Goal: Task Accomplishment & Management: Manage account settings

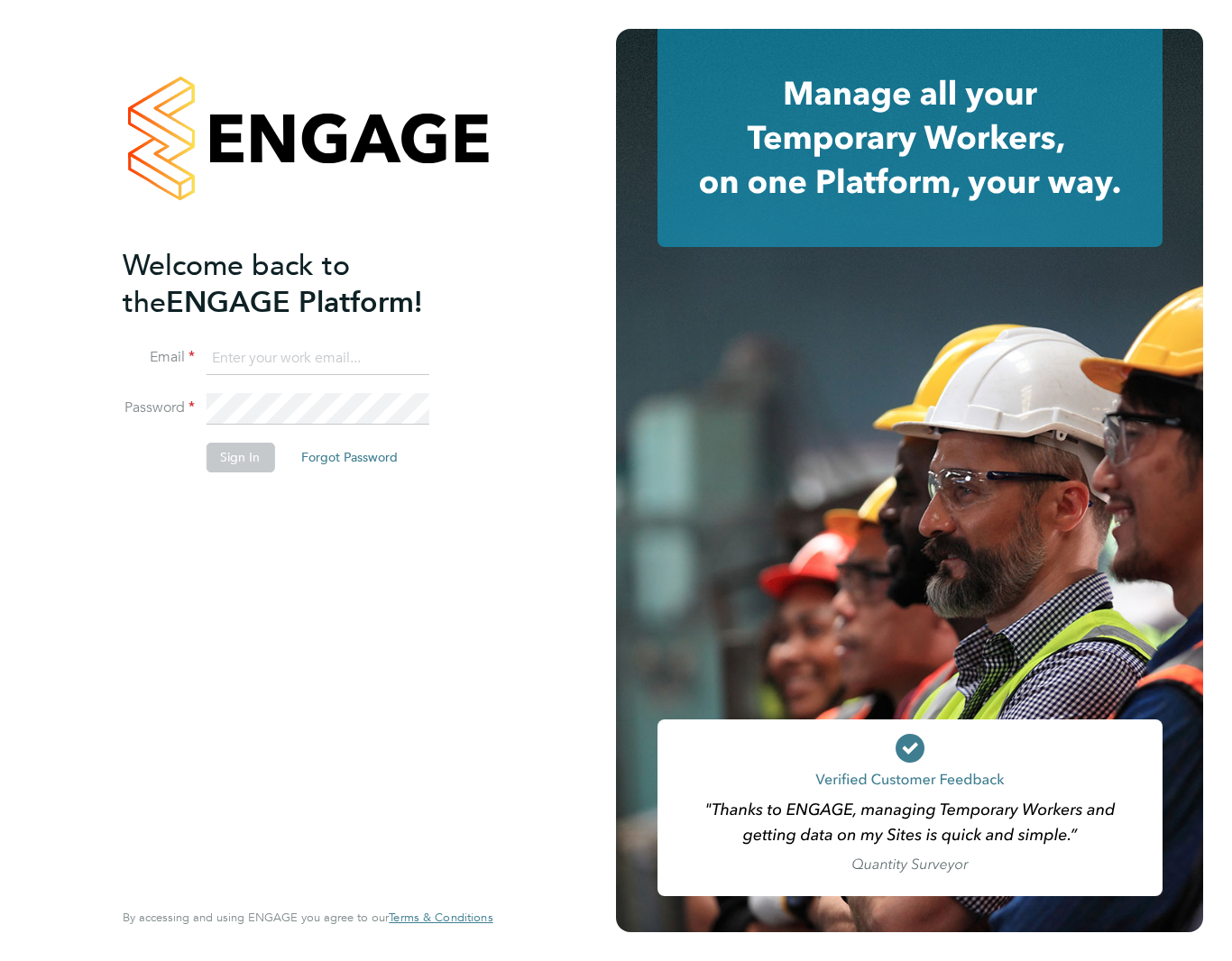
type input "support@engagelabs.io"
click at [250, 454] on button "Sign In" at bounding box center [240, 457] width 69 height 29
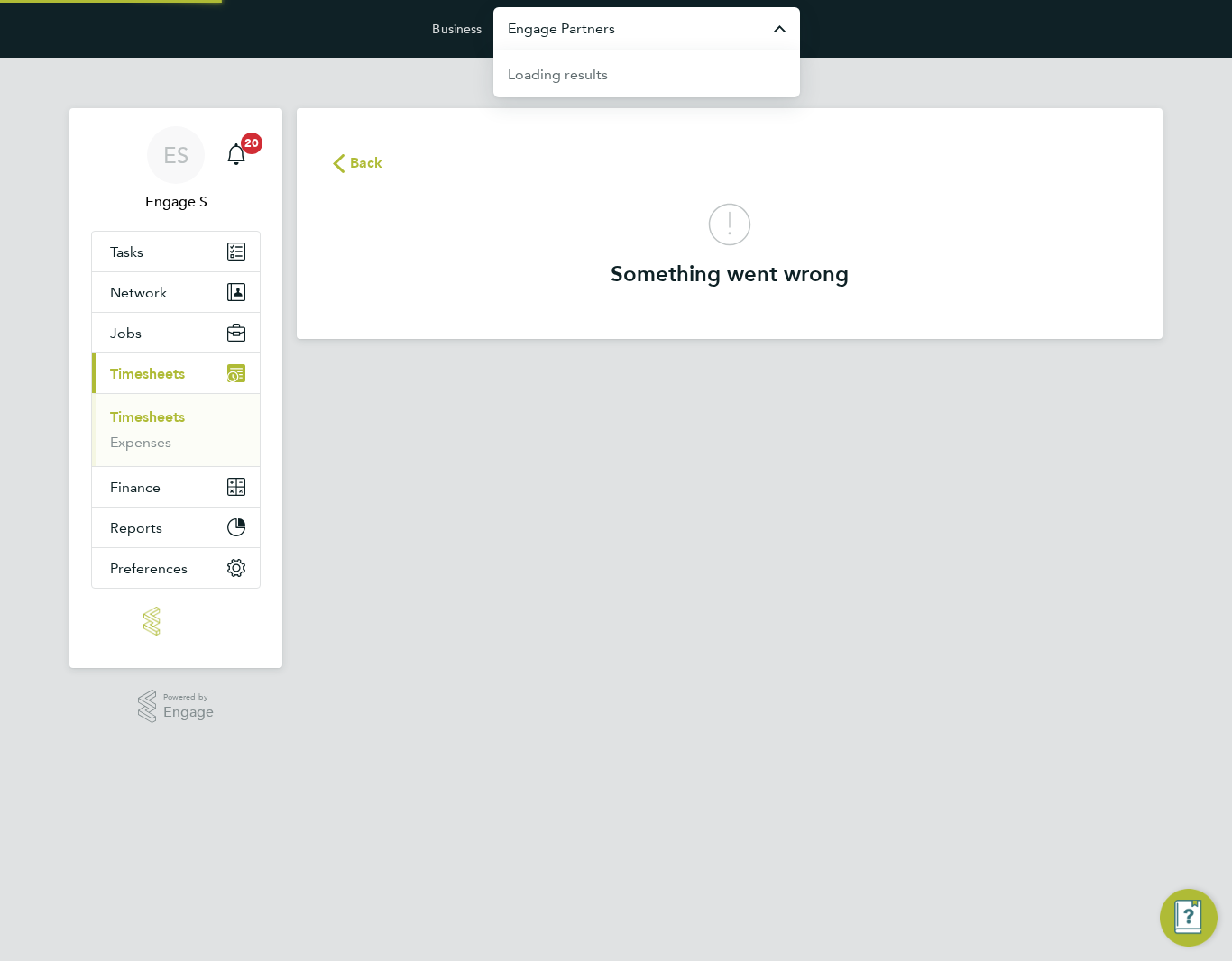
click at [686, 44] on input "Engage Partners" at bounding box center [647, 28] width 307 height 43
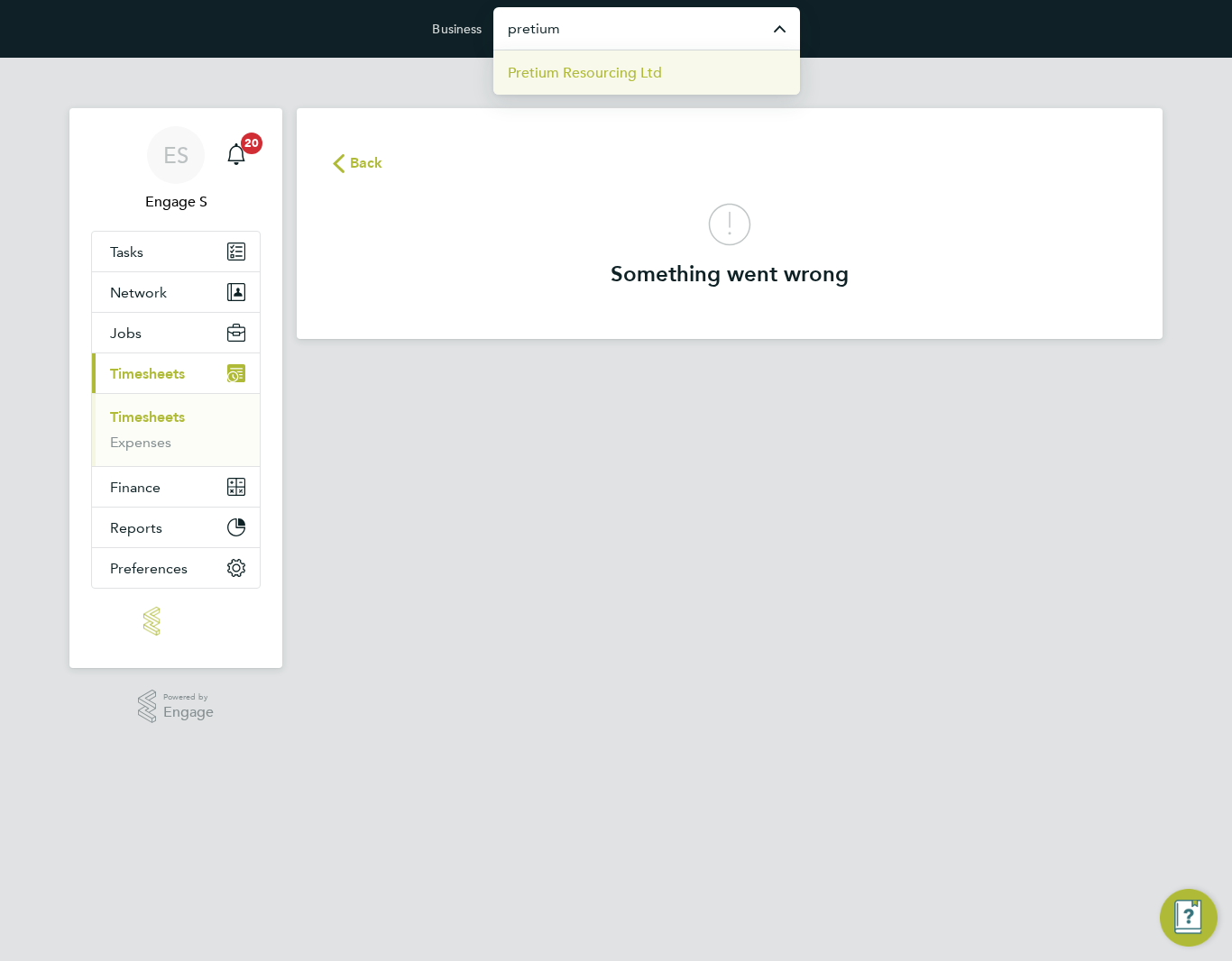
click at [586, 76] on span "Pretium Resourcing Ltd" at bounding box center [584, 74] width 154 height 22
type input "Pretium Resourcing Ltd"
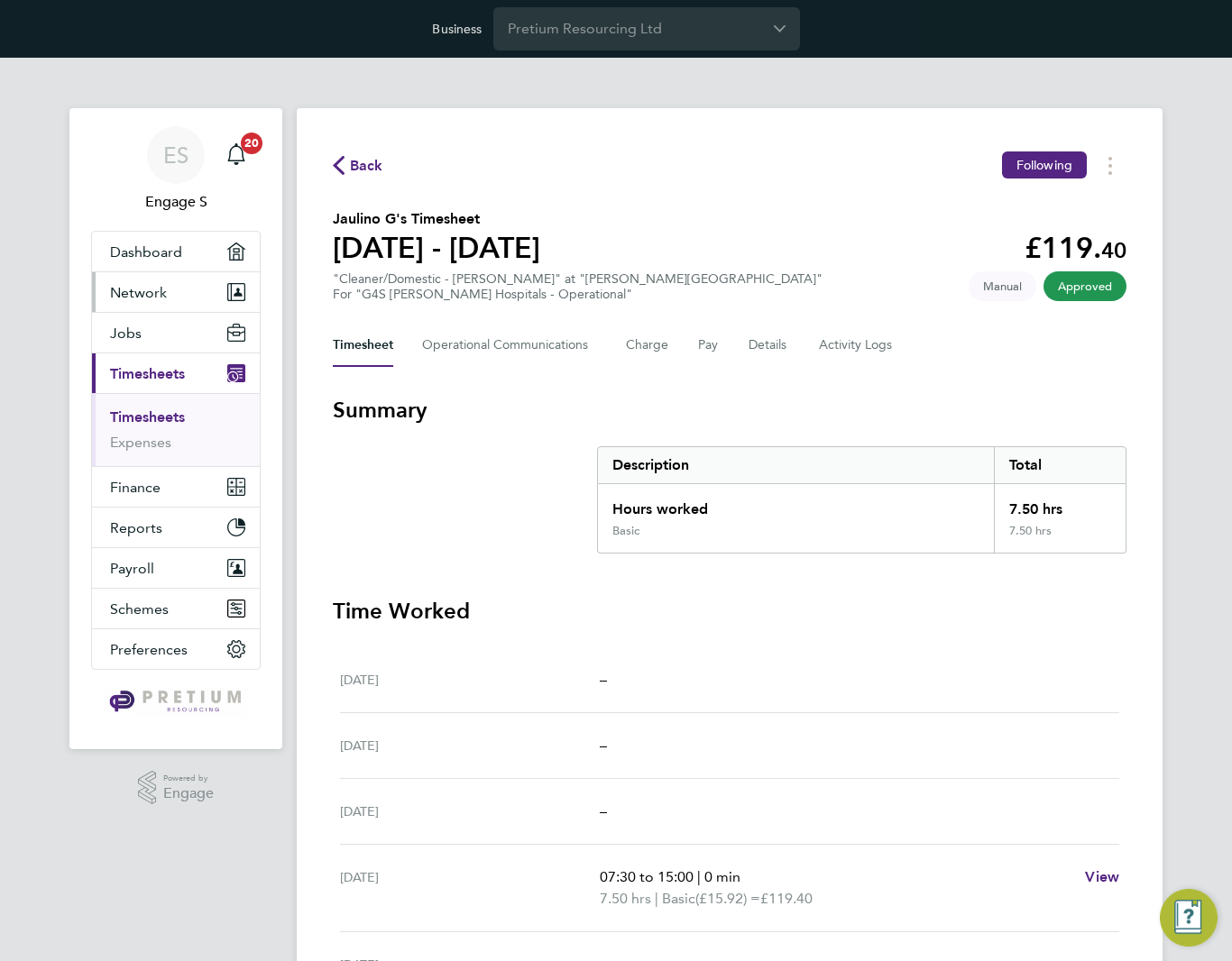
click at [149, 300] on span "Network" at bounding box center [138, 291] width 57 height 17
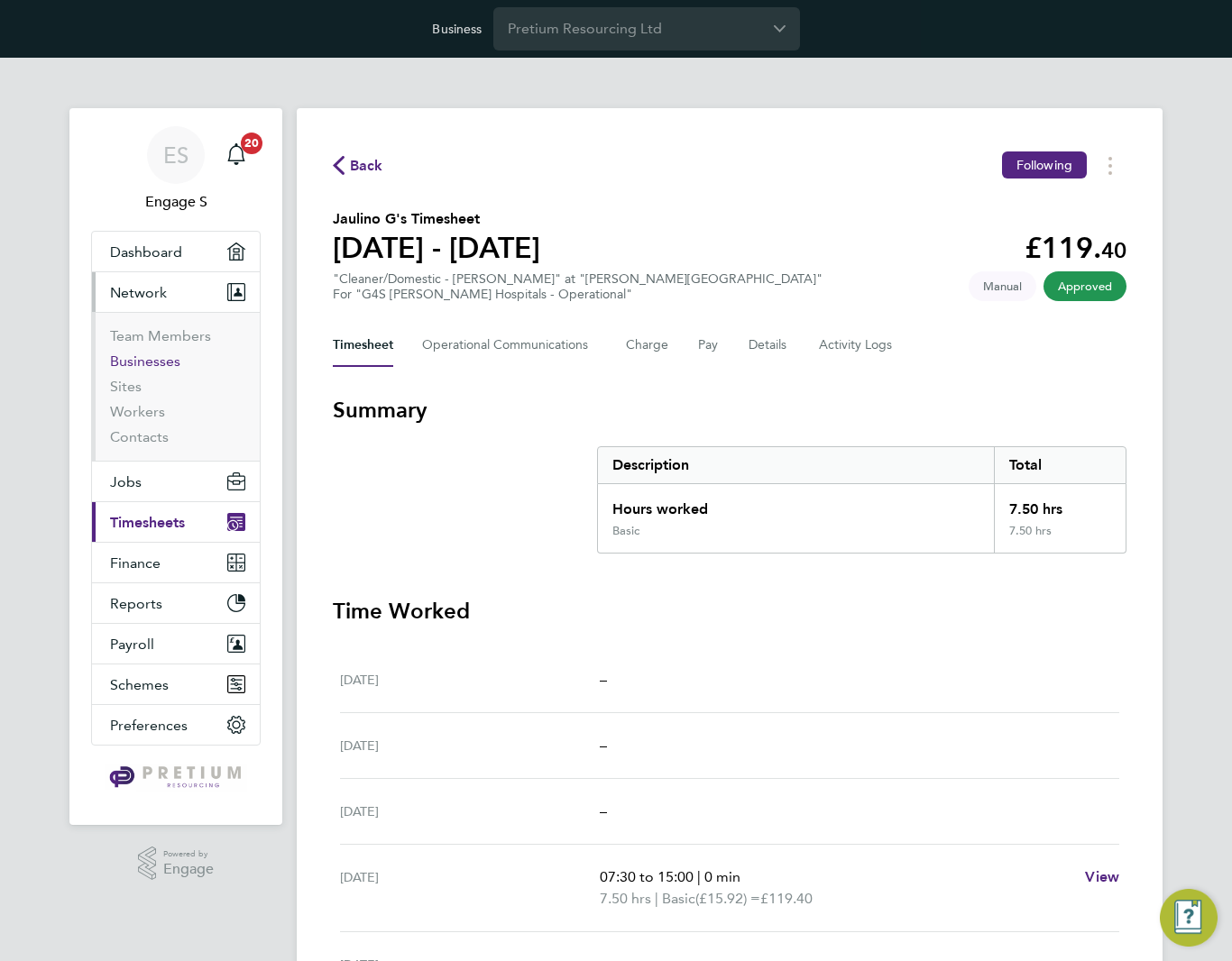
click at [148, 362] on link "Businesses" at bounding box center [145, 360] width 71 height 17
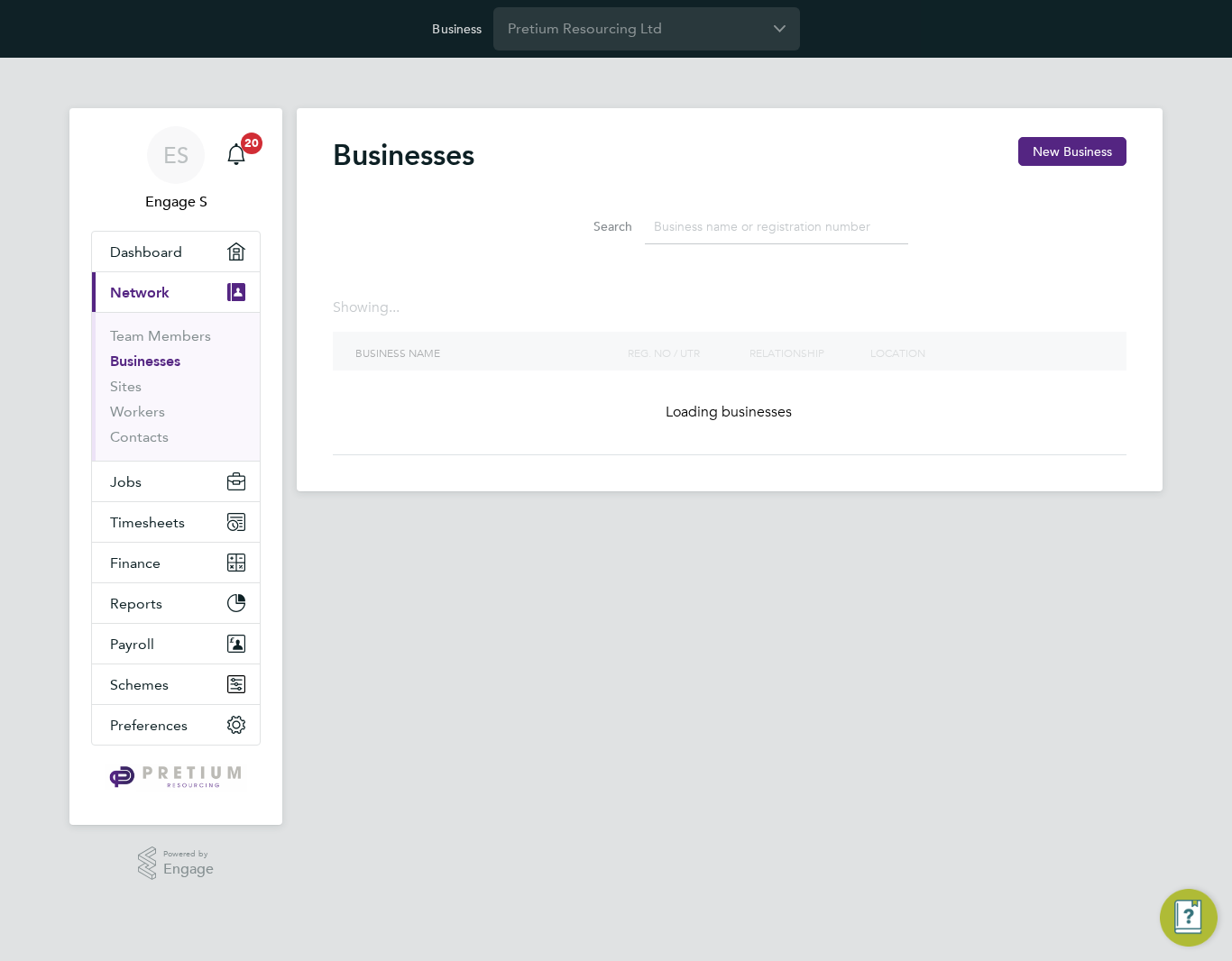
click at [827, 224] on input at bounding box center [776, 226] width 264 height 35
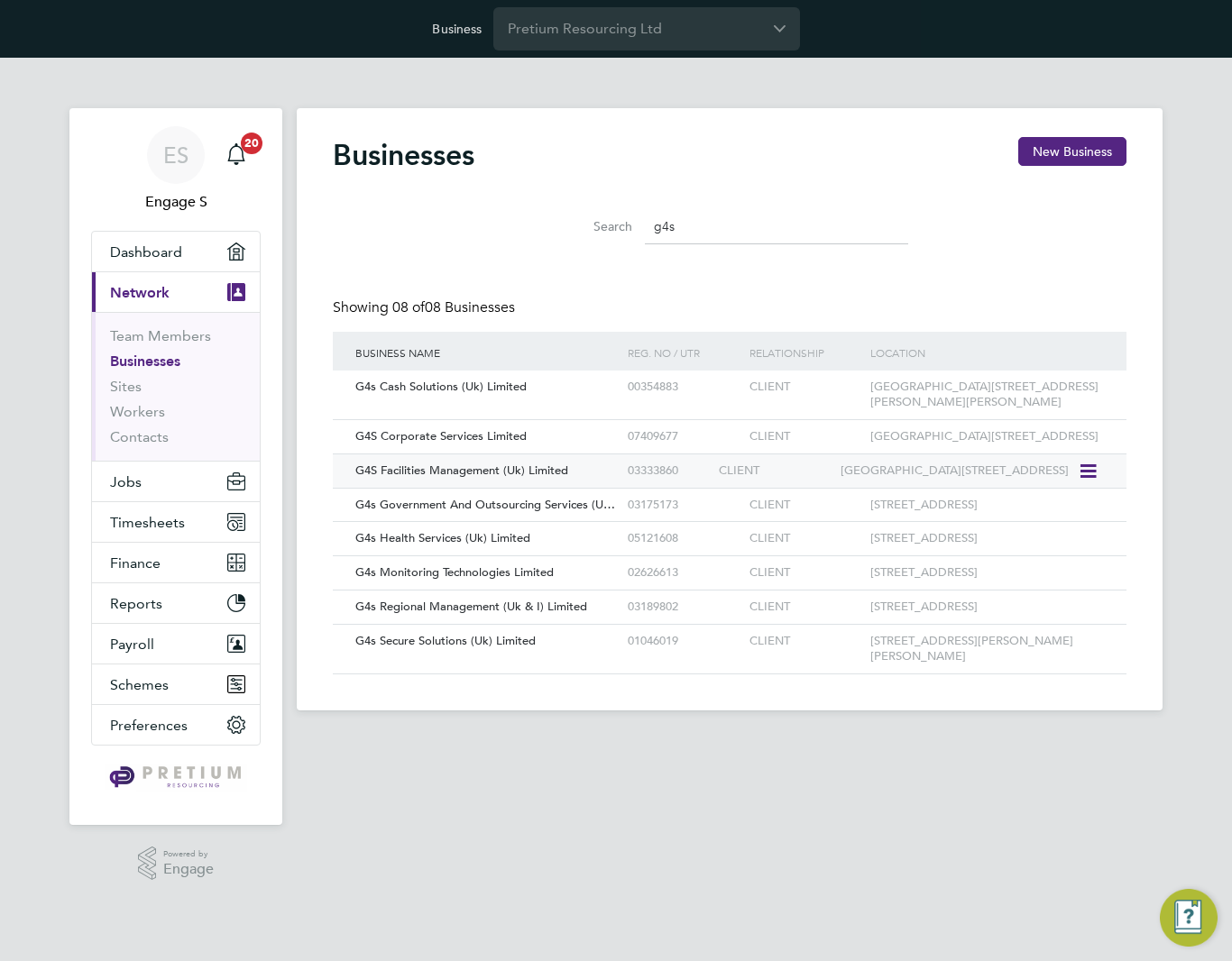
type input "g4s"
click at [654, 481] on div "03333860" at bounding box center [669, 472] width 92 height 34
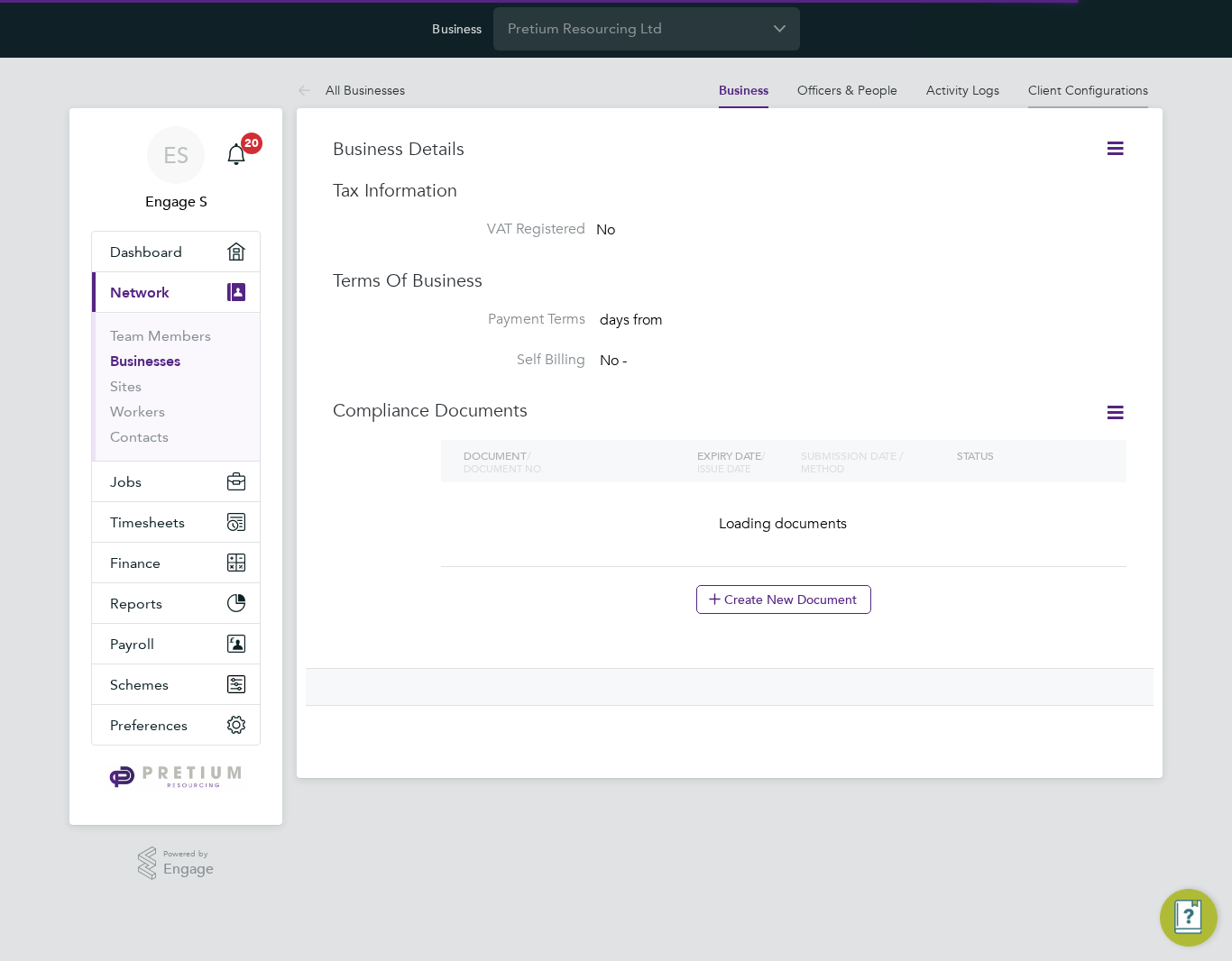
click at [1065, 90] on link "Client Configurations" at bounding box center [1088, 90] width 120 height 16
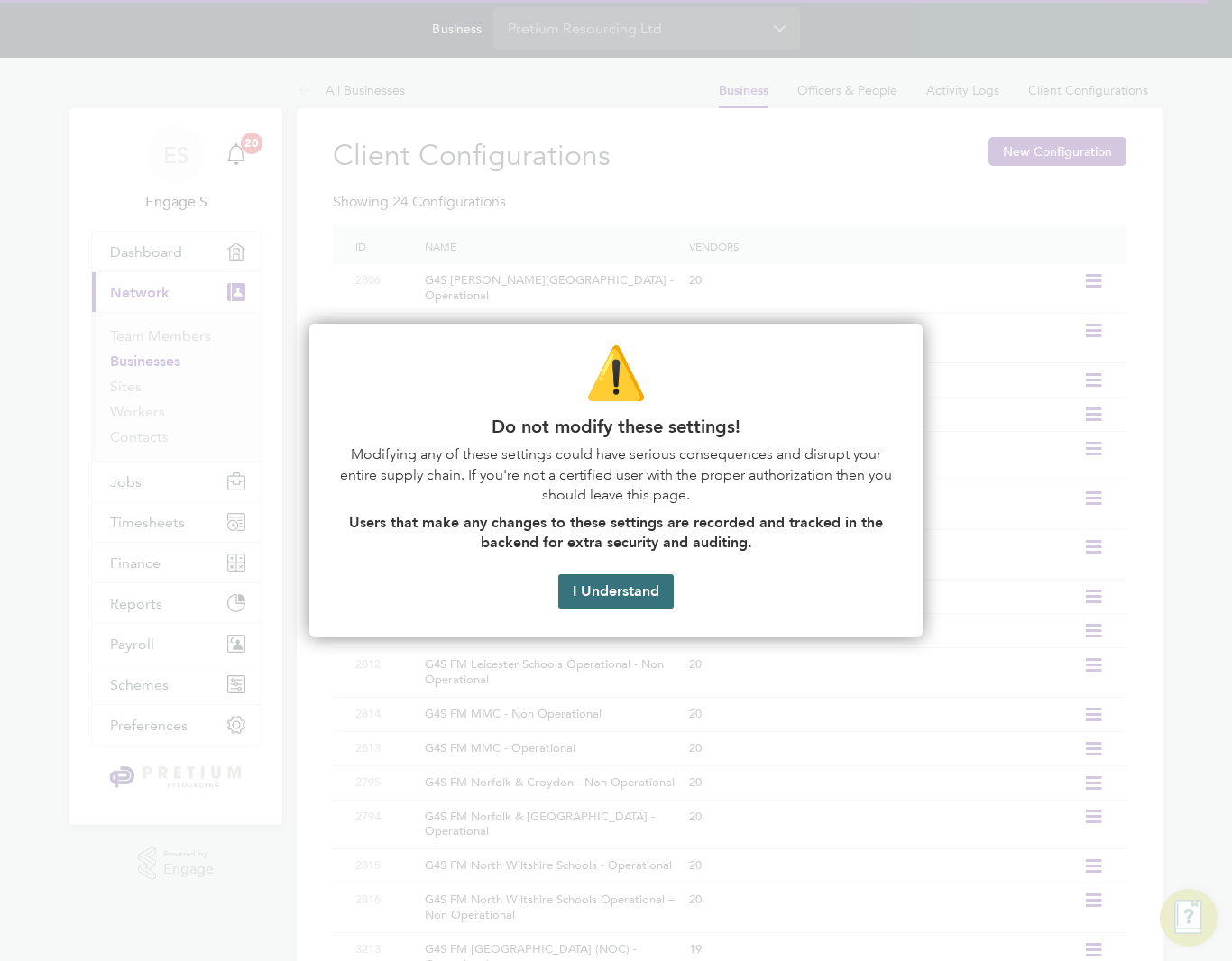
click at [613, 592] on button "I Understand" at bounding box center [616, 591] width 115 height 34
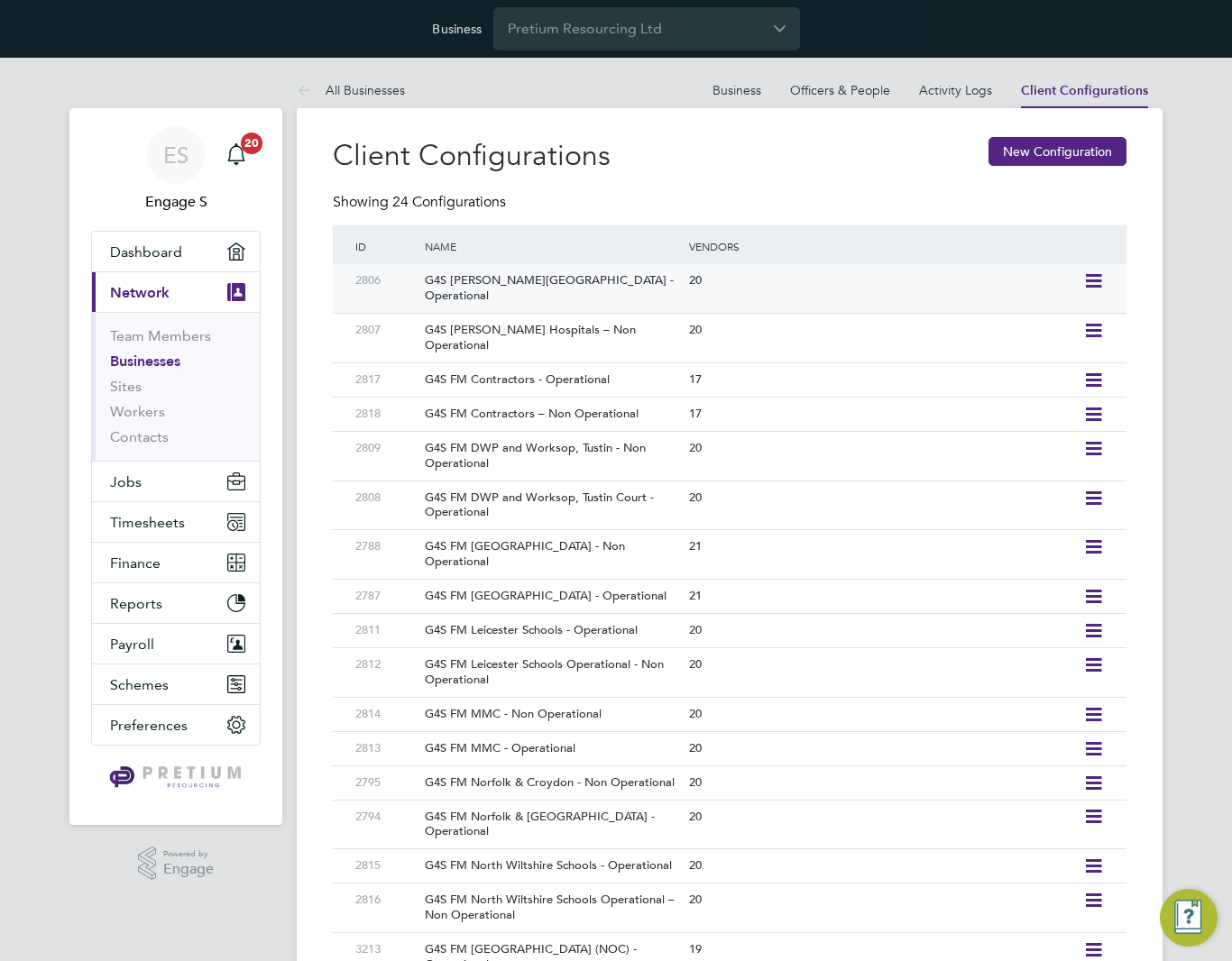
click at [536, 282] on div "G4S FM Churchill Hospitals - Operational" at bounding box center [547, 288] width 273 height 49
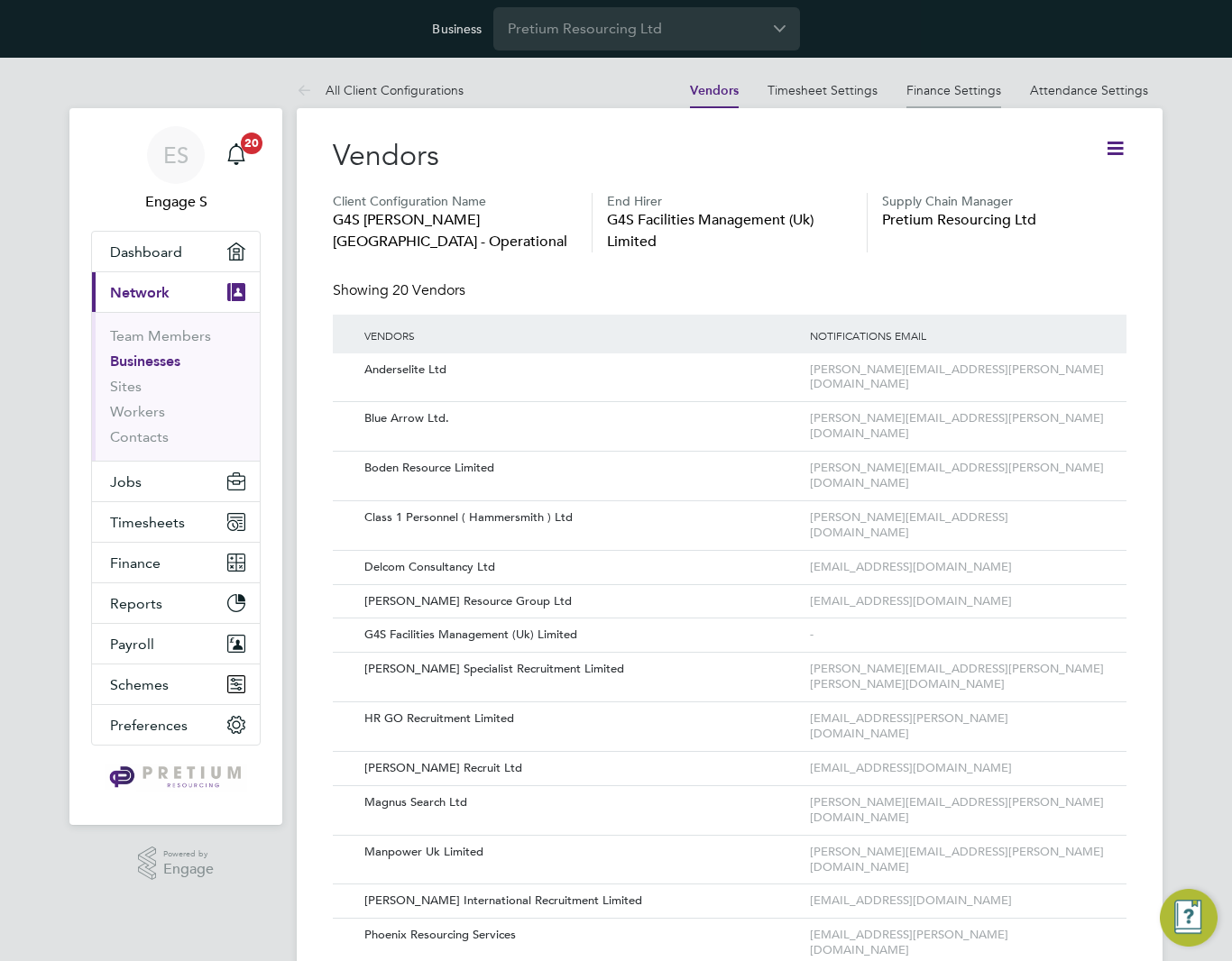
click at [970, 88] on link "Finance Settings" at bounding box center [953, 90] width 95 height 16
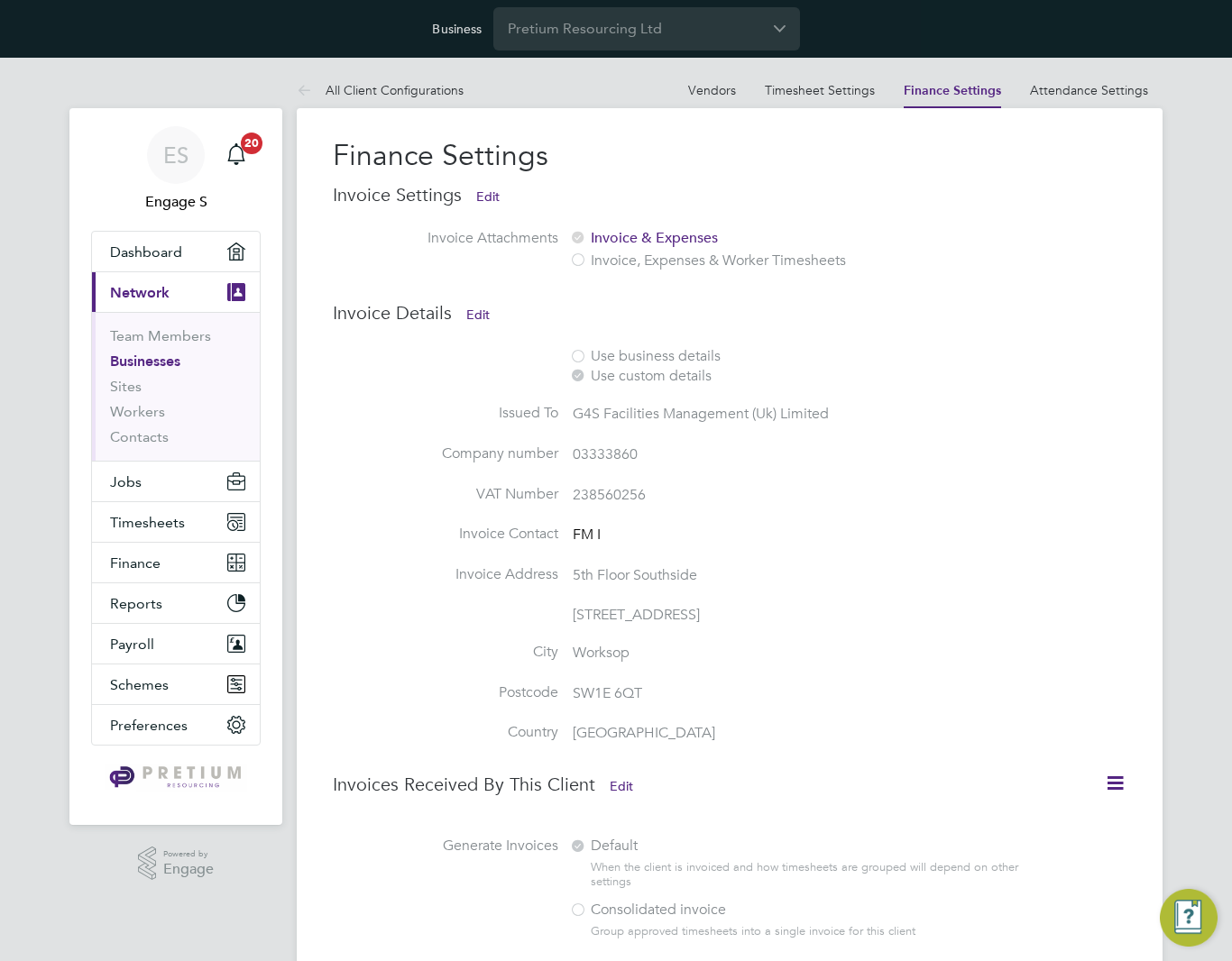
click at [1104, 774] on icon at bounding box center [1115, 783] width 23 height 23
click at [1005, 823] on li "Consolidate Invoices Manually" at bounding box center [1026, 825] width 193 height 25
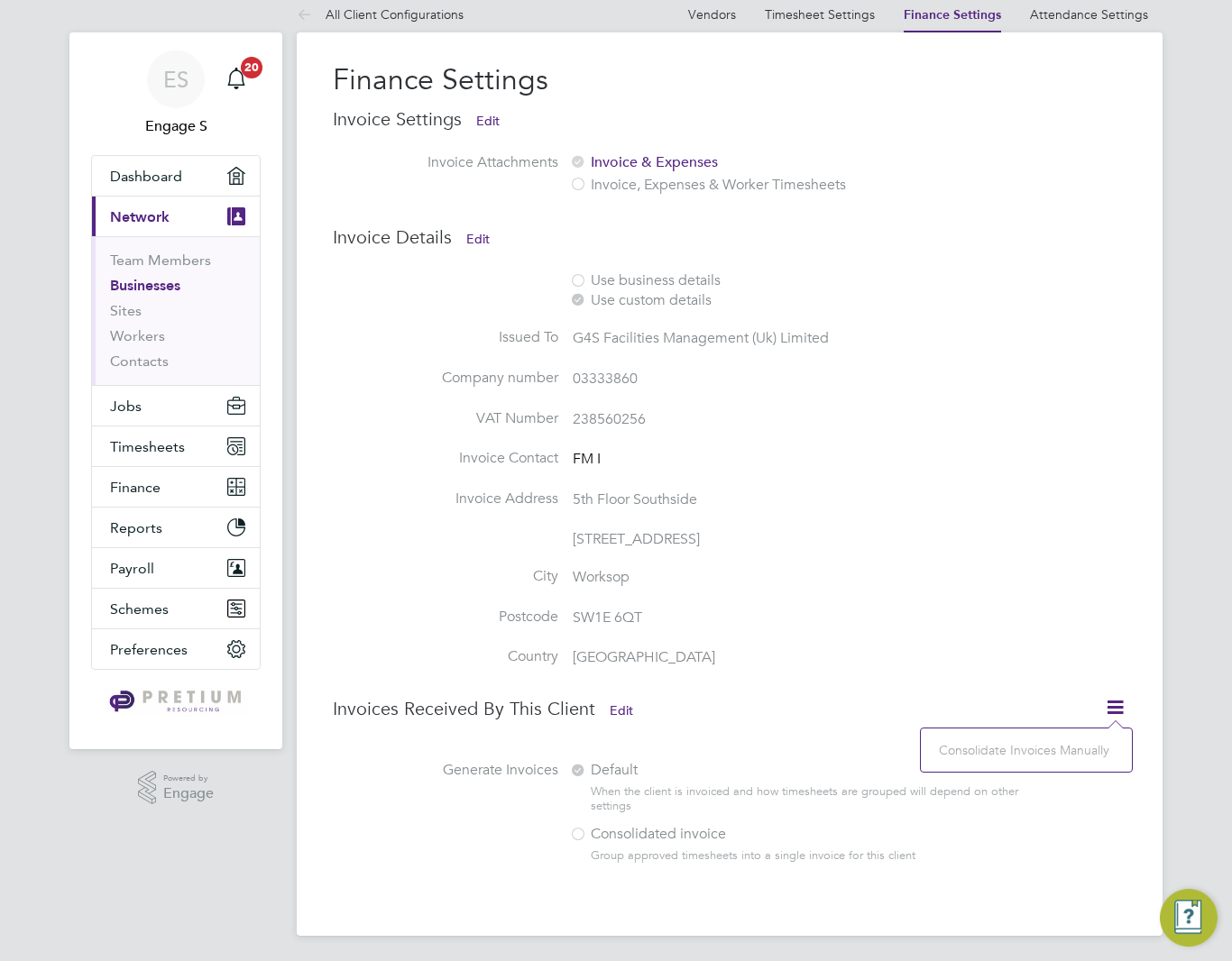
scroll to position [80, 0]
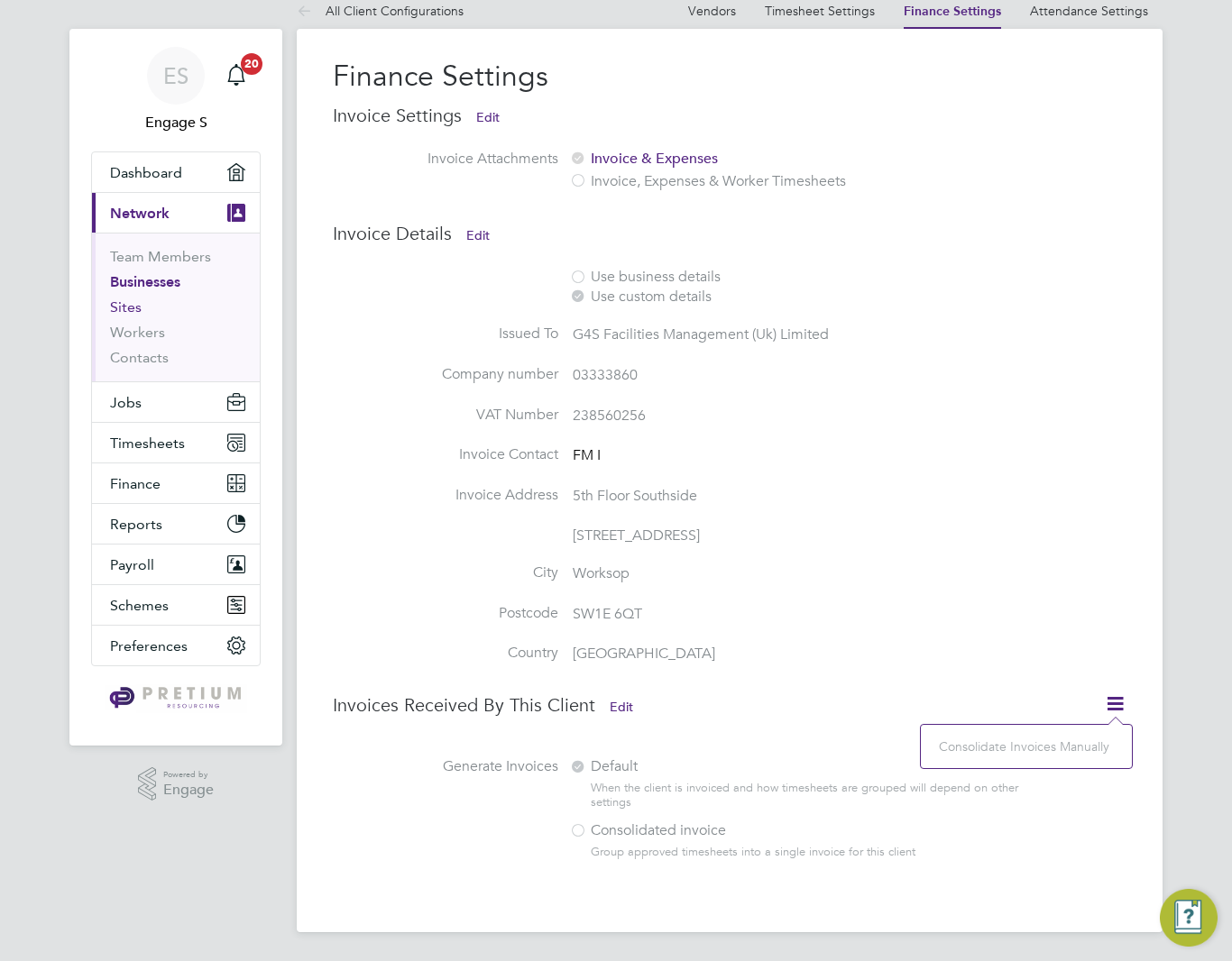
click at [121, 312] on link "Sites" at bounding box center [126, 306] width 32 height 17
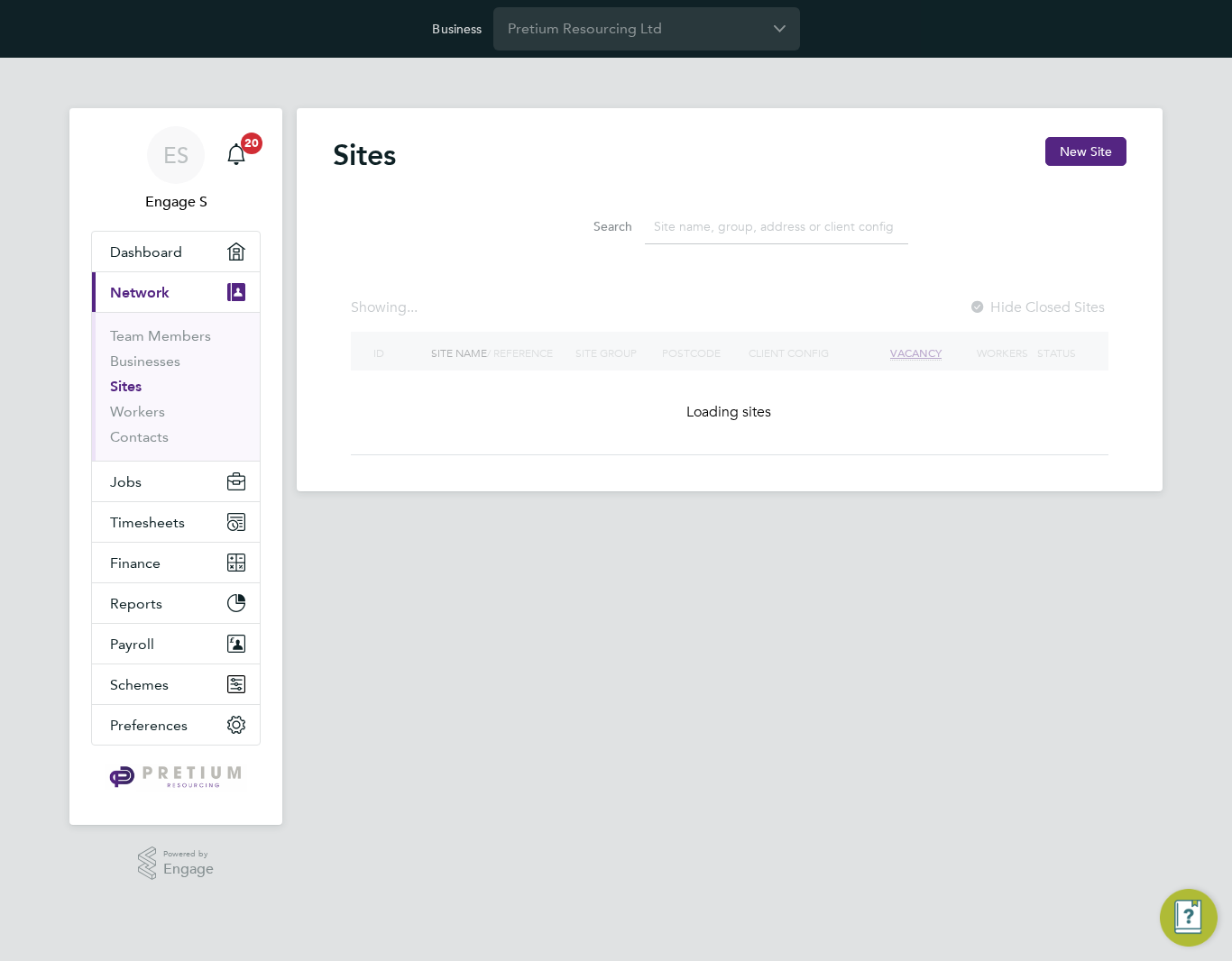
click at [666, 226] on input at bounding box center [776, 226] width 264 height 35
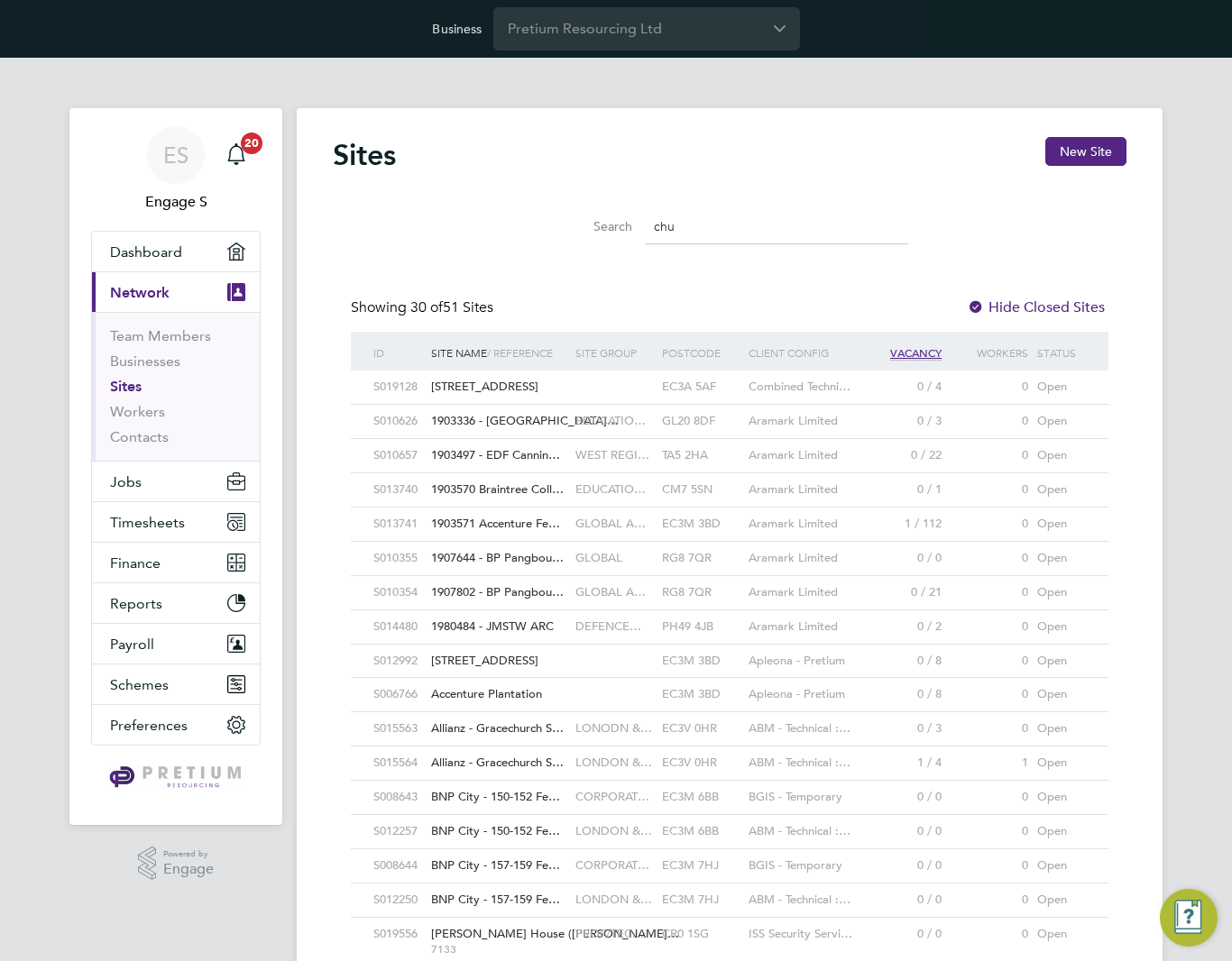
click at [698, 226] on input "chu" at bounding box center [776, 226] width 264 height 35
paste input "CHURCHILL HOSPITAL"
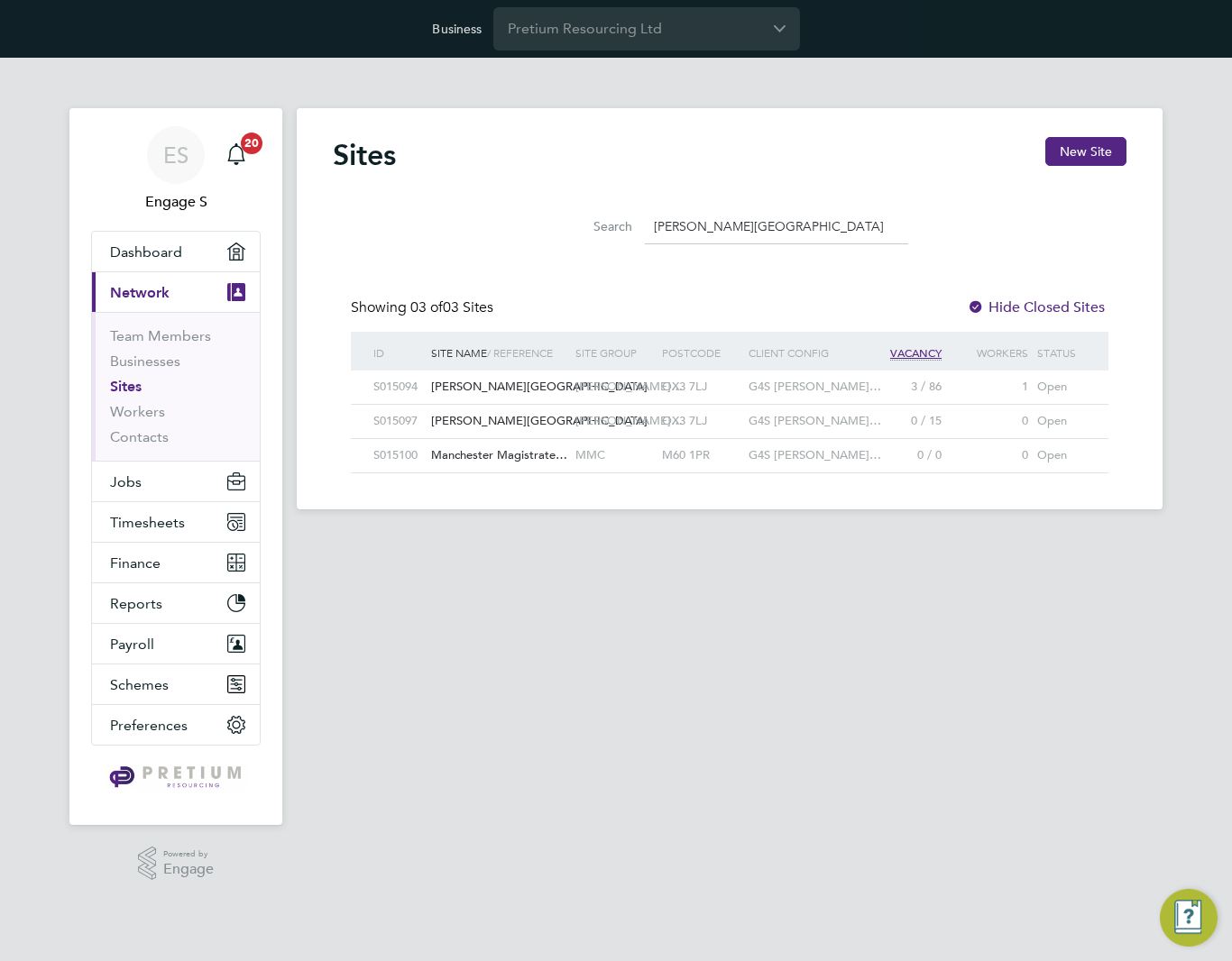
type input "CHURCHILL HOSPITAL"
click at [694, 390] on div "OX3 7LJ" at bounding box center [701, 387] width 87 height 34
click at [654, 420] on div "CHURCHILL…" at bounding box center [614, 422] width 87 height 34
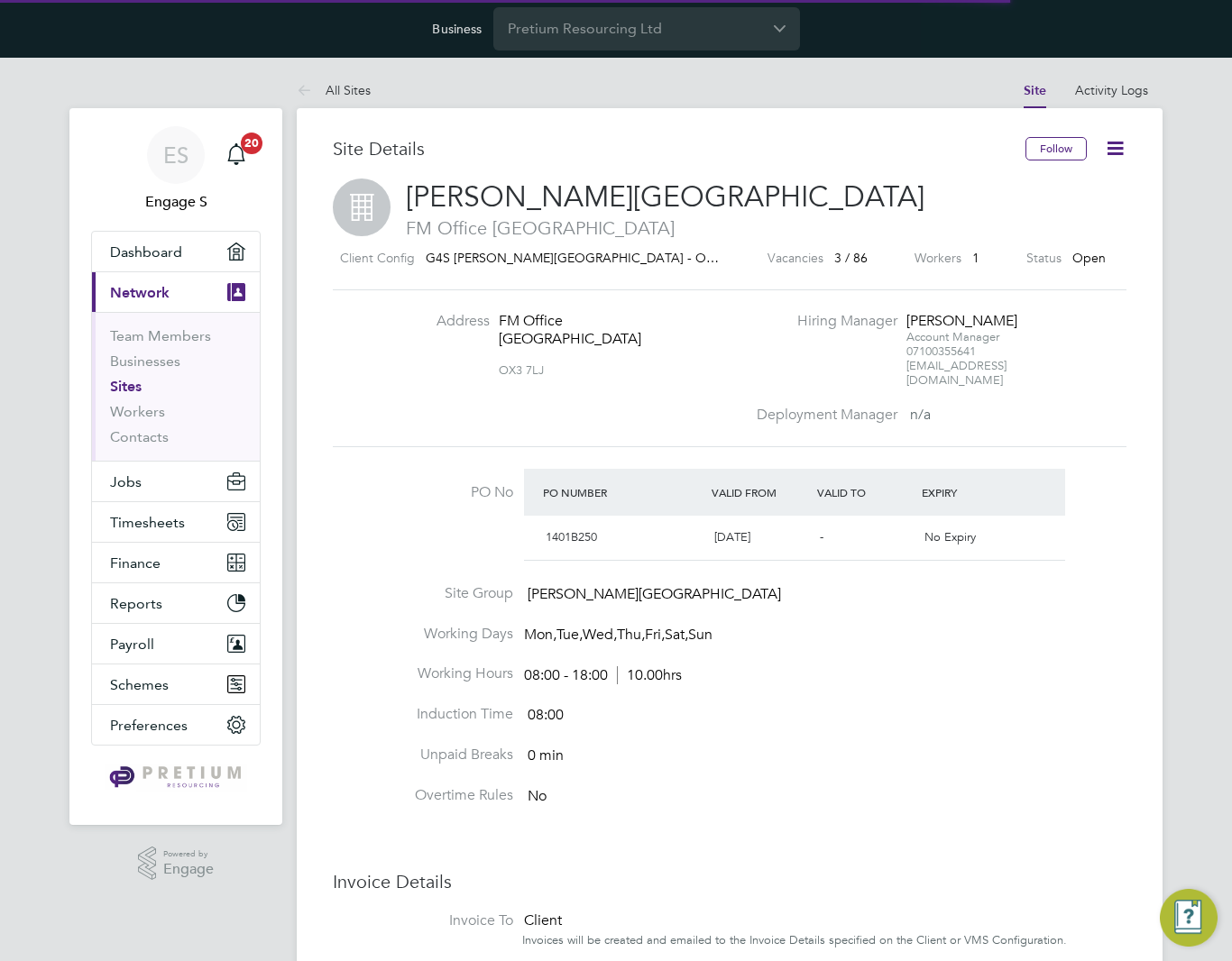
scroll to position [31, 169]
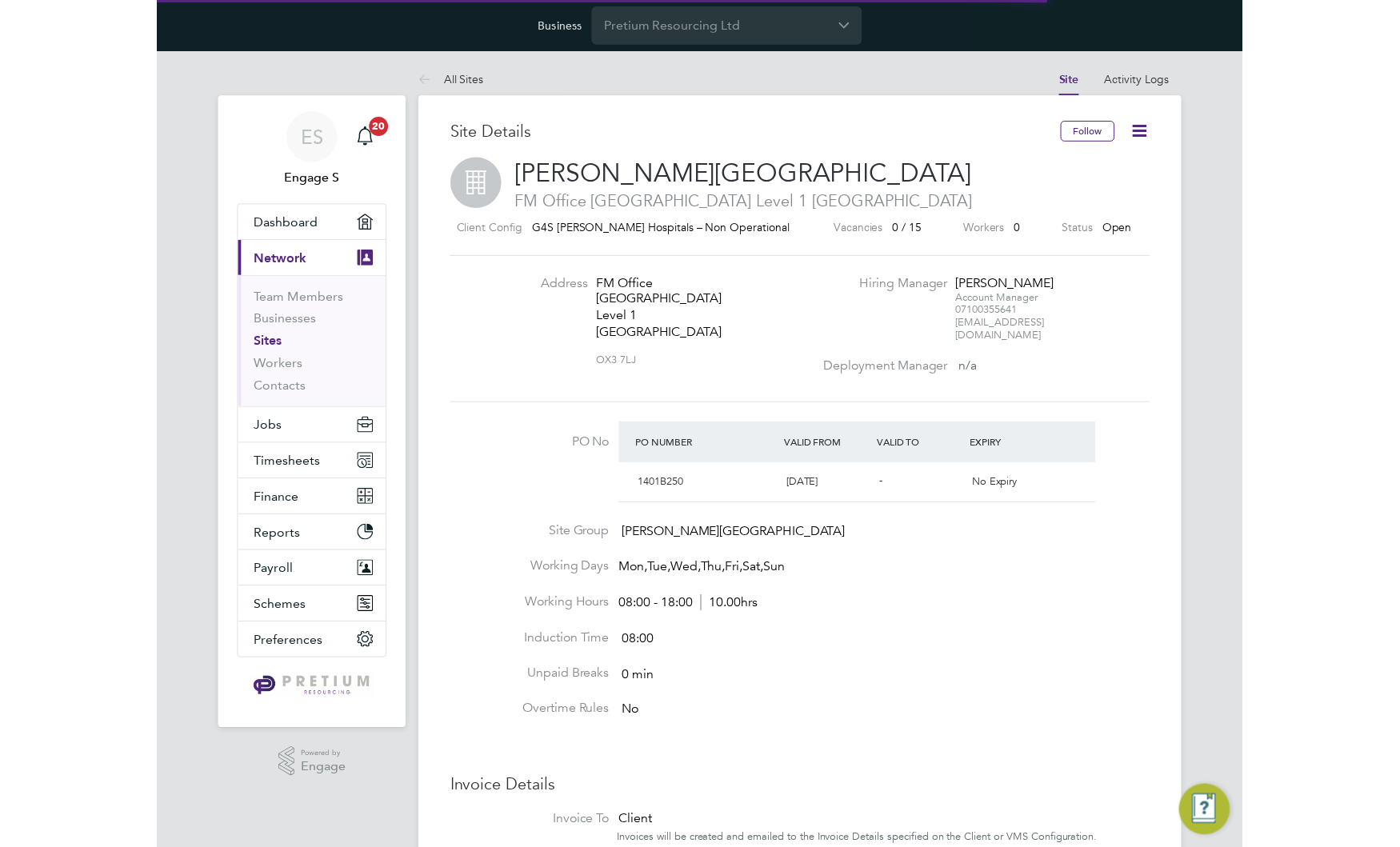
scroll to position [27, 150]
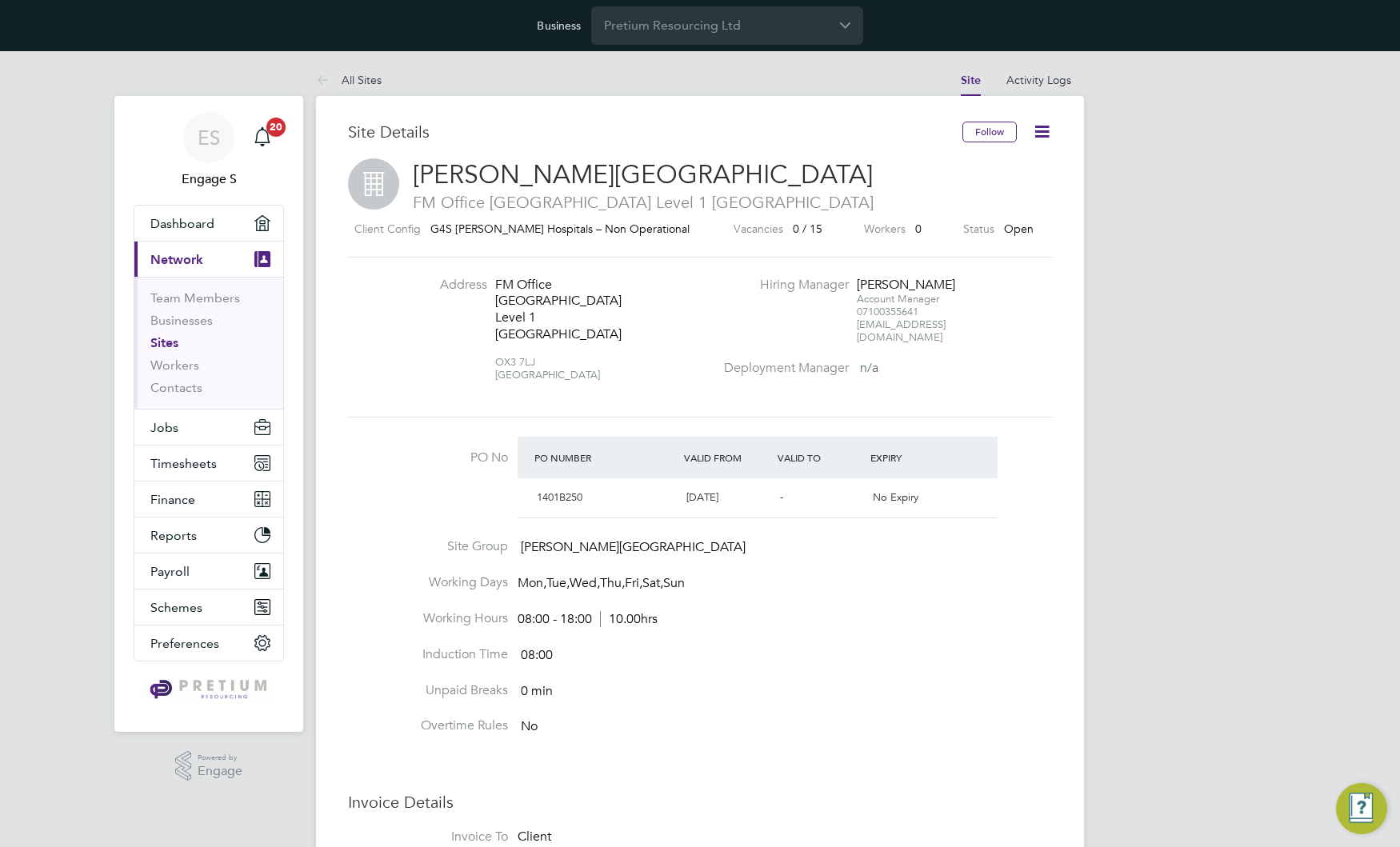
click at [644, 139] on h3 "Site Details" at bounding box center [655, 132] width 614 height 21
click at [167, 424] on span "Jobs" at bounding box center [164, 427] width 28 height 15
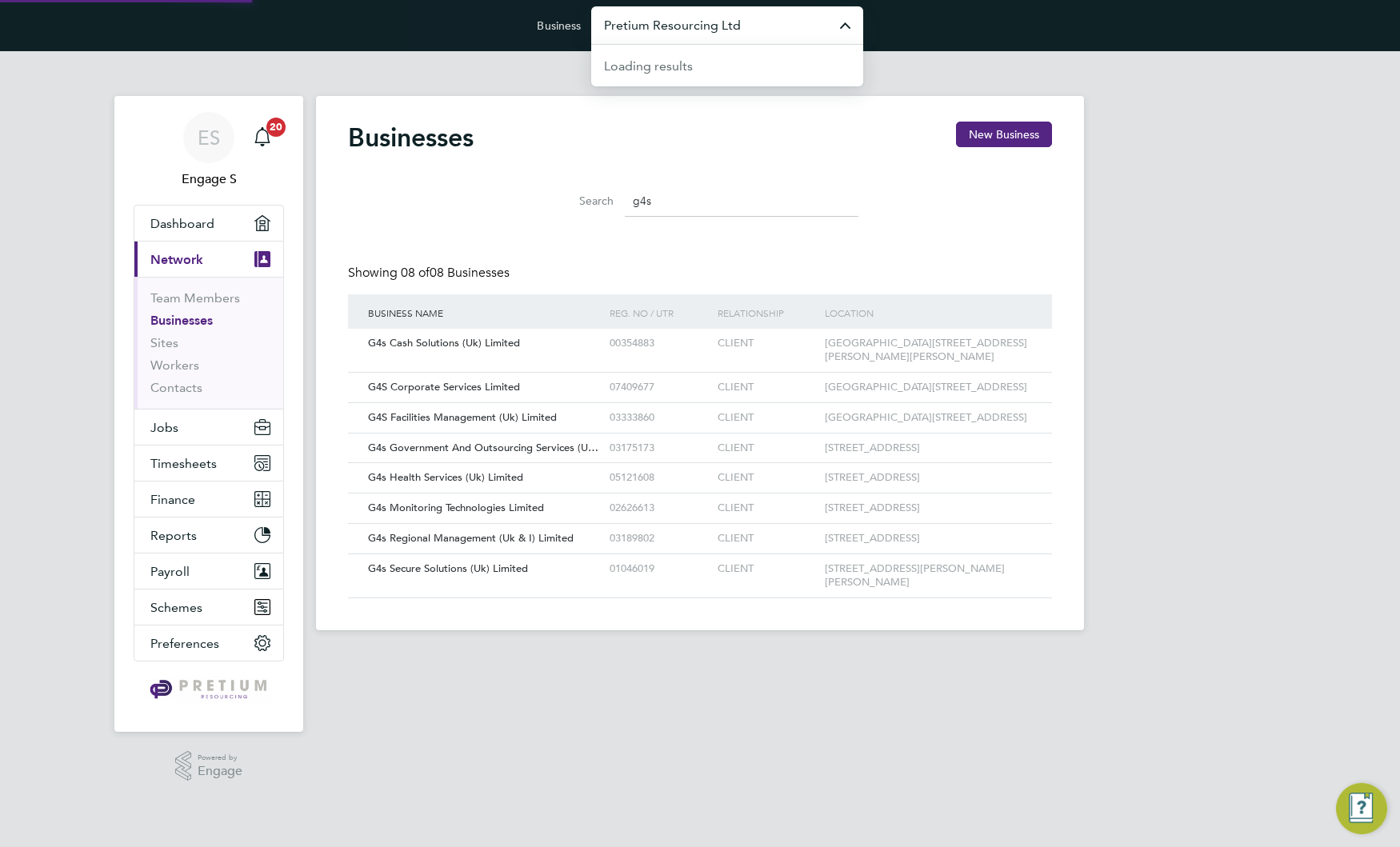
click at [749, 30] on input "Pretium Resourcing Ltd" at bounding box center [727, 25] width 272 height 38
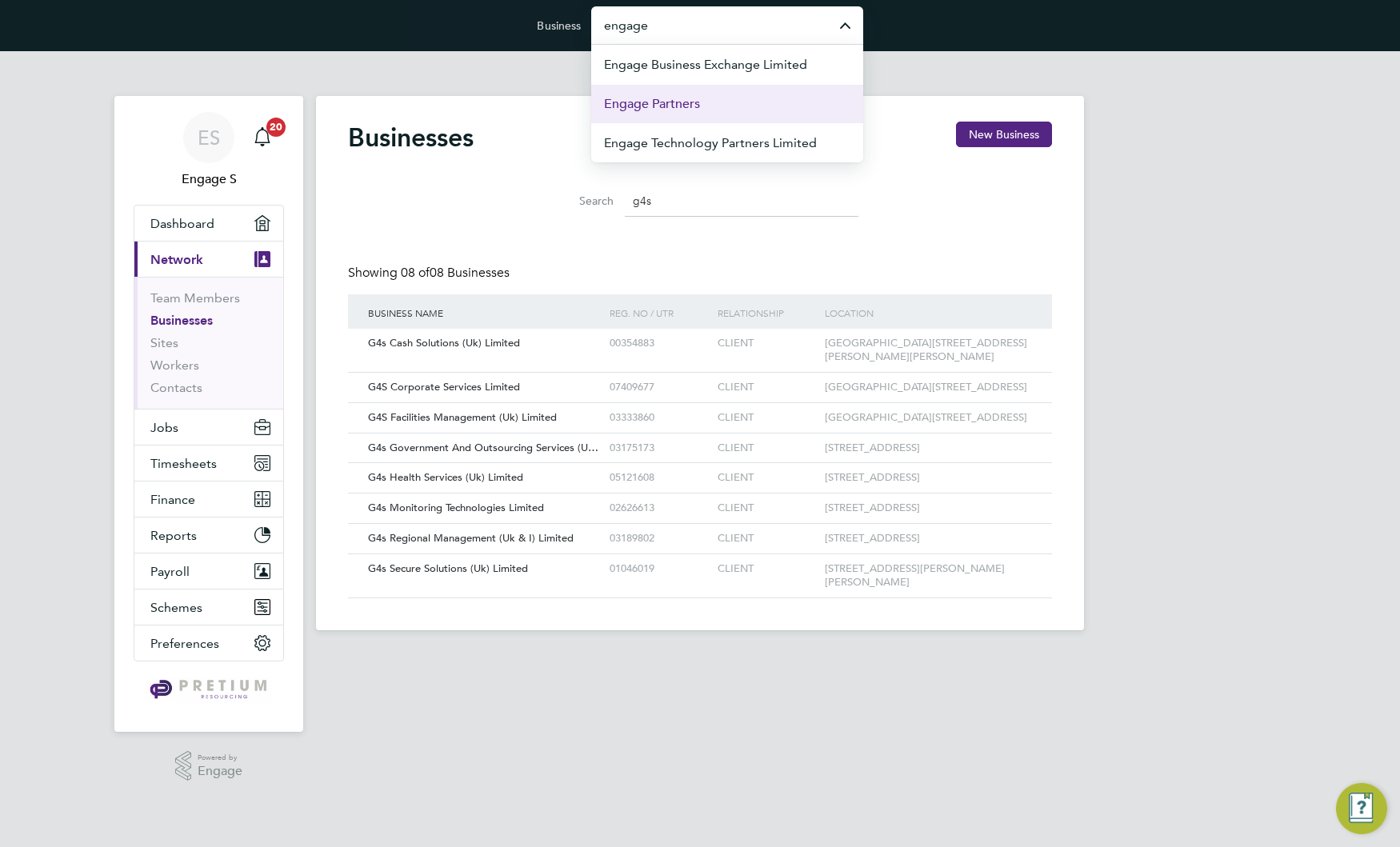
click at [700, 106] on li "Engage Partners" at bounding box center [727, 103] width 272 height 39
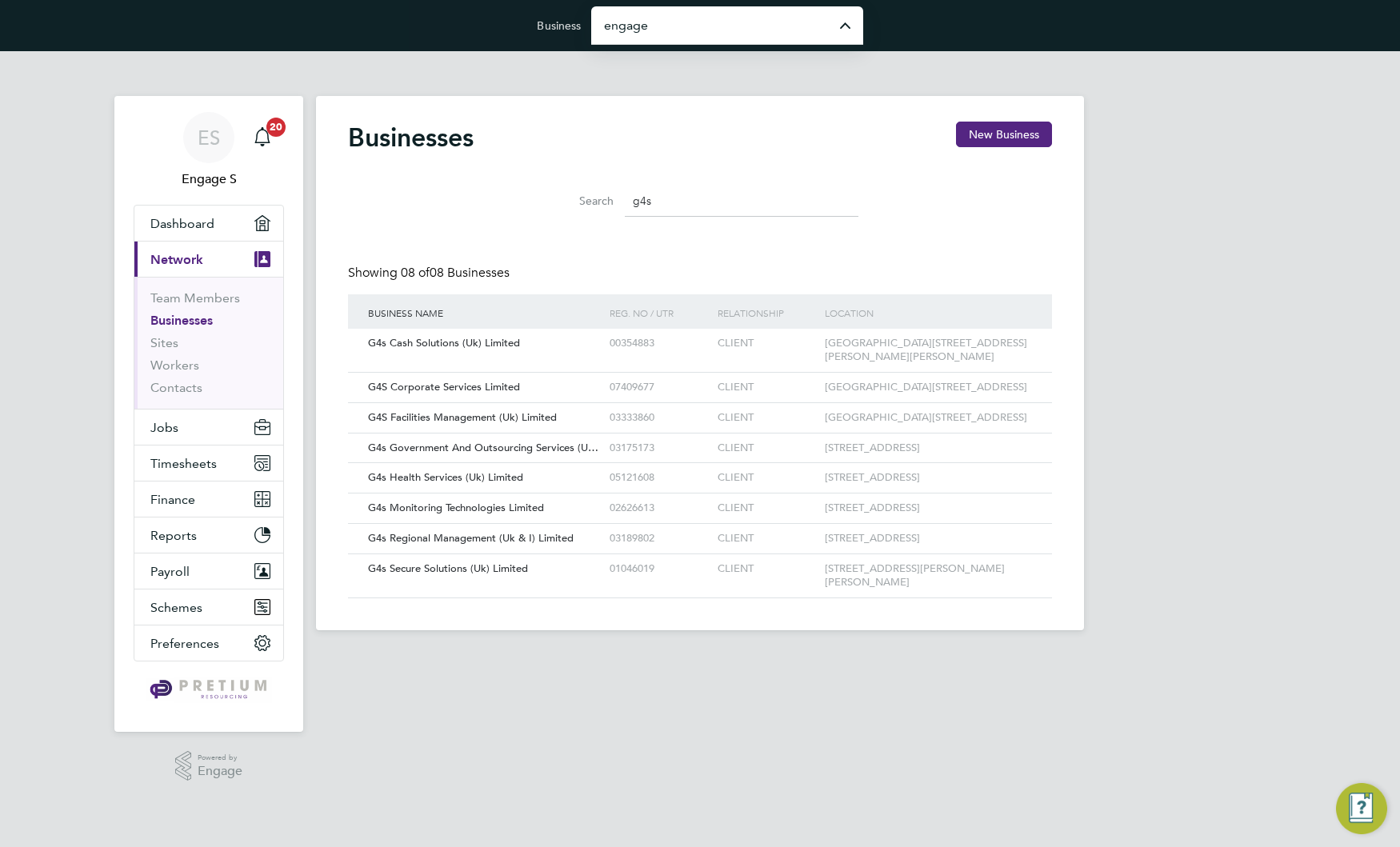
type input "Engage Partners"
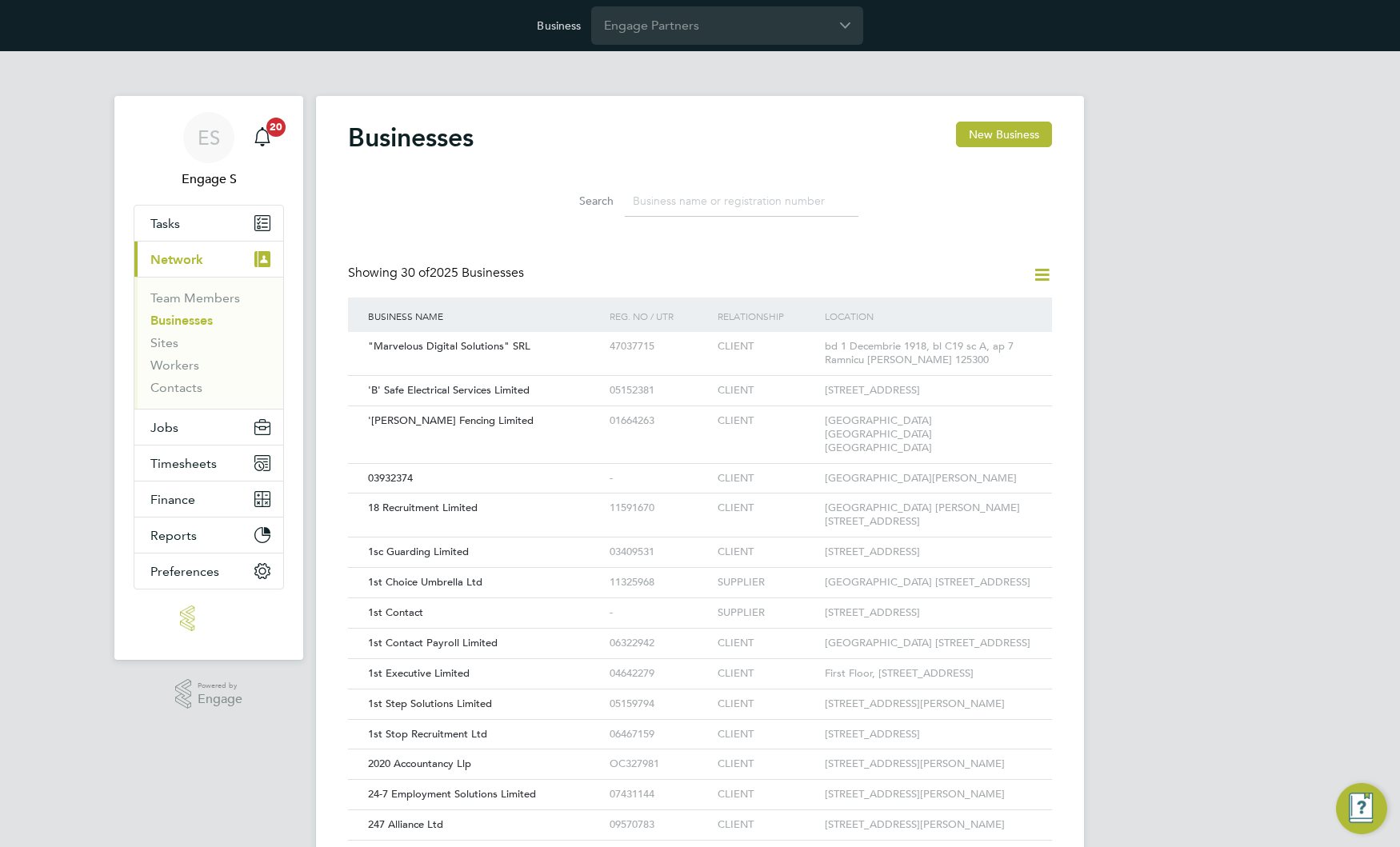
click at [725, 199] on input at bounding box center [741, 200] width 234 height 31
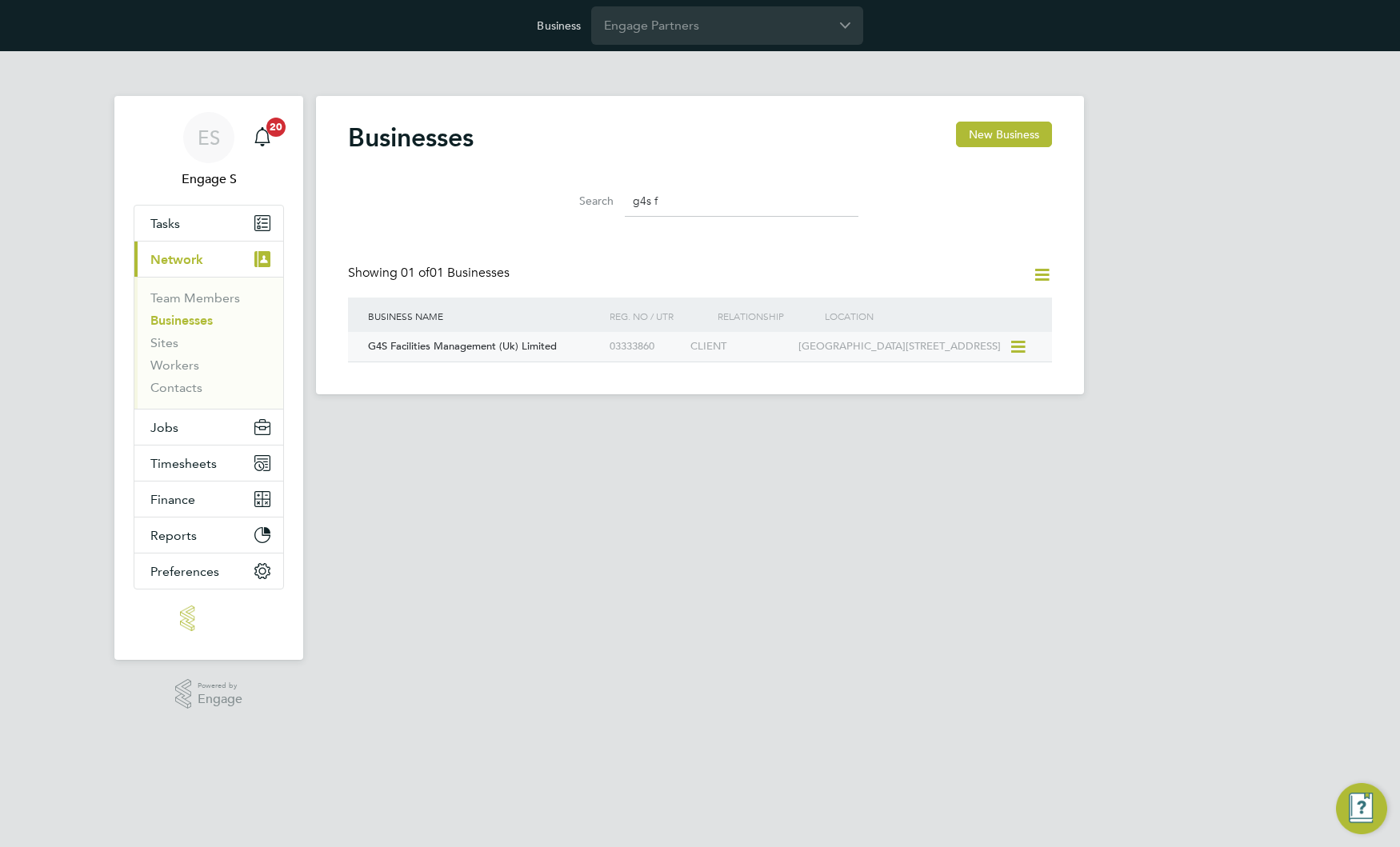
type input "g4s f"
click at [548, 344] on span "G4S Facilities Management (Uk) Limited" at bounding box center [463, 345] width 189 height 13
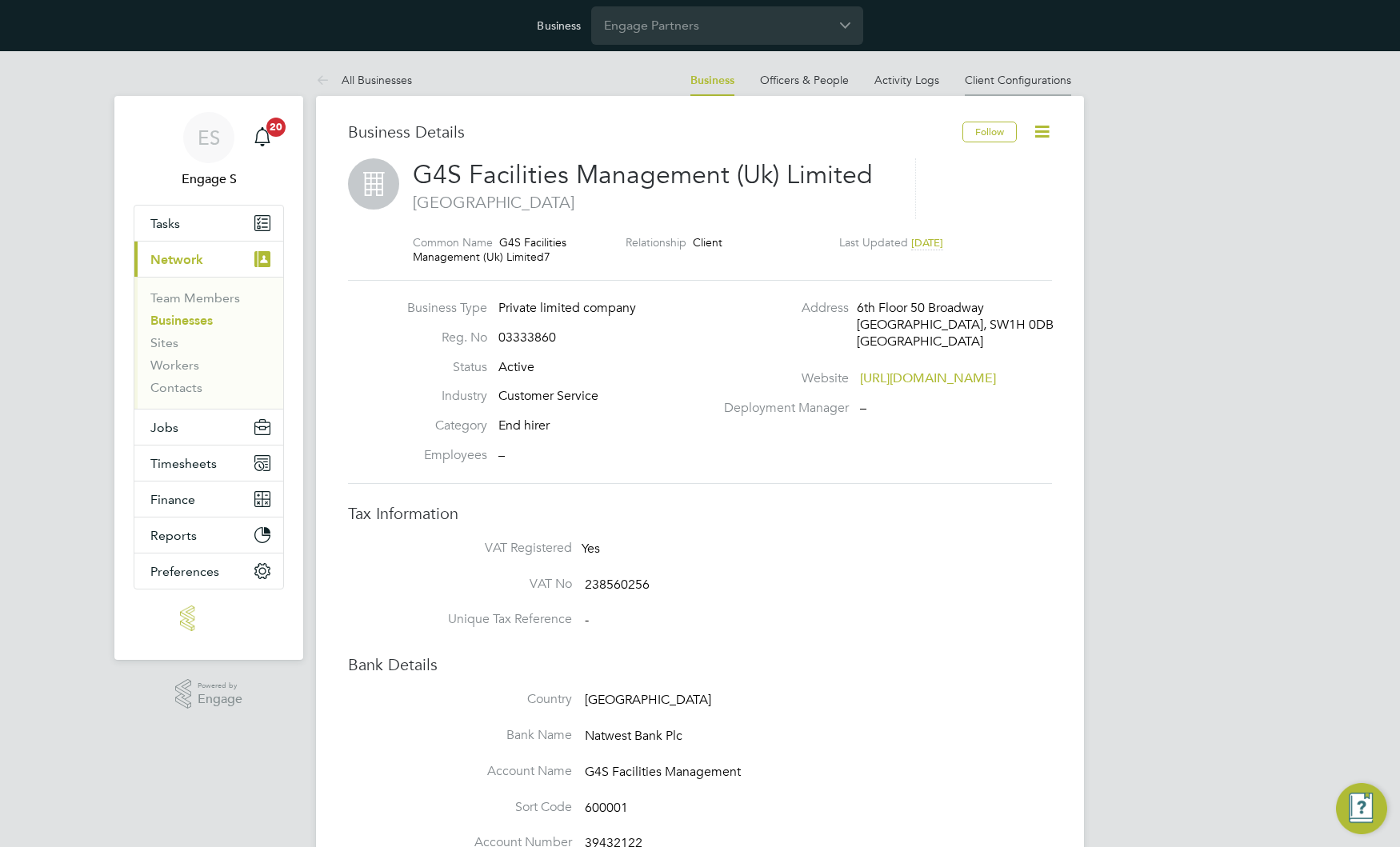
click at [1012, 82] on link "Client Configurations" at bounding box center [1018, 79] width 107 height 14
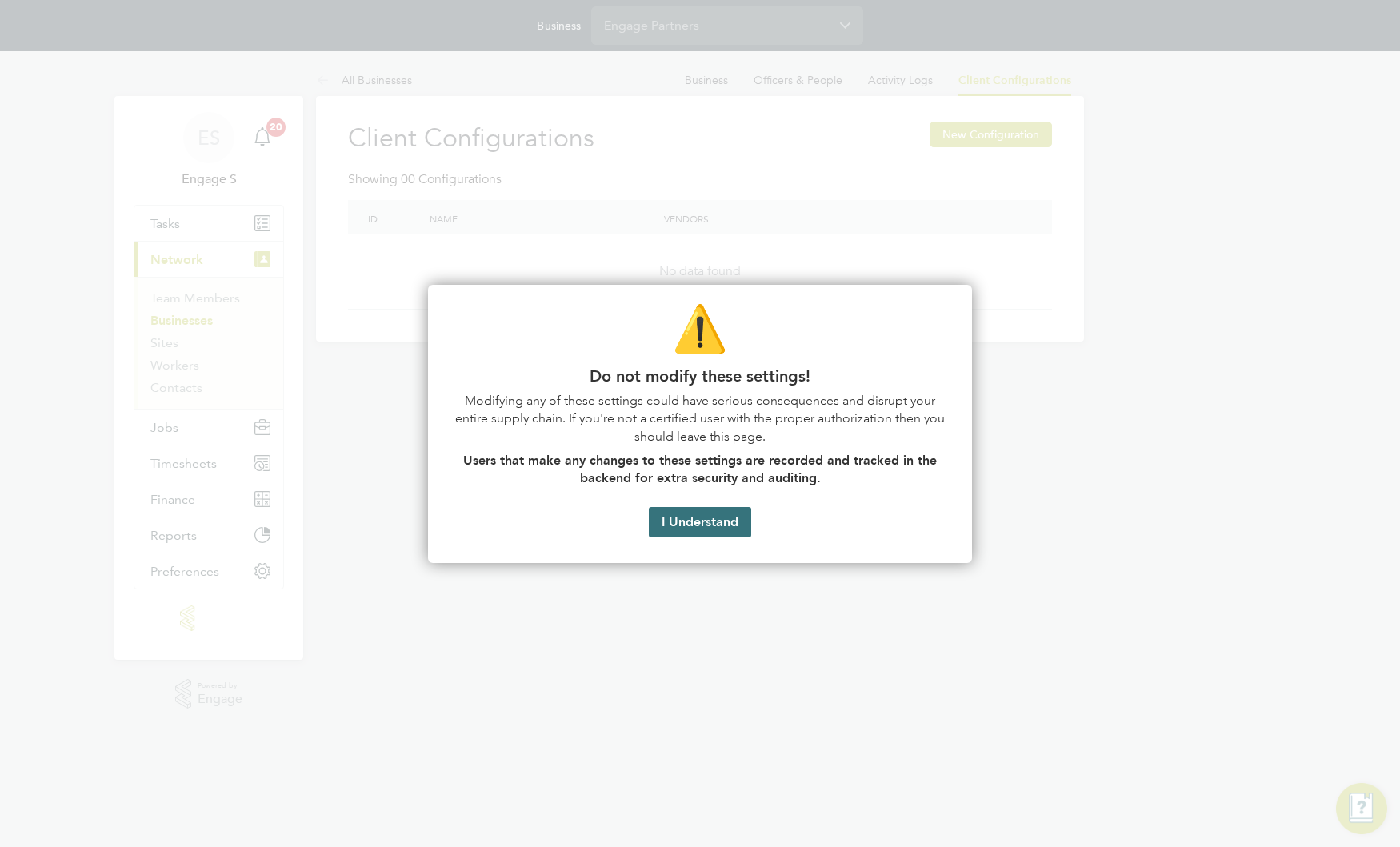
click at [699, 521] on button "I Understand" at bounding box center [700, 522] width 102 height 30
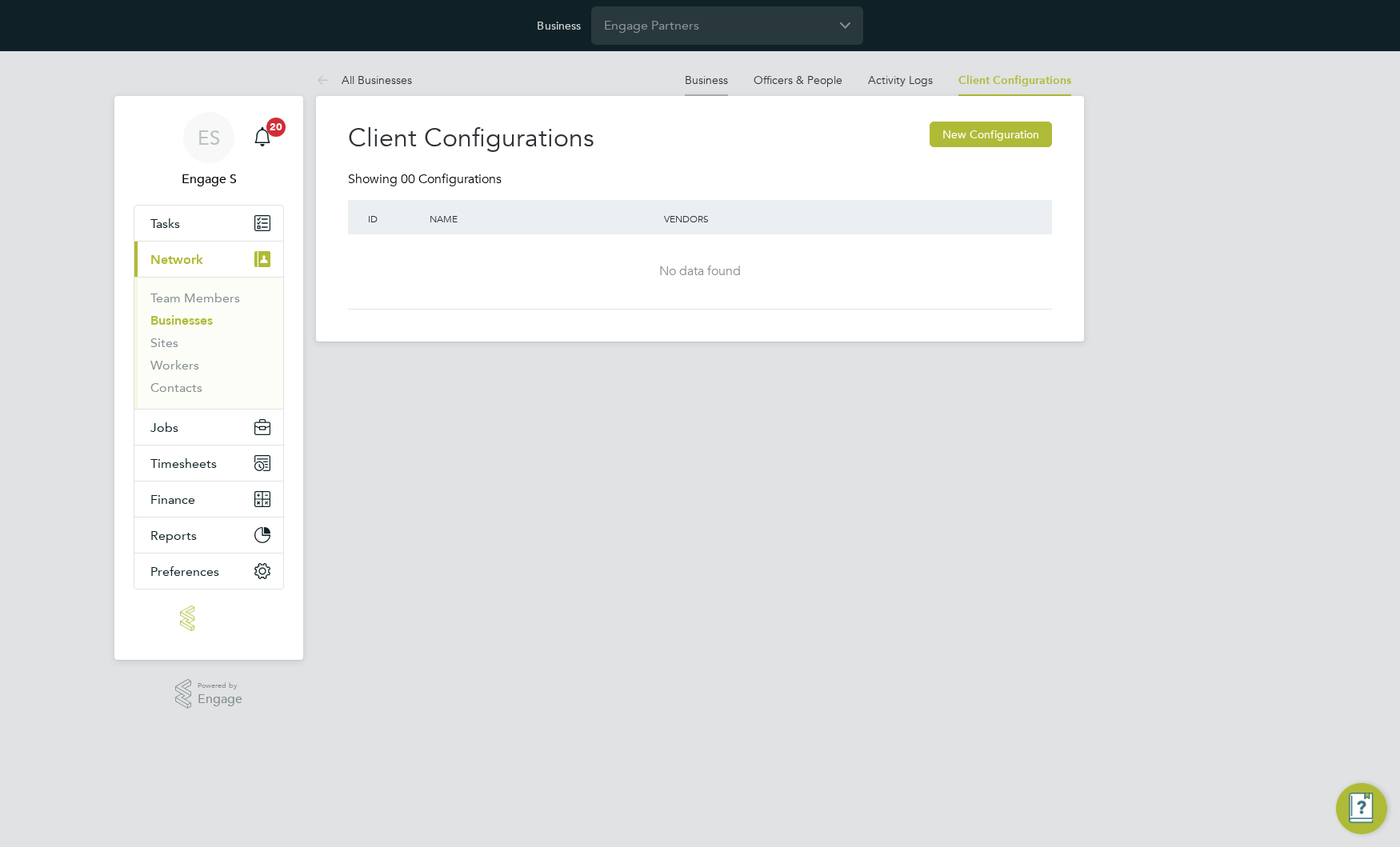
click at [720, 77] on link "Business" at bounding box center [706, 79] width 43 height 14
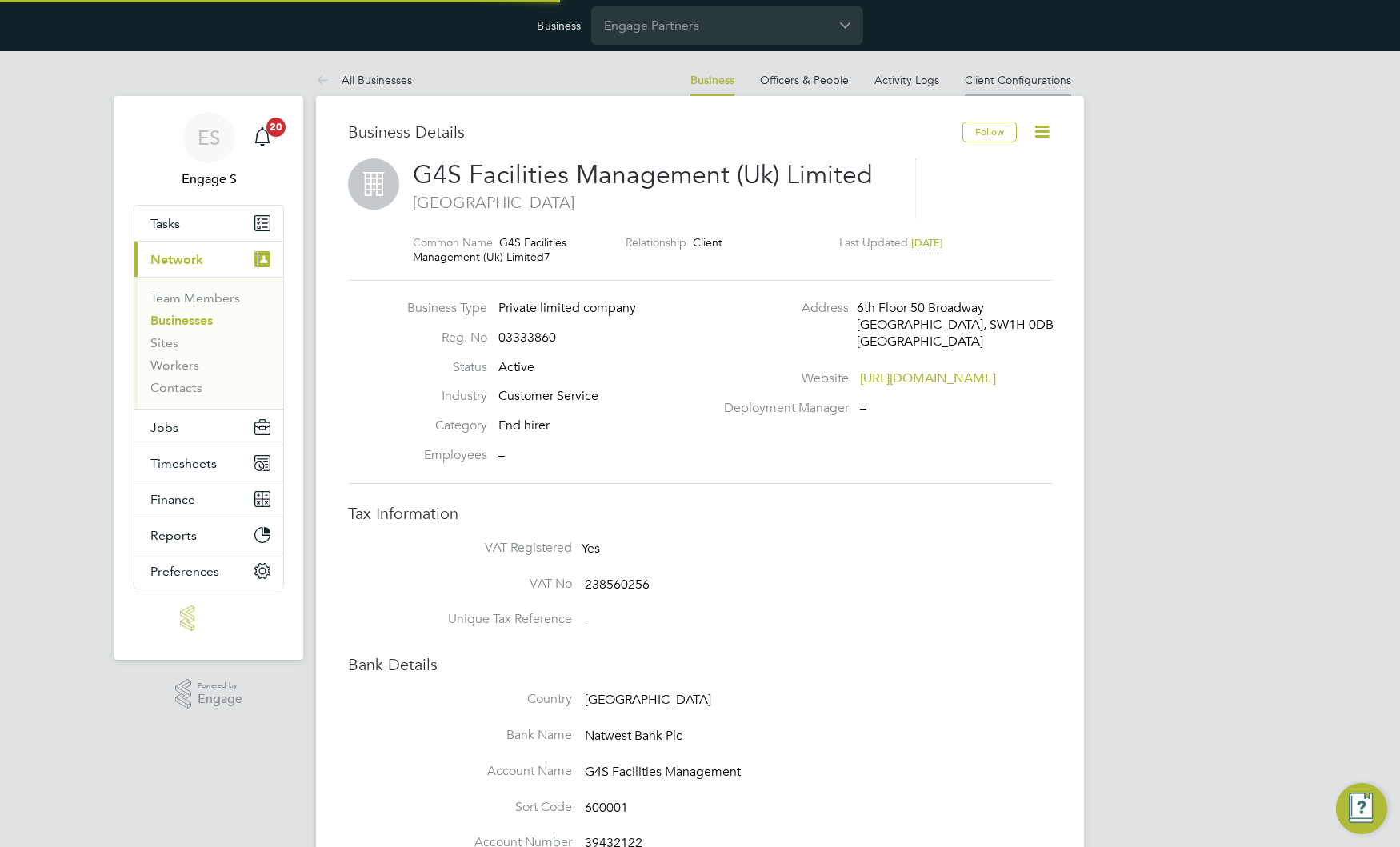
click at [1043, 81] on link "Client Configurations" at bounding box center [1018, 79] width 107 height 14
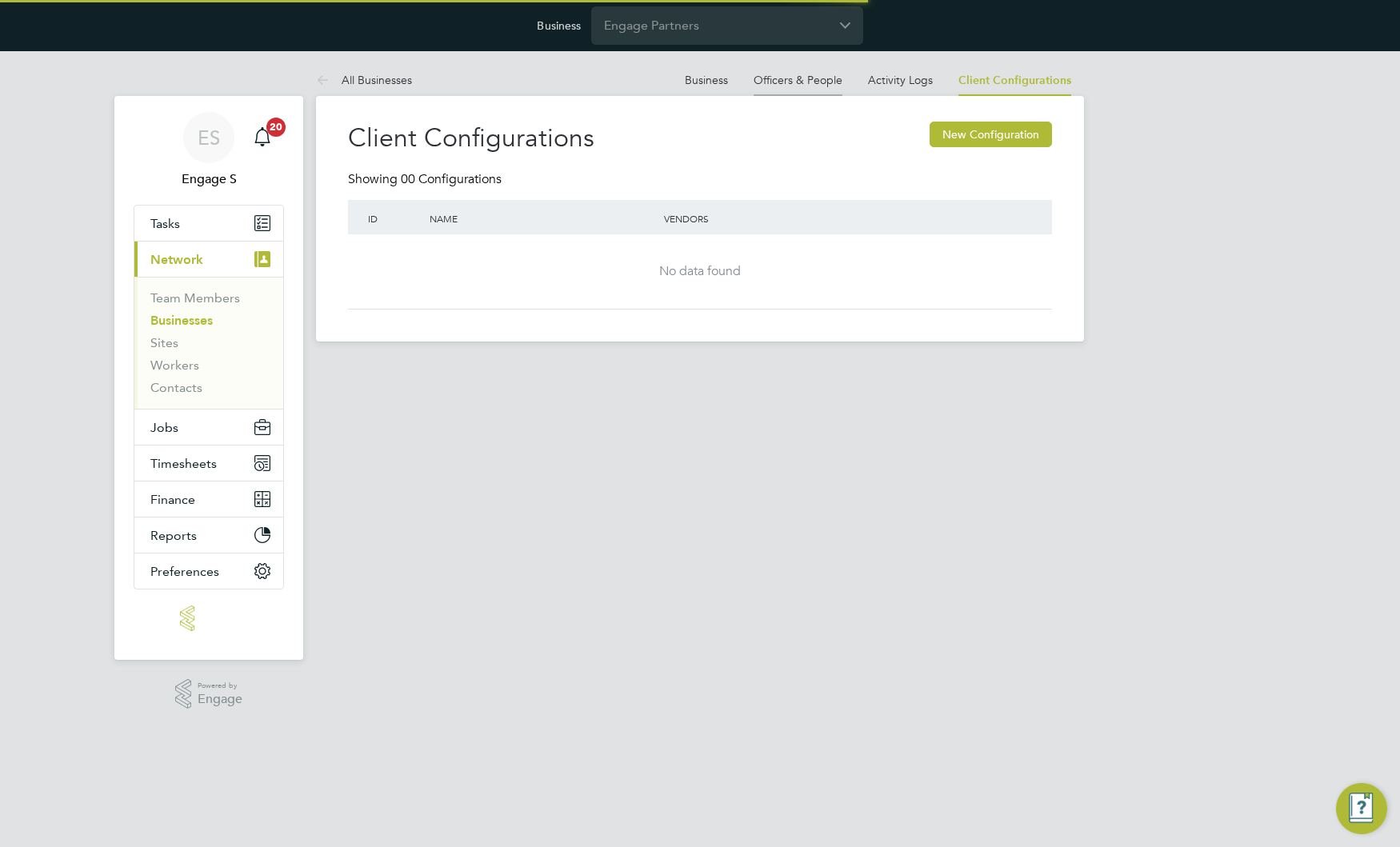
drag, startPoint x: 1107, startPoint y: 122, endPoint x: 778, endPoint y: 64, distance: 334.1
click at [1106, 121] on div "ES Engage S Notifications 20 Applications: Tasks Current page: Network Team Mem…" at bounding box center [700, 209] width 1400 height 316
click at [695, 66] on li "Business" at bounding box center [706, 80] width 43 height 32
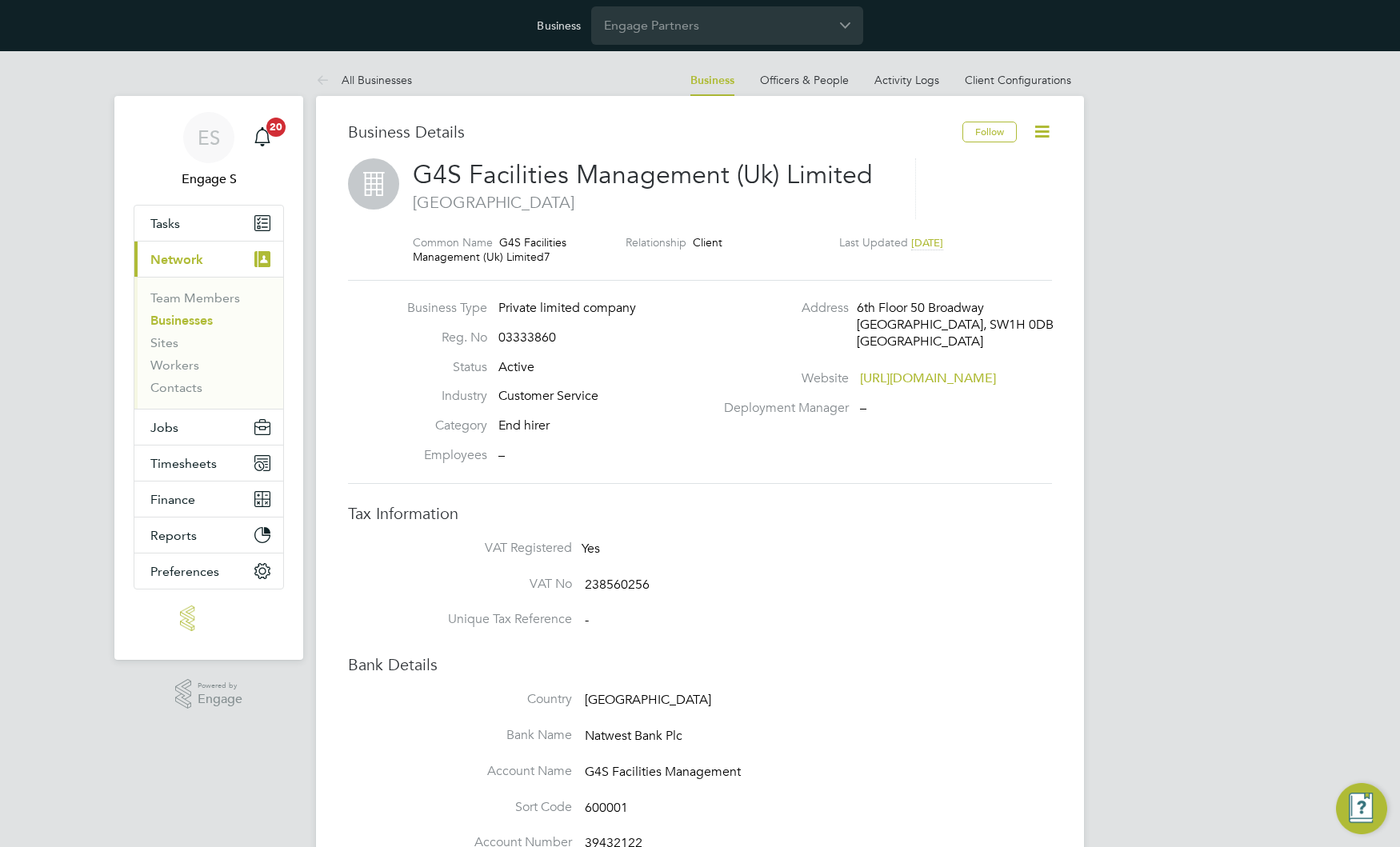
click at [1048, 137] on icon at bounding box center [1042, 131] width 20 height 20
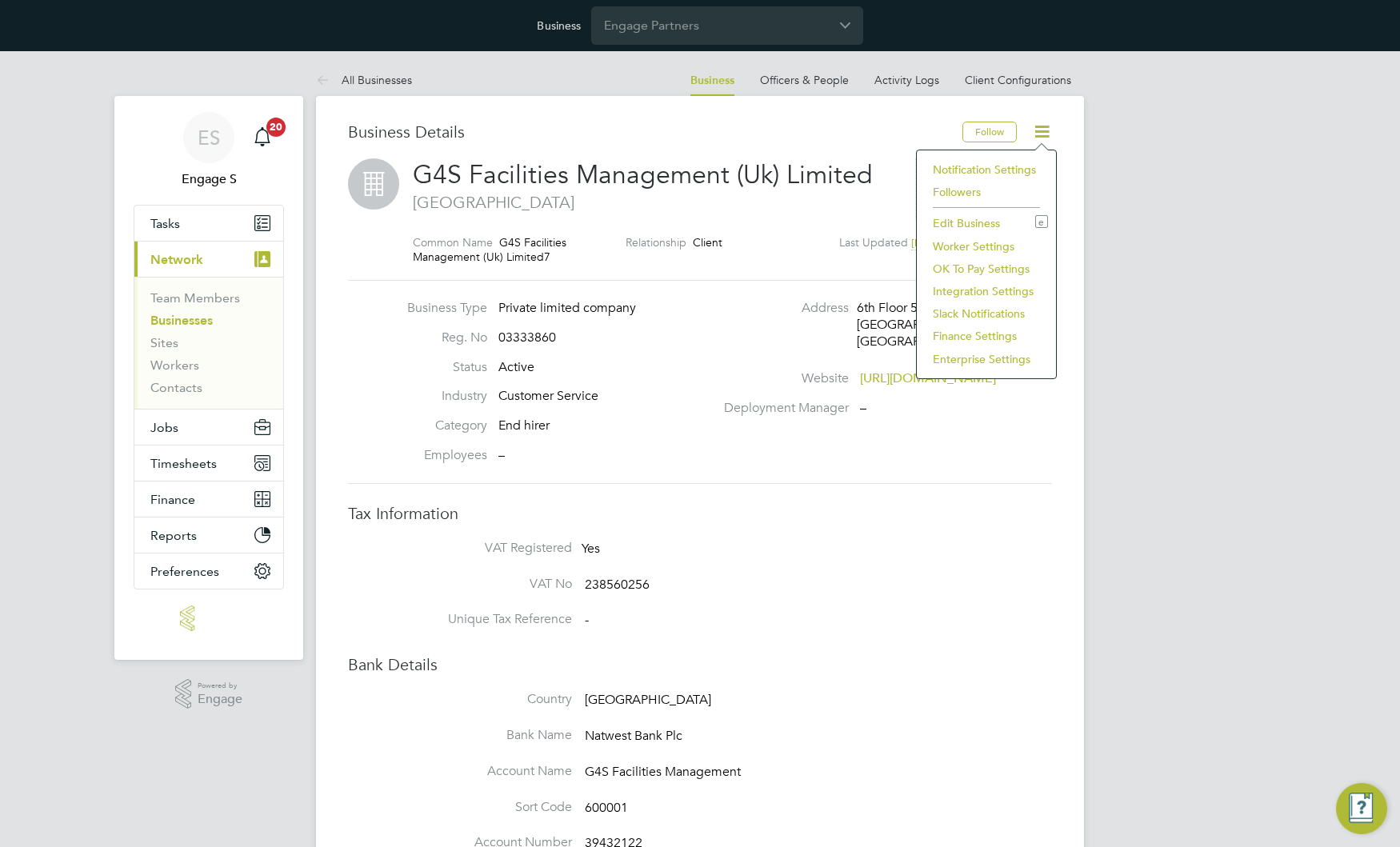
click at [964, 334] on li "Finance Settings" at bounding box center [987, 335] width 124 height 22
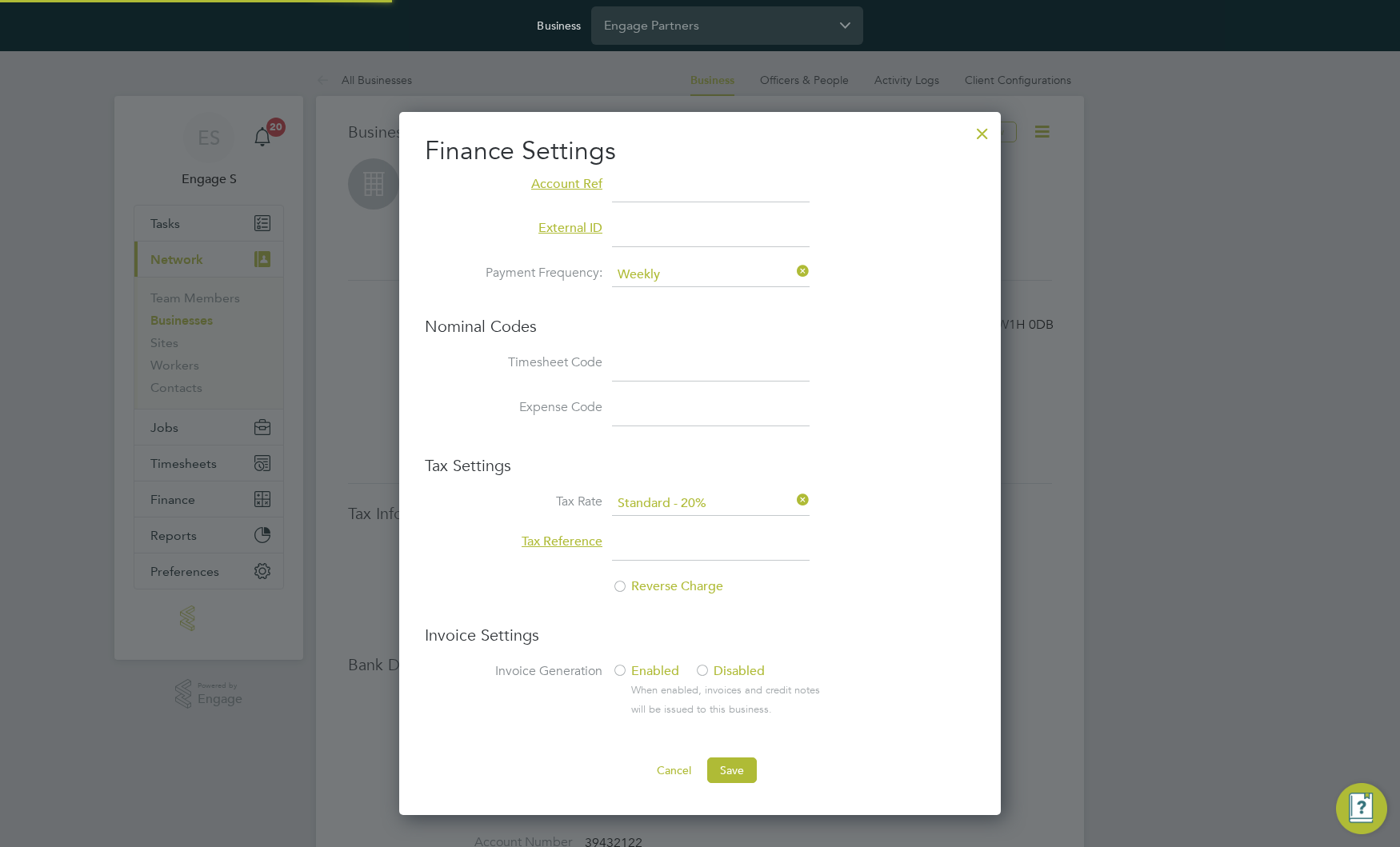
scroll to position [704, 602]
click at [982, 123] on div at bounding box center [982, 130] width 29 height 29
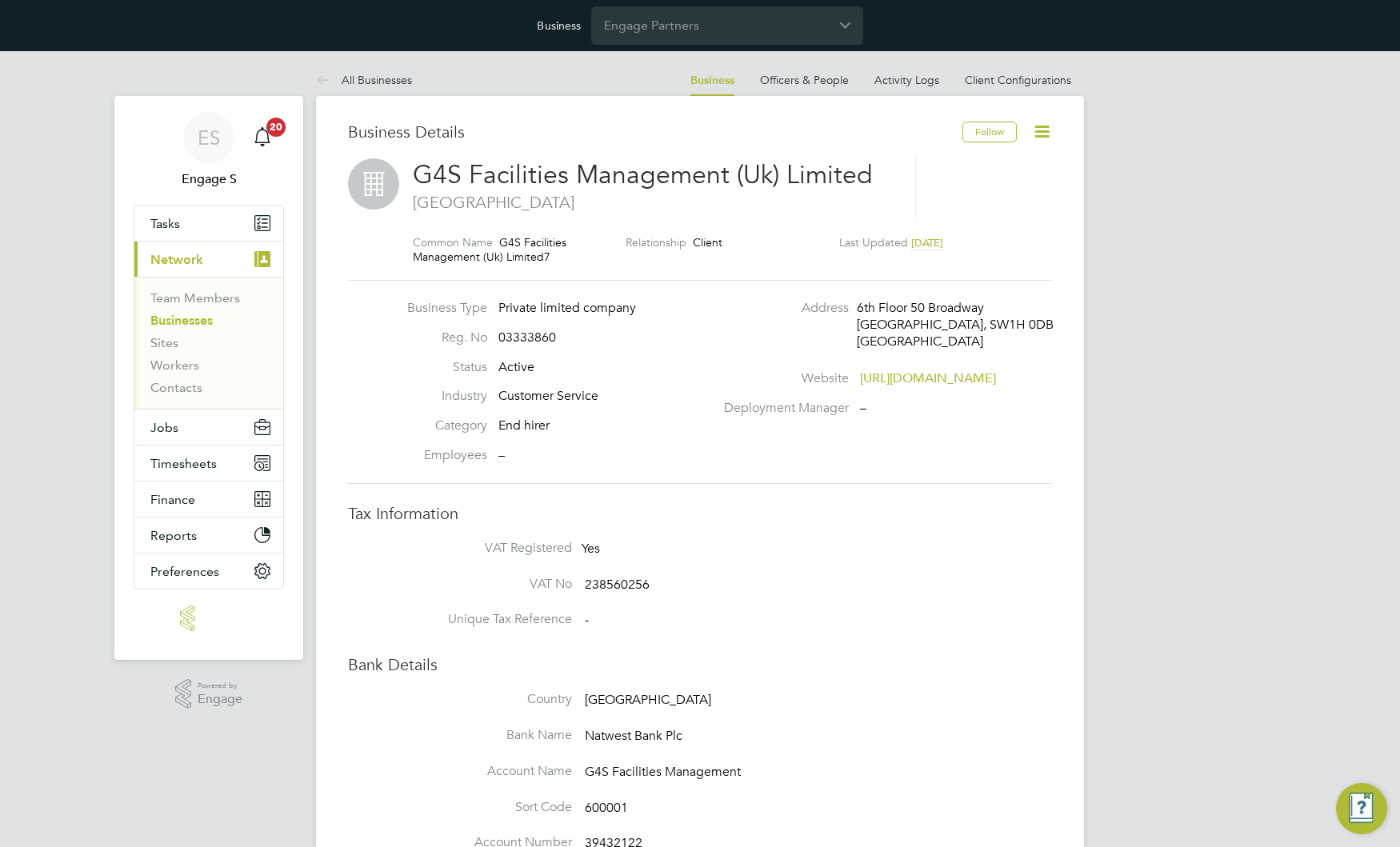
click at [1044, 130] on icon at bounding box center [1042, 131] width 20 height 20
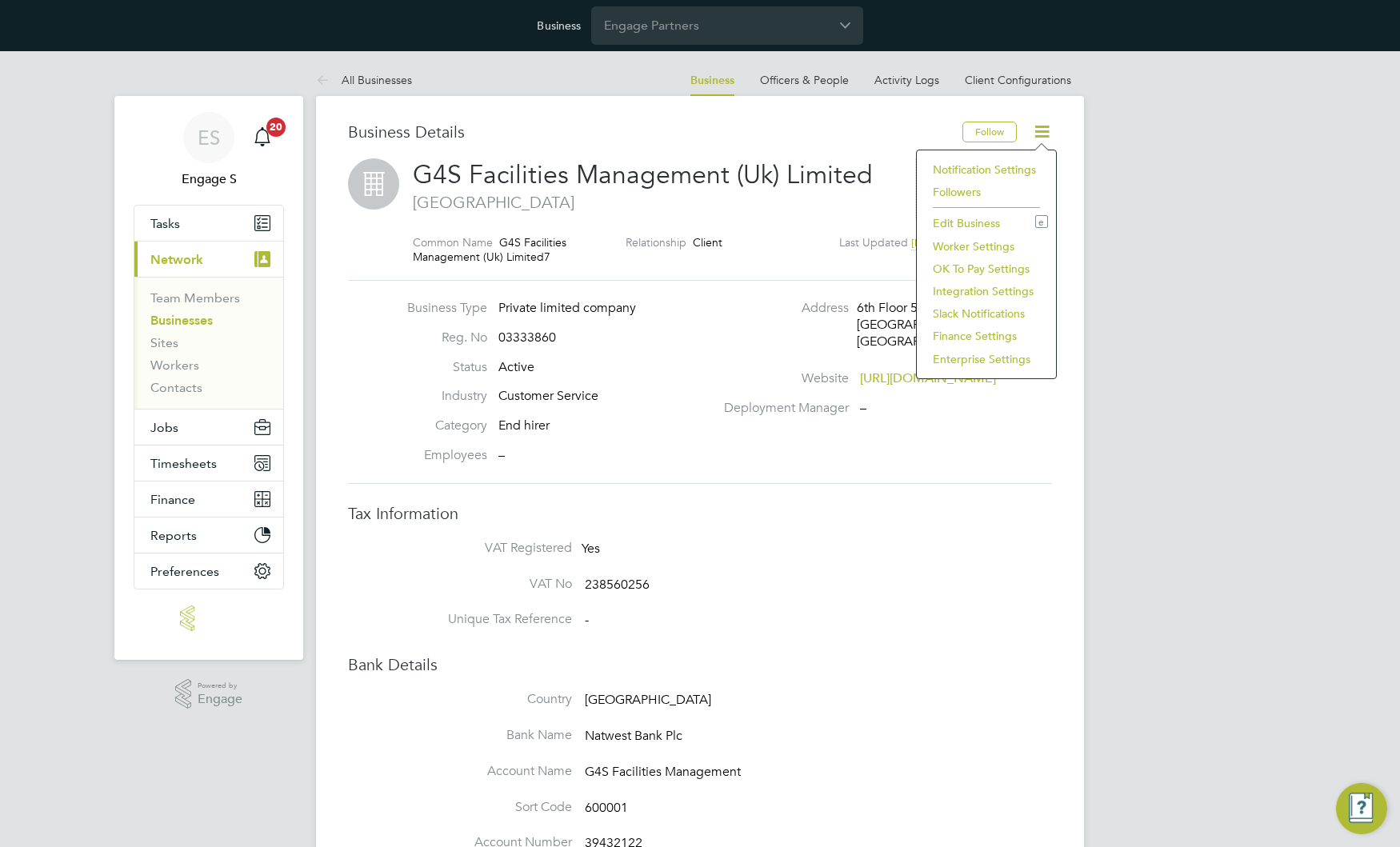
click at [965, 358] on li "Enterprise Settings" at bounding box center [987, 358] width 124 height 22
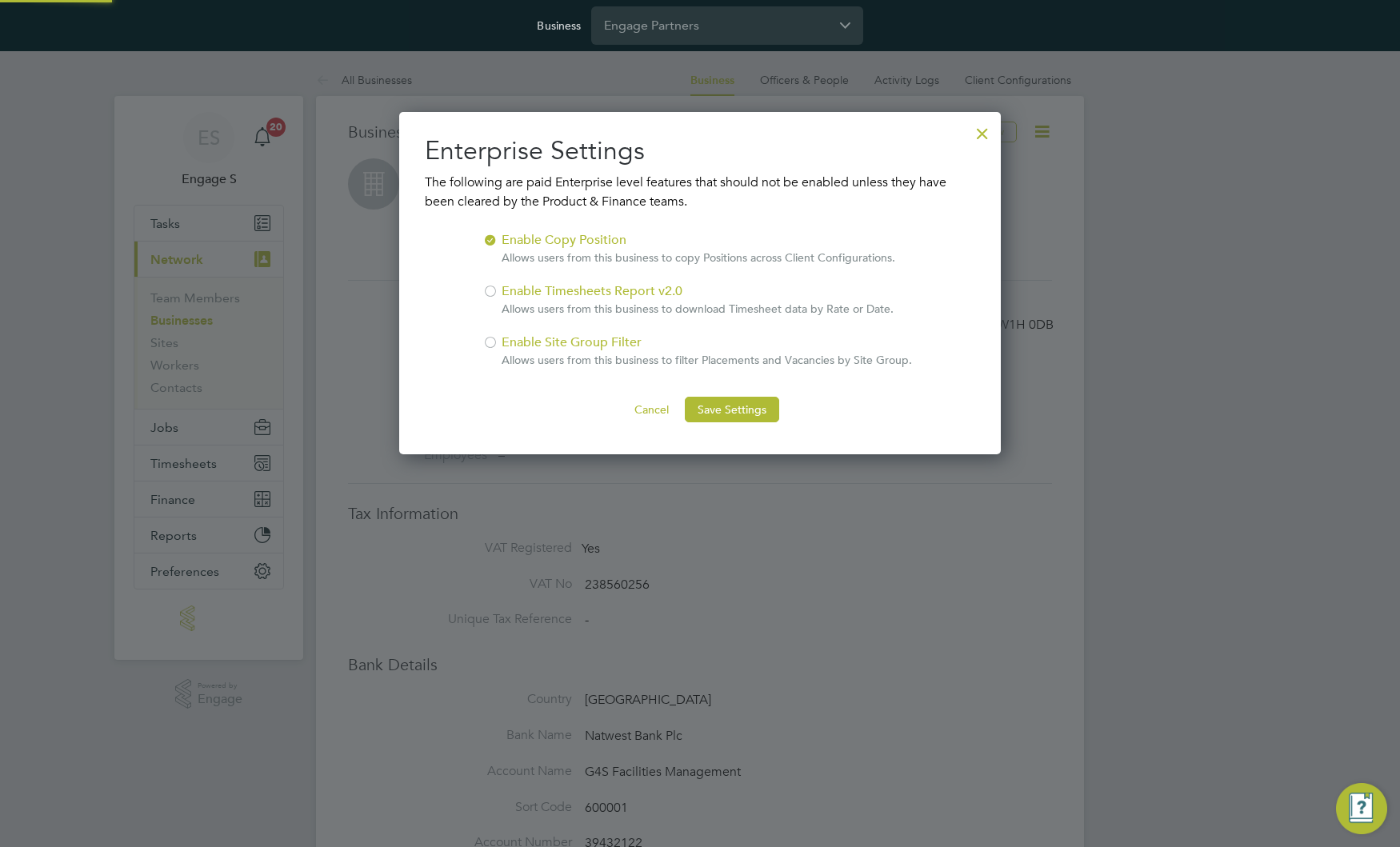
scroll to position [343, 602]
click at [485, 342] on div at bounding box center [490, 341] width 16 height 16
click at [741, 409] on button "Save Settings" at bounding box center [732, 409] width 94 height 26
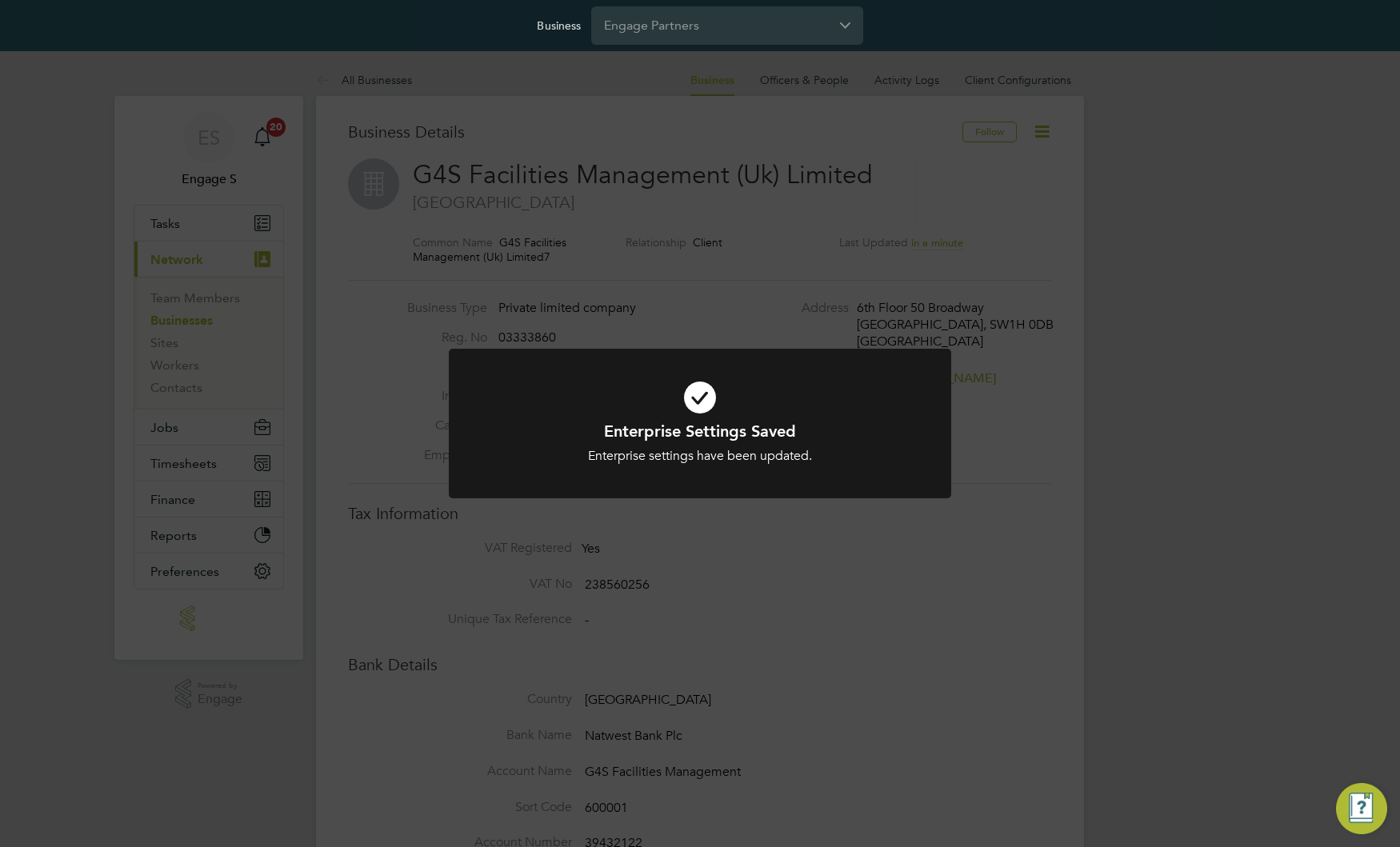
click at [741, 332] on div "Enterprise Settings Saved Enterprise settings have been updated. Cancel Okay" at bounding box center [700, 424] width 1400 height 847
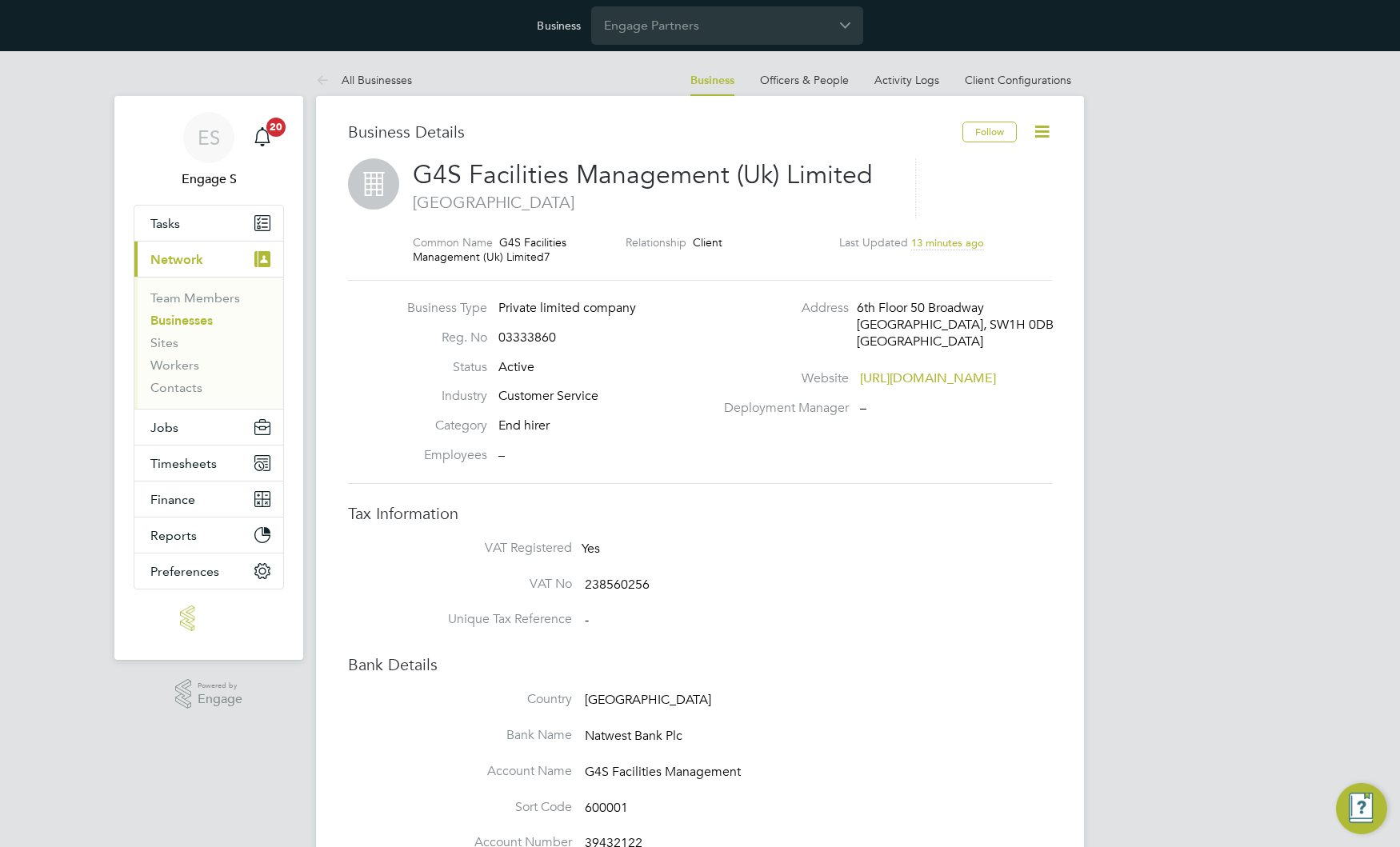
click at [1020, 319] on div "Address 6th Floor 50 Broadway London, SW1H 0DB United Kingdom" at bounding box center [886, 328] width 344 height 57
click at [668, 512] on h3 "Tax Information" at bounding box center [700, 513] width 704 height 21
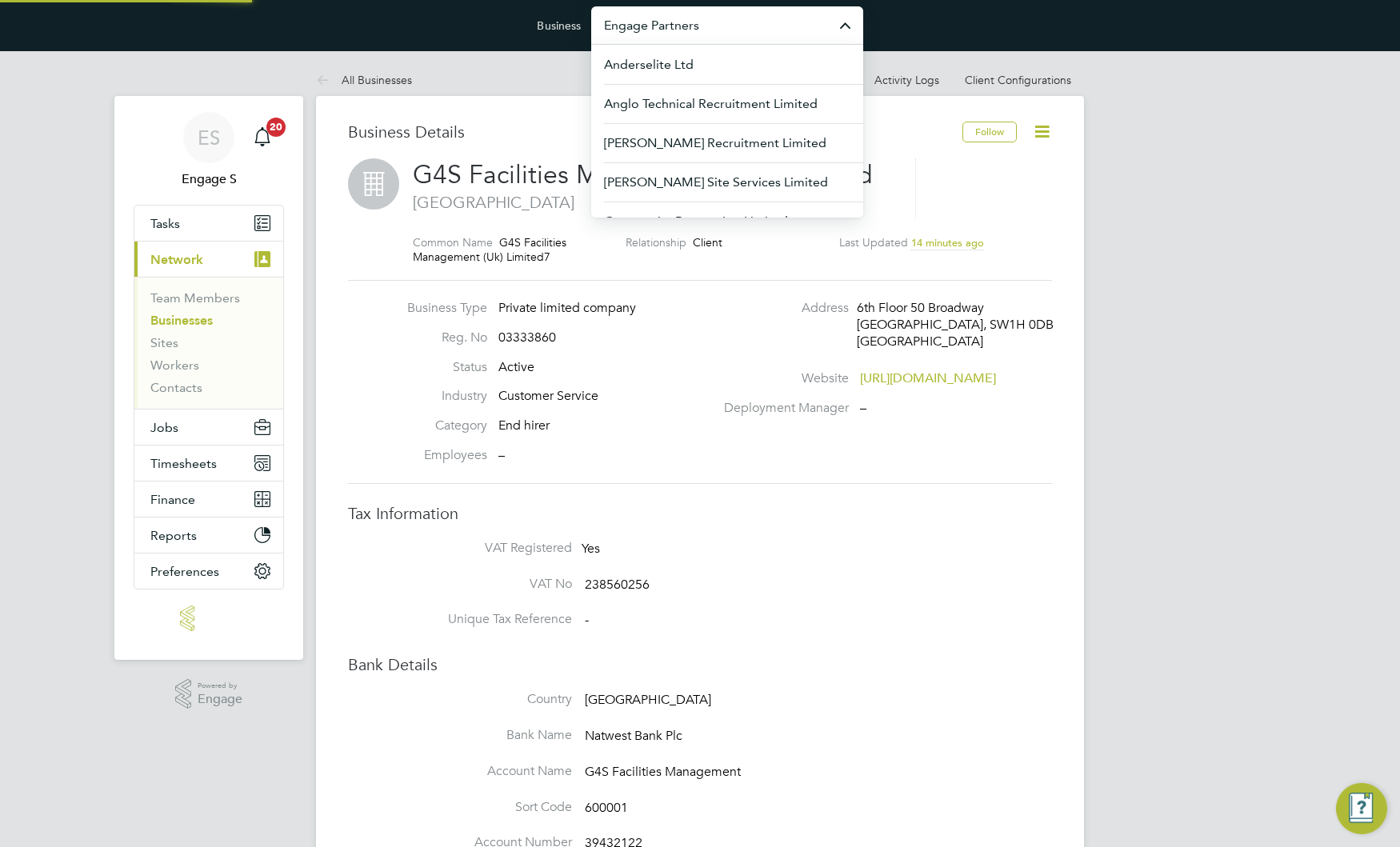
click at [719, 28] on input "Engage Partners" at bounding box center [727, 25] width 272 height 38
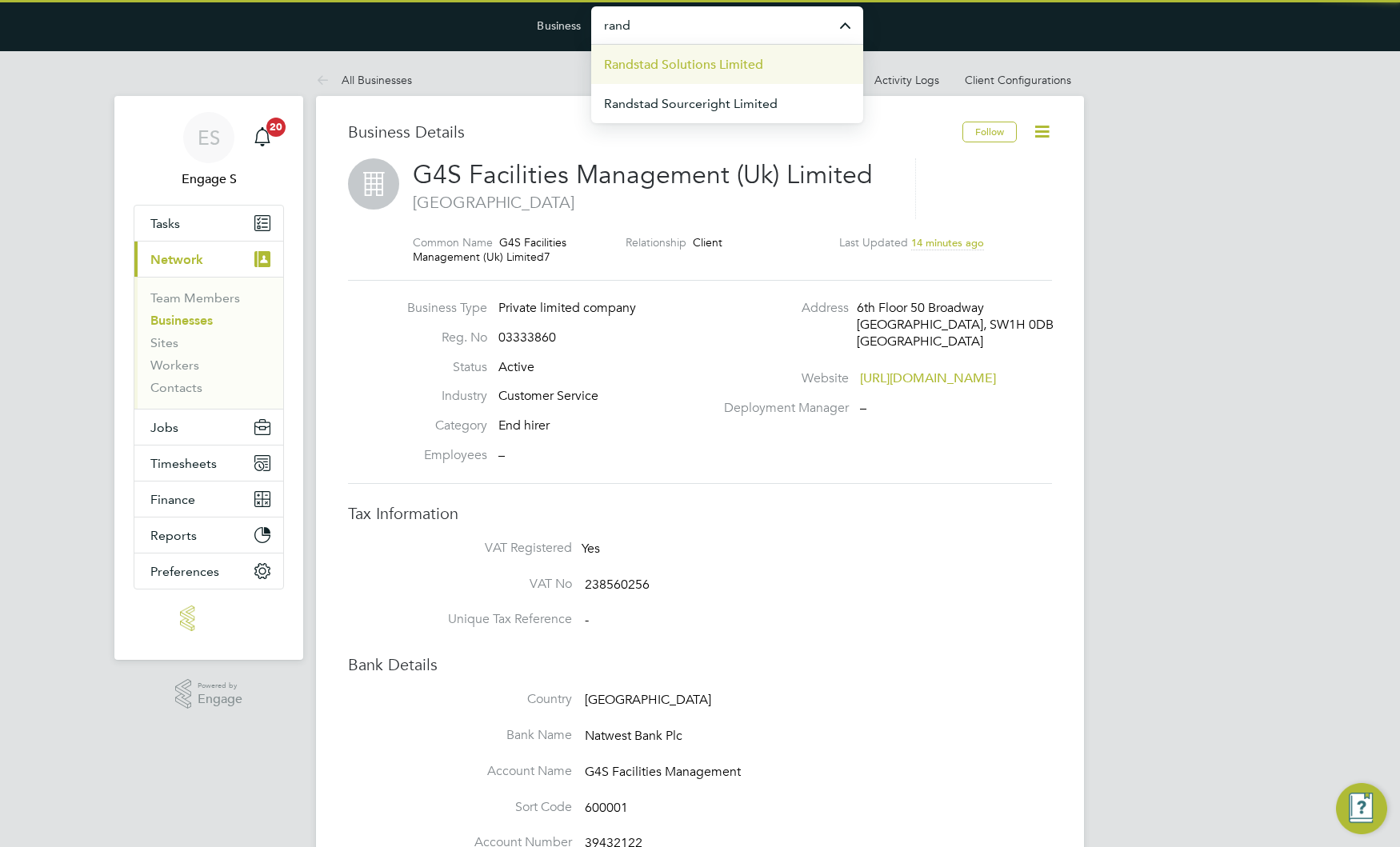
click at [691, 64] on span "Randstad Solutions Limited" at bounding box center [683, 65] width 159 height 19
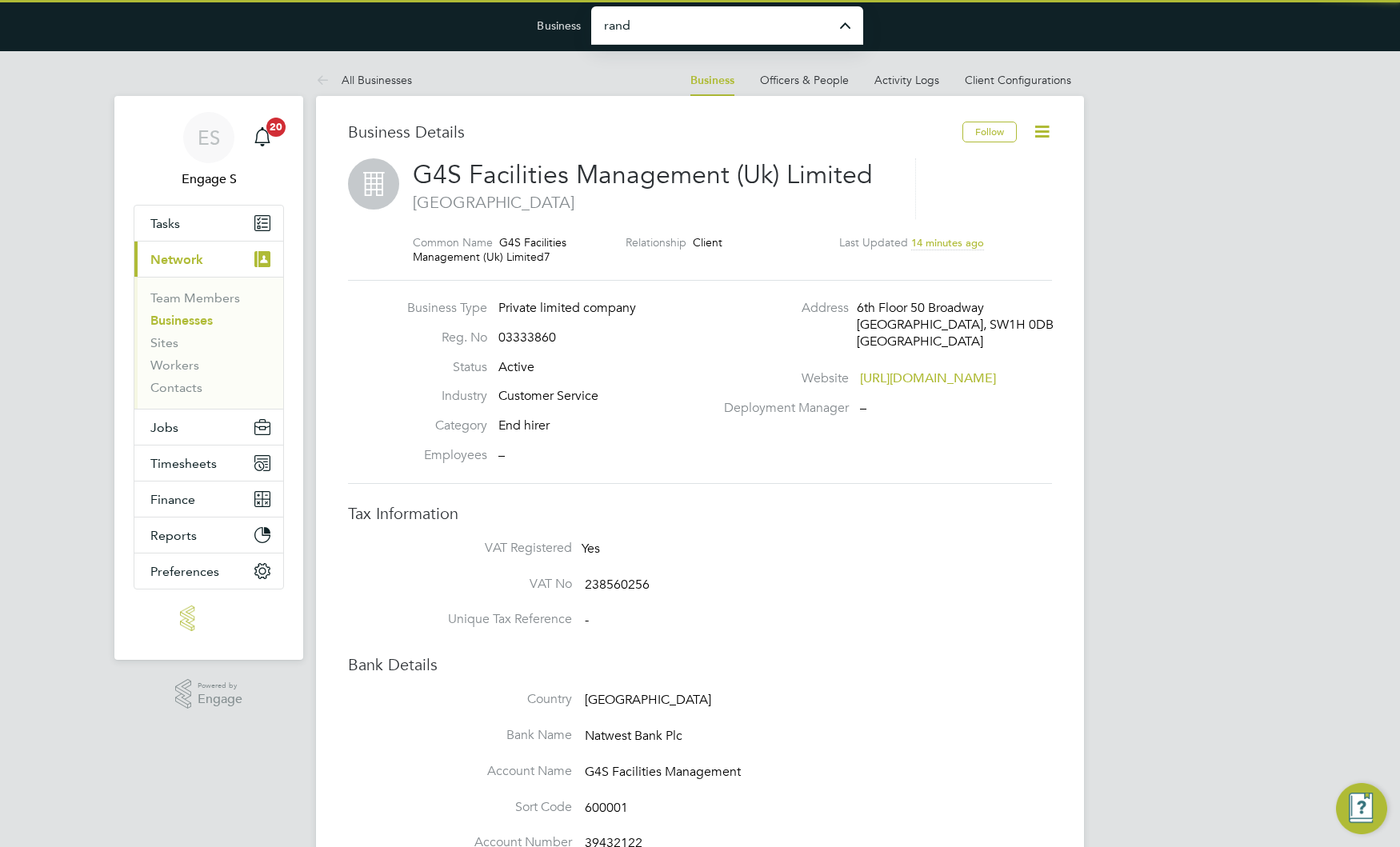
type input "Randstad Solutions Limited"
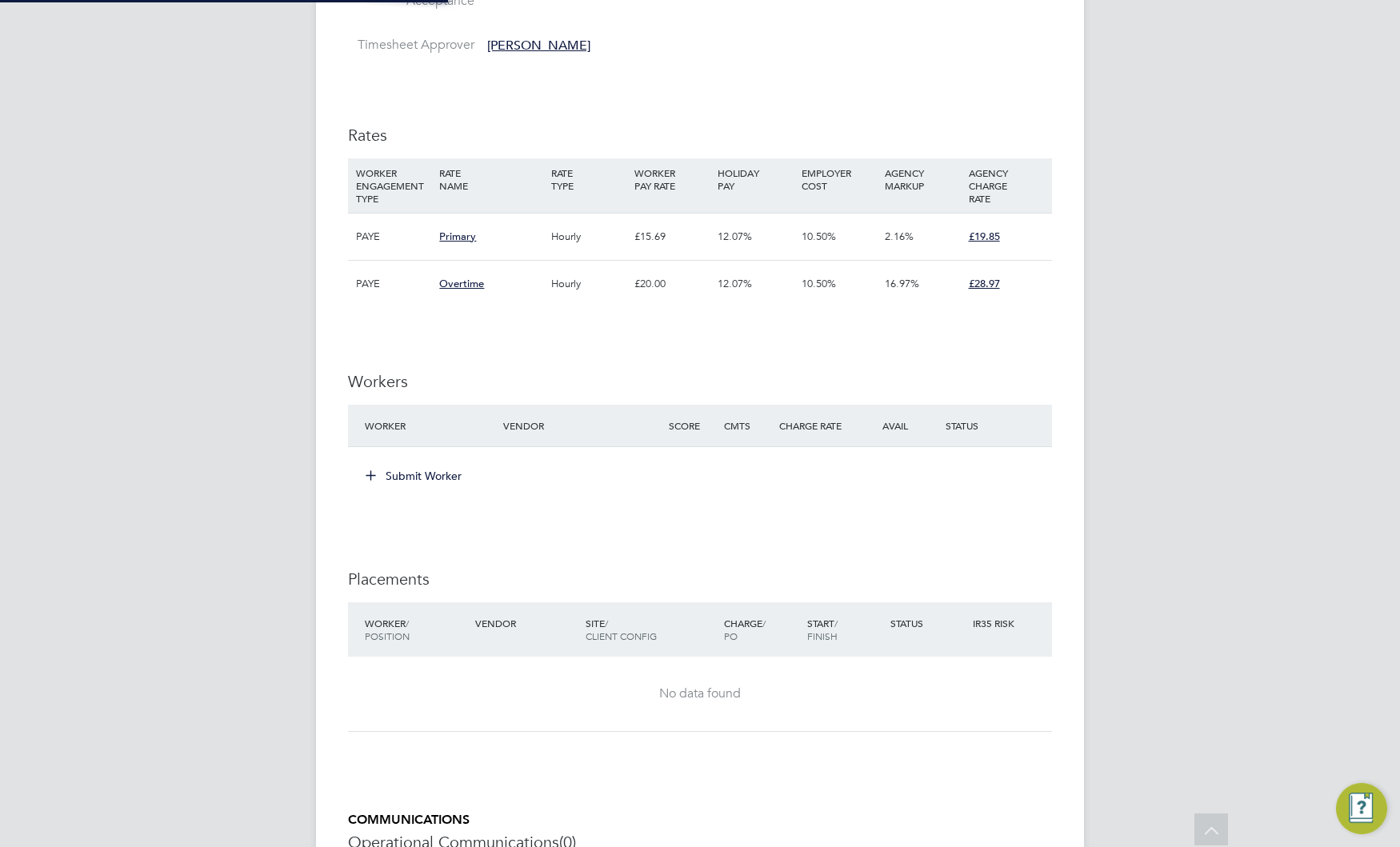
scroll to position [1119, 0]
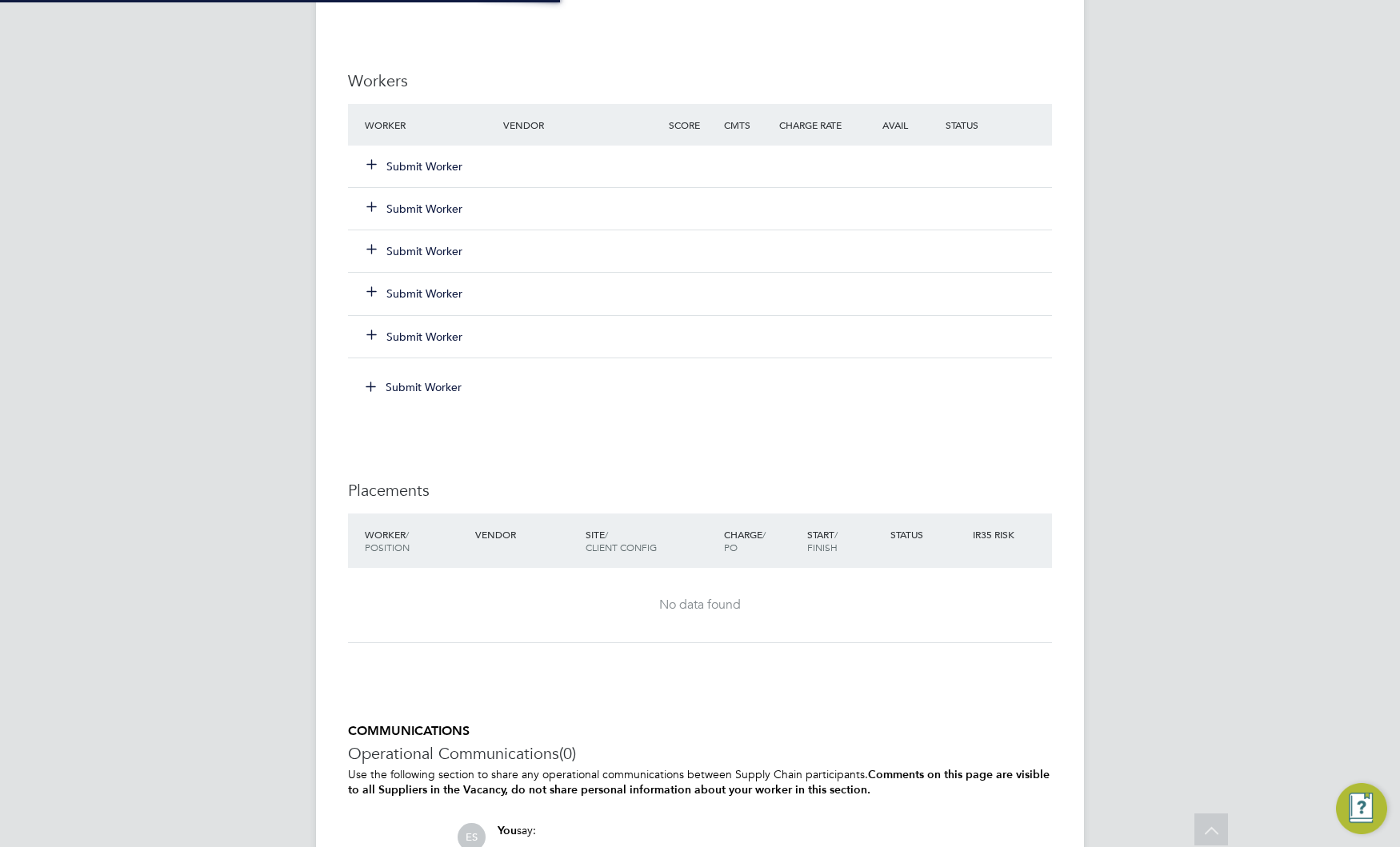
click at [407, 207] on button "Submit Worker" at bounding box center [415, 208] width 96 height 16
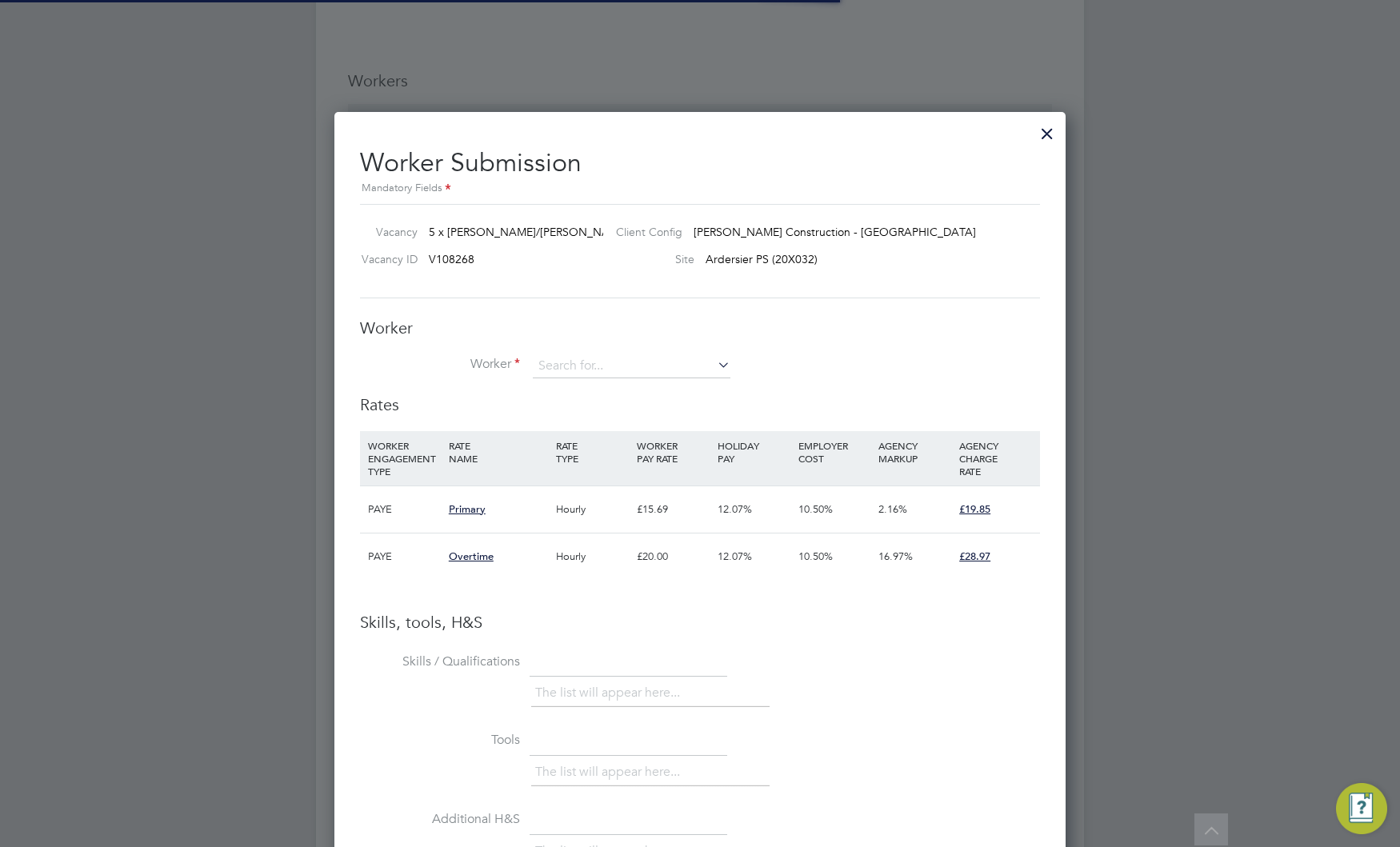
scroll to position [0, 0]
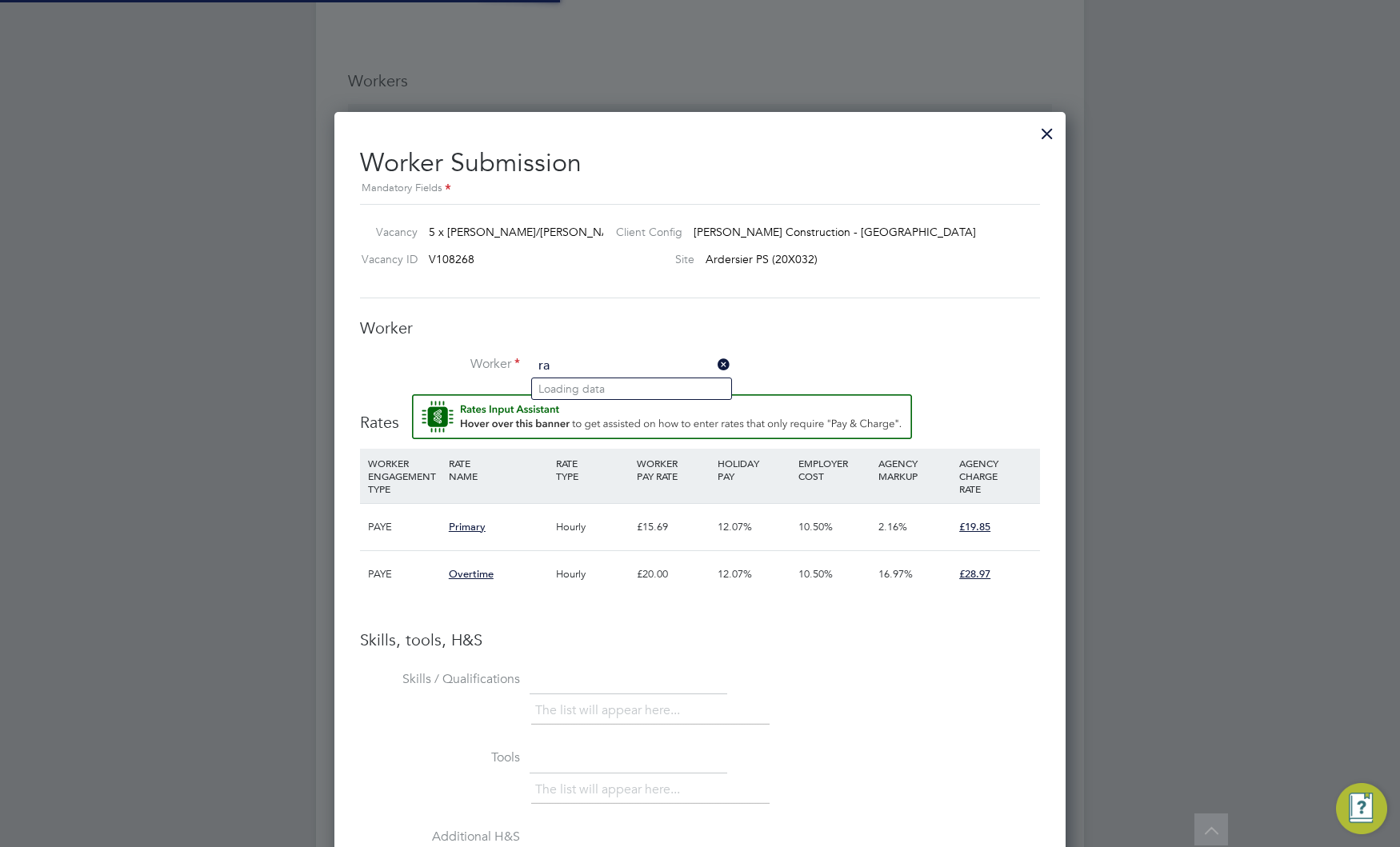
type input "ra"
click at [602, 363] on input at bounding box center [632, 365] width 198 height 24
click at [628, 354] on input at bounding box center [632, 365] width 198 height 24
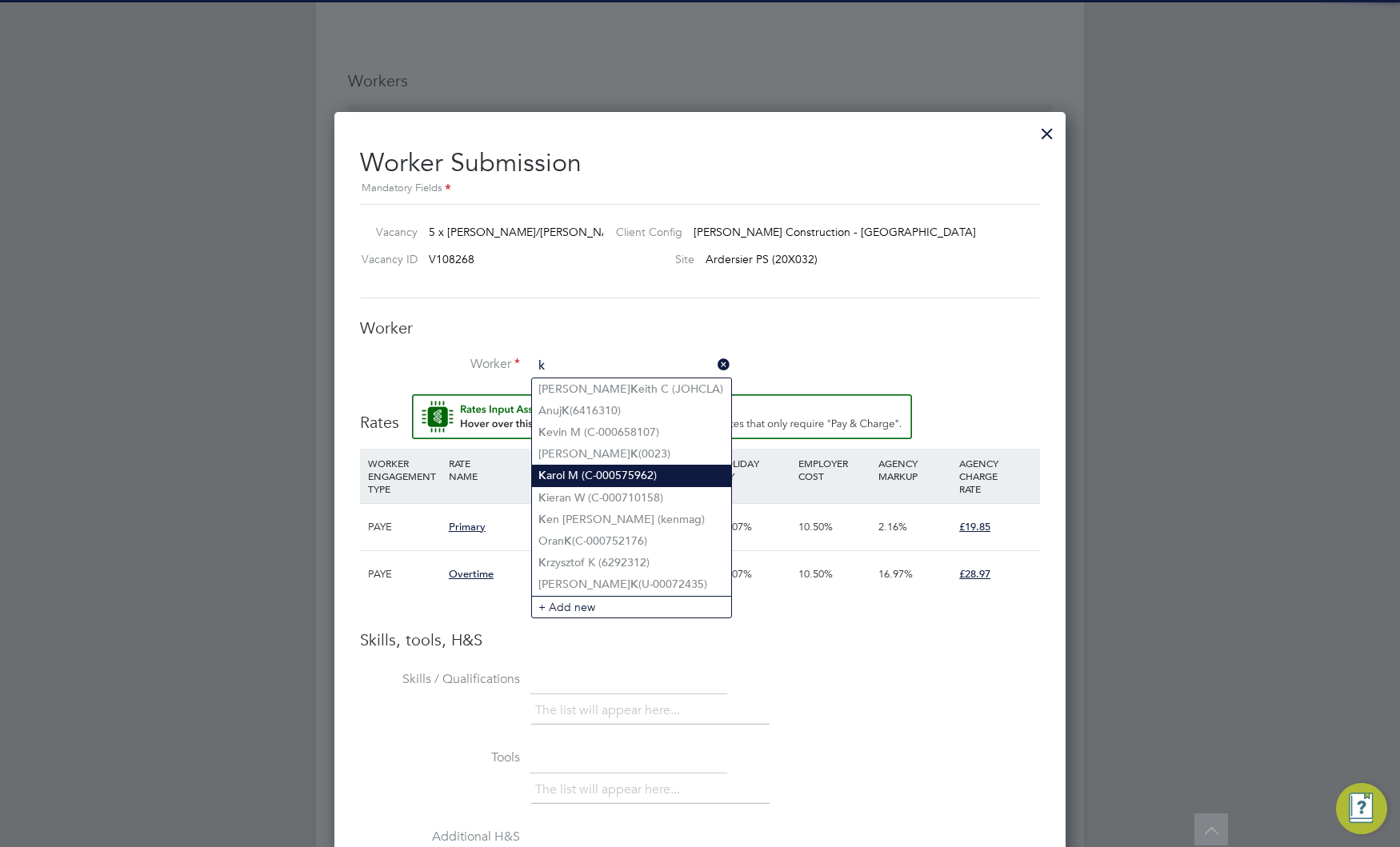
click at [653, 474] on li "K arol M (C-000575962)" at bounding box center [632, 476] width 199 height 21
type input "Karol M (C-000575962)"
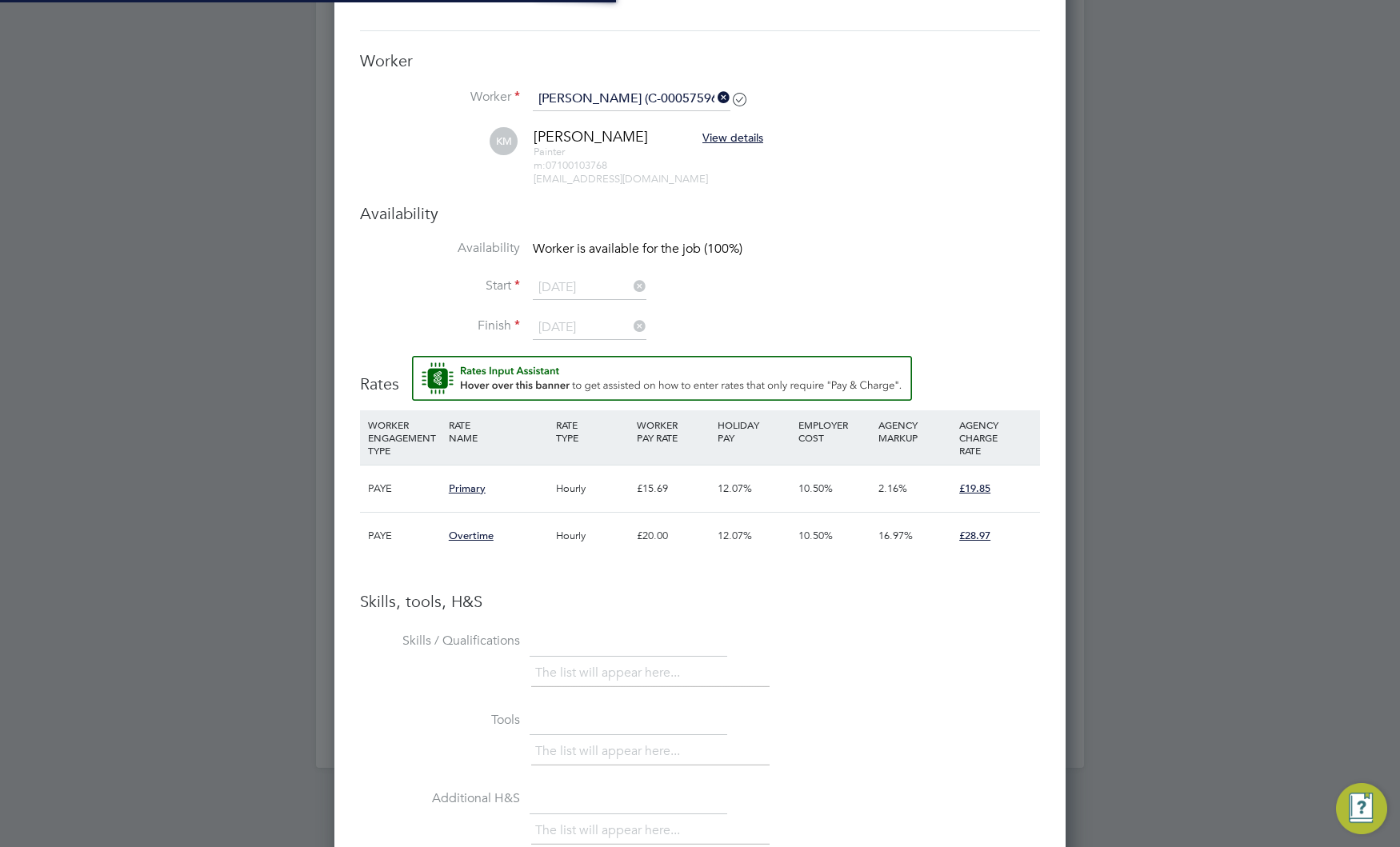
scroll to position [1431, 732]
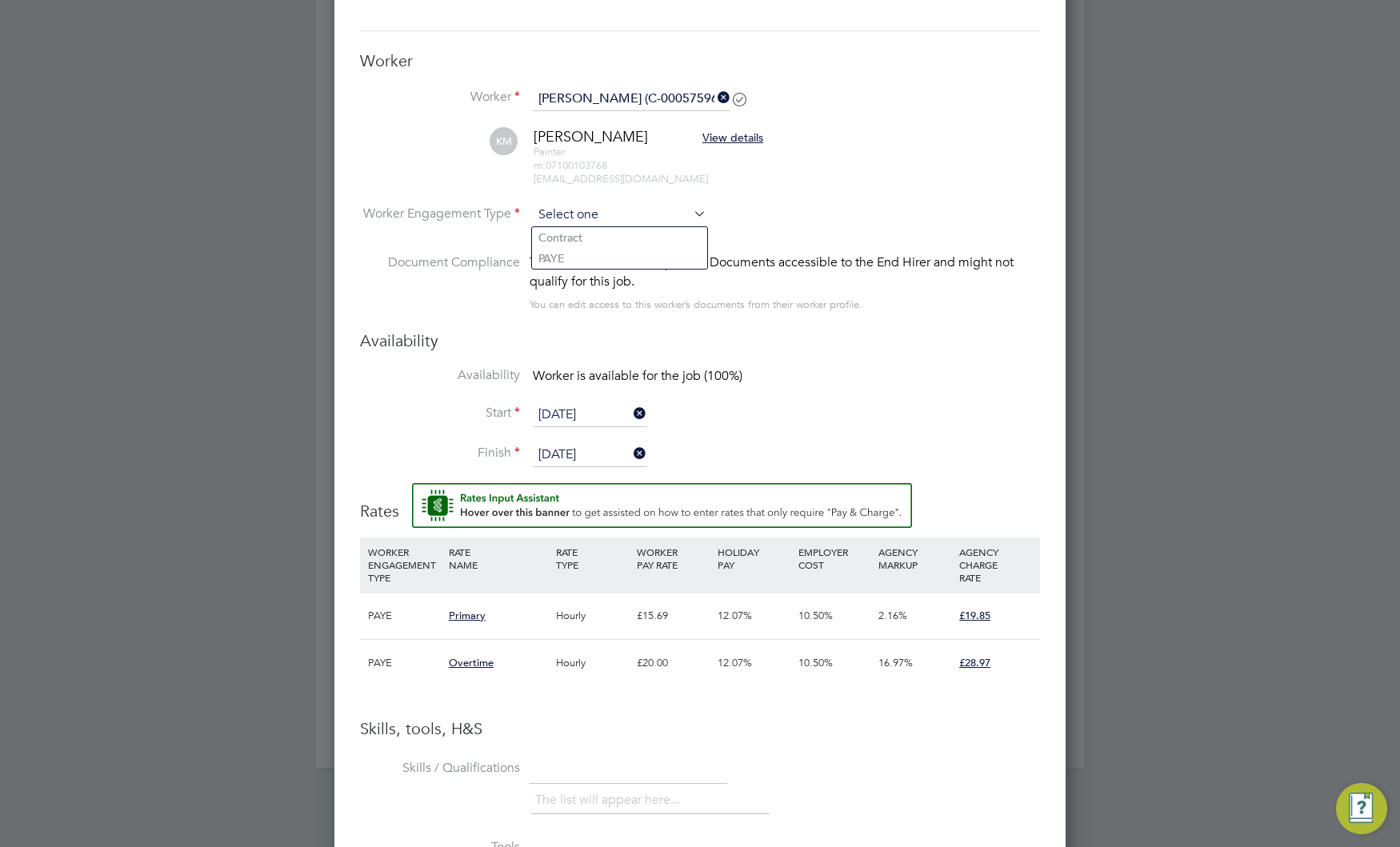
click at [608, 210] on input at bounding box center [620, 214] width 174 height 24
click at [583, 257] on li "PAYE" at bounding box center [620, 259] width 175 height 21
type input "PAYE"
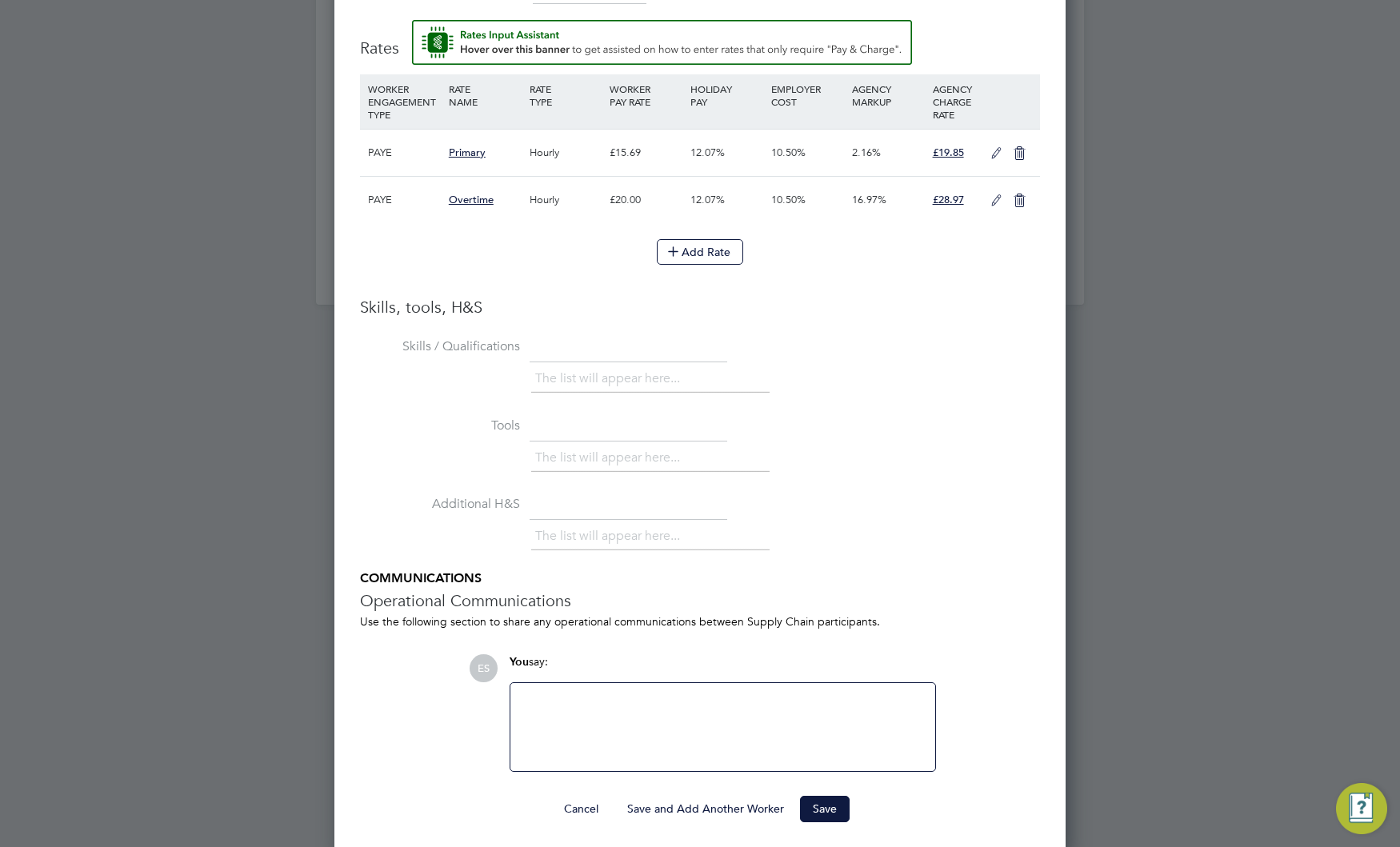
scroll to position [1855, 0]
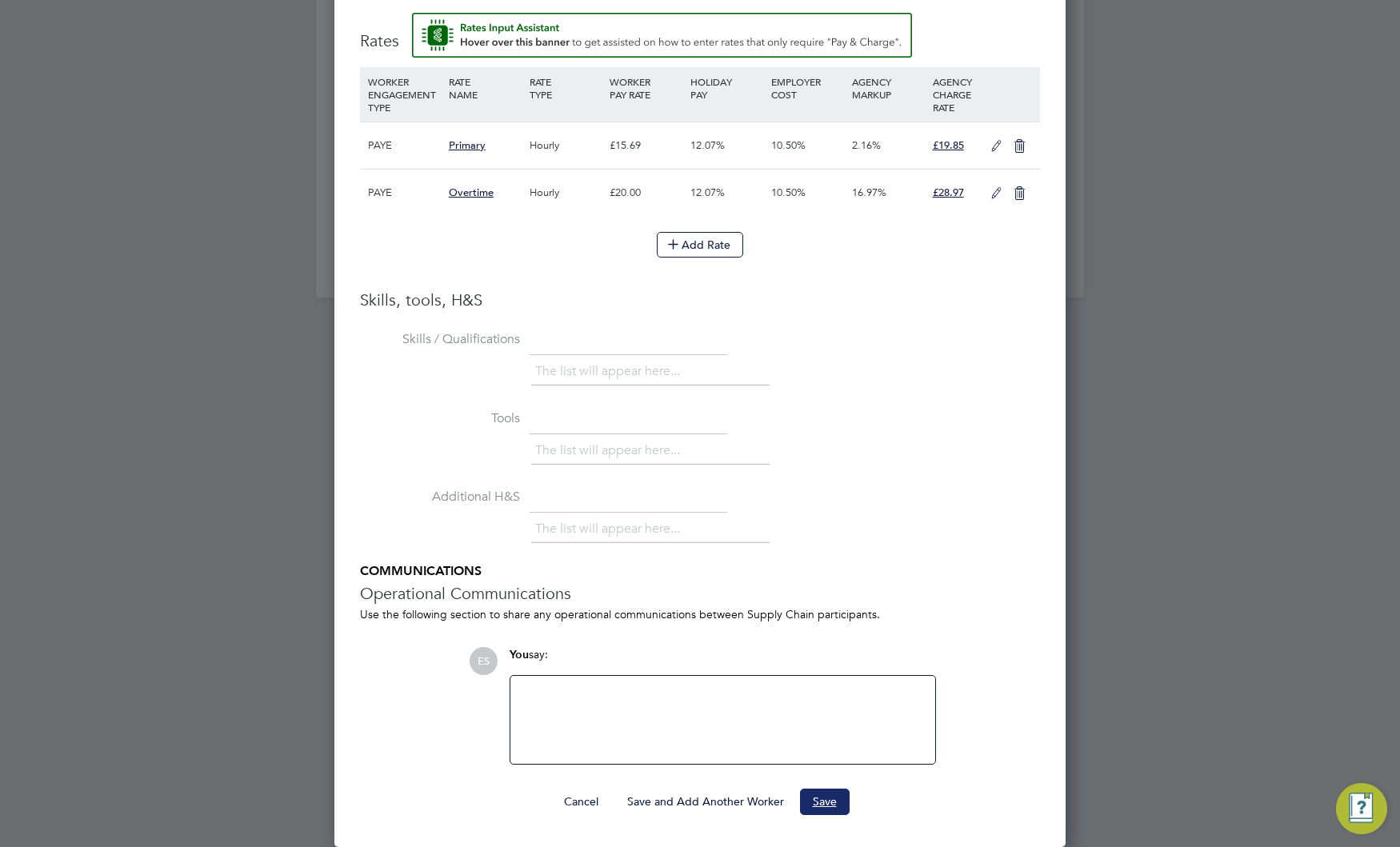
click at [810, 798] on button "Save" at bounding box center [824, 801] width 49 height 26
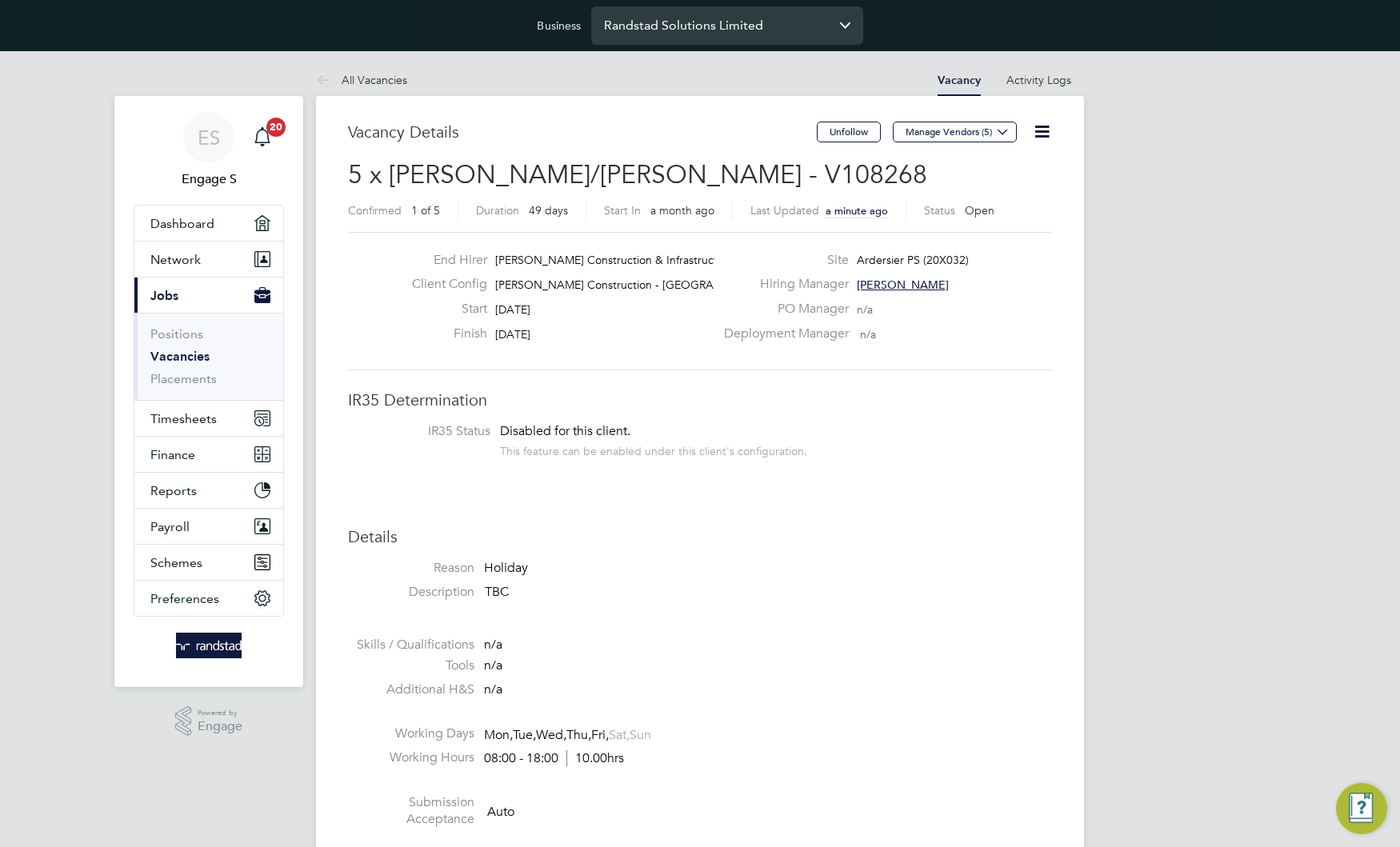
scroll to position [47, 111]
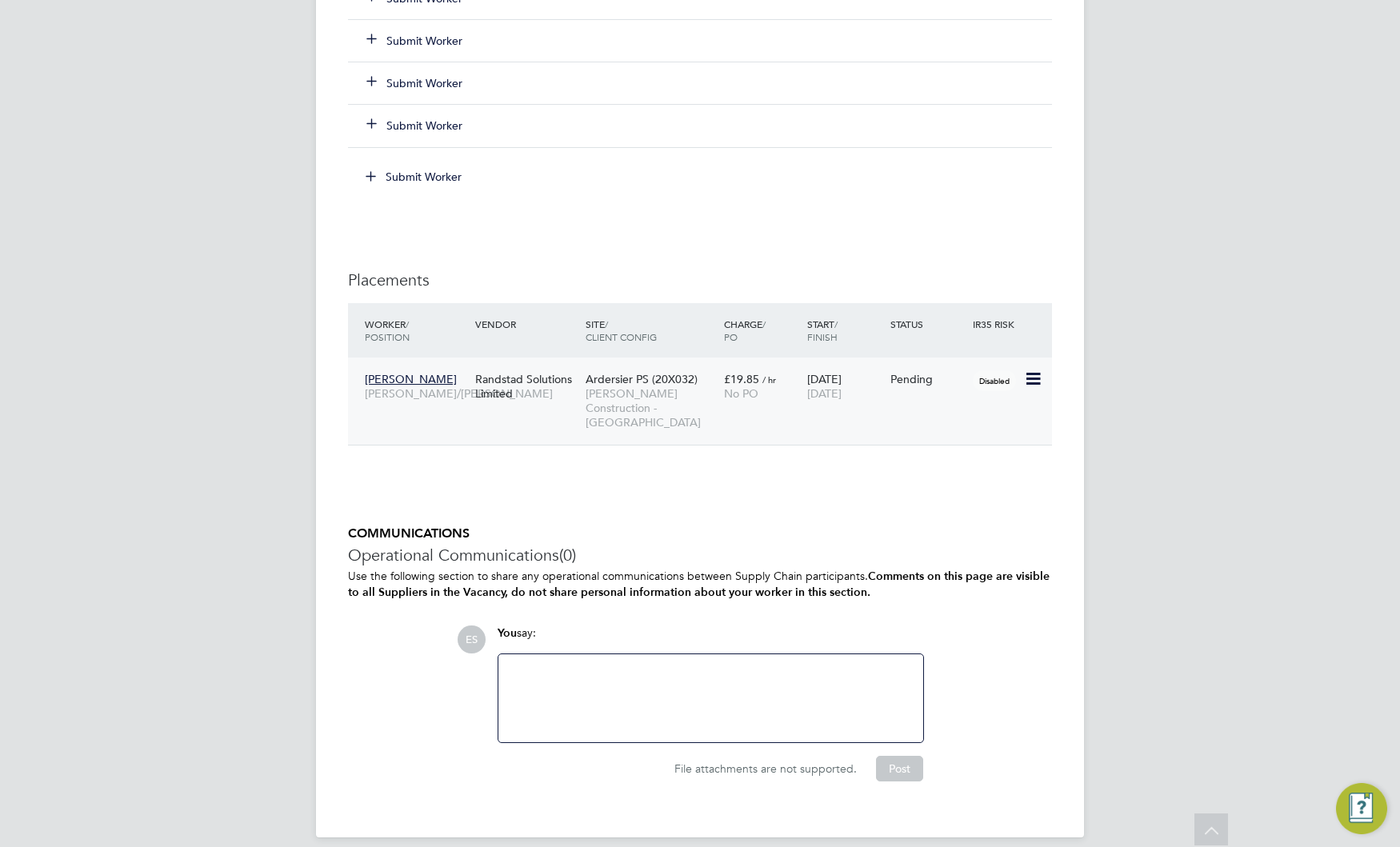
click at [1033, 382] on icon at bounding box center [1032, 379] width 16 height 19
click at [943, 474] on li "Start" at bounding box center [983, 477] width 114 height 22
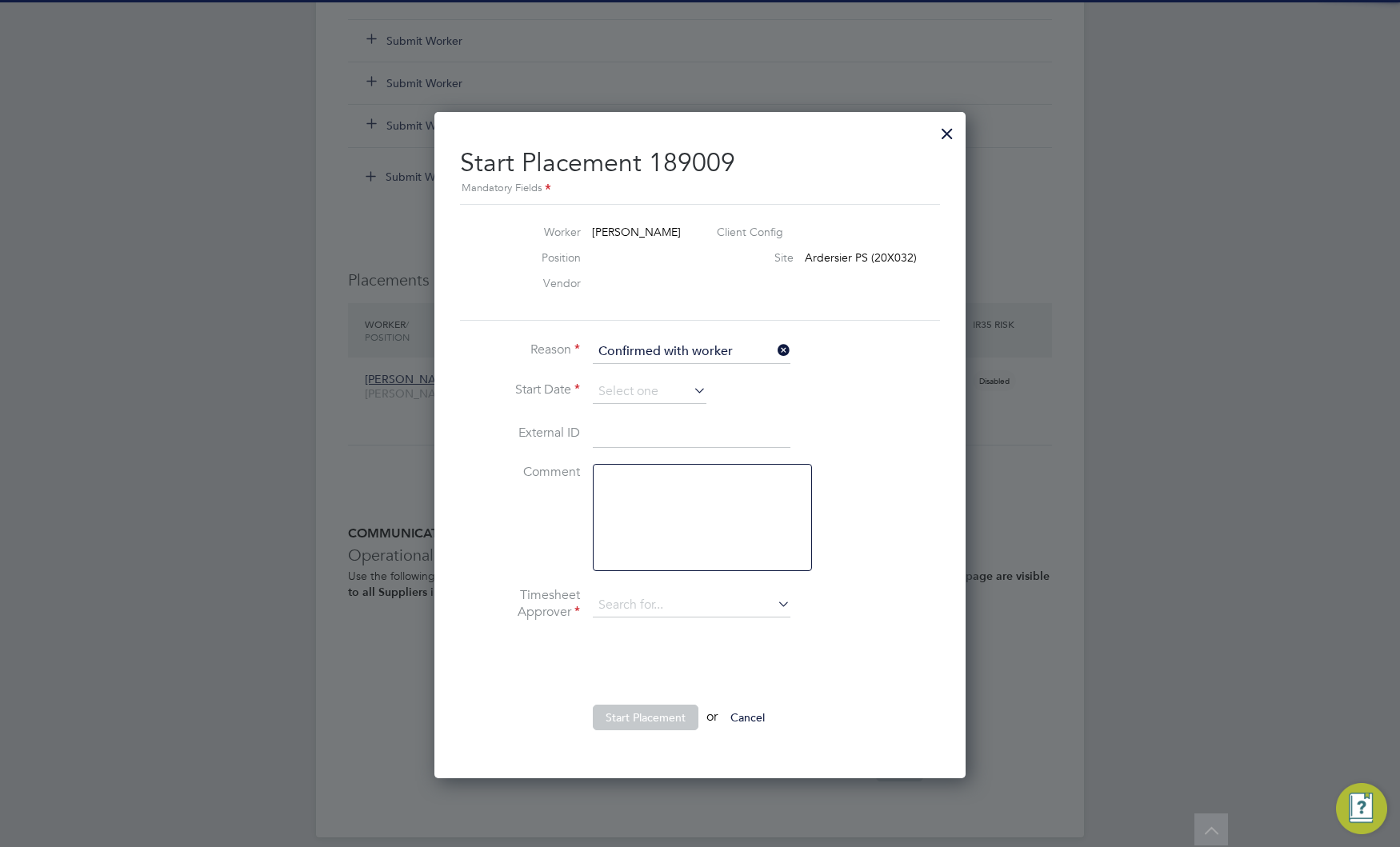
type input "[PERSON_NAME]"
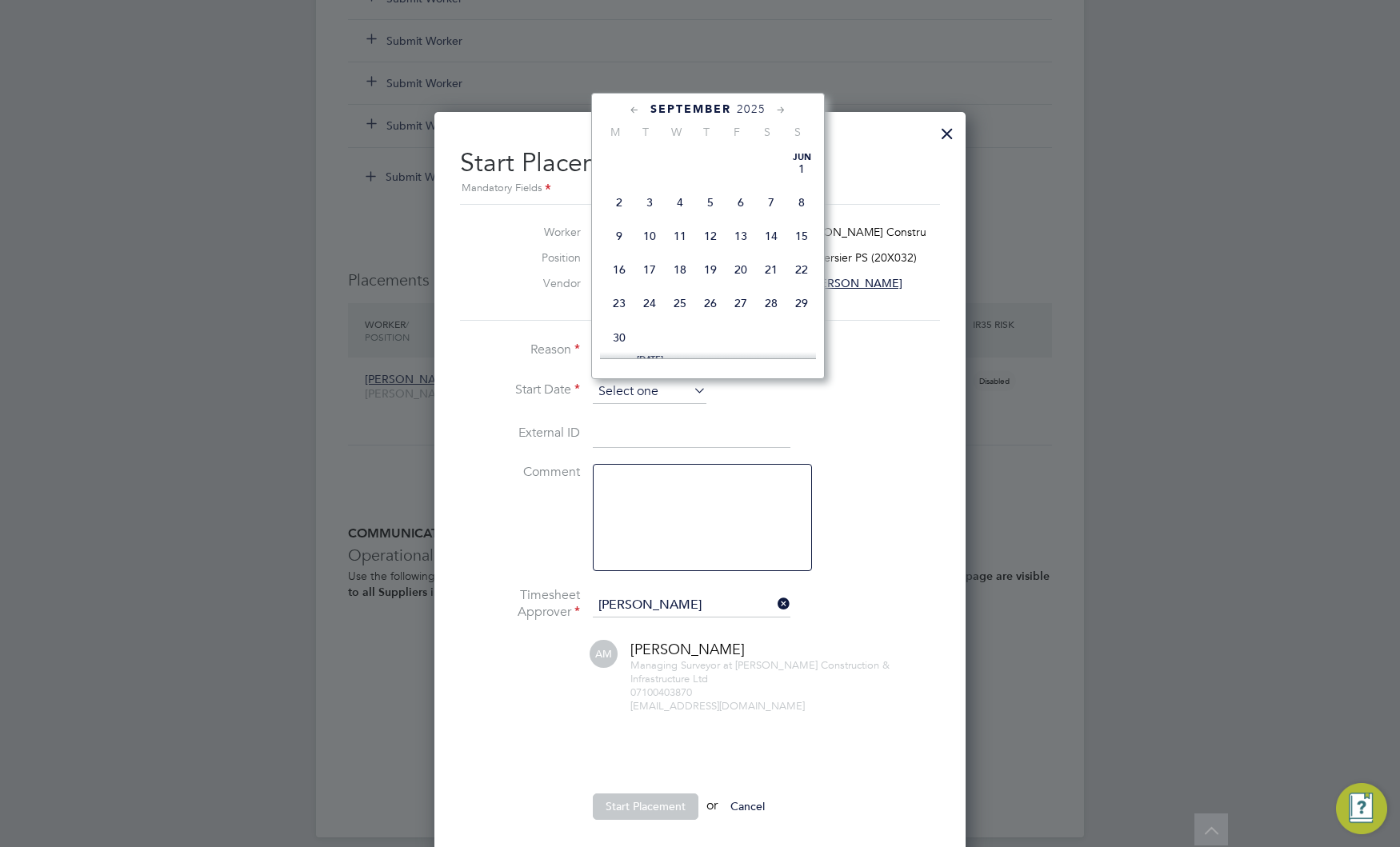
click at [655, 388] on input at bounding box center [650, 391] width 114 height 24
click at [633, 211] on span "25" at bounding box center [619, 211] width 30 height 30
type input "25 Aug 2025"
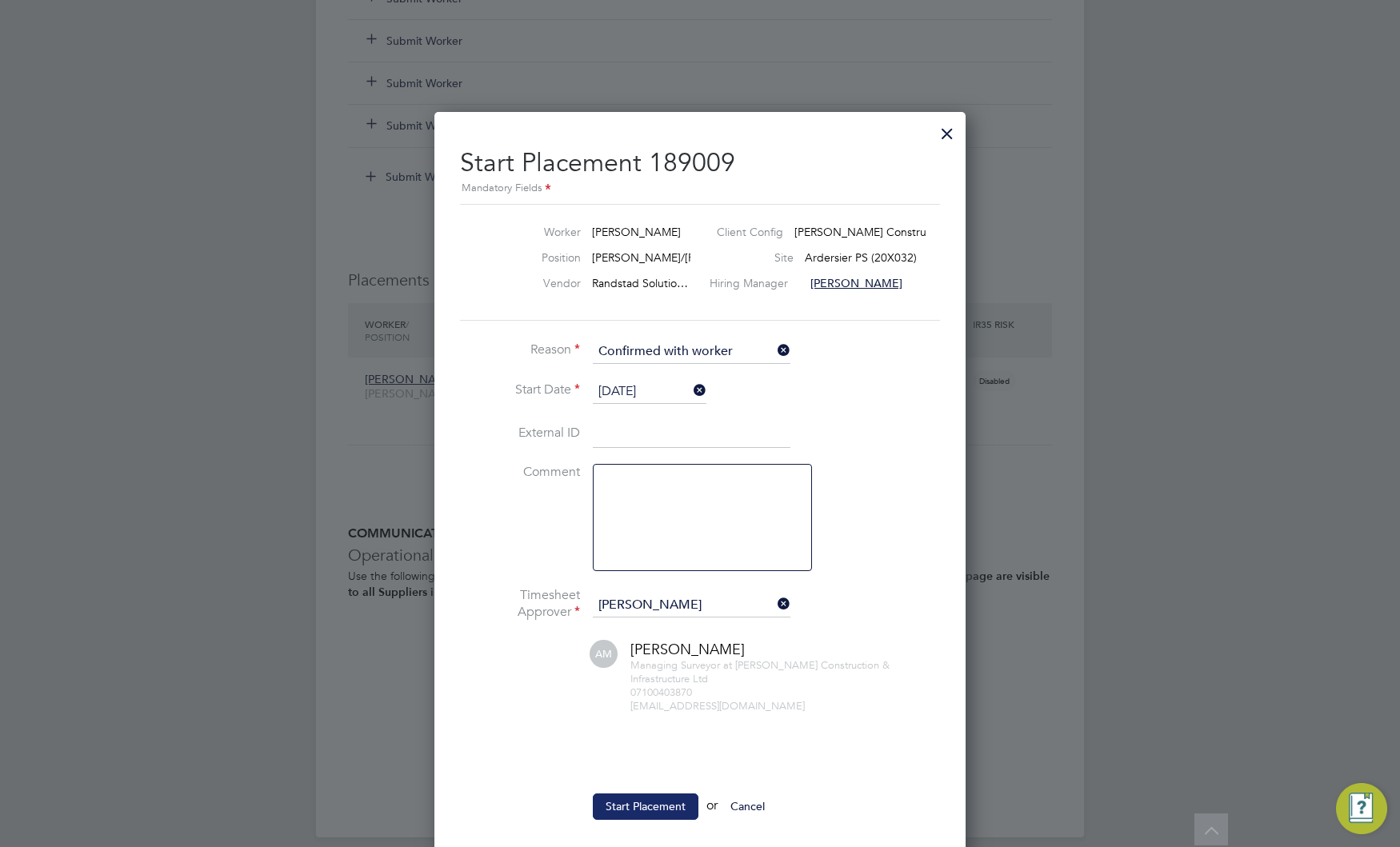
click at [654, 806] on button "Start Placement" at bounding box center [646, 806] width 106 height 26
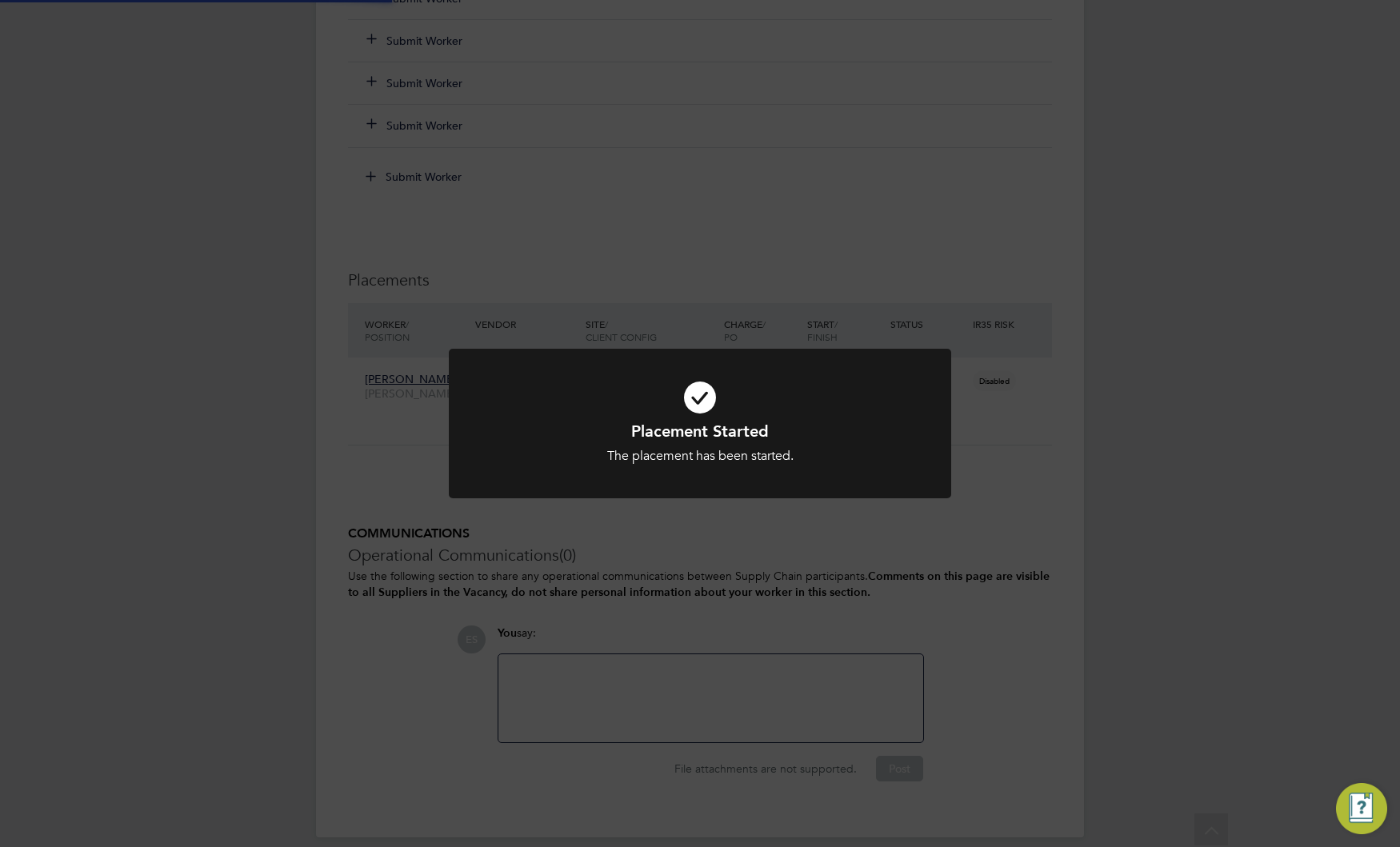
click at [794, 557] on div "Placement Started The placement has been started. Cancel Okay" at bounding box center [700, 424] width 1400 height 847
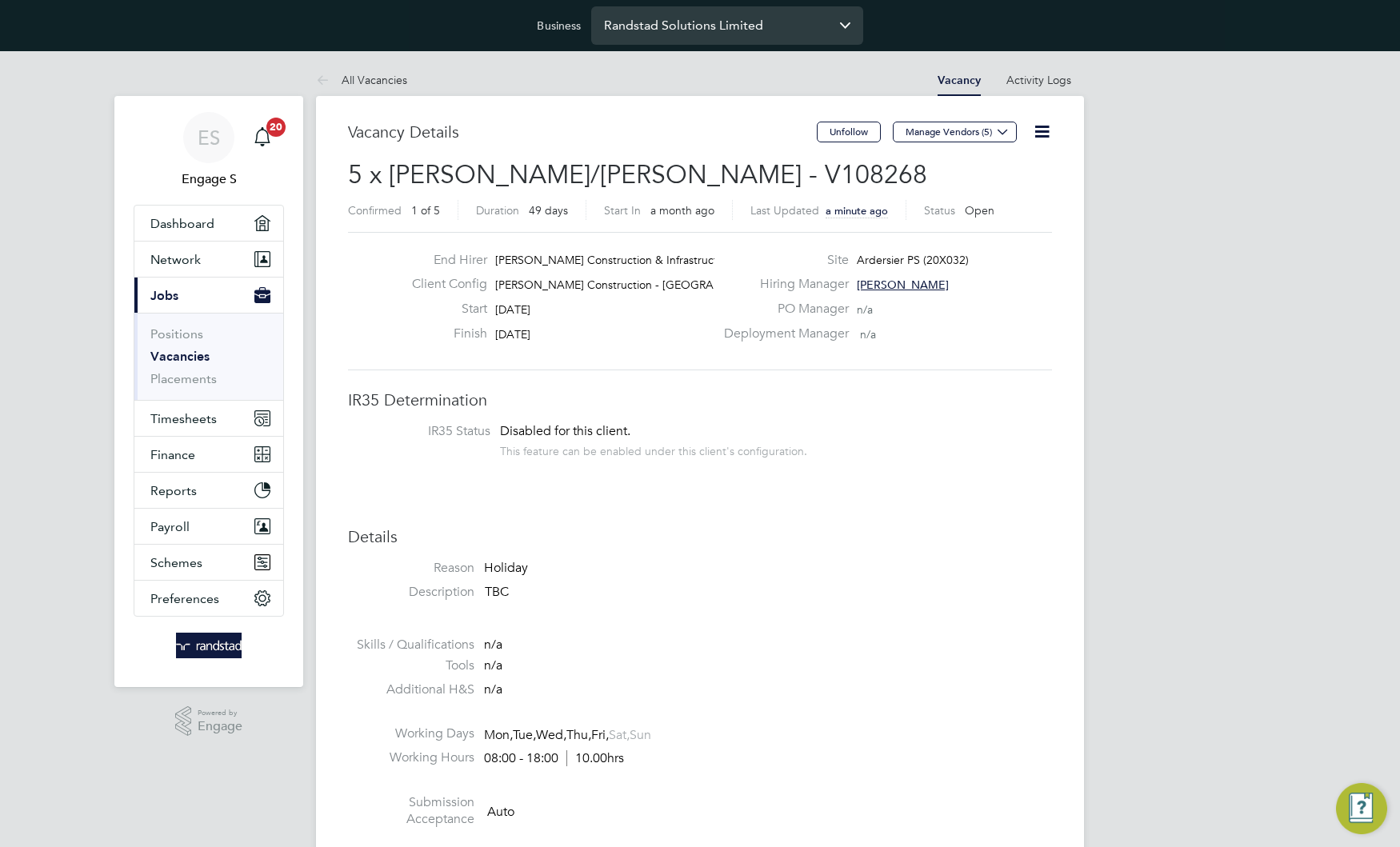
click at [799, 20] on input "Randstad Solutions Limited" at bounding box center [727, 25] width 272 height 38
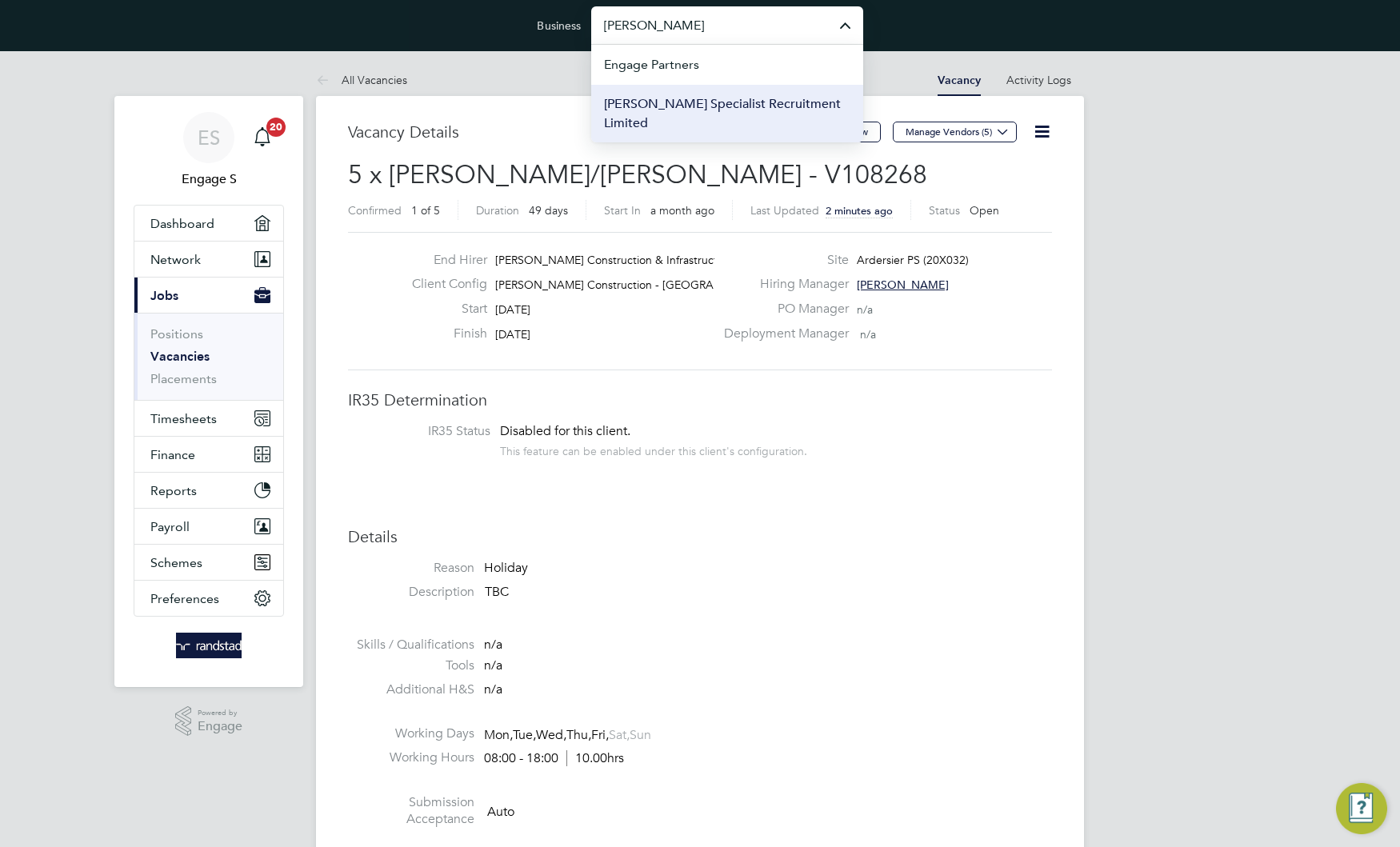
click at [764, 103] on span "Hays Specialist Recruitment Limited" at bounding box center [726, 114] width 246 height 39
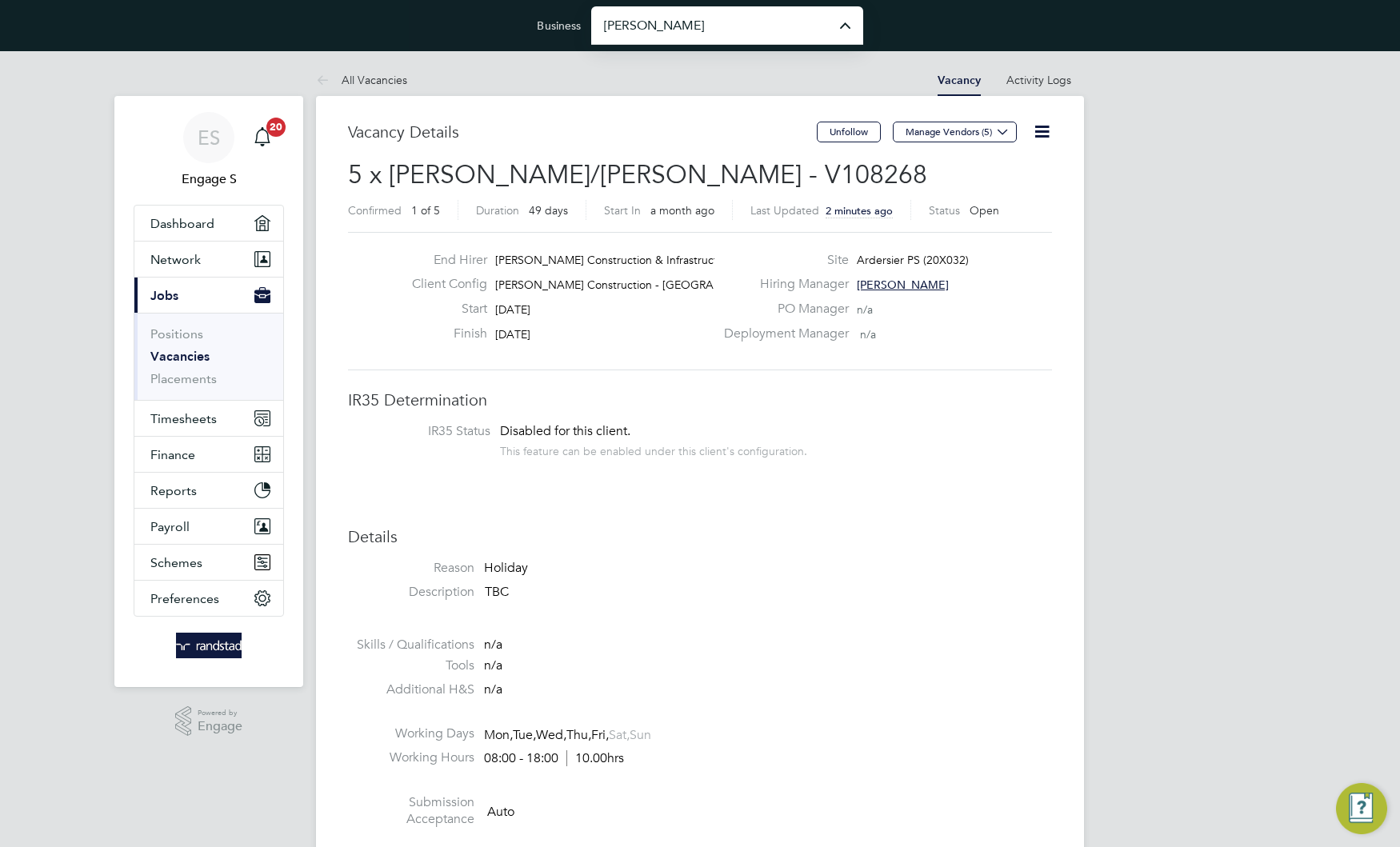
type input "Hays Specialist Recruitment Limited"
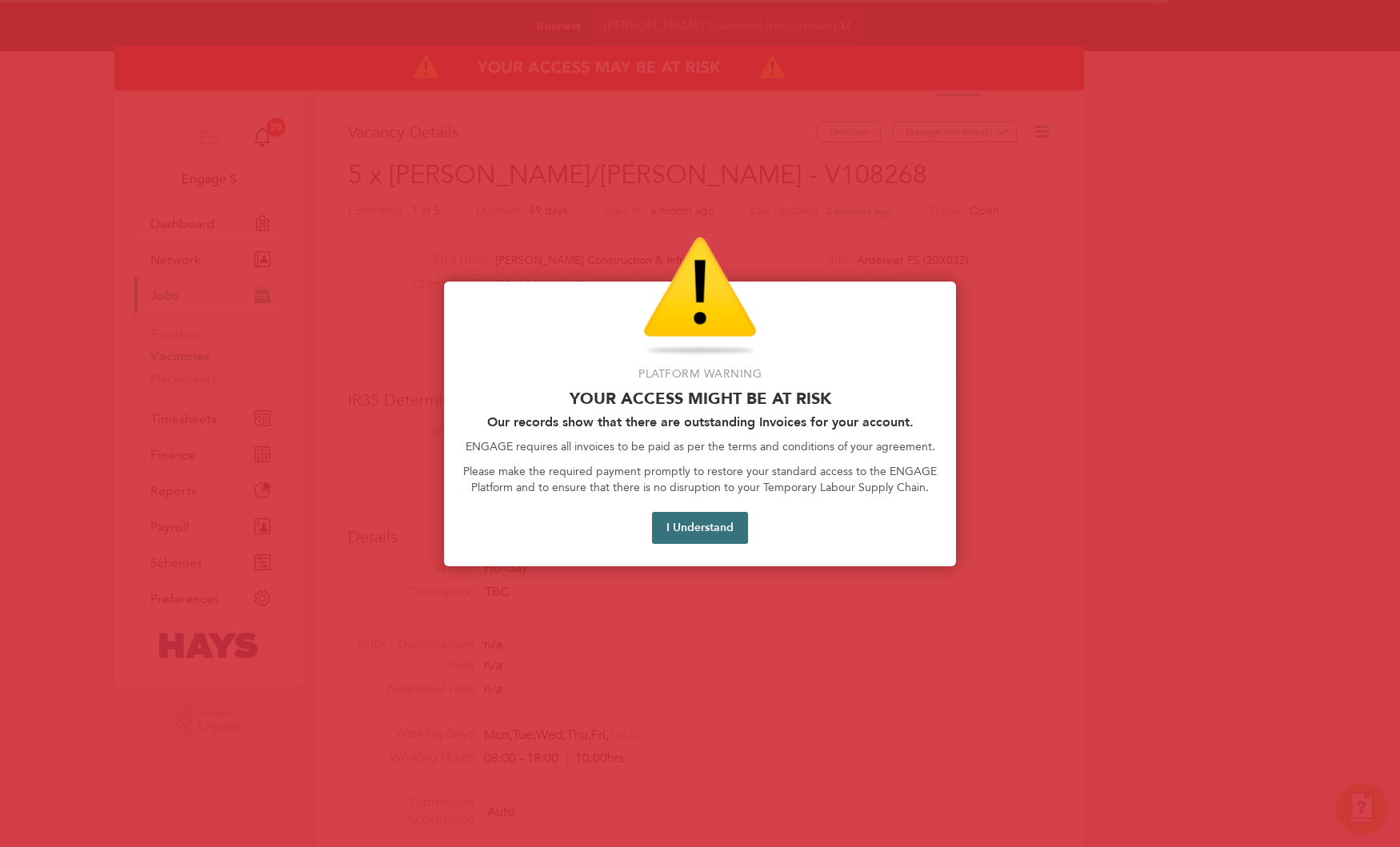
click at [695, 527] on button "I Understand" at bounding box center [700, 528] width 96 height 32
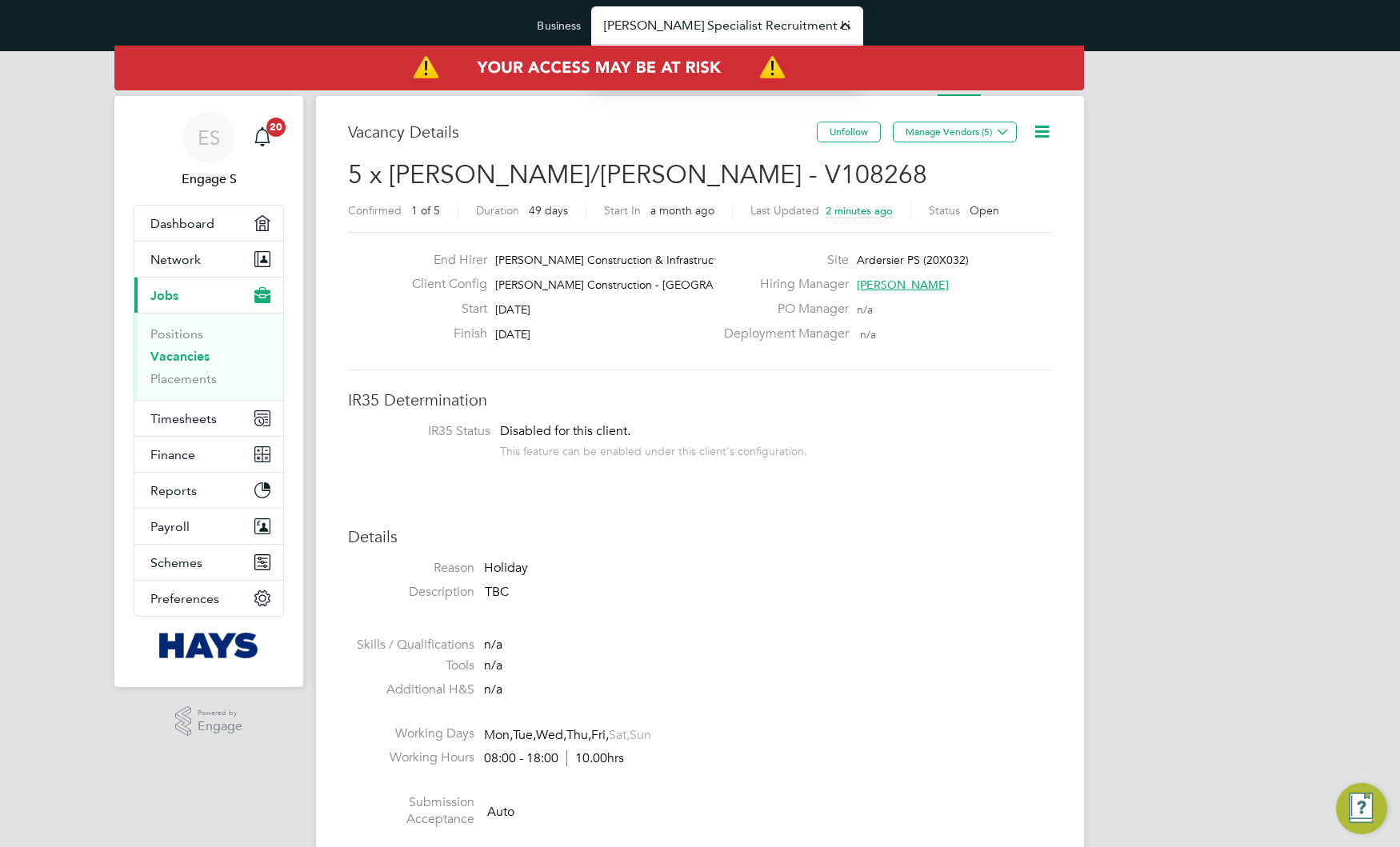
click at [747, 21] on input "Hays Specialist Recruitment Limited" at bounding box center [727, 25] width 272 height 38
type input "Daniel Owen Ltd"
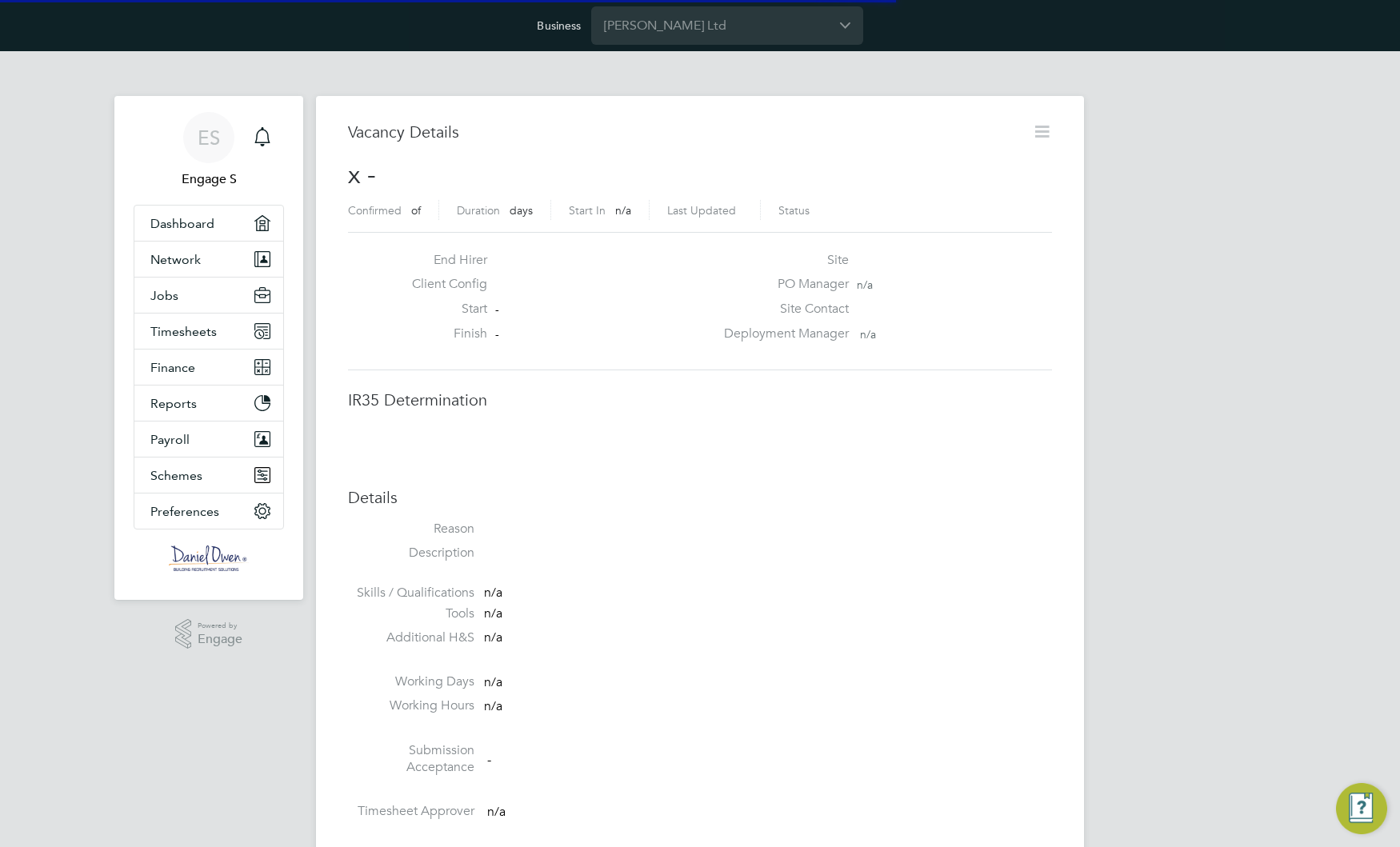
scroll to position [26, 345]
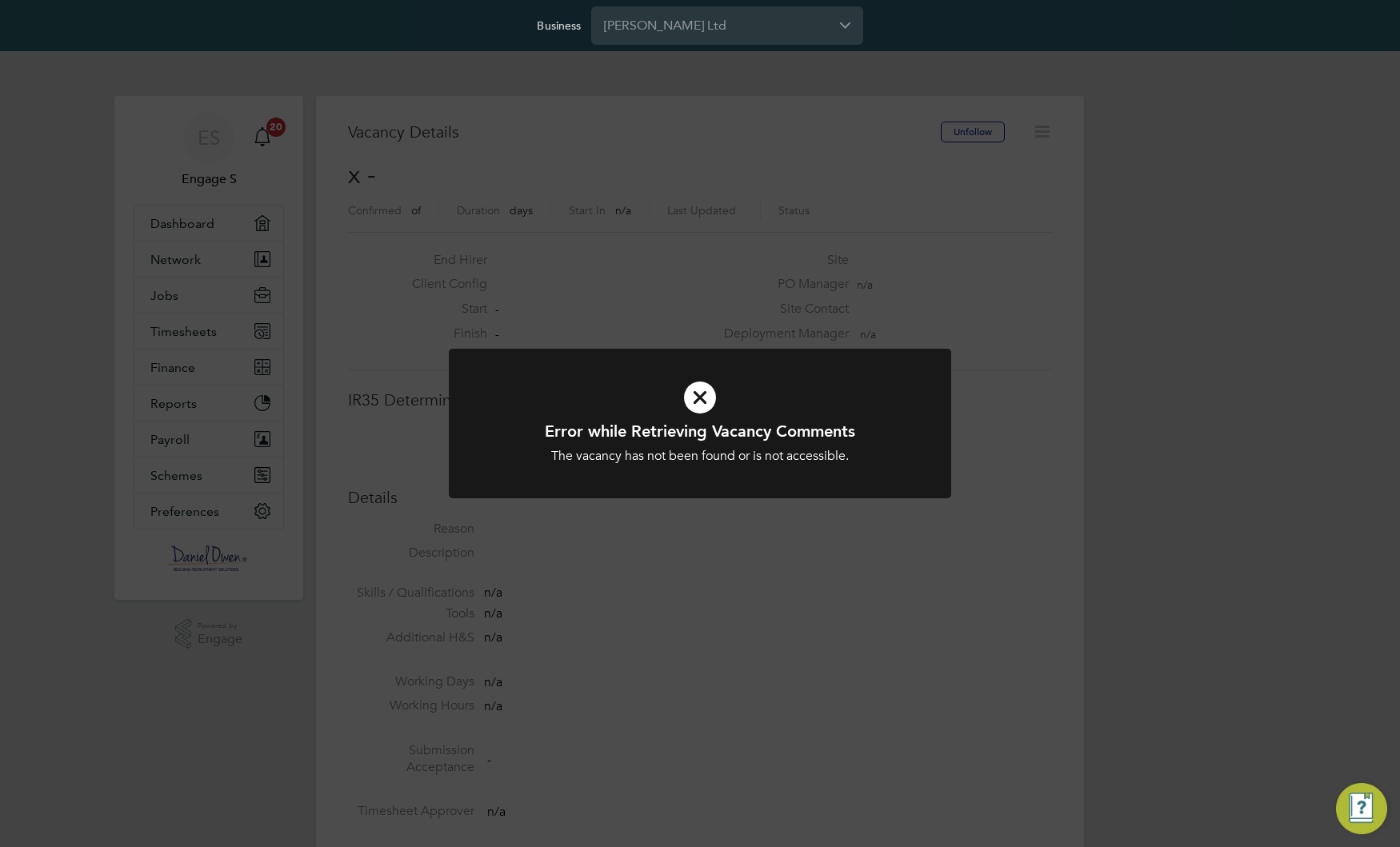
click at [727, 45] on div "Business [PERSON_NAME] Ltd" at bounding box center [700, 26] width 1400 height 51
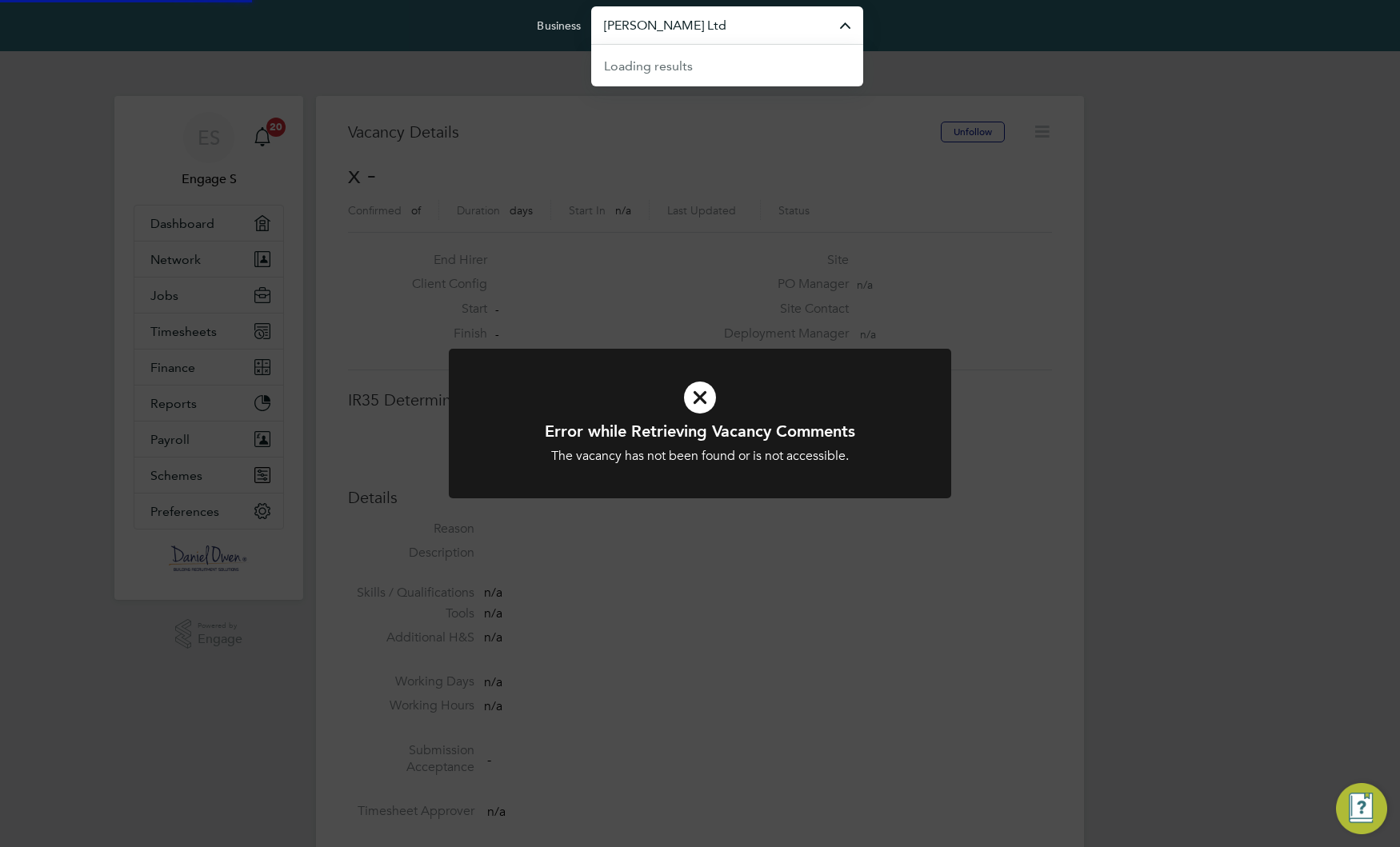
click at [726, 27] on input "[PERSON_NAME] Ltd" at bounding box center [727, 25] width 272 height 38
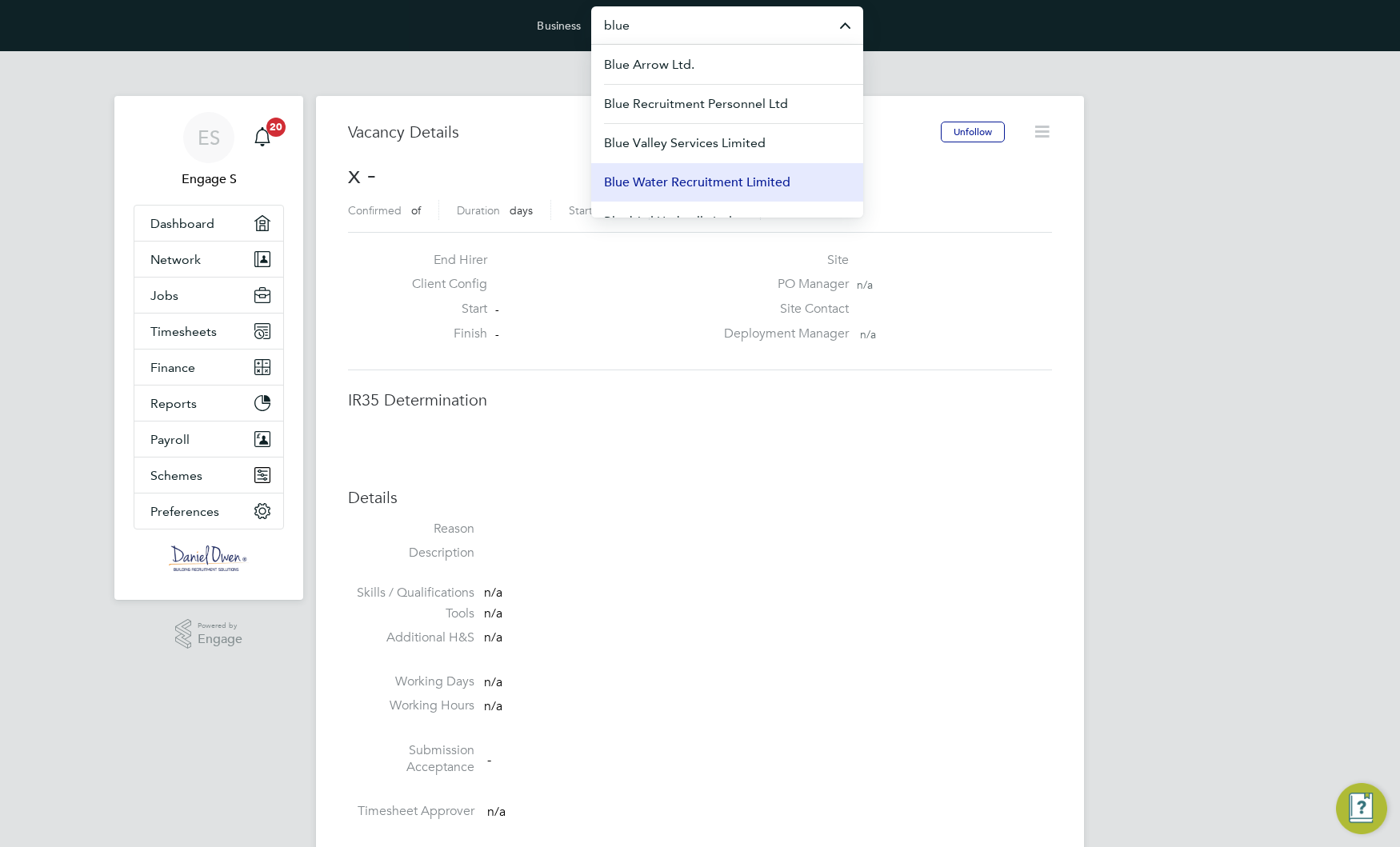
click at [717, 180] on span "Blue Water Recruitment Limited" at bounding box center [696, 183] width 186 height 19
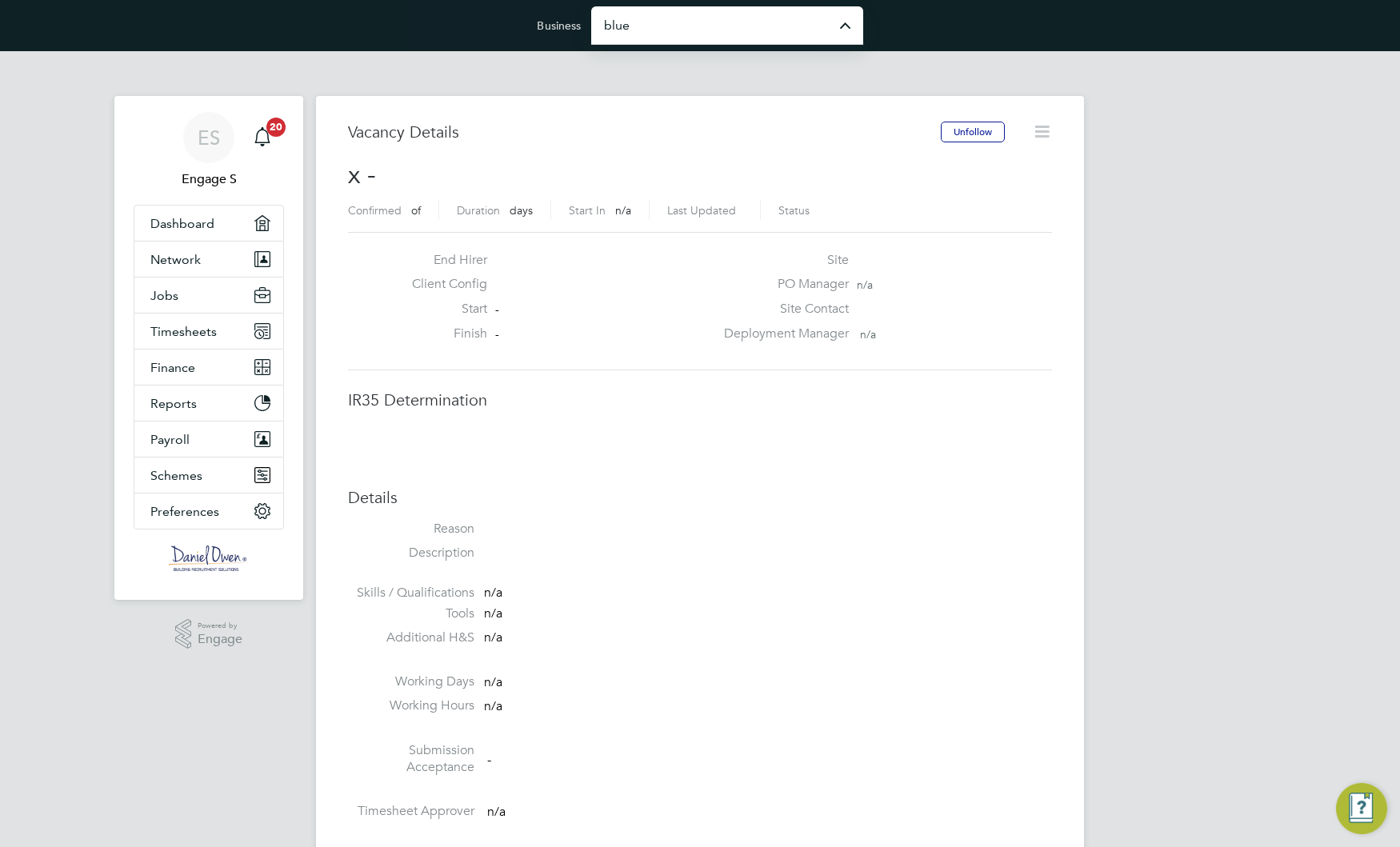
type input "Blue Water Recruitment Limited"
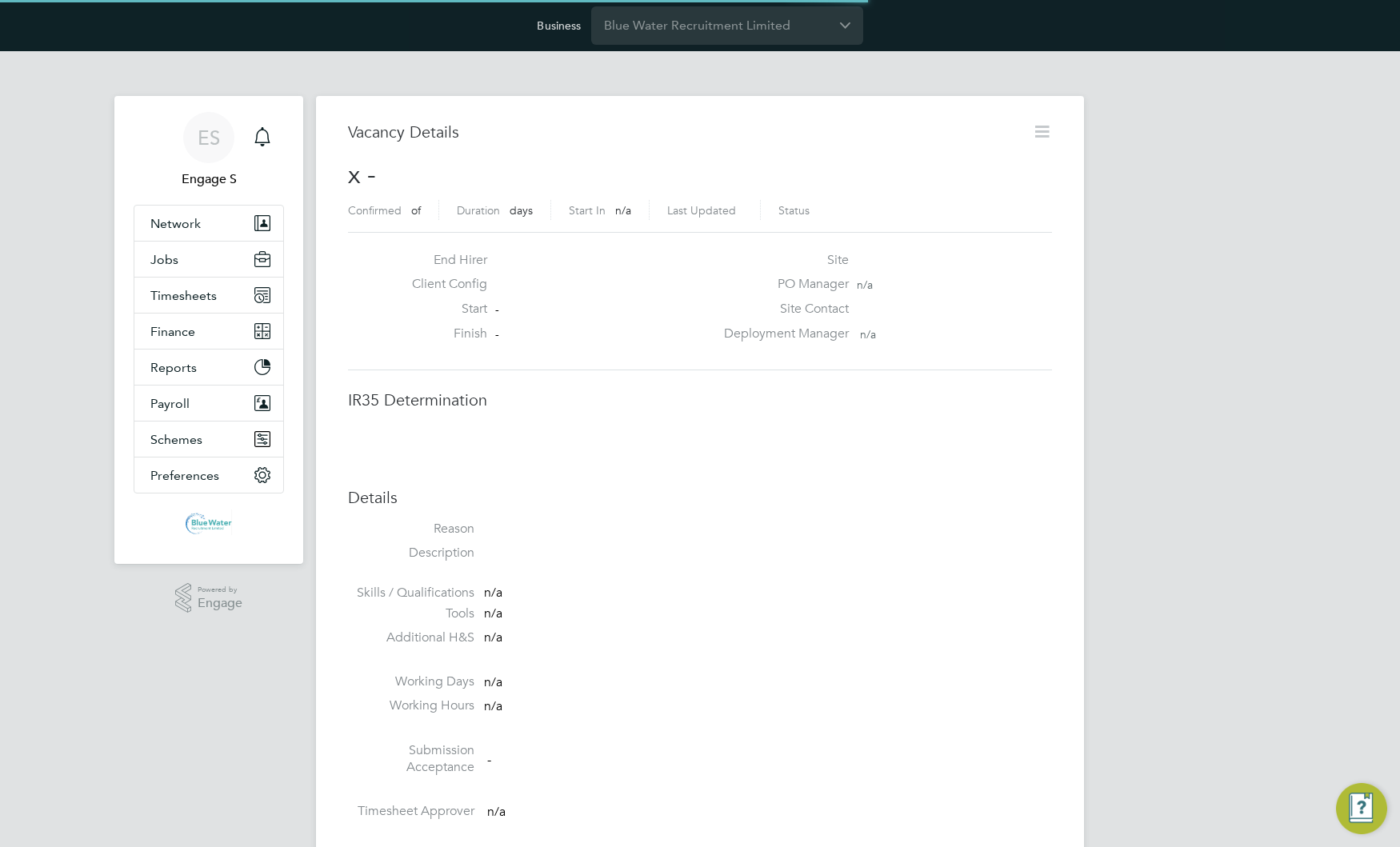
scroll to position [26, 345]
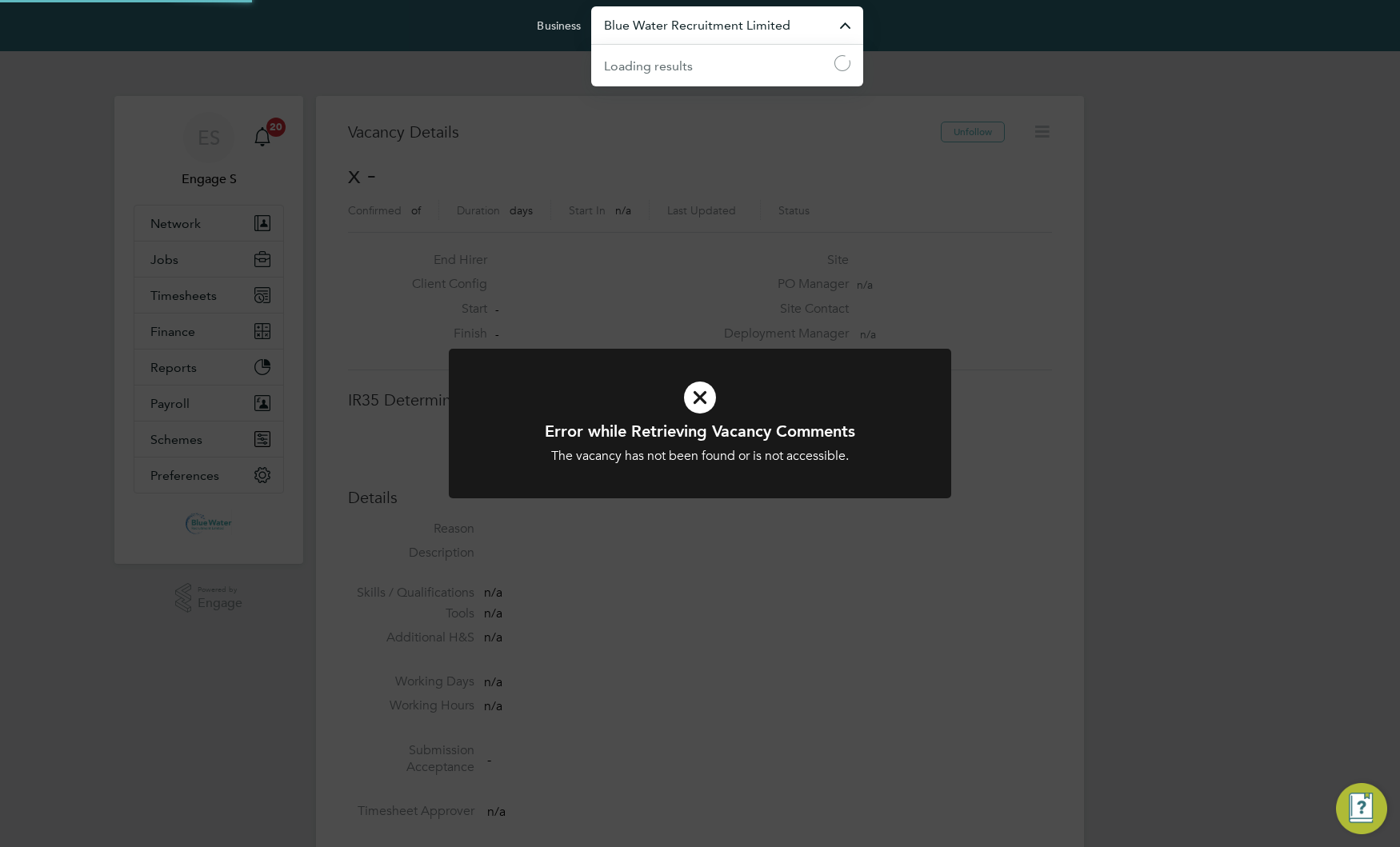
click at [664, 30] on input "Blue Water Recruitment Limited" at bounding box center [727, 25] width 272 height 38
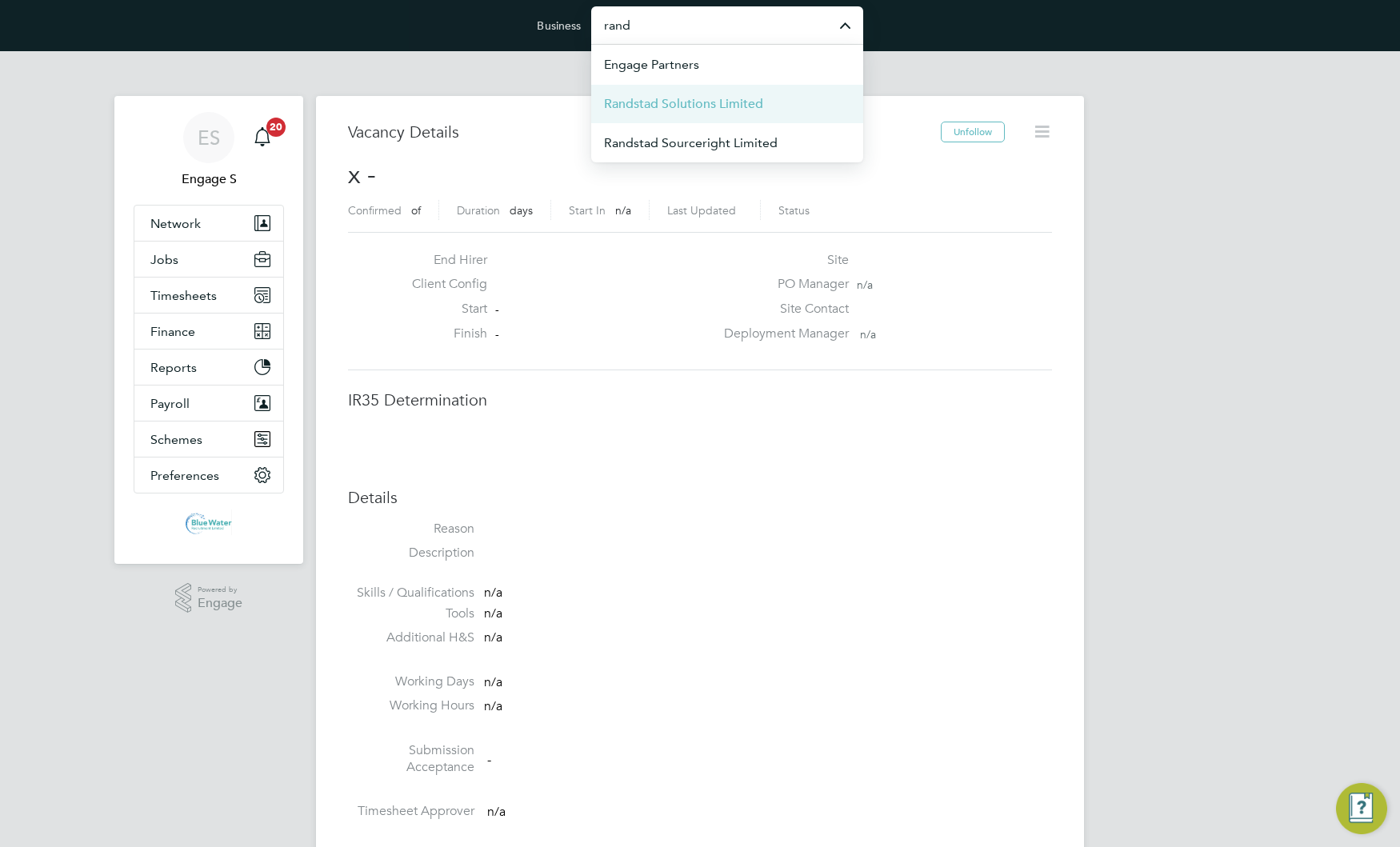
click at [696, 109] on span "Randstad Solutions Limited" at bounding box center [683, 104] width 159 height 19
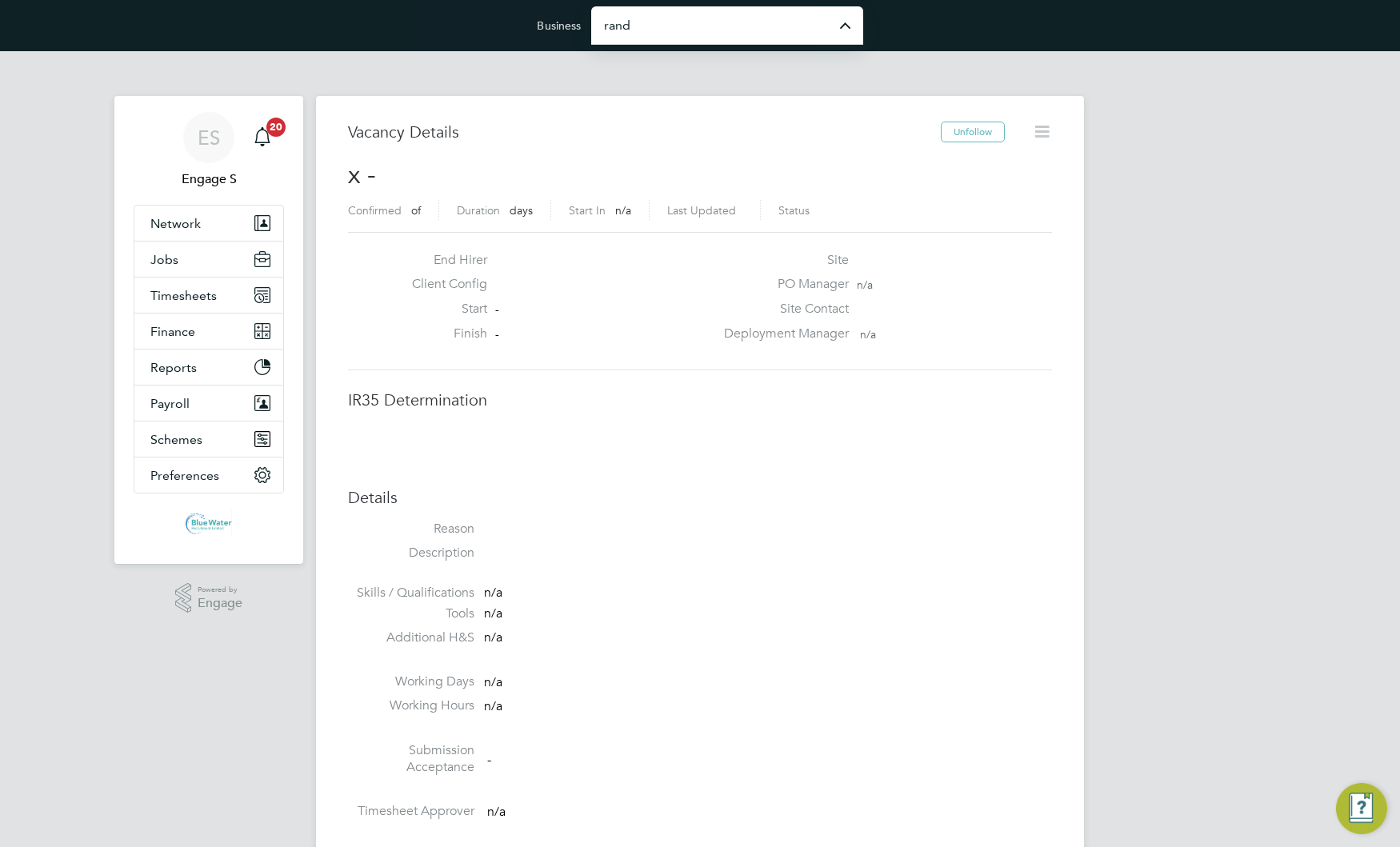
type input "Randstad Solutions Limited"
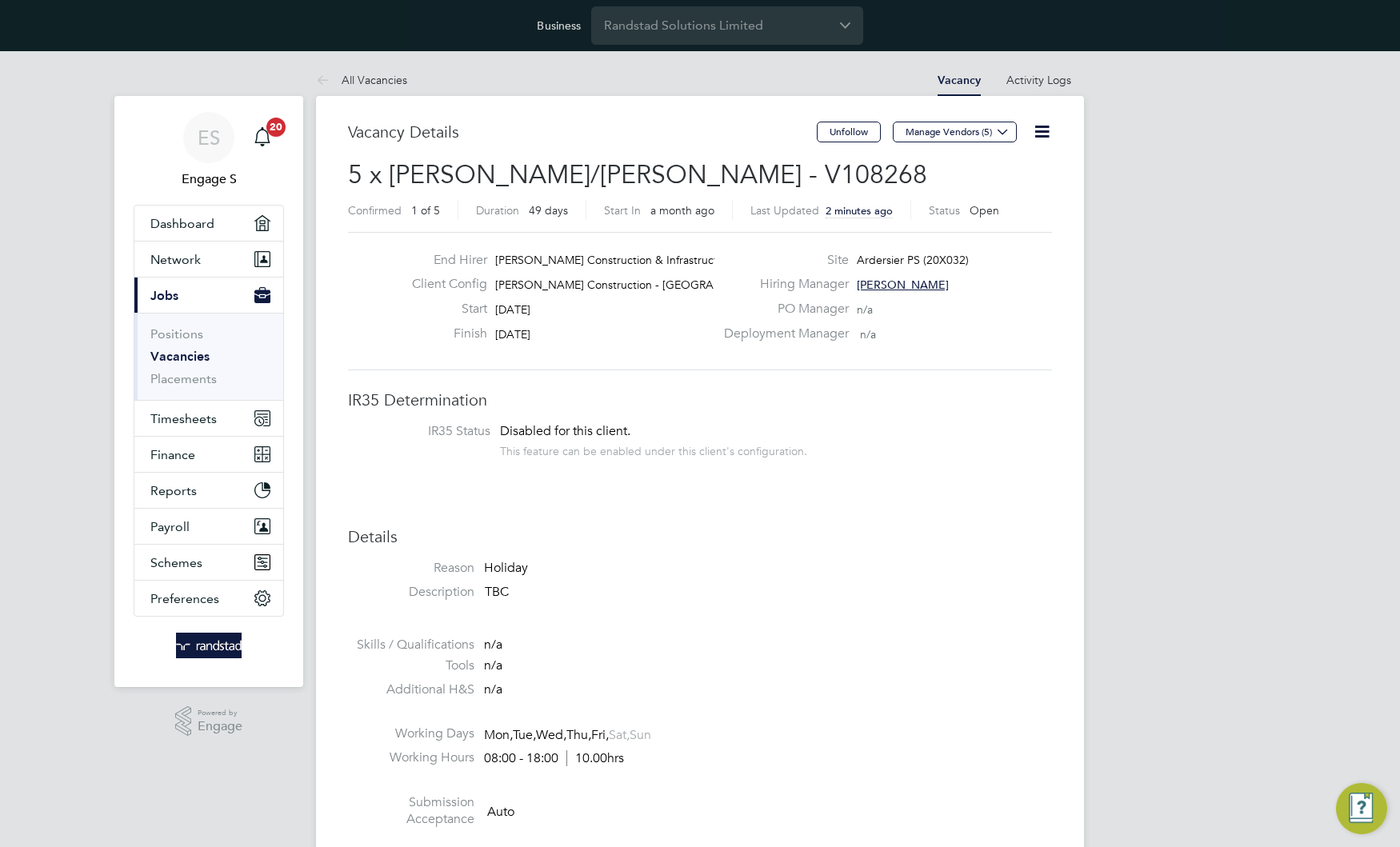
scroll to position [27, 167]
click at [975, 134] on button "Manage Vendors (5)" at bounding box center [954, 132] width 124 height 21
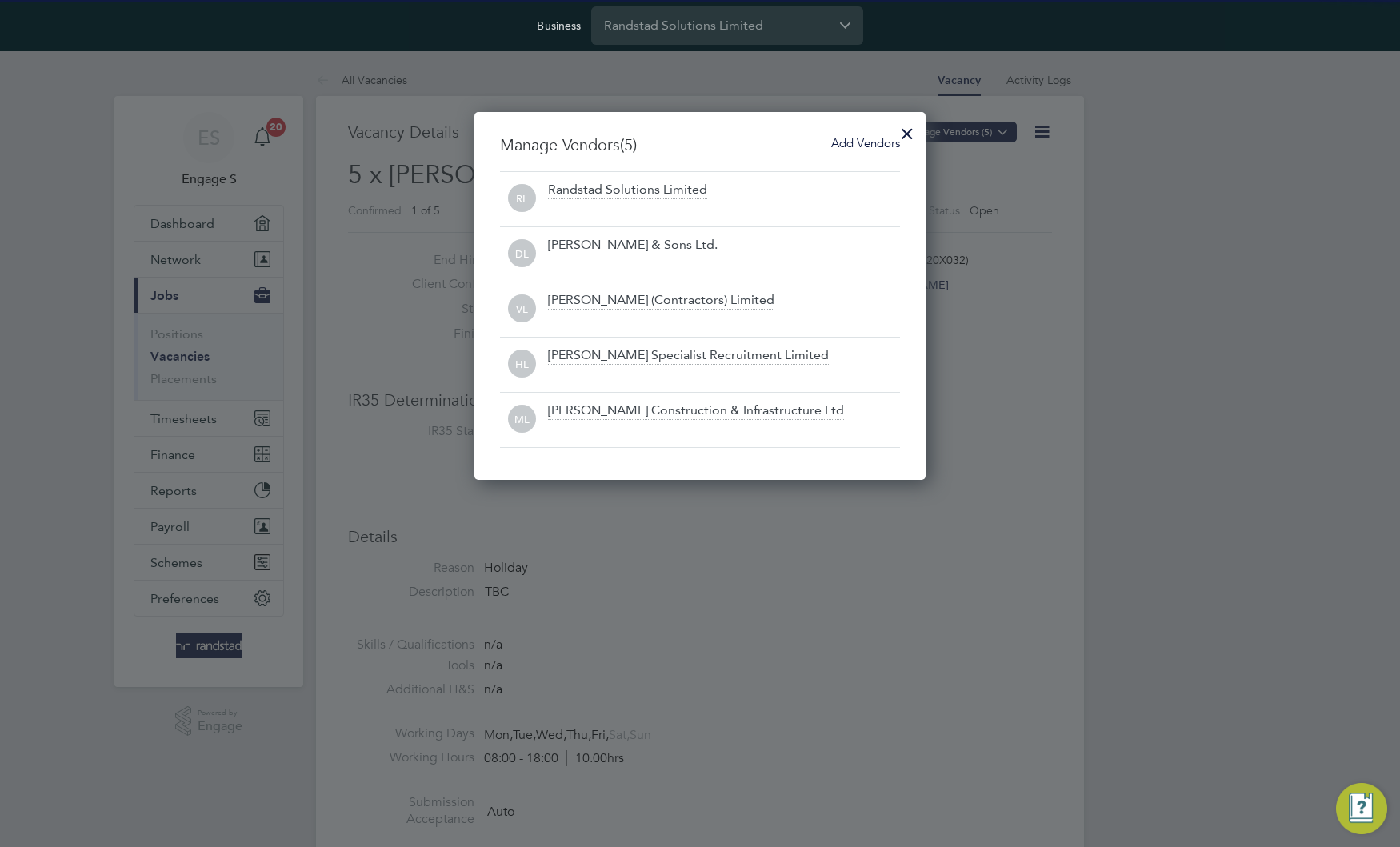
scroll to position [369, 452]
click at [615, 244] on div "[PERSON_NAME] & Sons Ltd." at bounding box center [633, 245] width 169 height 18
copy div "[PERSON_NAME] & Sons Ltd."
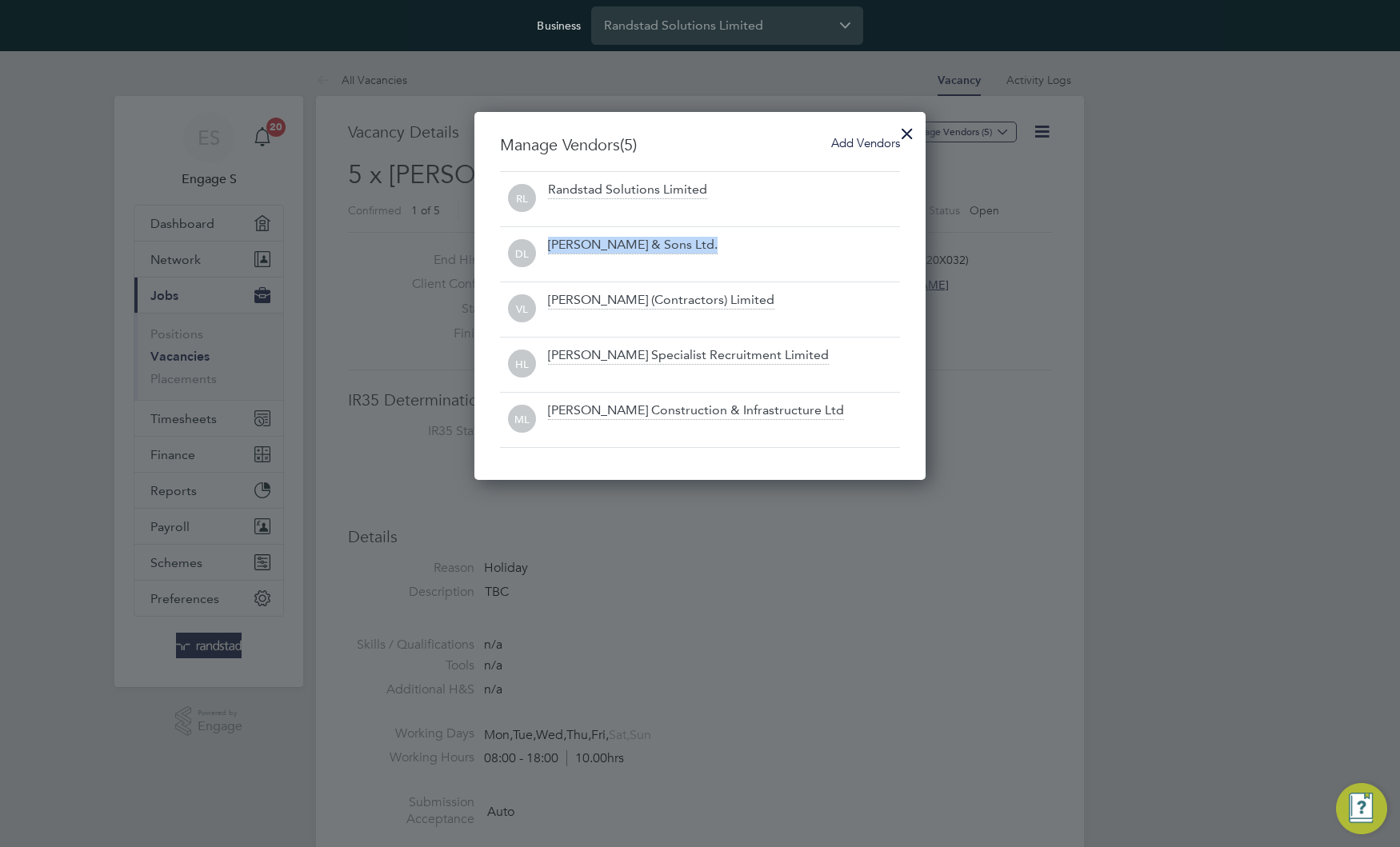
click at [903, 124] on div at bounding box center [907, 130] width 29 height 29
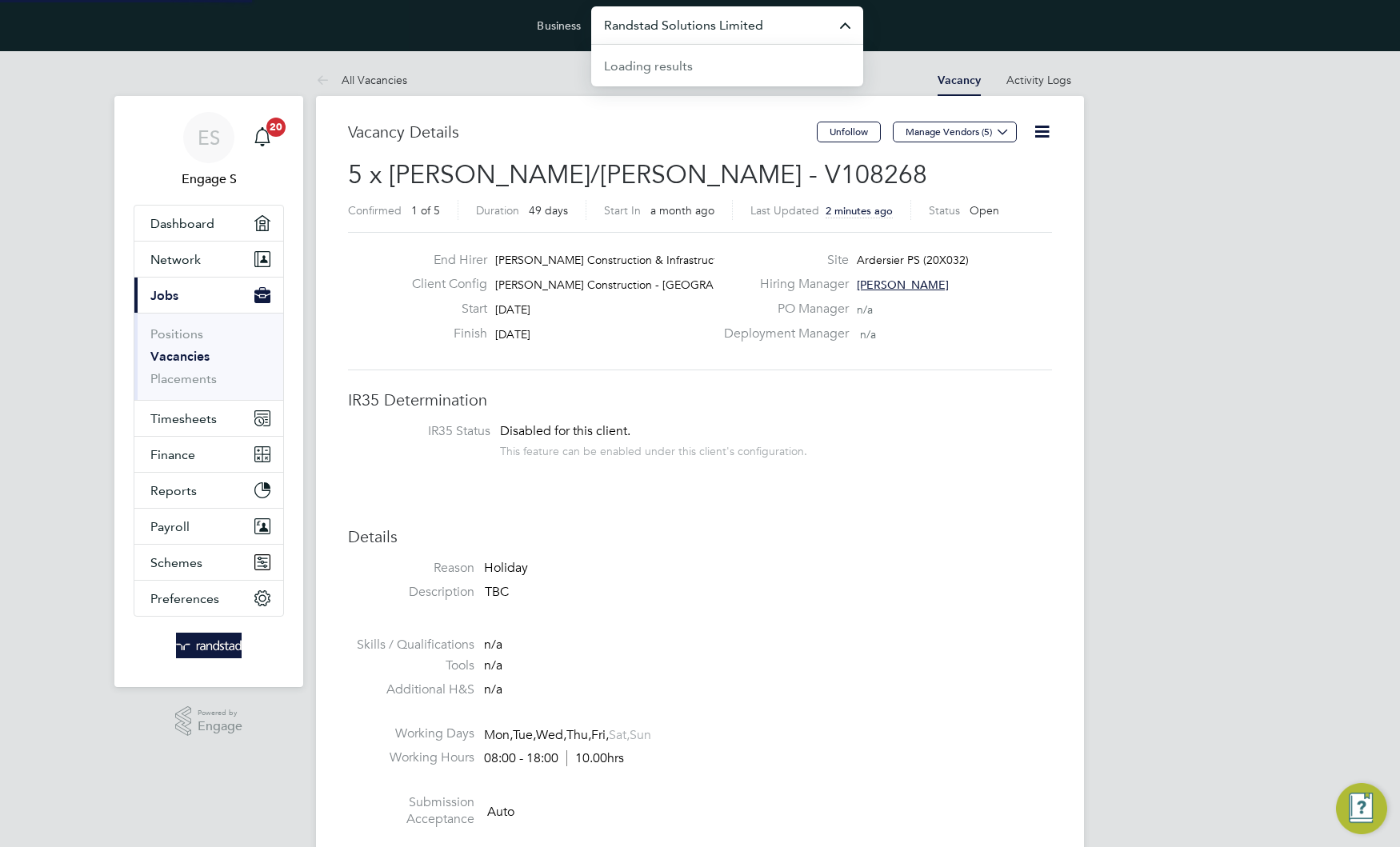
click at [800, 14] on input "Randstad Solutions Limited" at bounding box center [727, 25] width 272 height 38
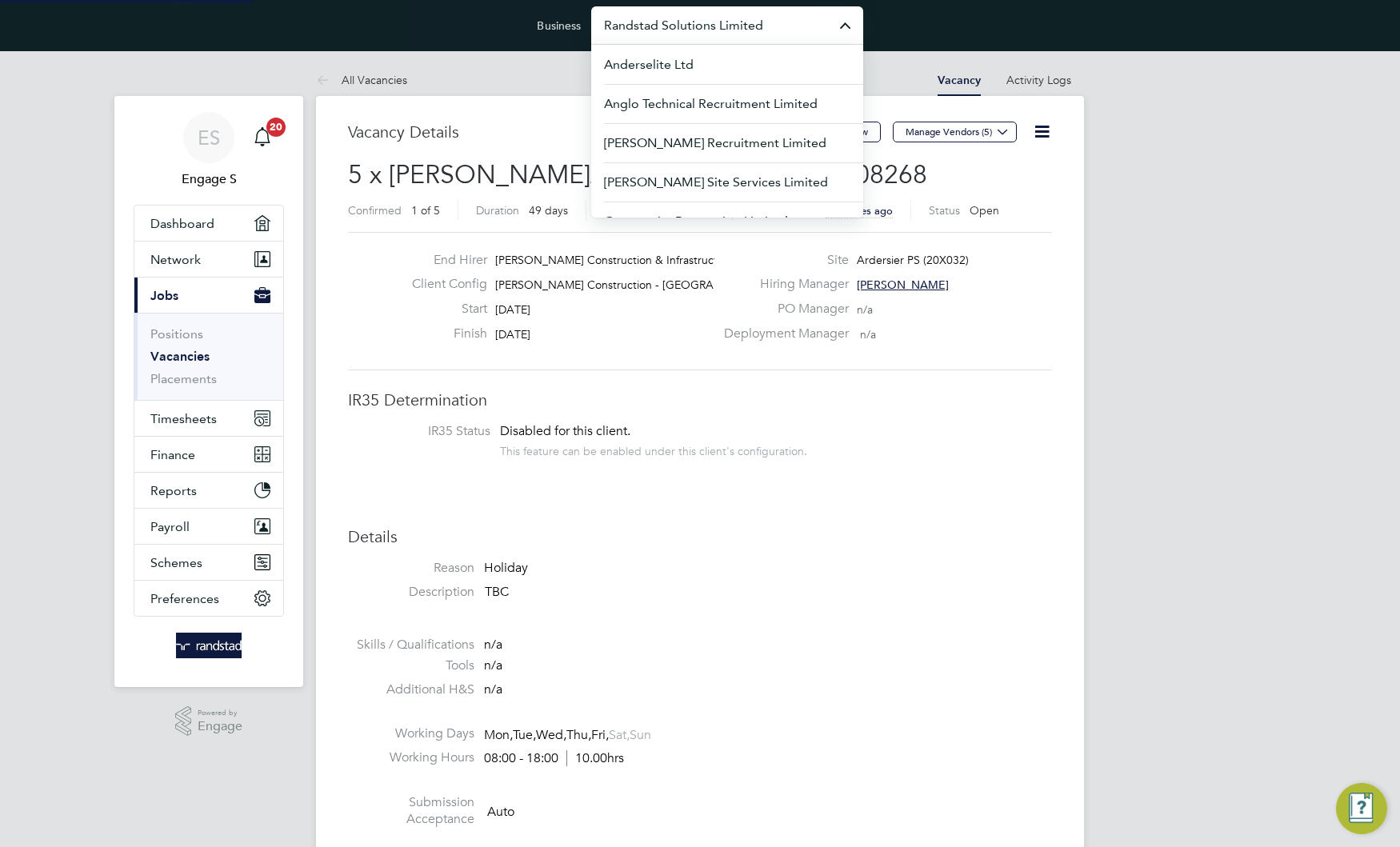
paste input "[PERSON_NAME] & Sons Ltd."
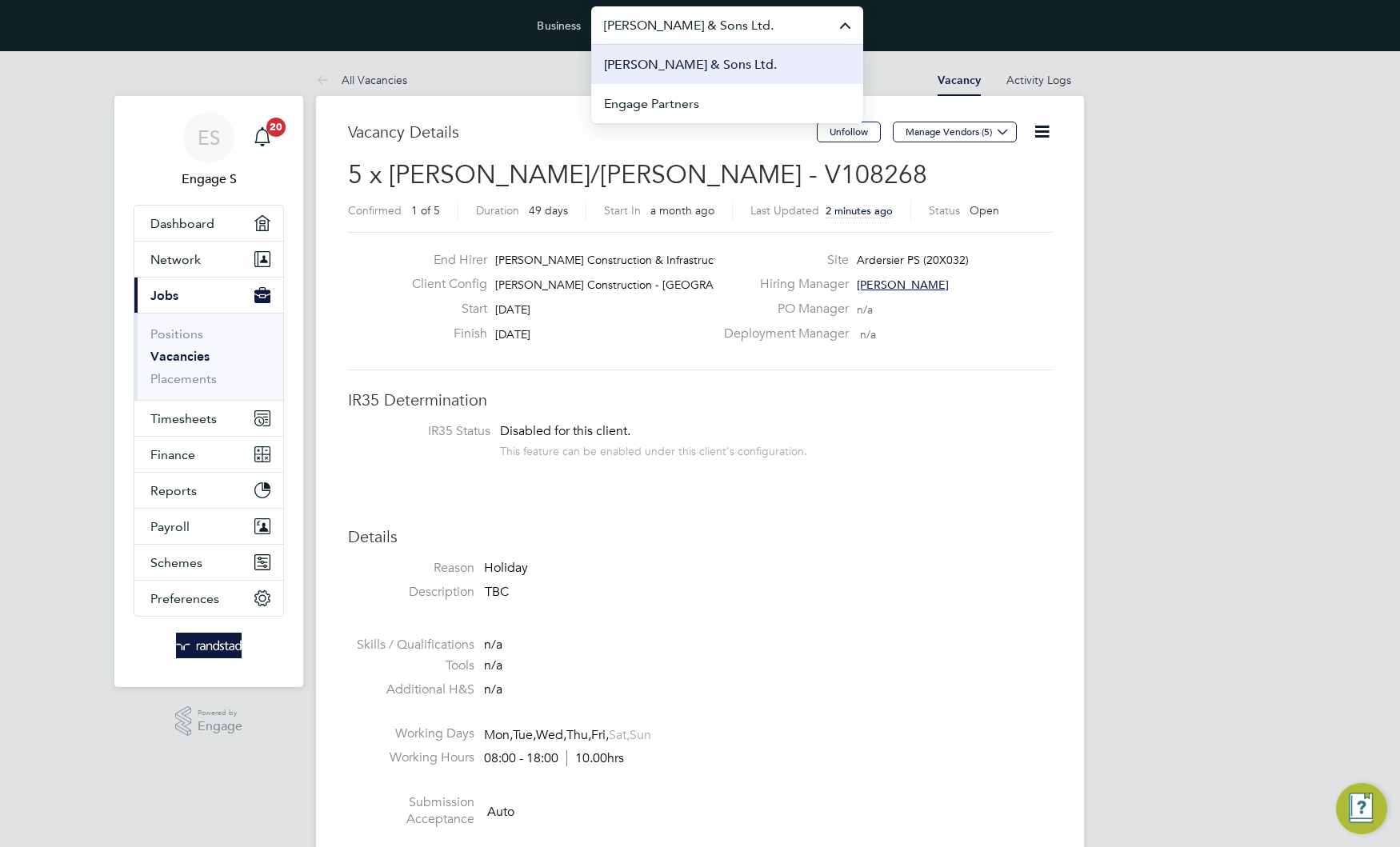
type input "[PERSON_NAME] & Sons Ltd."
click at [730, 64] on span "[PERSON_NAME] & Sons Ltd." at bounding box center [690, 65] width 173 height 19
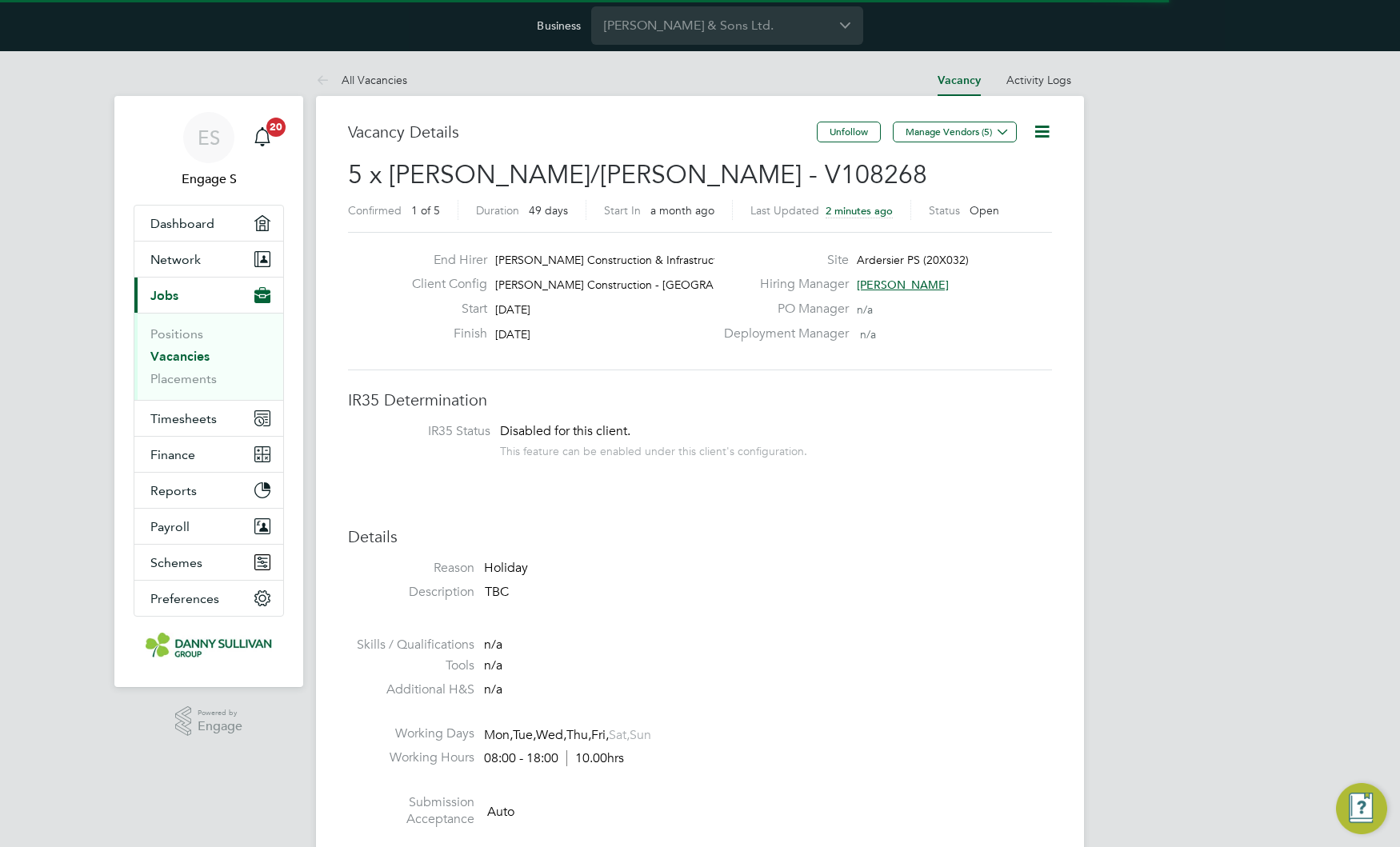
scroll to position [733, 0]
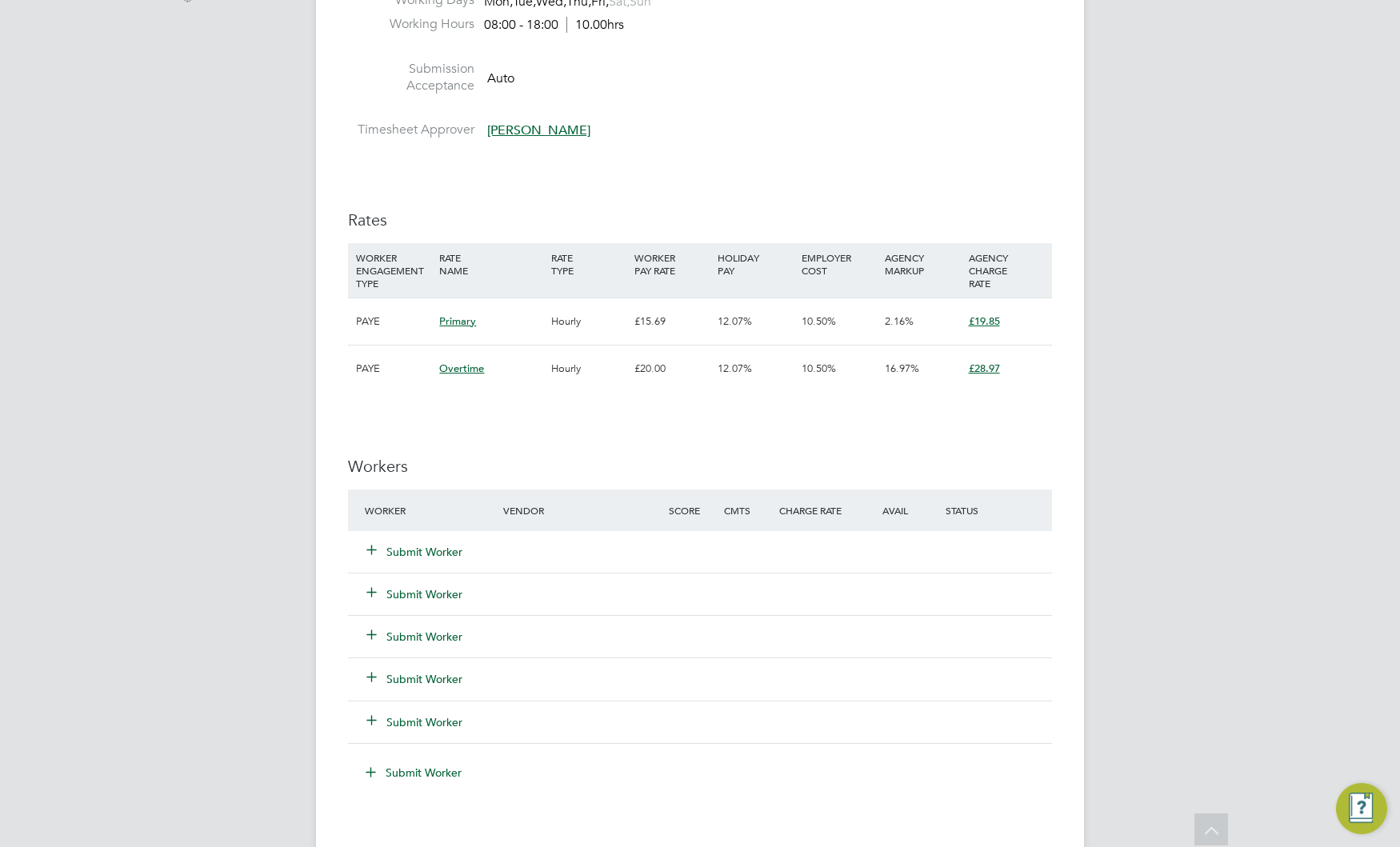
click at [429, 542] on div "Submit Worker" at bounding box center [444, 551] width 166 height 29
click at [428, 548] on button "Submit Worker" at bounding box center [415, 551] width 96 height 16
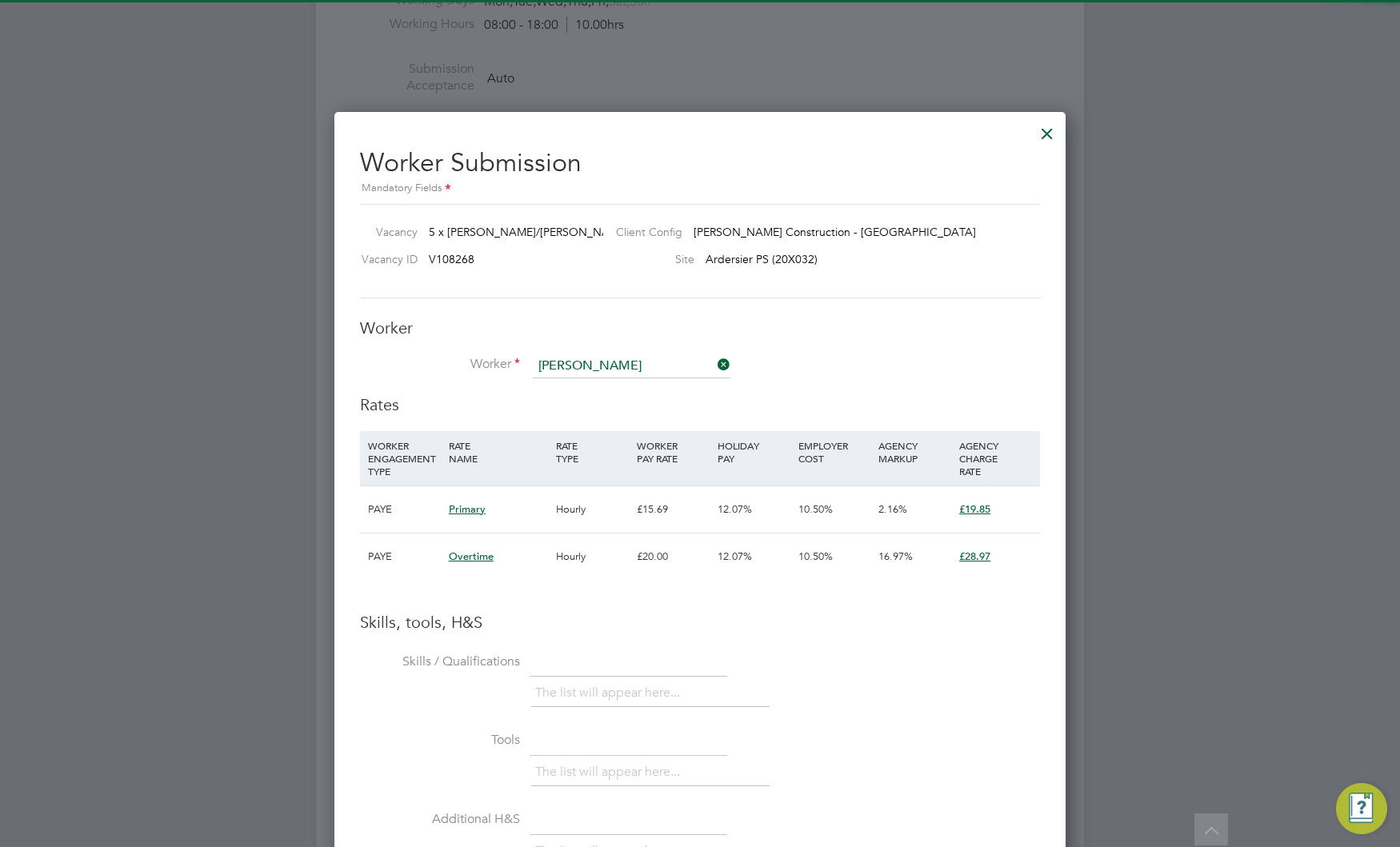
click at [567, 448] on li "Dan N (50971)" at bounding box center [659, 453] width 253 height 21
type input "Dan N (50971)"
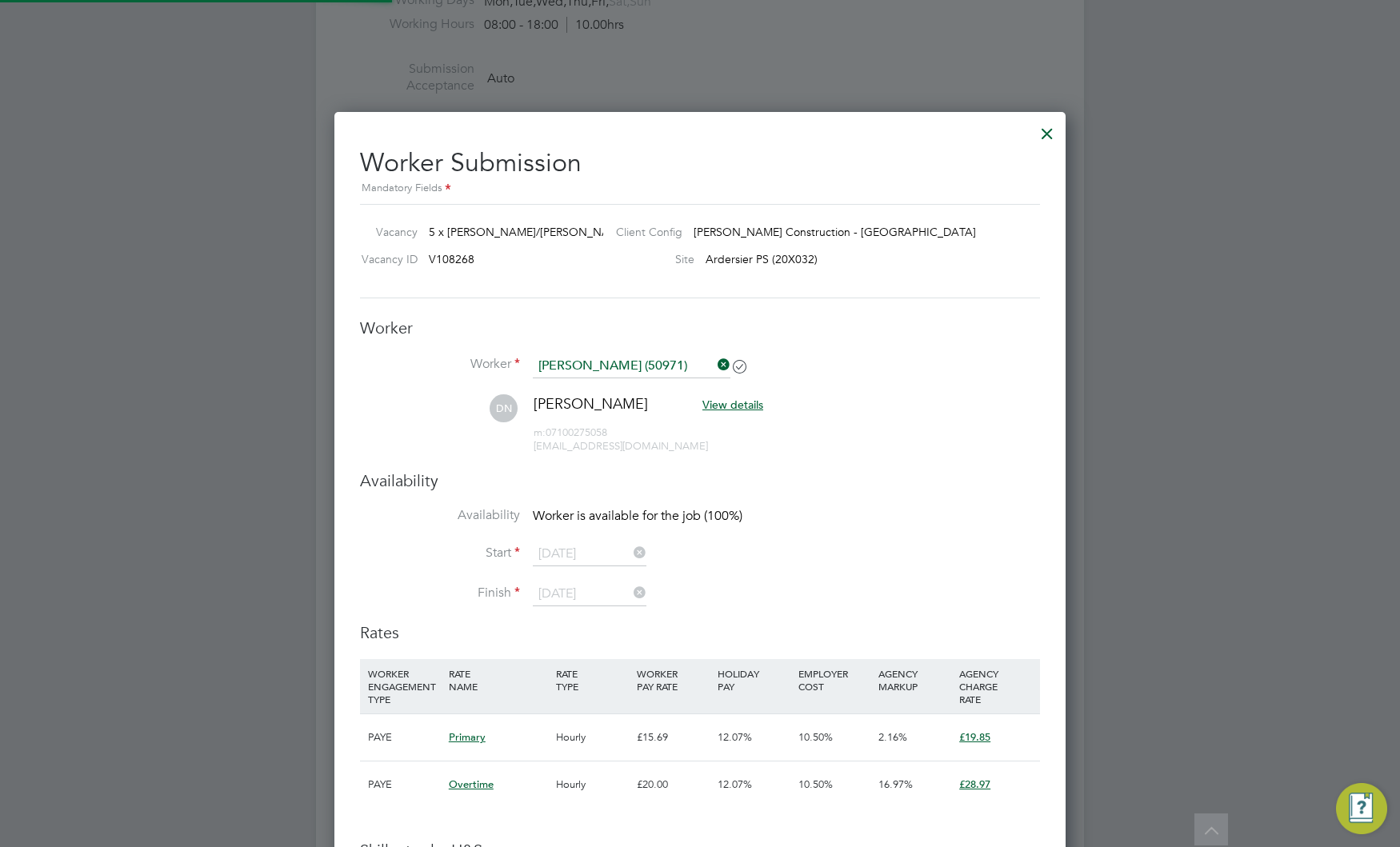
scroll to position [1279, 732]
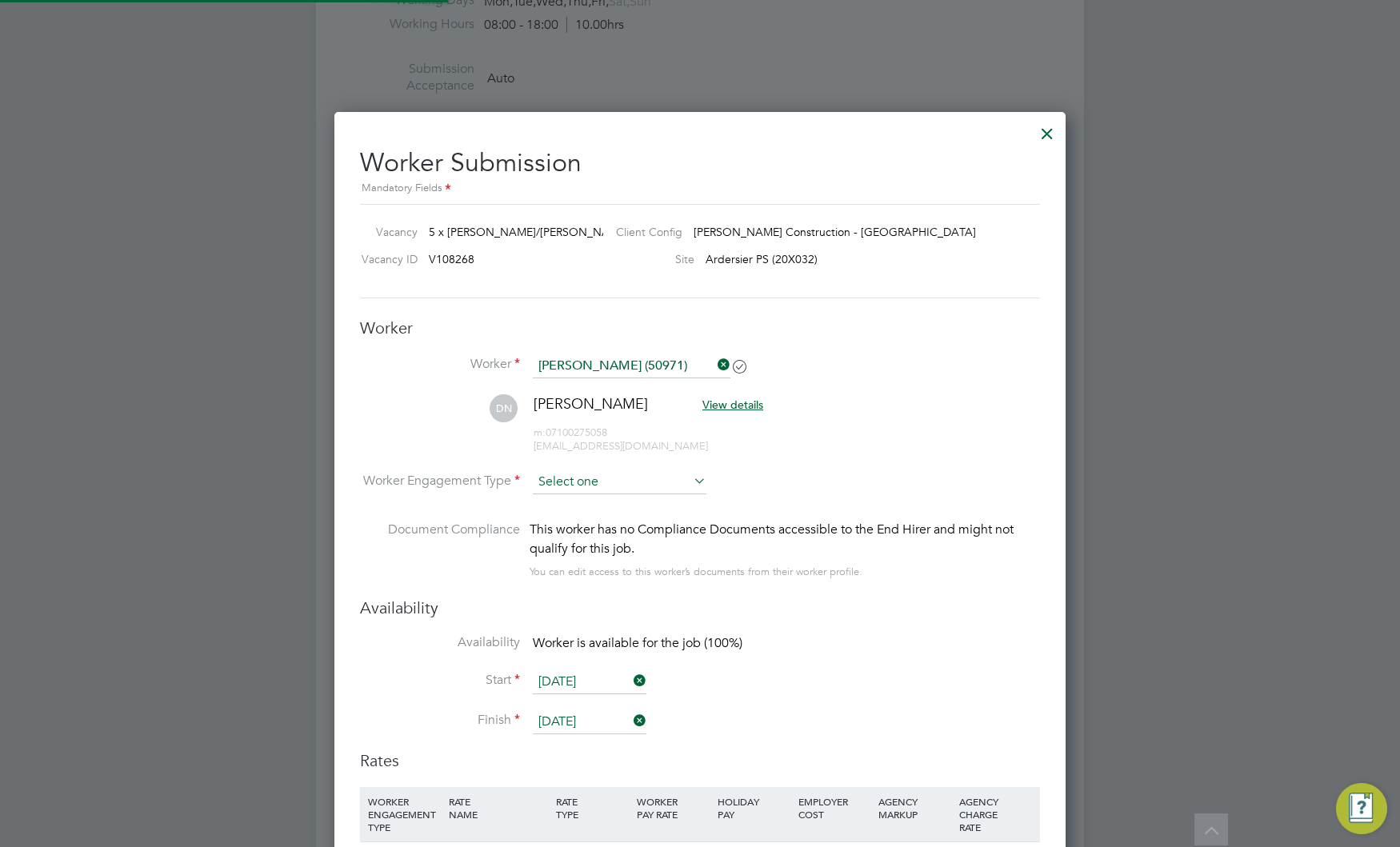
click at [620, 483] on input at bounding box center [620, 482] width 174 height 24
click at [602, 525] on li "PAYE" at bounding box center [620, 526] width 175 height 21
type input "PAYE"
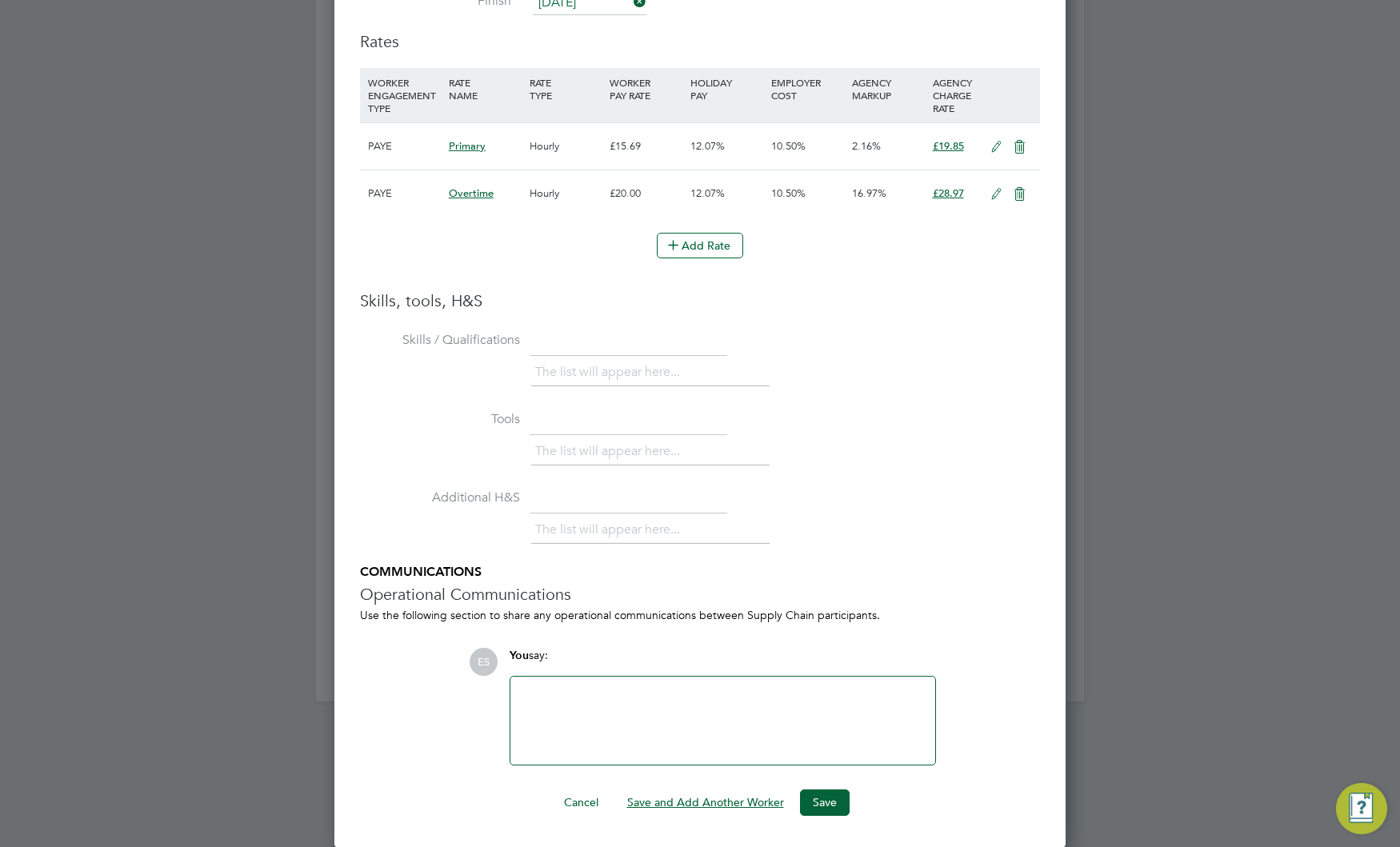
click at [694, 804] on button "Save and Add Another Worker" at bounding box center [705, 801] width 183 height 26
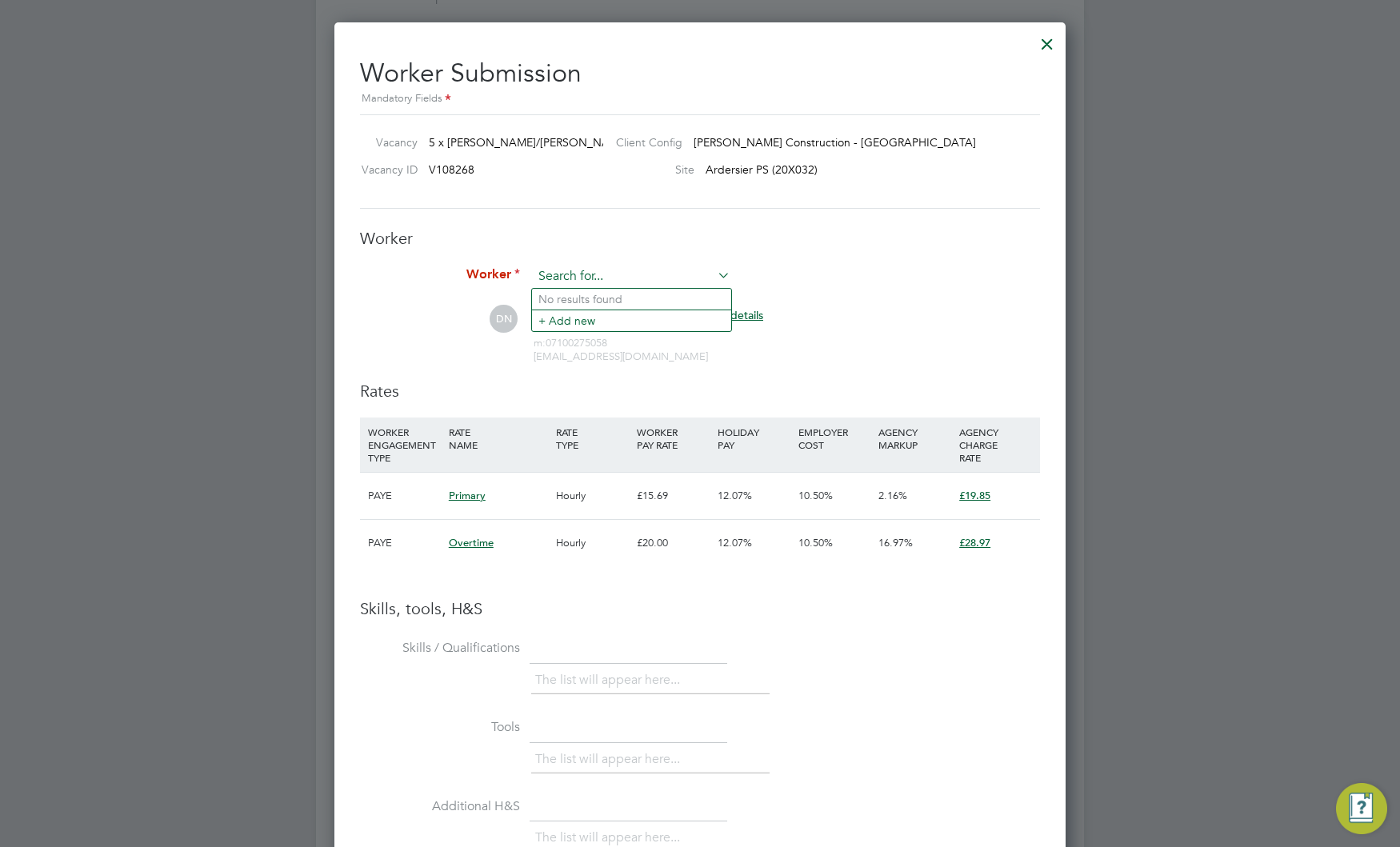
click at [625, 275] on input at bounding box center [632, 276] width 198 height 24
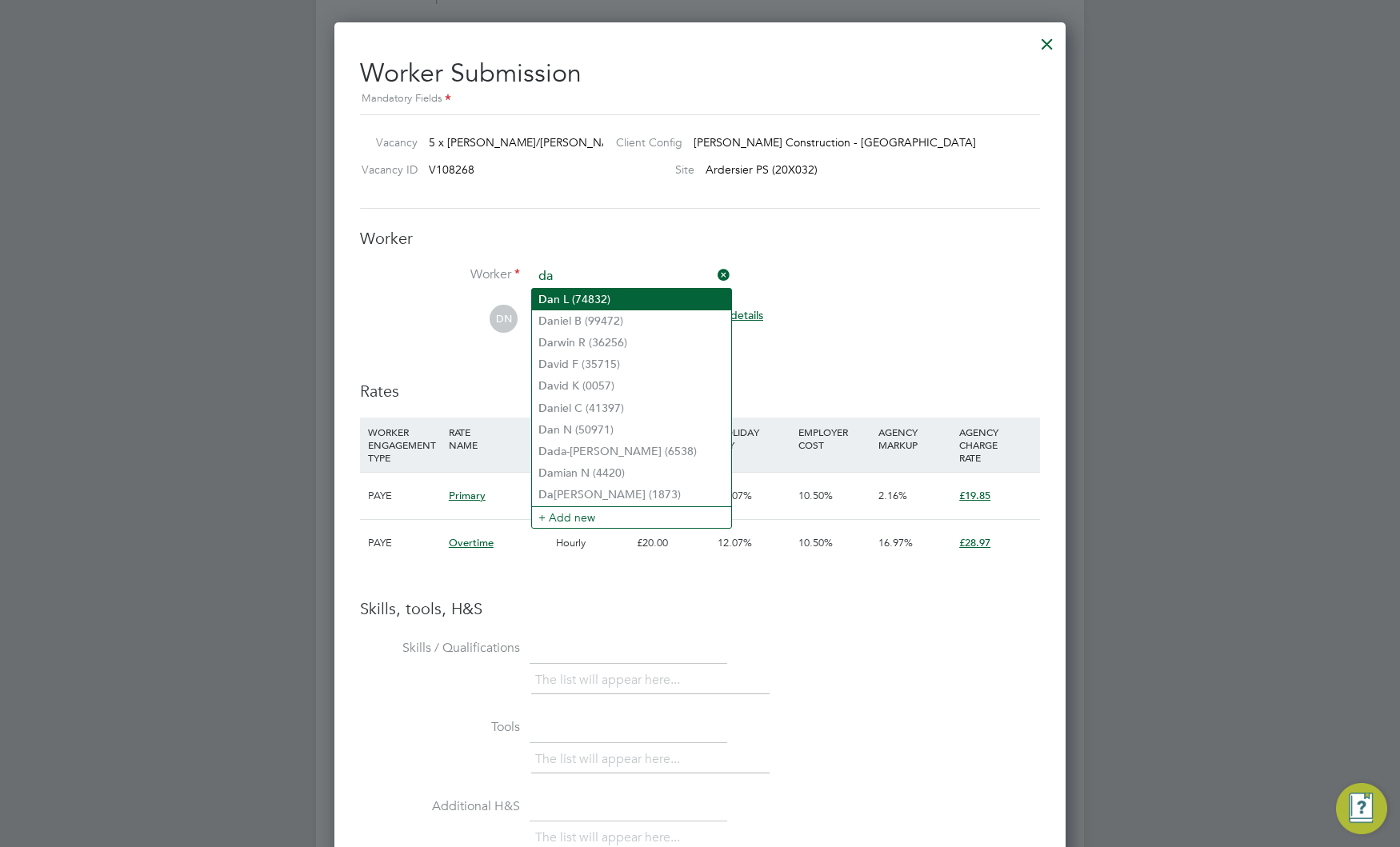
click at [635, 294] on li "Da n L (74832)" at bounding box center [632, 299] width 199 height 21
type input "Dan L (74832)"
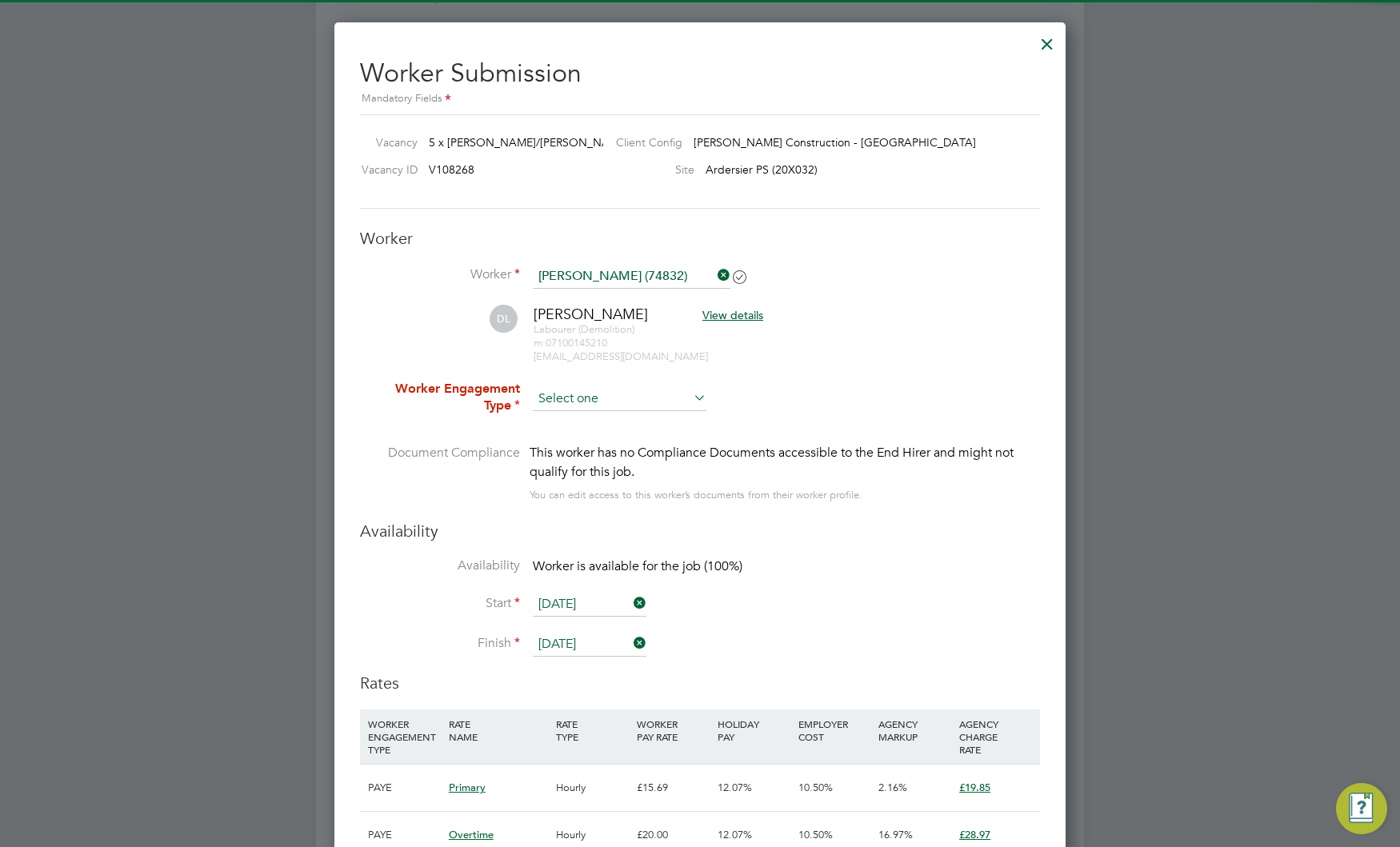
click at [595, 398] on input at bounding box center [620, 399] width 174 height 24
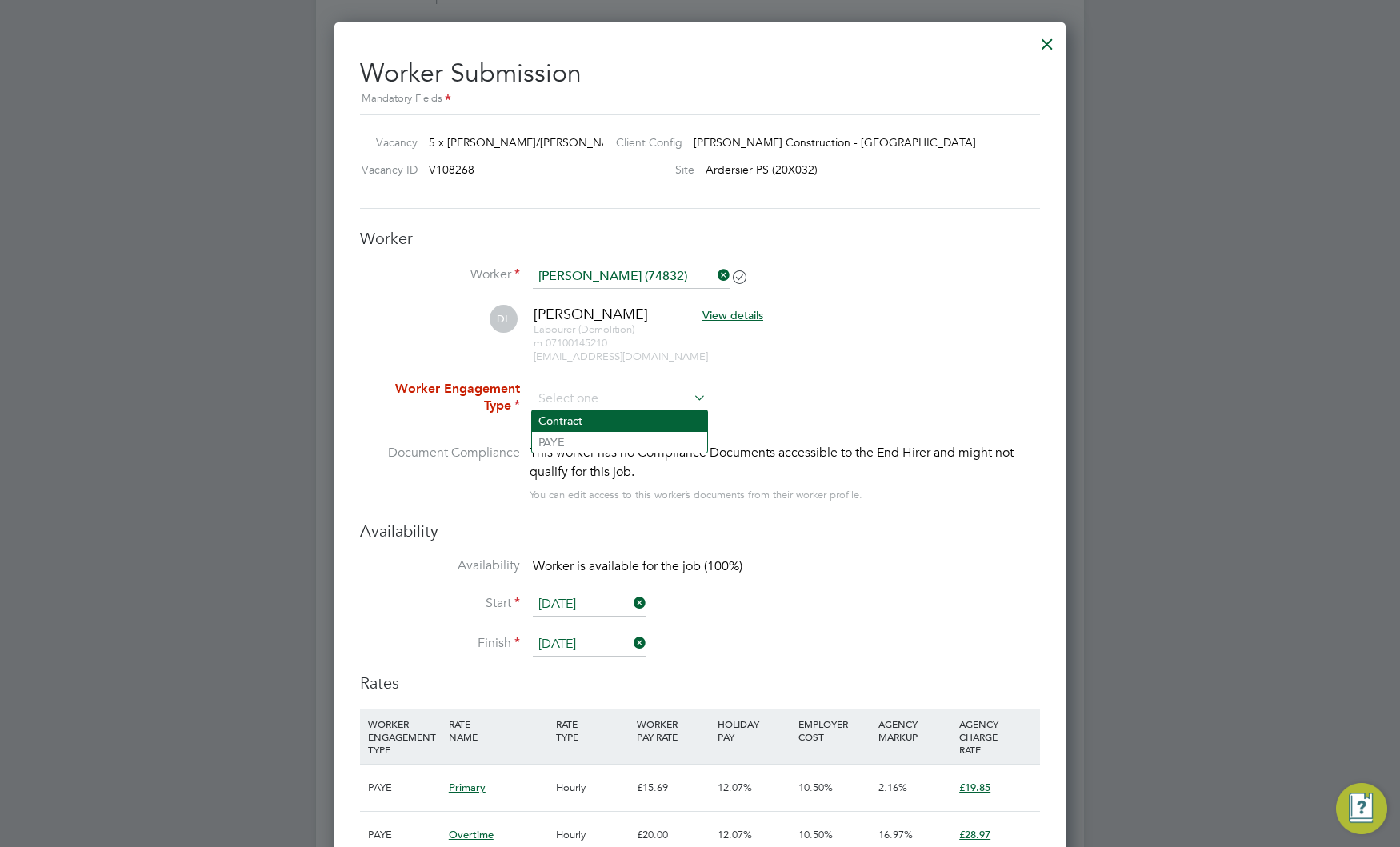
click at [590, 419] on li "Contract" at bounding box center [620, 421] width 175 height 21
type input "Contract"
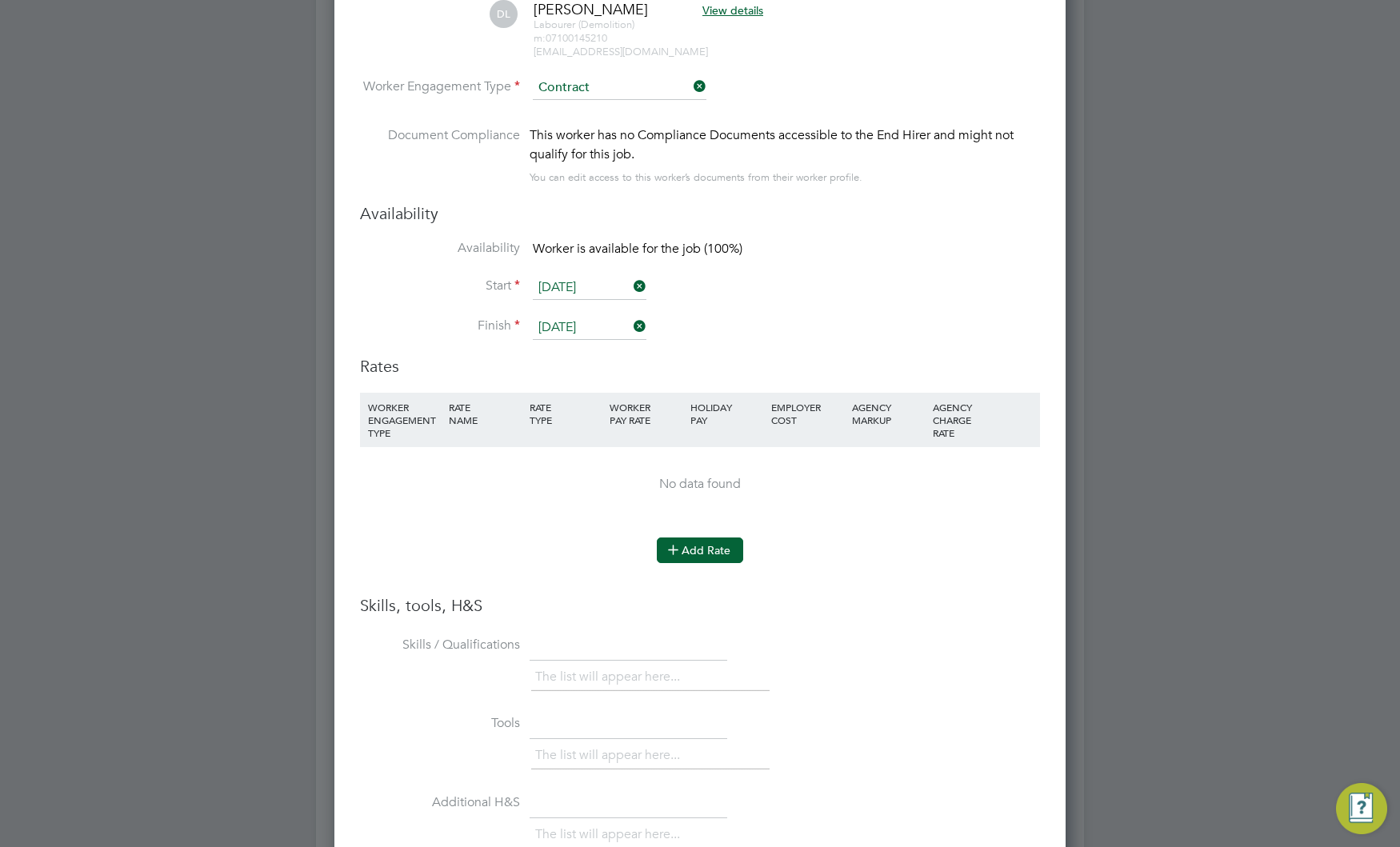
click at [694, 548] on button "Add Rate" at bounding box center [700, 550] width 87 height 26
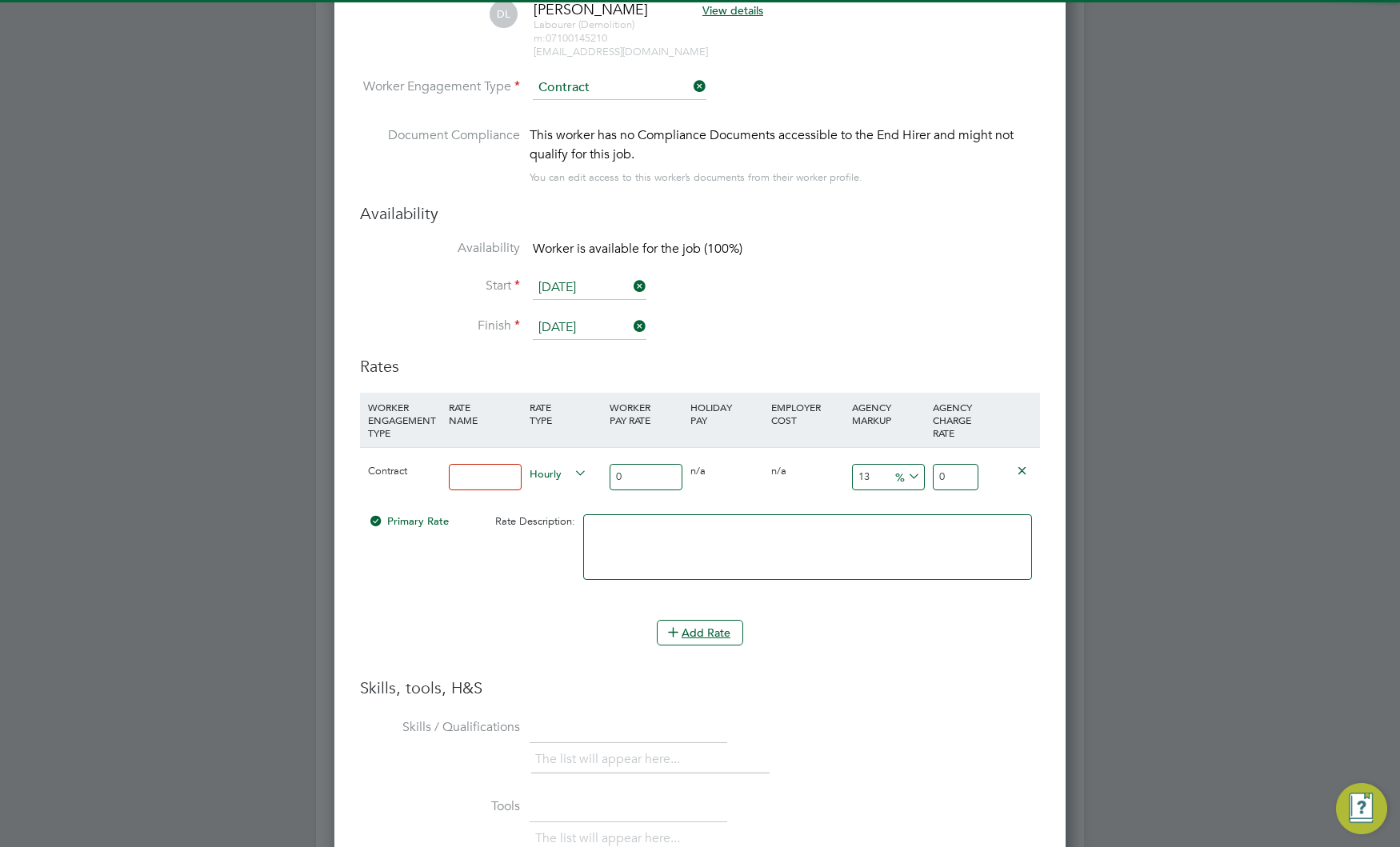
click at [491, 483] on input at bounding box center [485, 477] width 72 height 26
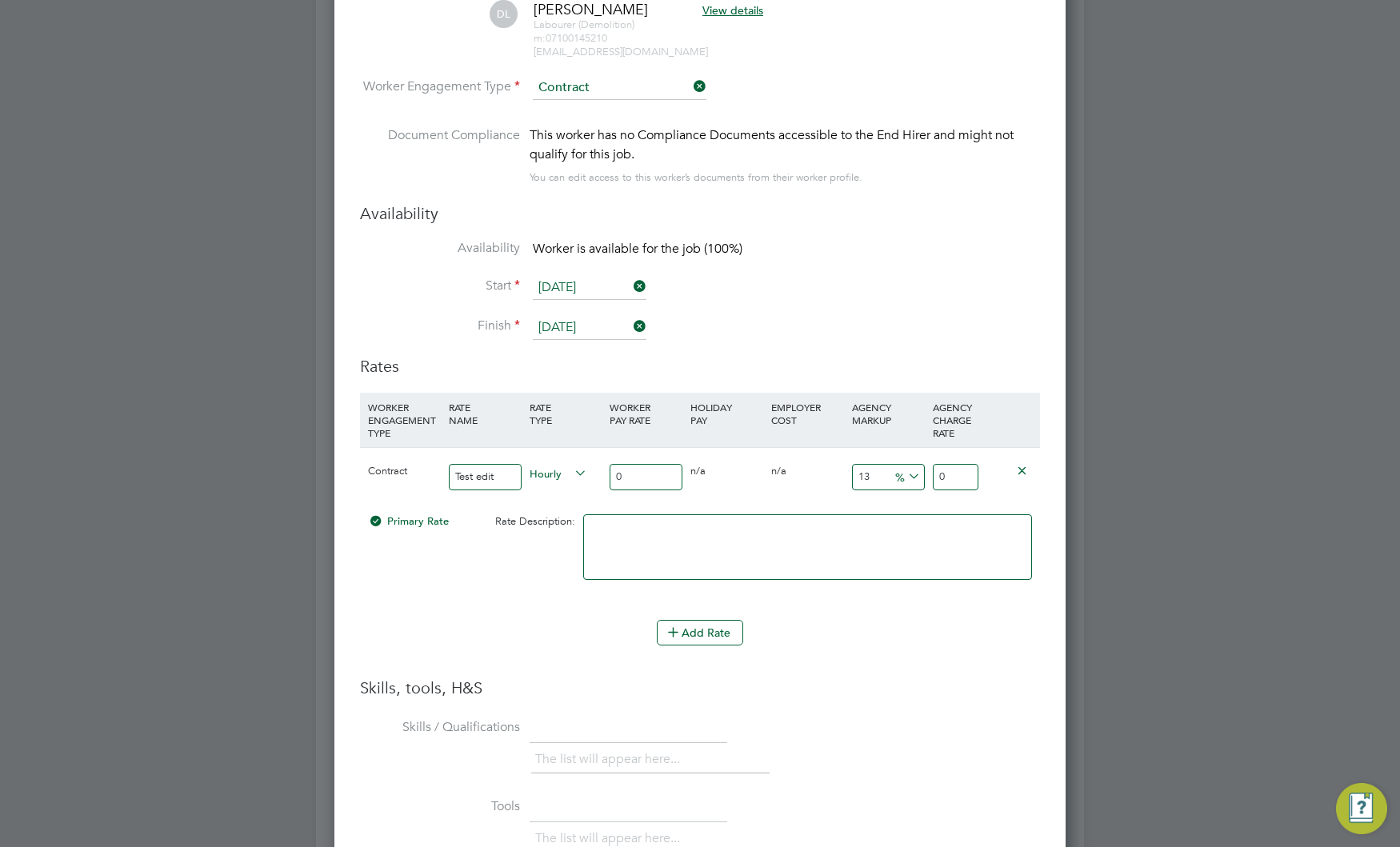
click at [493, 481] on input "Test edit" at bounding box center [485, 477] width 72 height 26
type input "Test new rate"
click at [628, 466] on input "0" at bounding box center [646, 477] width 72 height 26
type input "30"
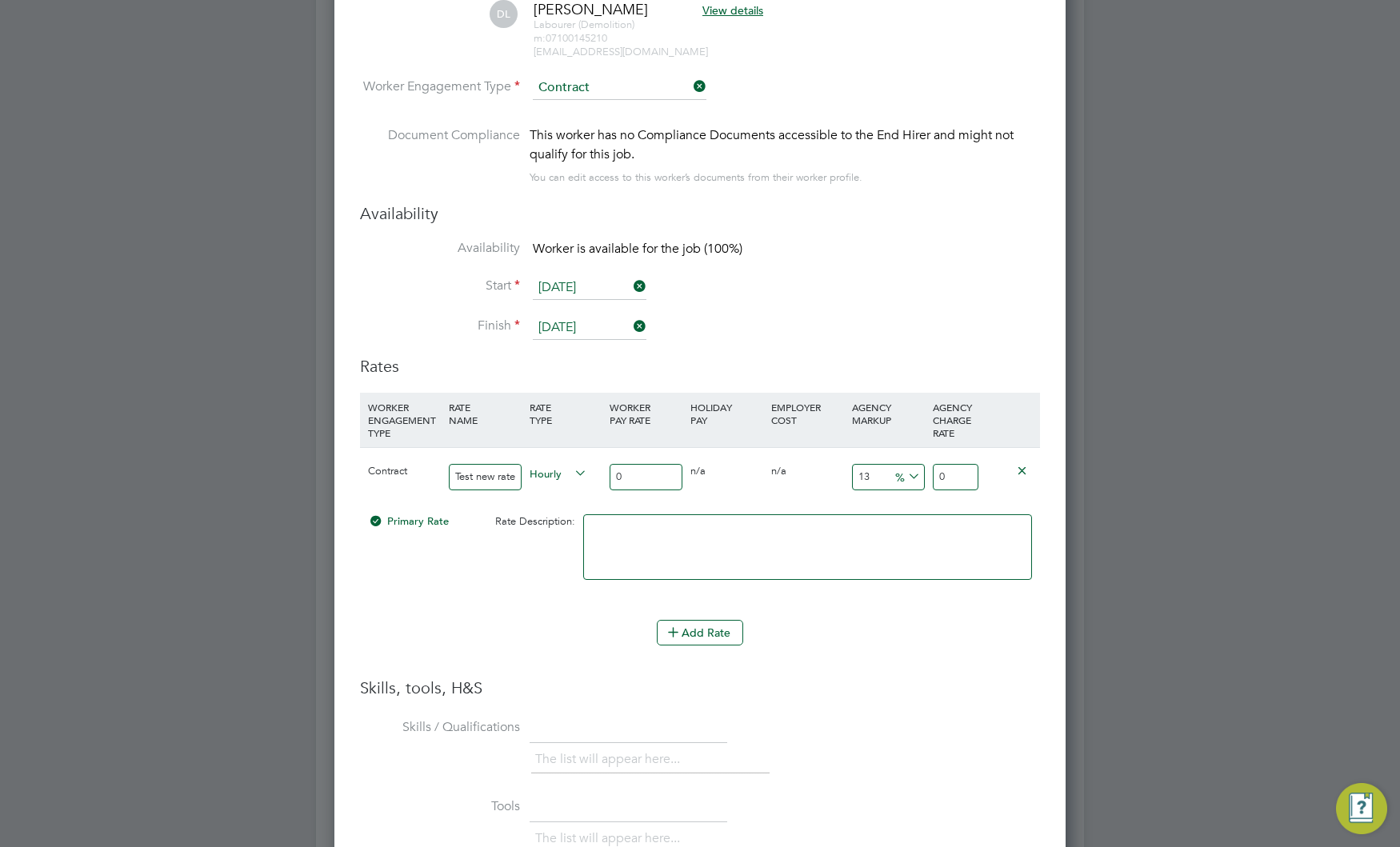
type input "33.9"
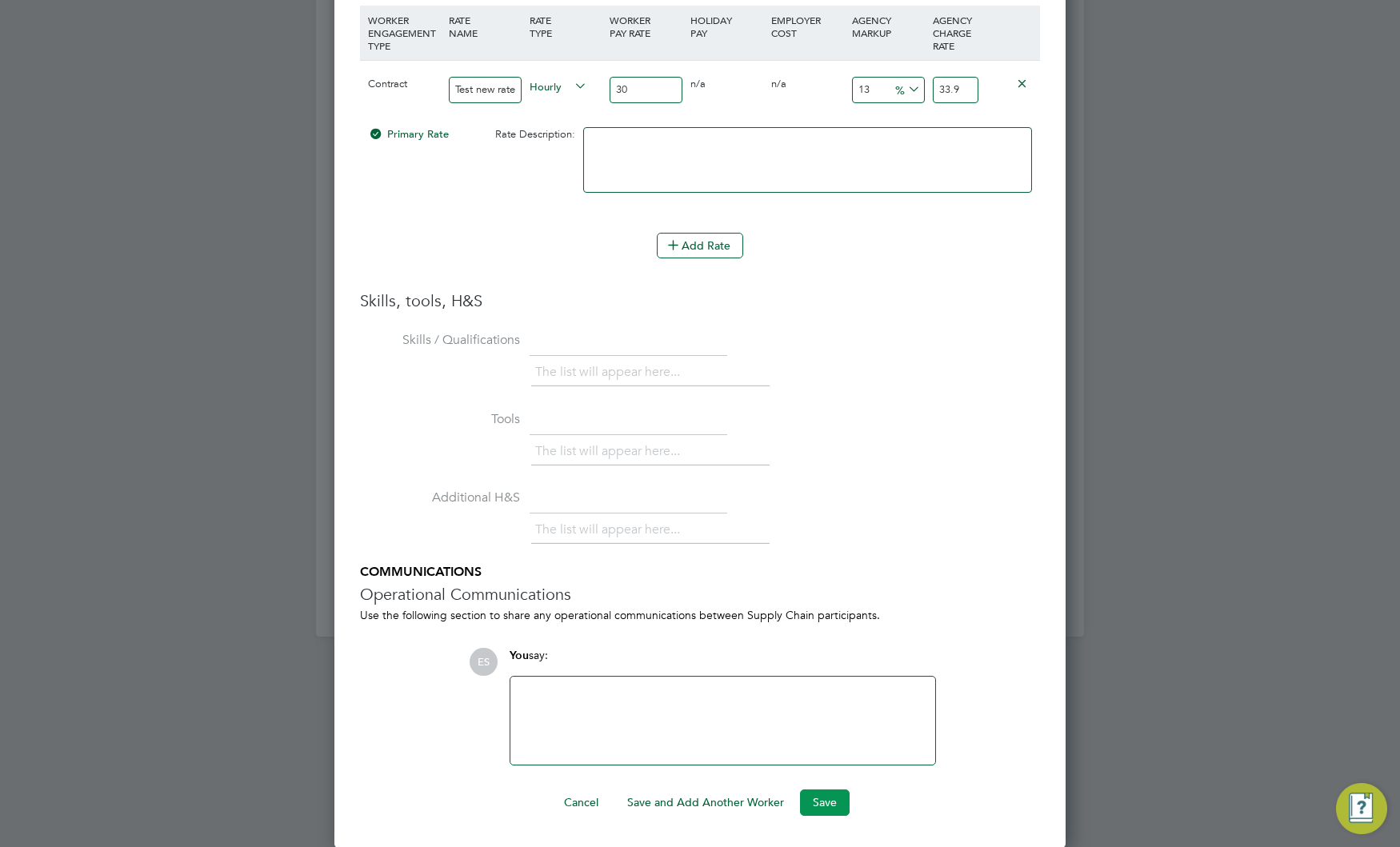
type input "30"
click at [824, 794] on button "Save" at bounding box center [824, 801] width 49 height 26
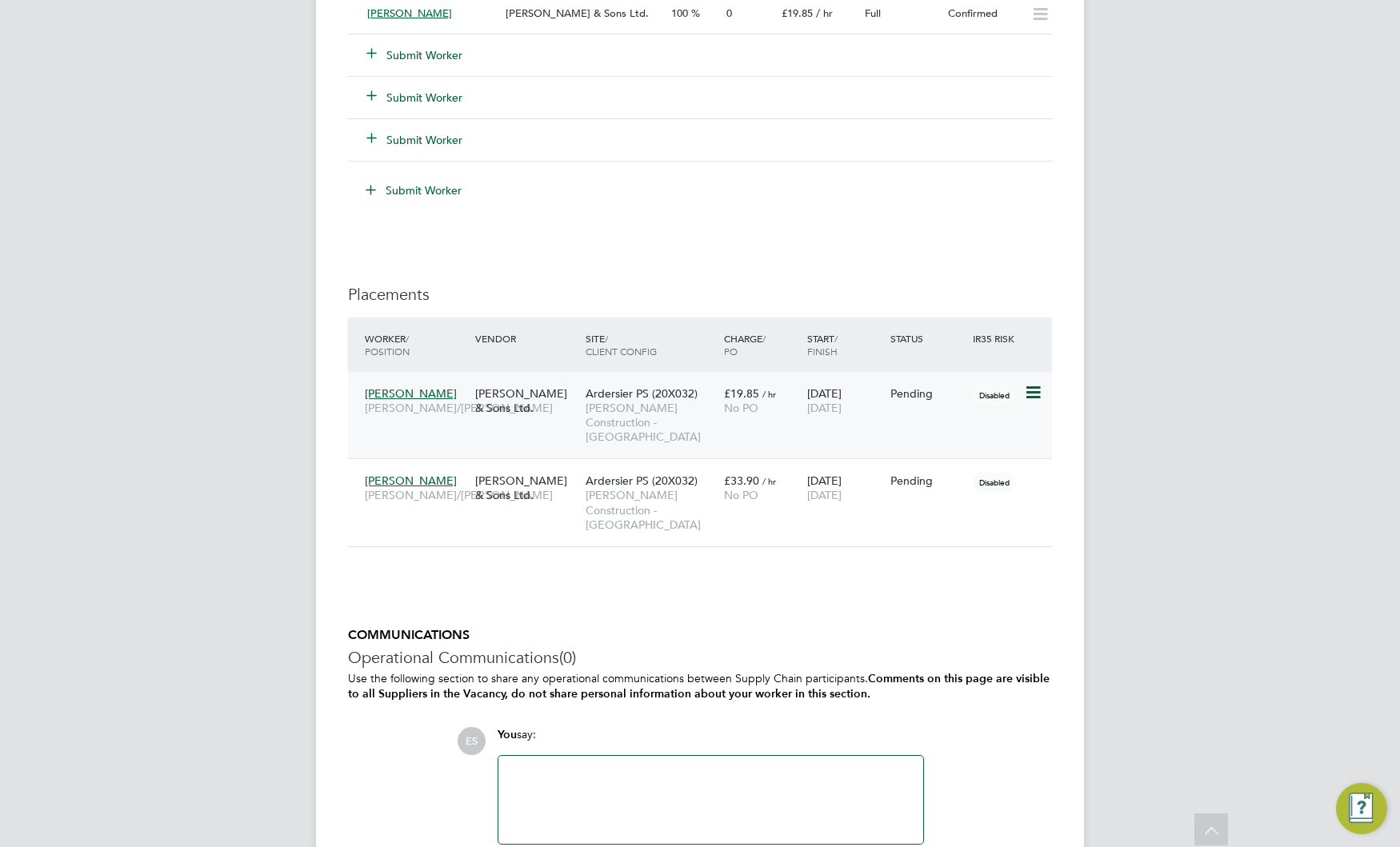
click at [1030, 395] on icon at bounding box center [1032, 393] width 16 height 19
click at [944, 495] on li "Start" at bounding box center [983, 492] width 114 height 22
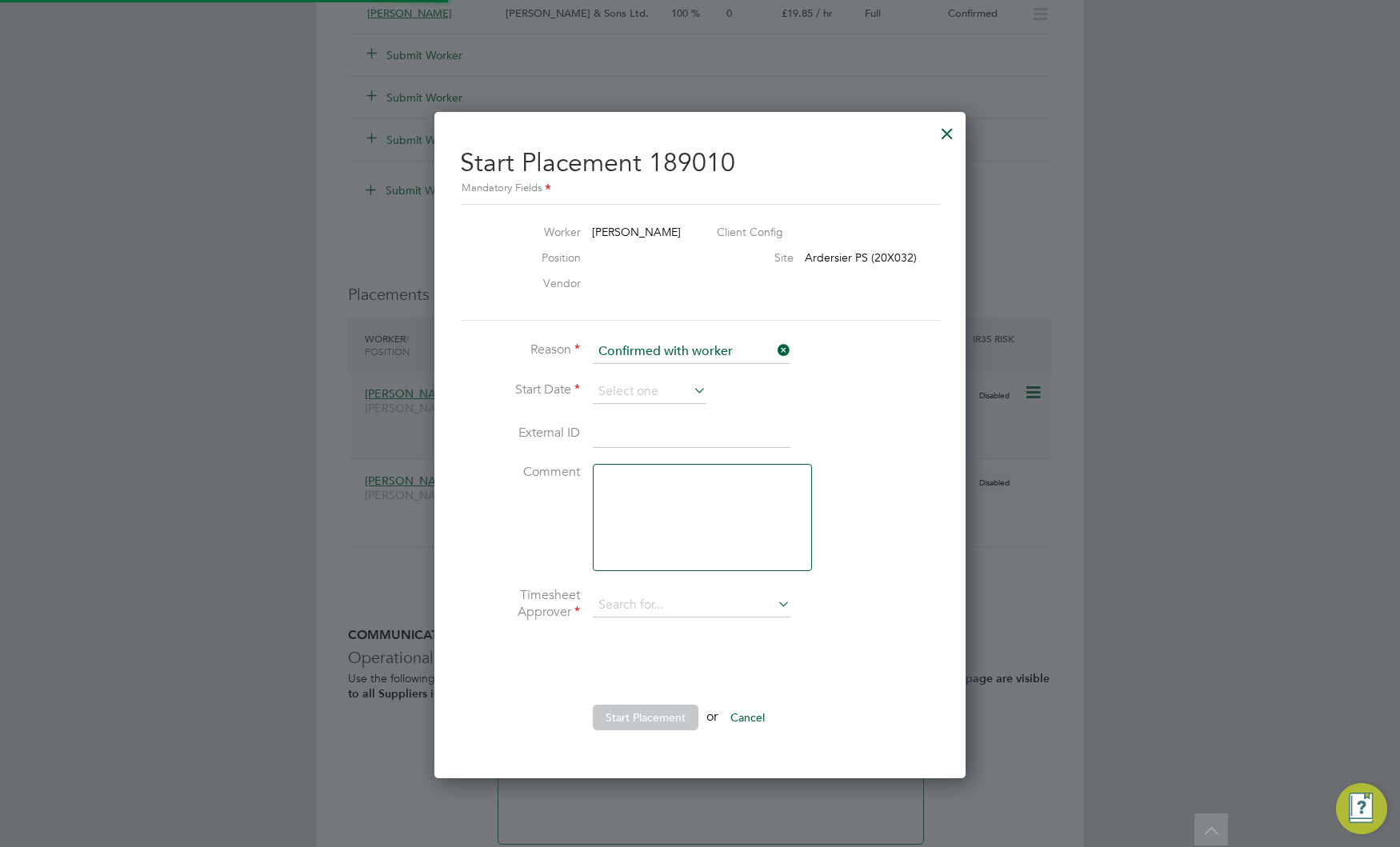
type input "Adam M"
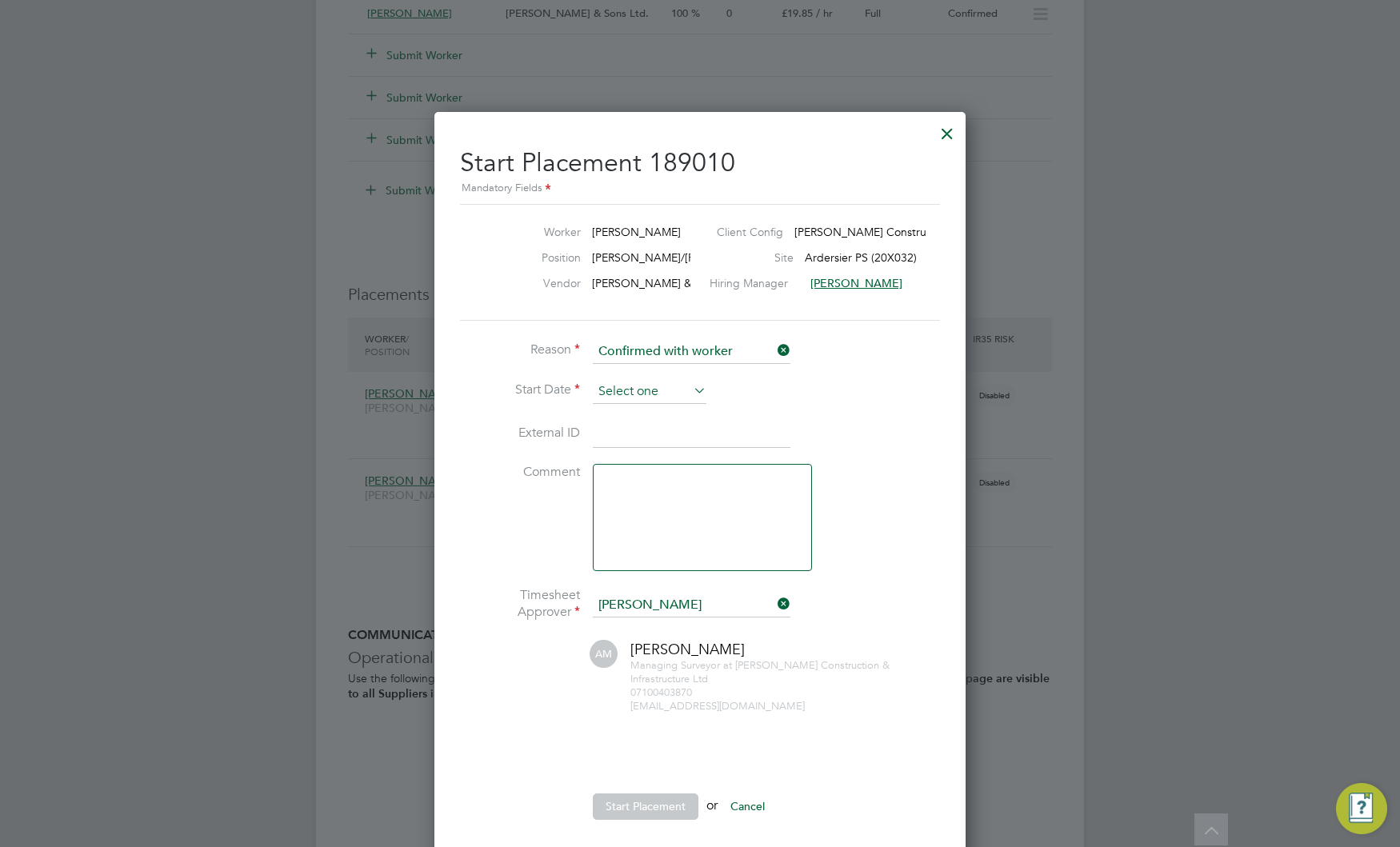
click at [642, 394] on input at bounding box center [650, 391] width 114 height 24
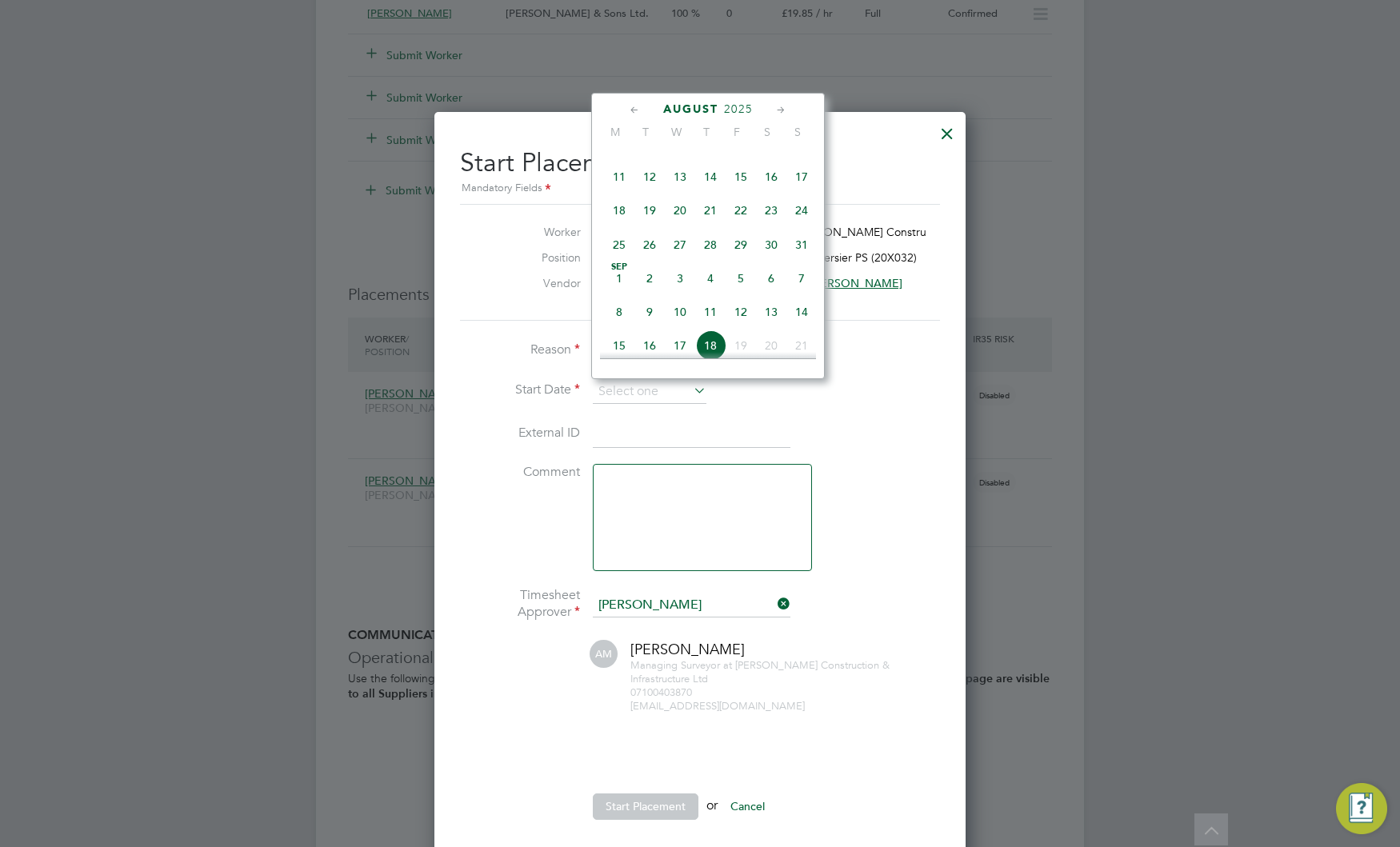
click at [637, 219] on span "19" at bounding box center [650, 210] width 30 height 30
type input "19 Aug 2025"
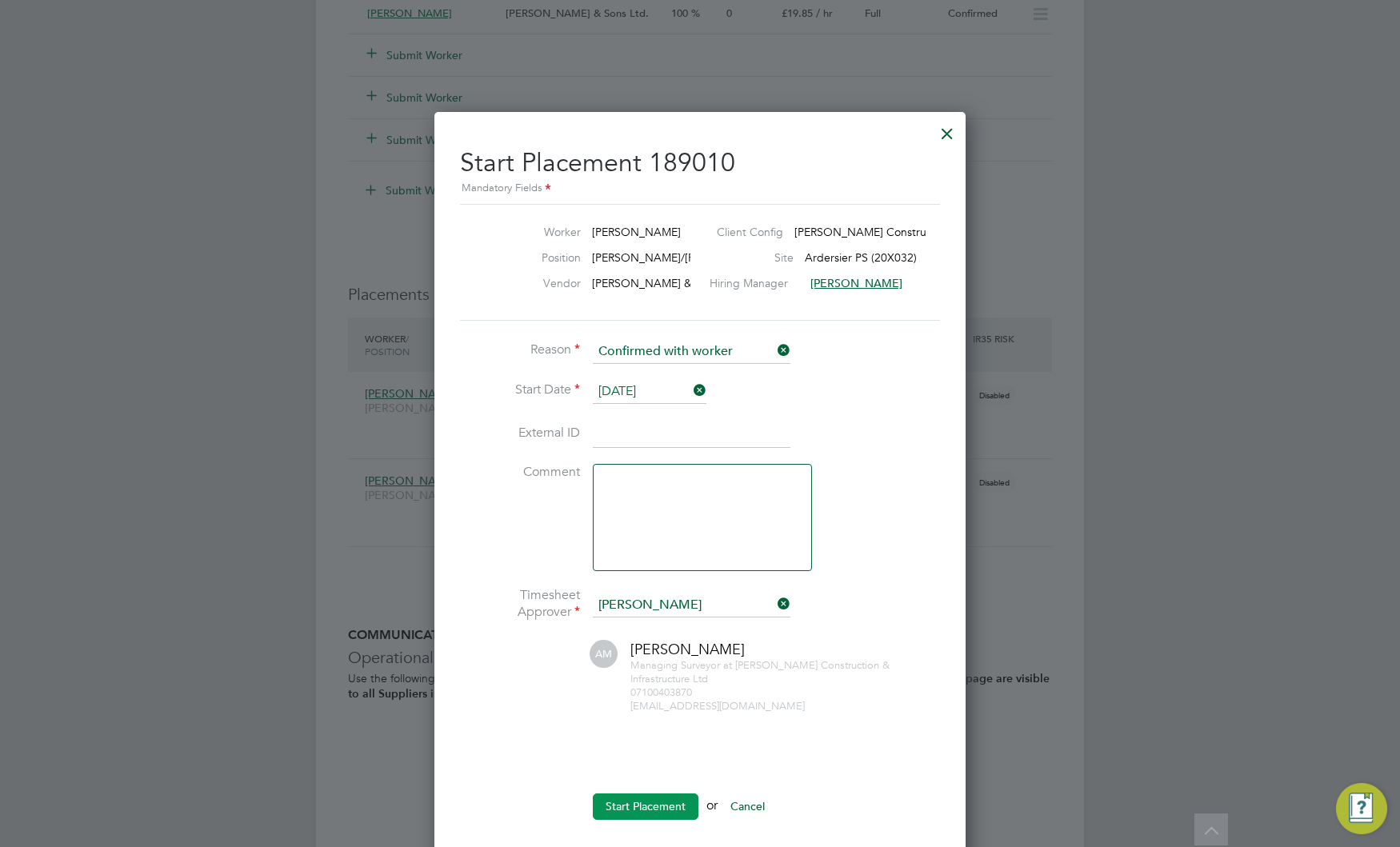
click at [655, 807] on button "Start Placement" at bounding box center [646, 806] width 106 height 26
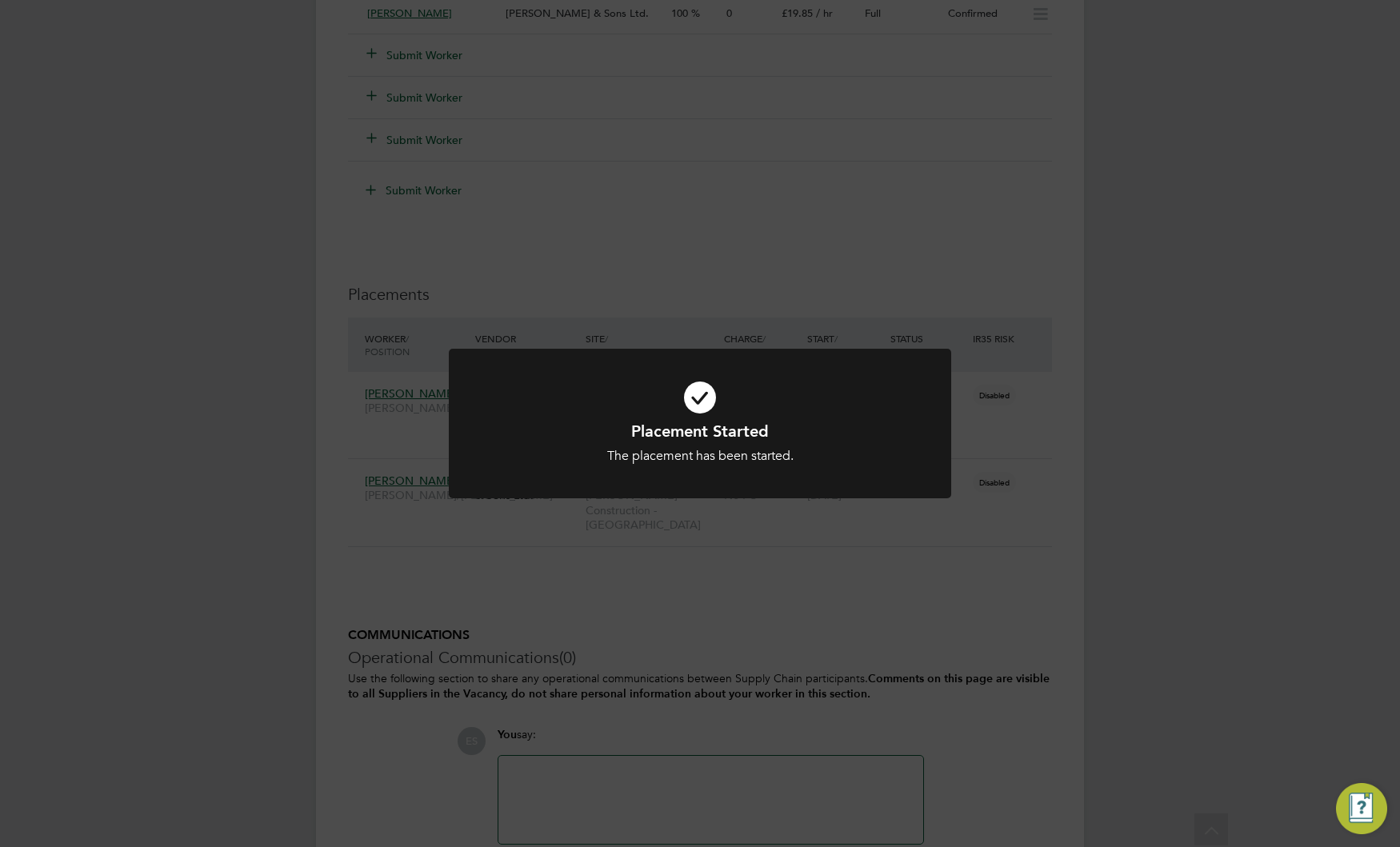
click at [971, 552] on div "Placement Started The placement has been started. Cancel Okay" at bounding box center [700, 424] width 1400 height 847
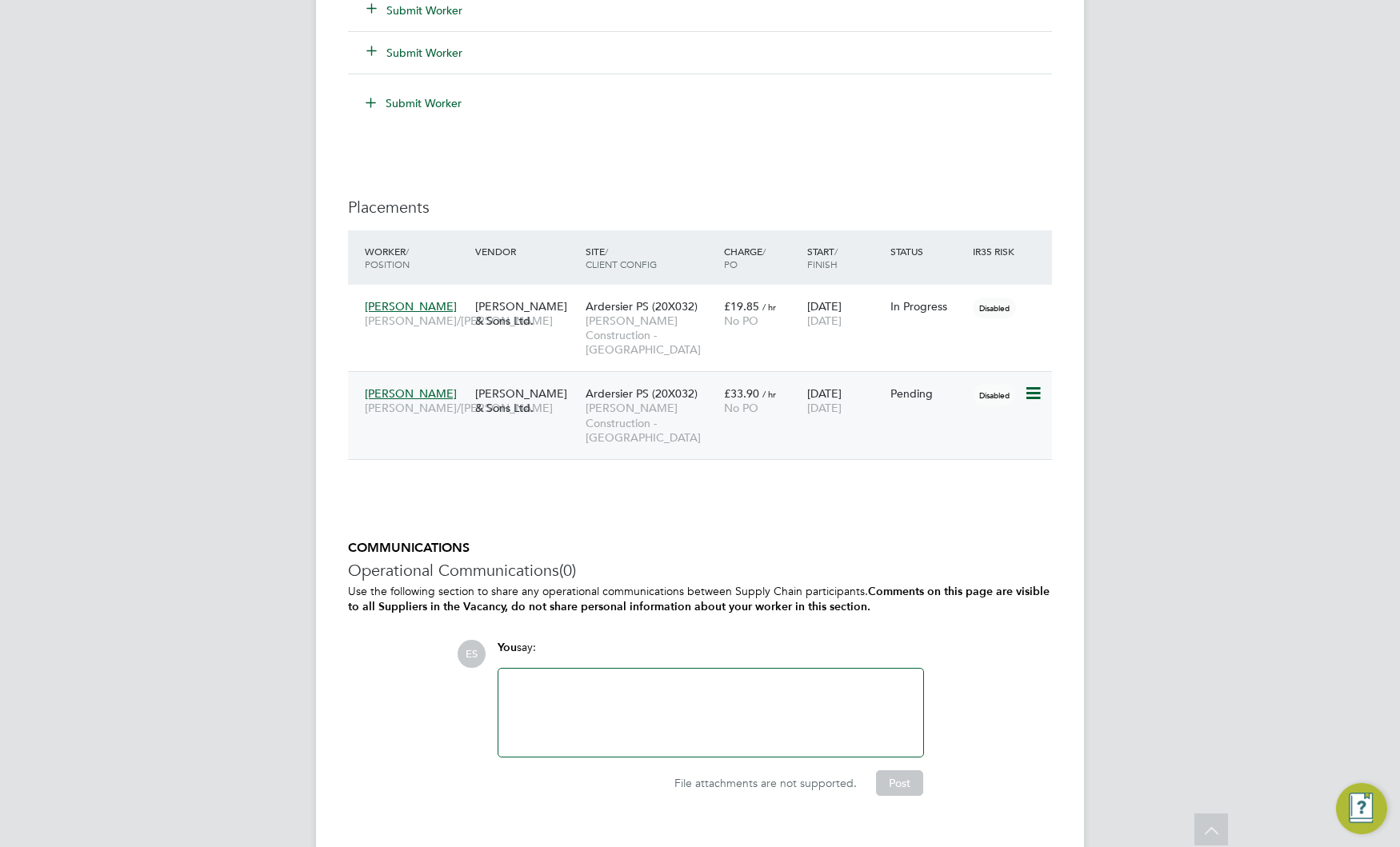
click at [1037, 384] on icon at bounding box center [1032, 394] width 16 height 19
click at [949, 477] on li "Start" at bounding box center [983, 477] width 114 height 22
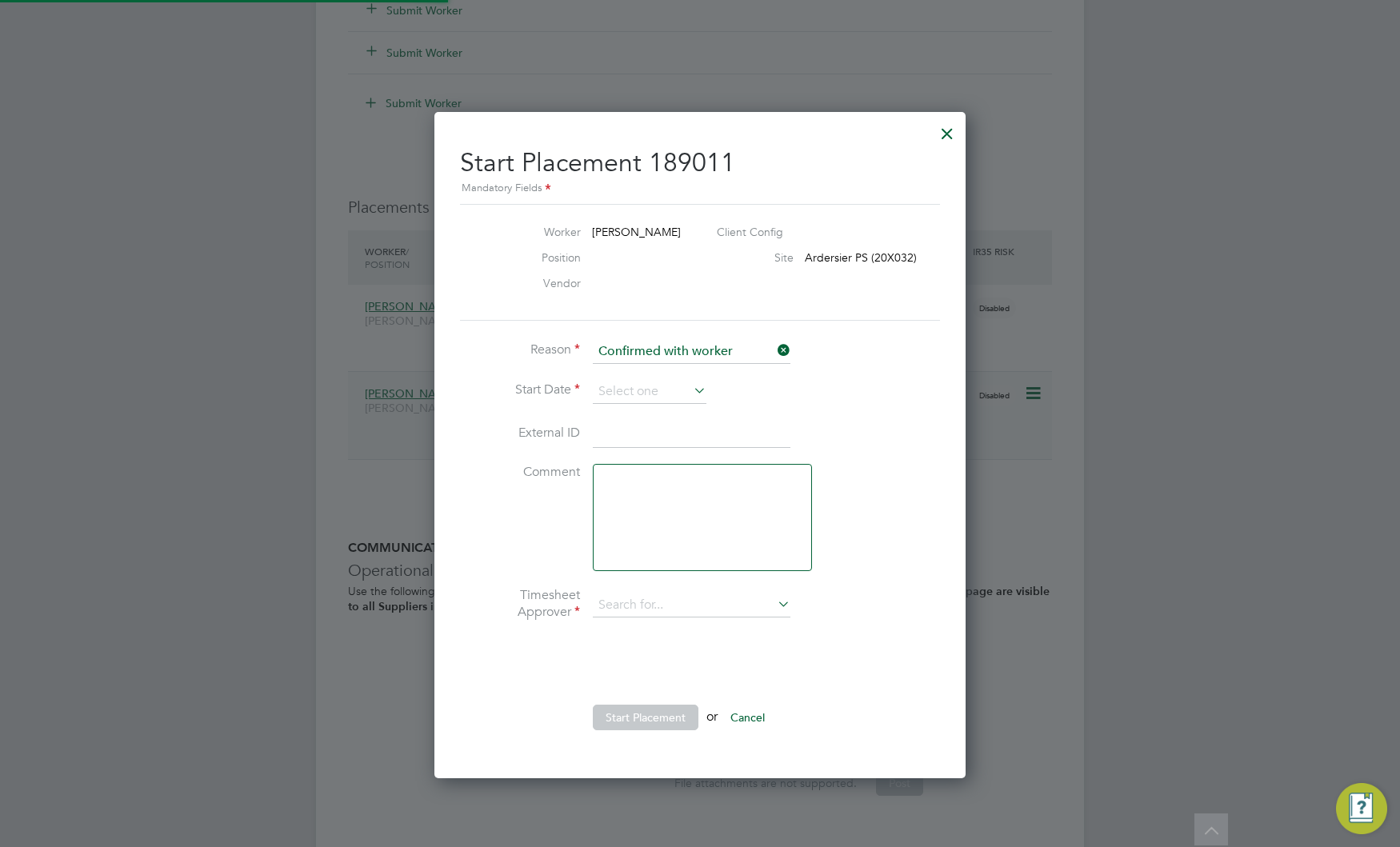
type input "Adam M"
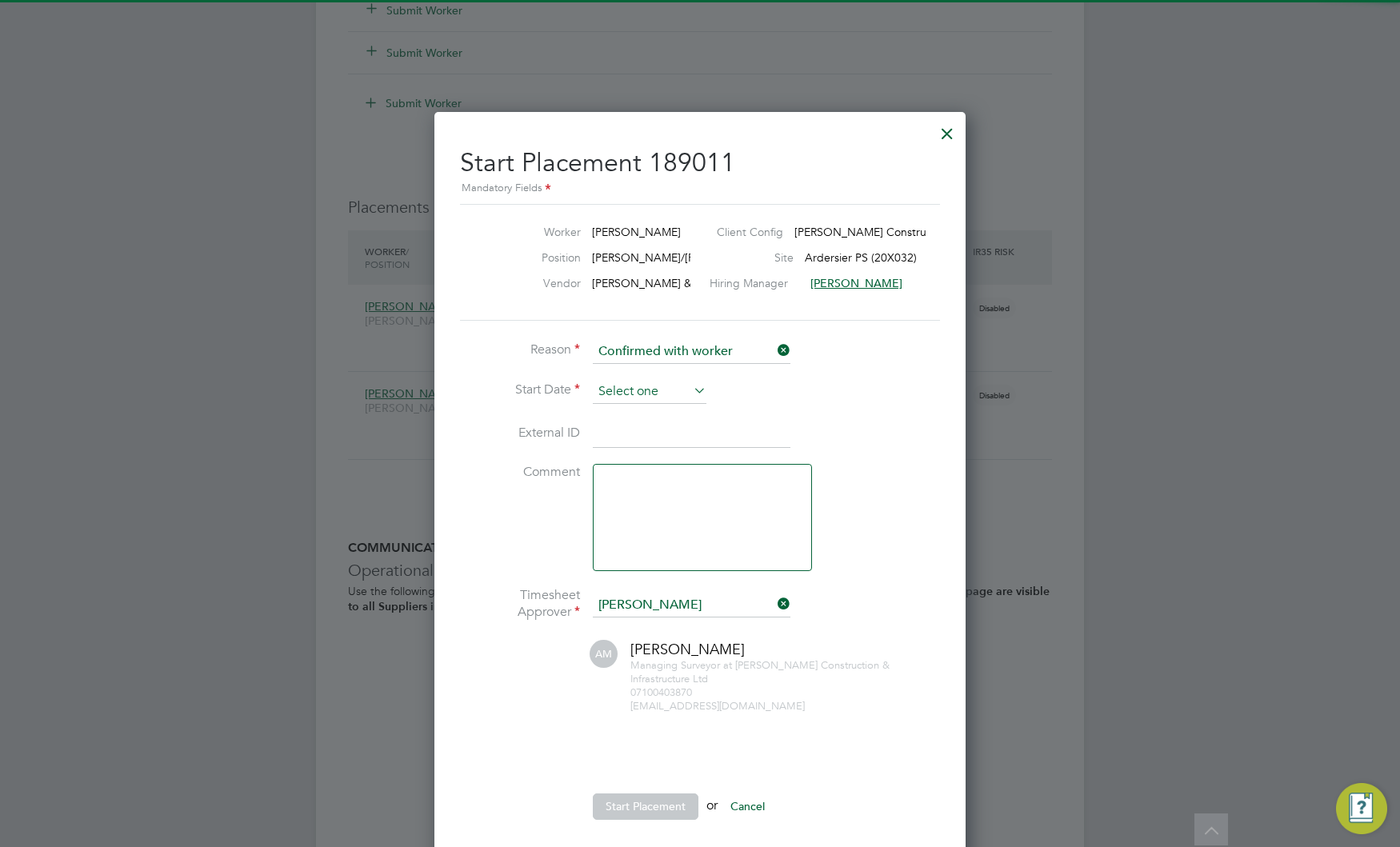
click at [680, 387] on input at bounding box center [650, 391] width 114 height 24
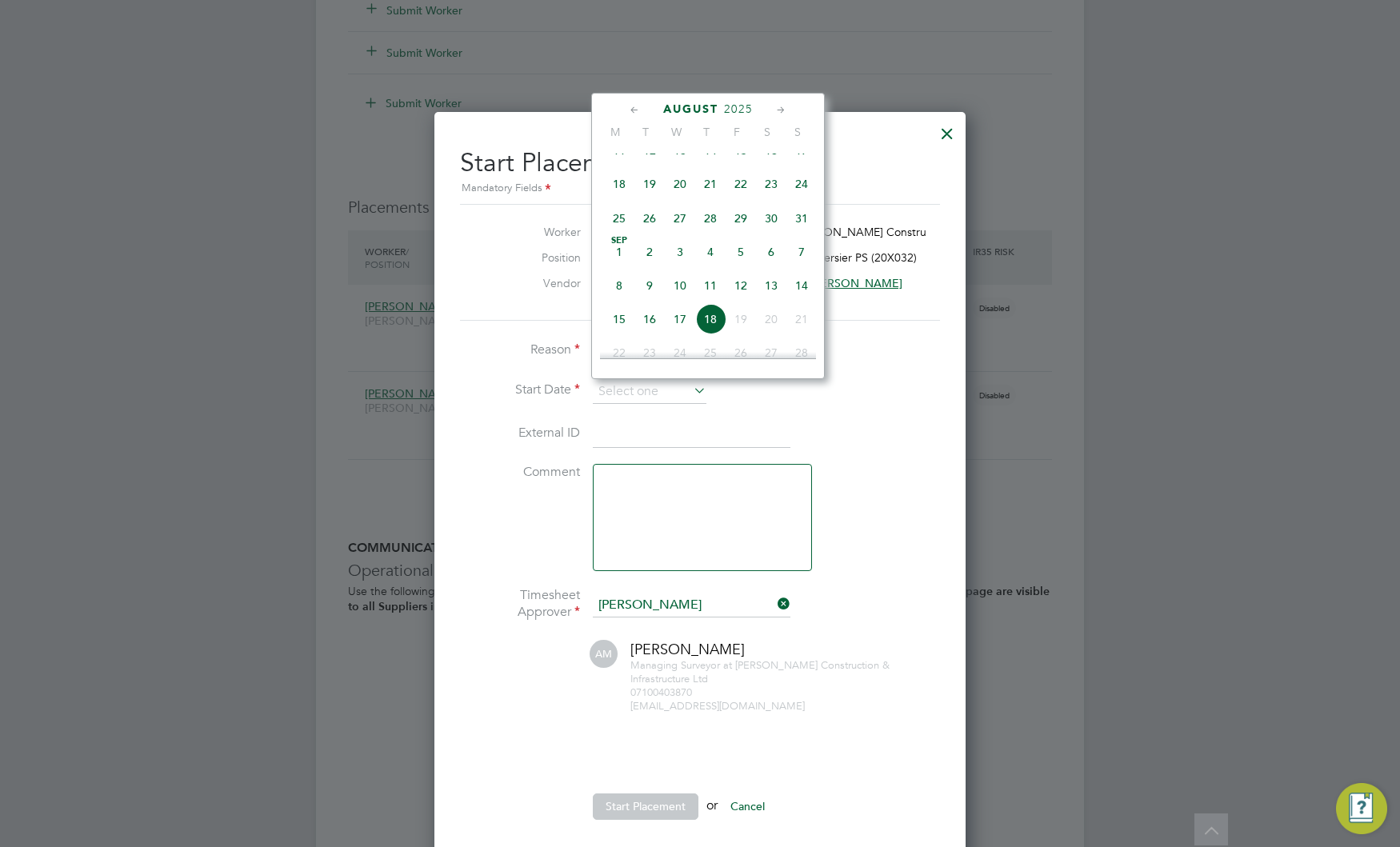
click at [638, 199] on span "19" at bounding box center [650, 184] width 30 height 30
type input "19 Aug 2025"
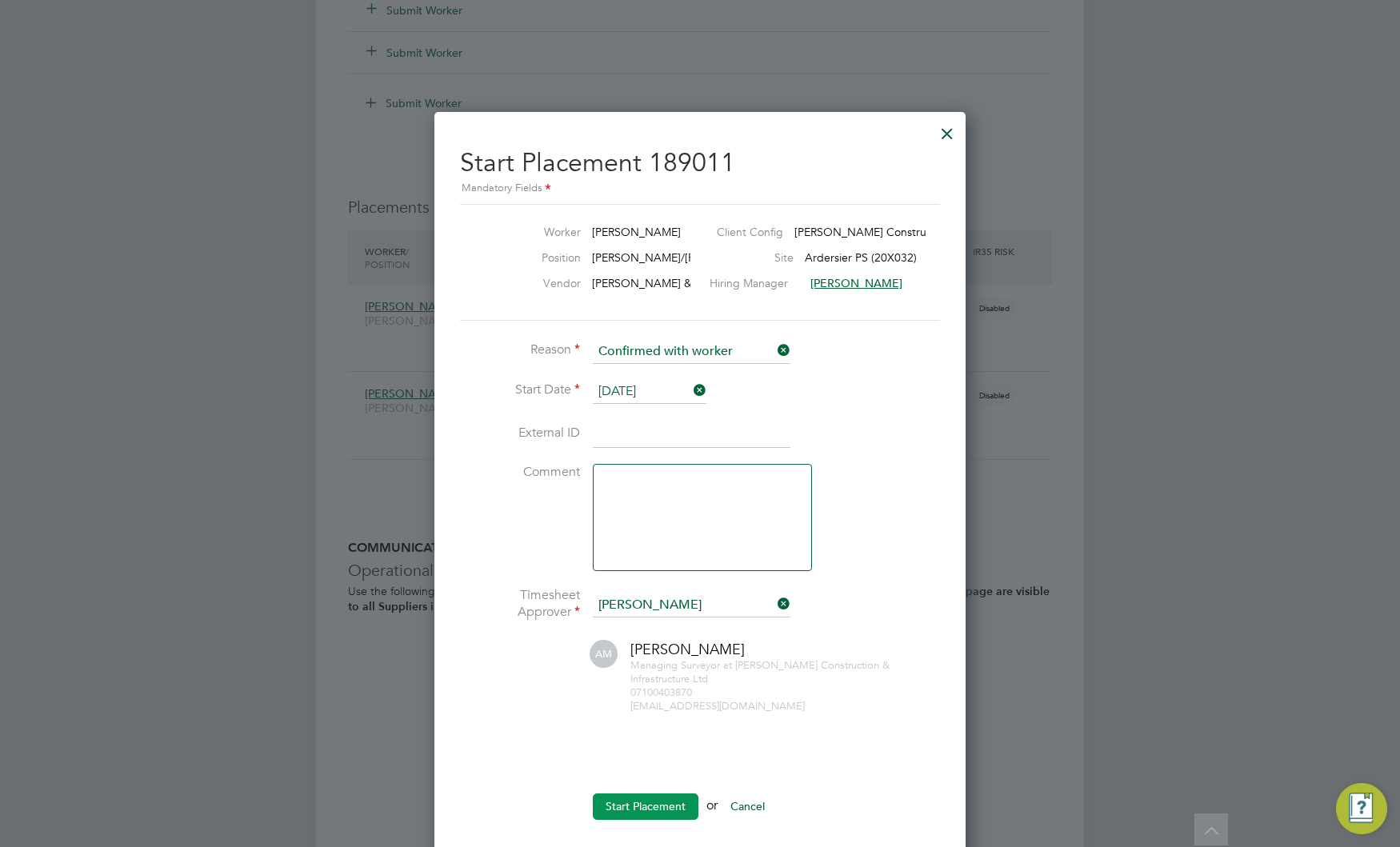
click at [644, 817] on button "Start Placement" at bounding box center [646, 806] width 106 height 26
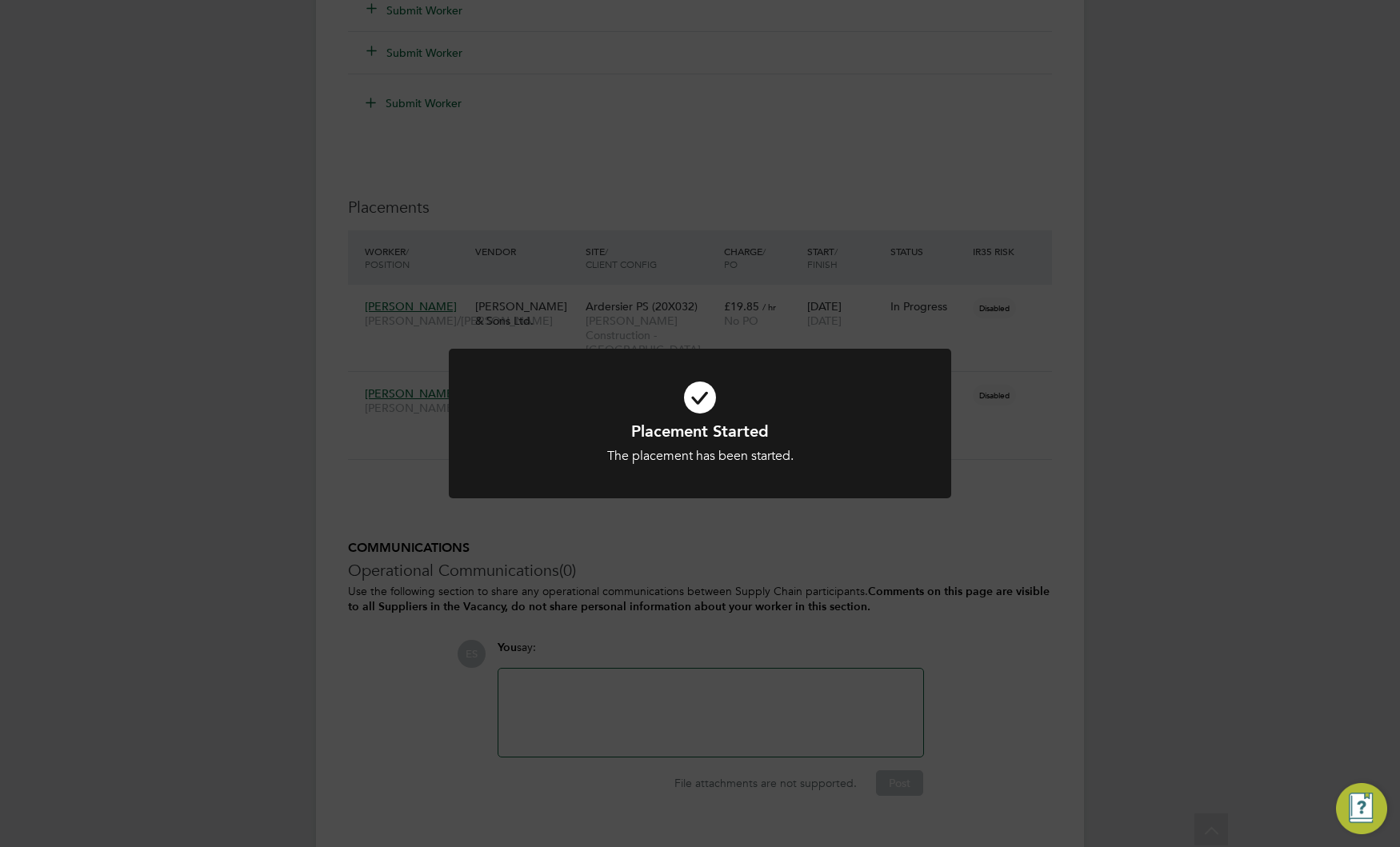
click at [1012, 582] on div "Placement Started The placement has been started. Cancel Okay" at bounding box center [700, 424] width 1400 height 847
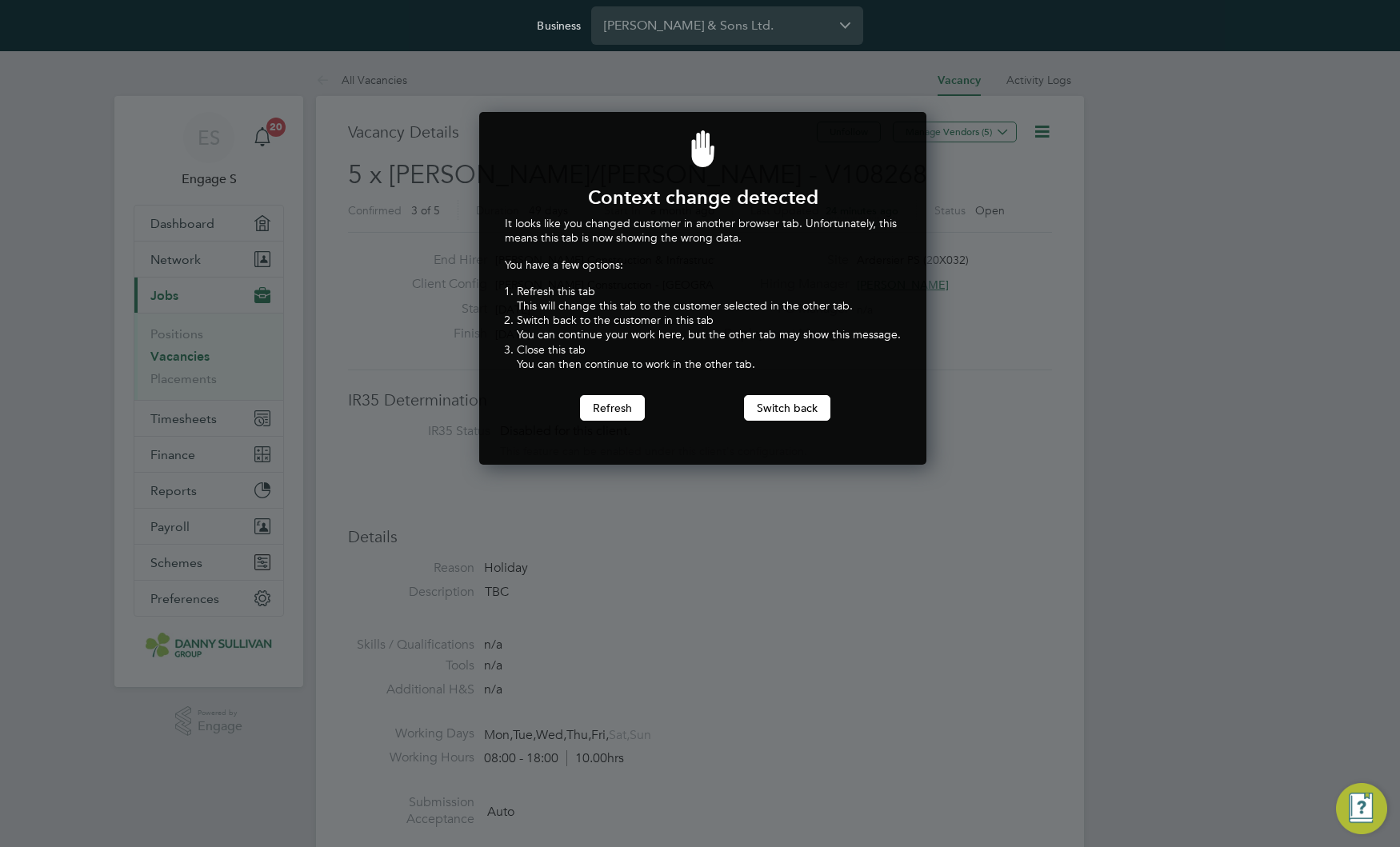
scroll to position [354, 441]
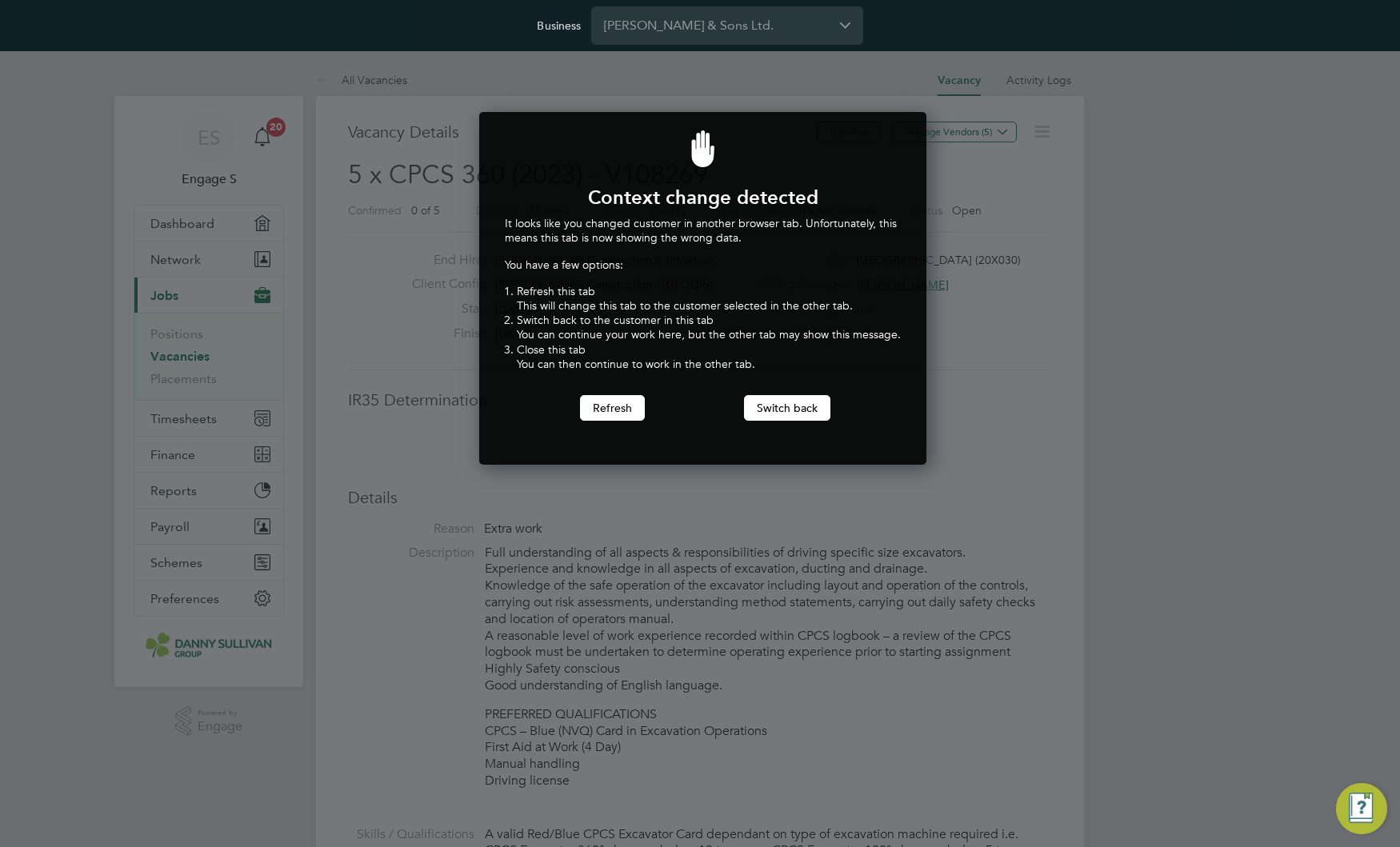
scroll to position [47, 112]
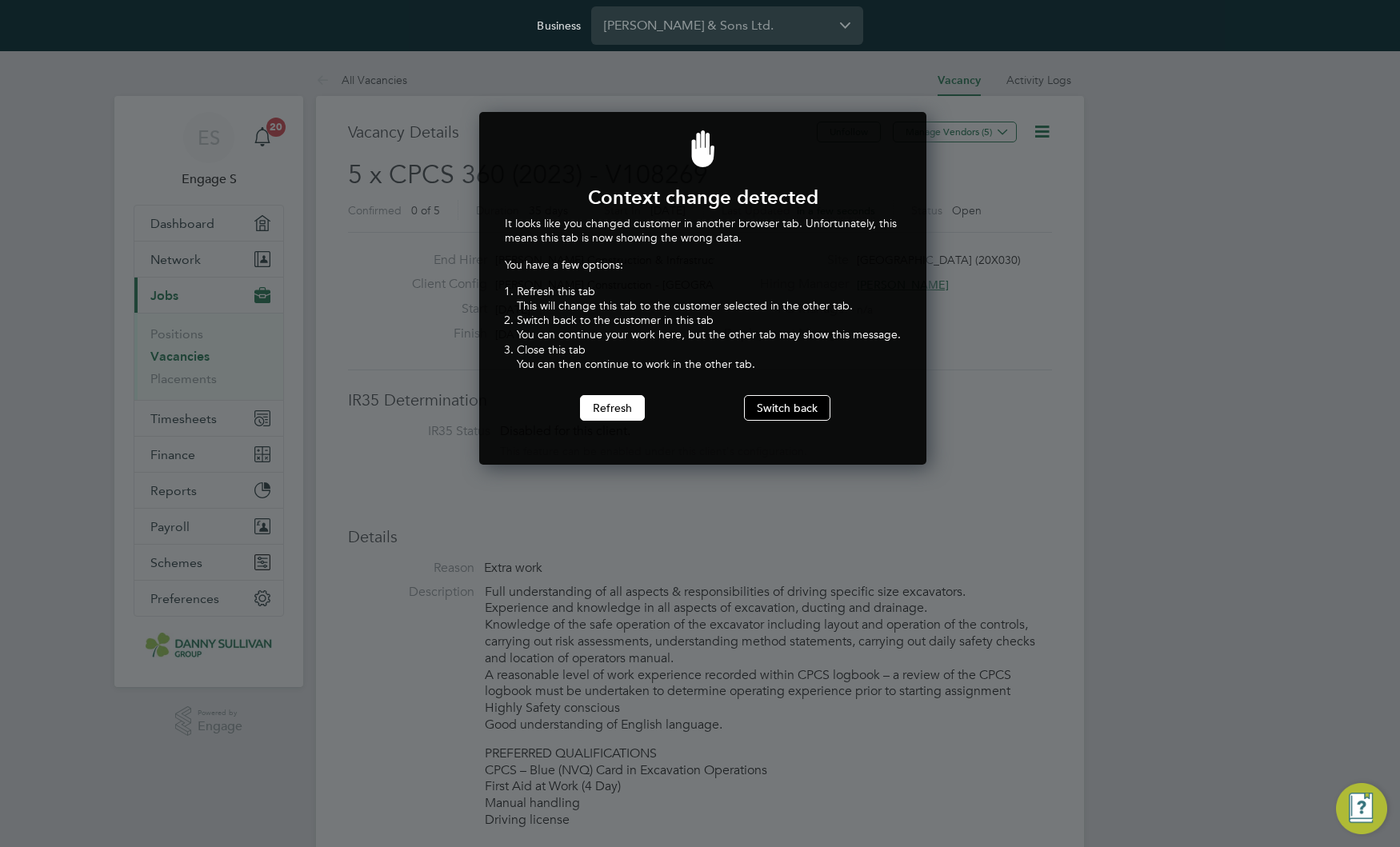
click at [792, 412] on button "Switch back" at bounding box center [787, 408] width 87 height 26
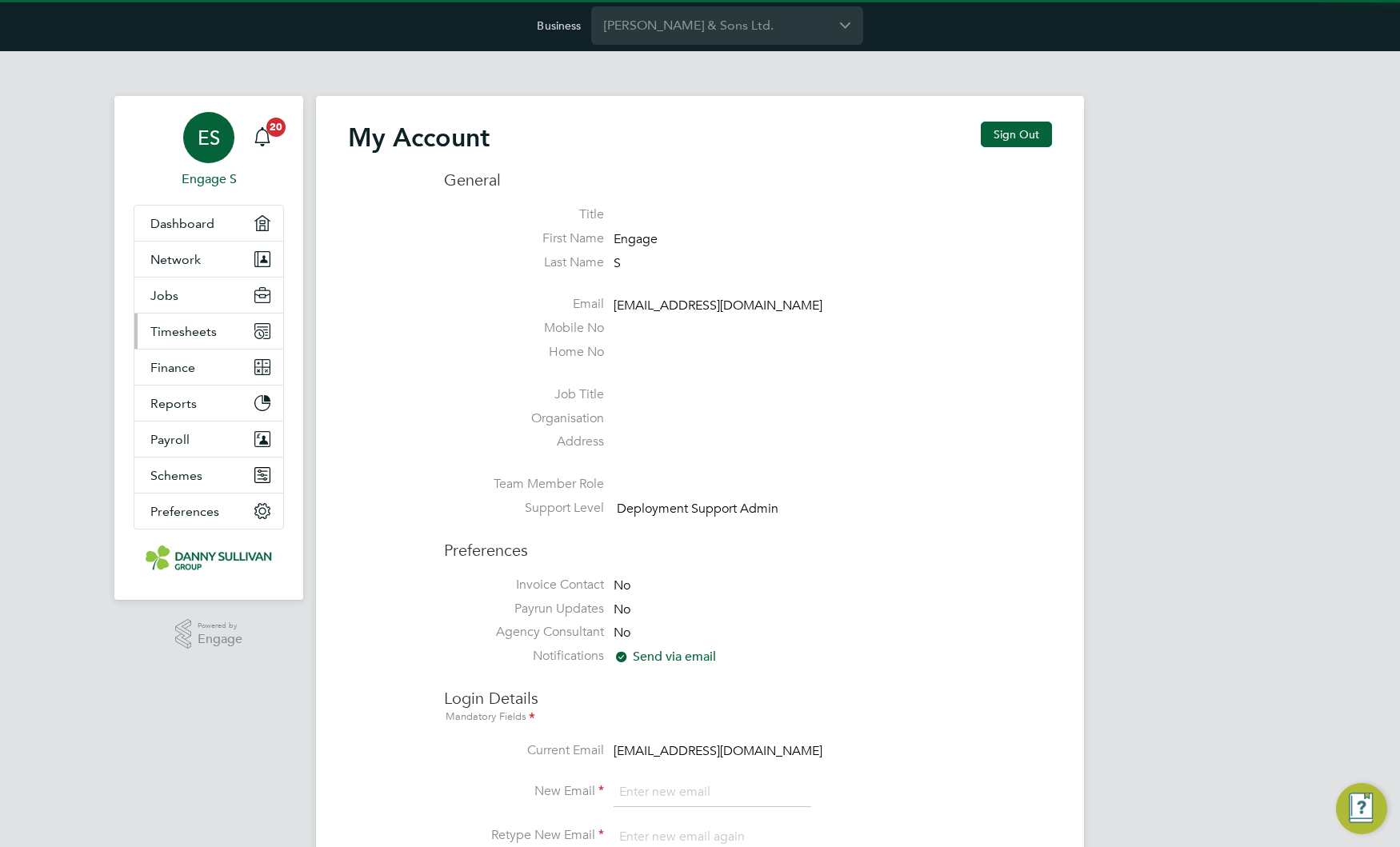
type input "[EMAIL_ADDRESS][DOMAIN_NAME]"
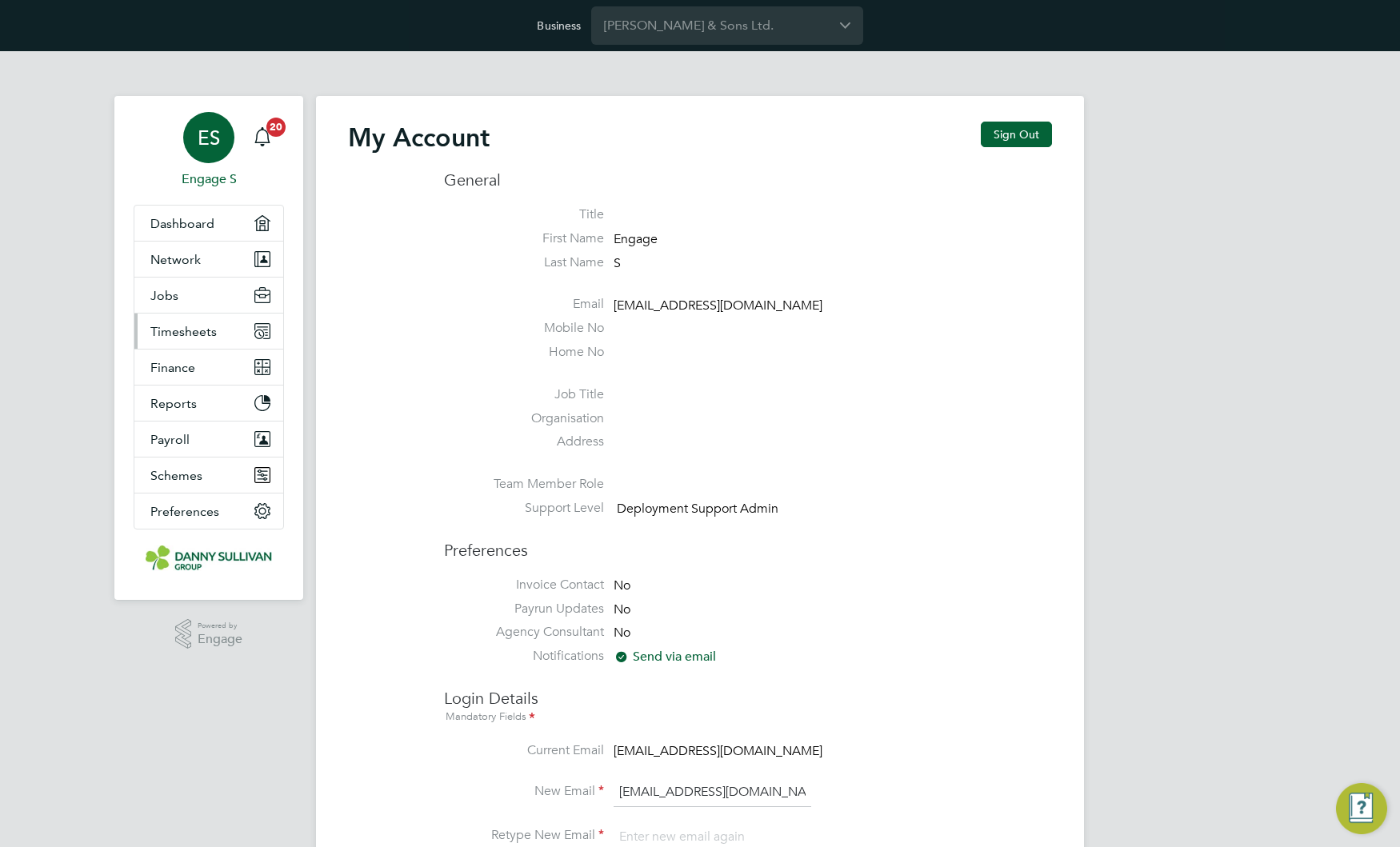
click at [210, 333] on span "Timesheets" at bounding box center [183, 331] width 66 height 15
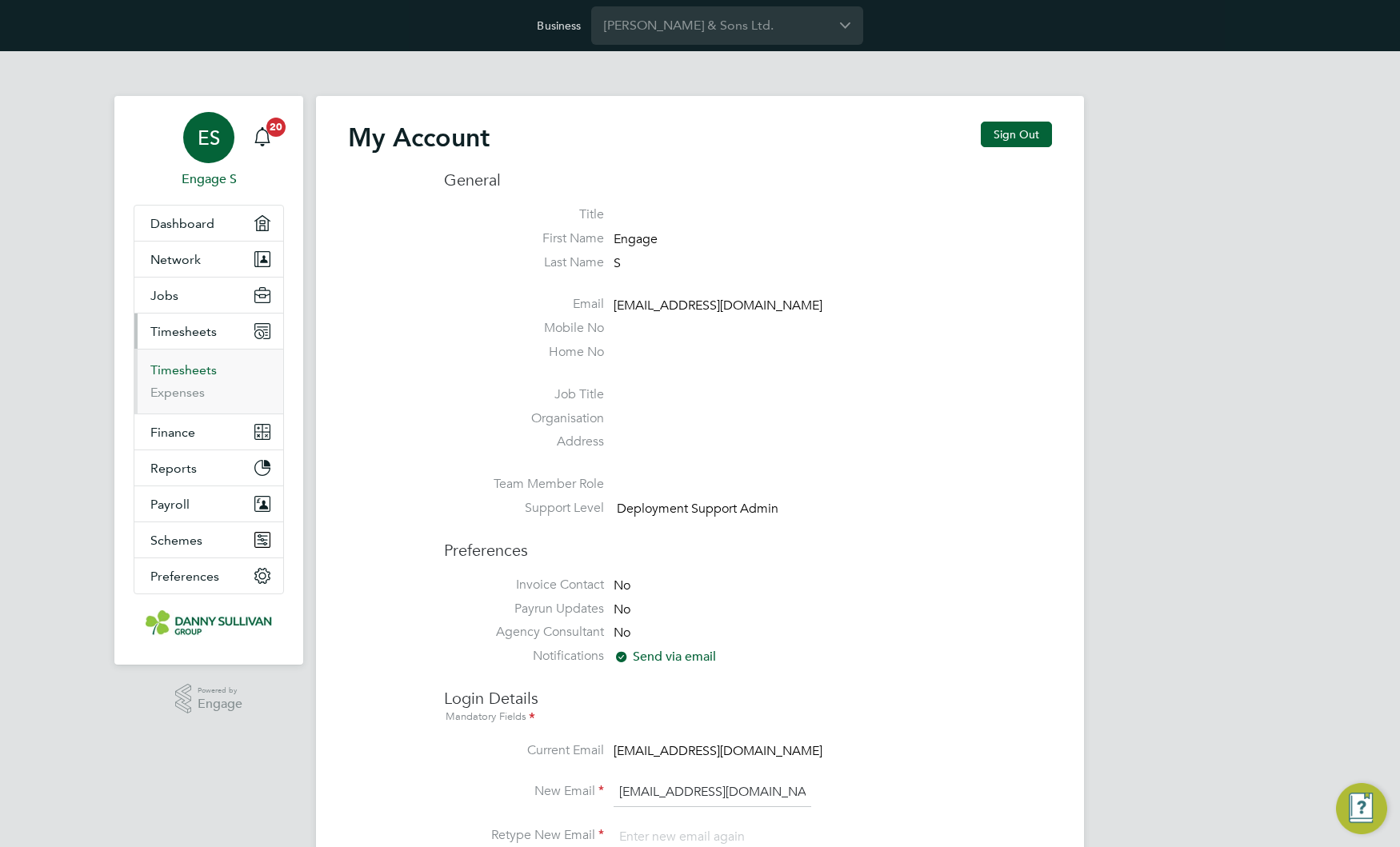
click at [189, 368] on link "Timesheets" at bounding box center [183, 370] width 66 height 15
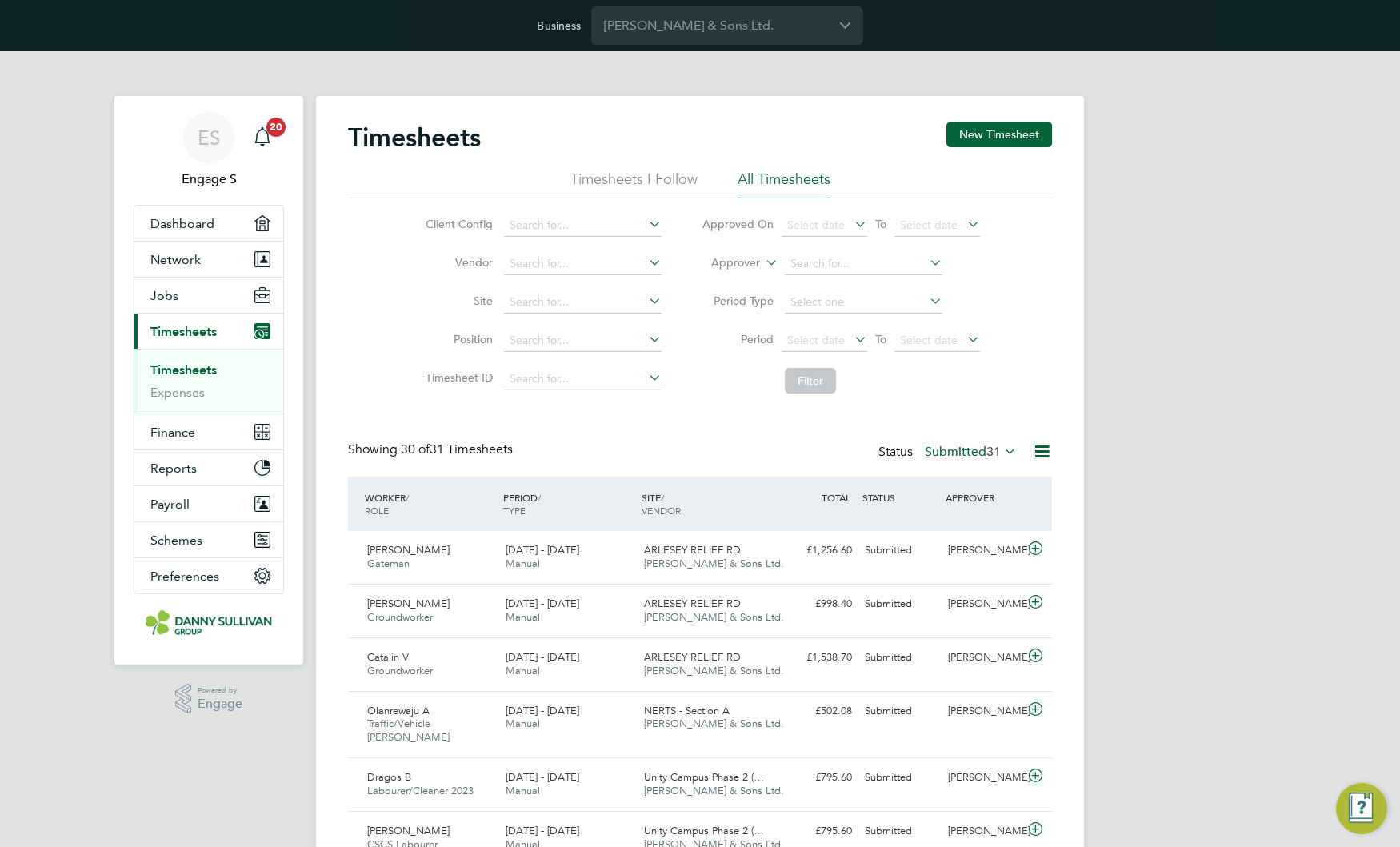
click at [960, 171] on ul "Timesheets I Follow All Timesheets" at bounding box center [700, 184] width 704 height 29
click at [983, 134] on button "New Timesheet" at bounding box center [999, 134] width 106 height 26
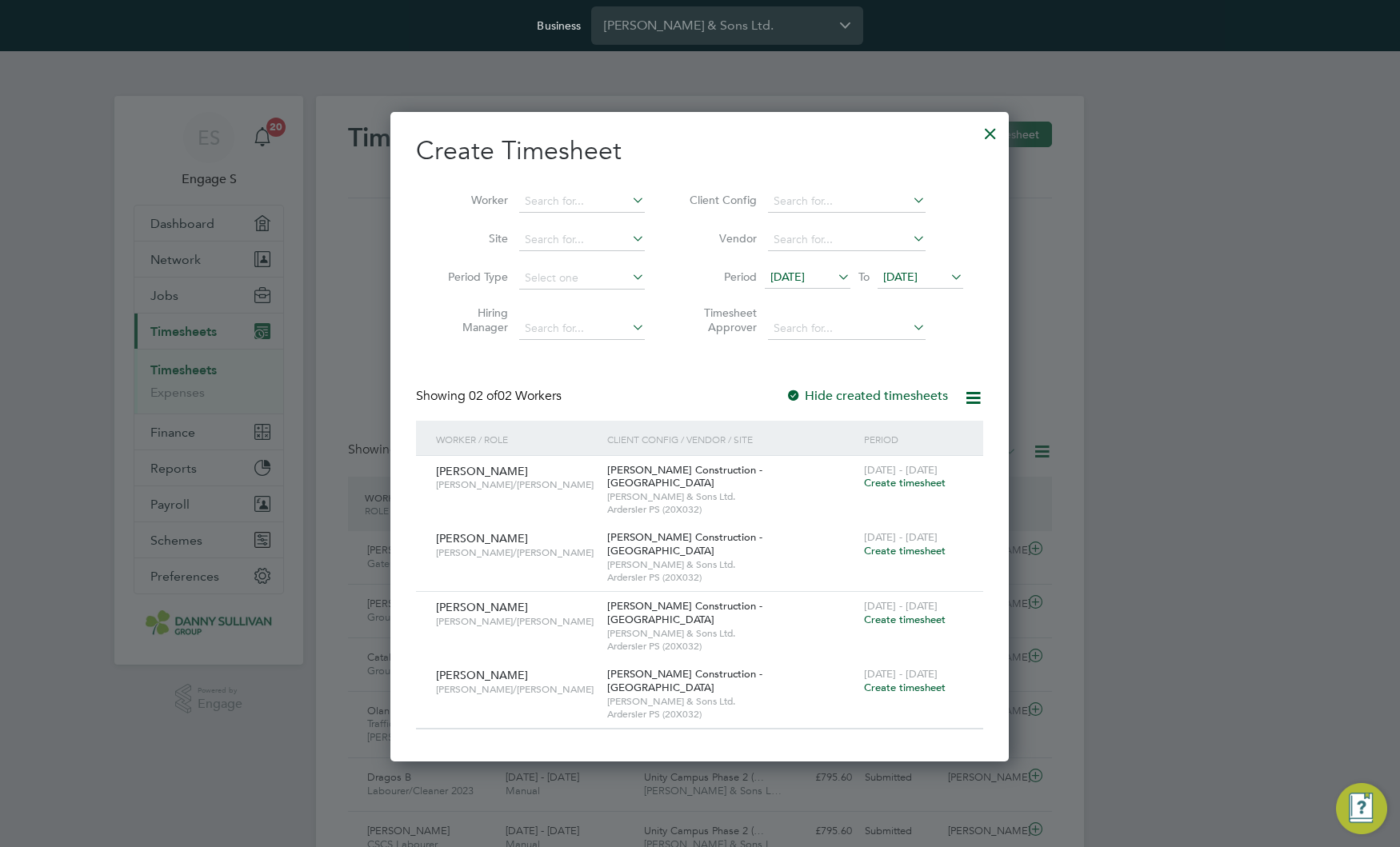
click at [900, 485] on span "Create timesheet" at bounding box center [905, 482] width 81 height 13
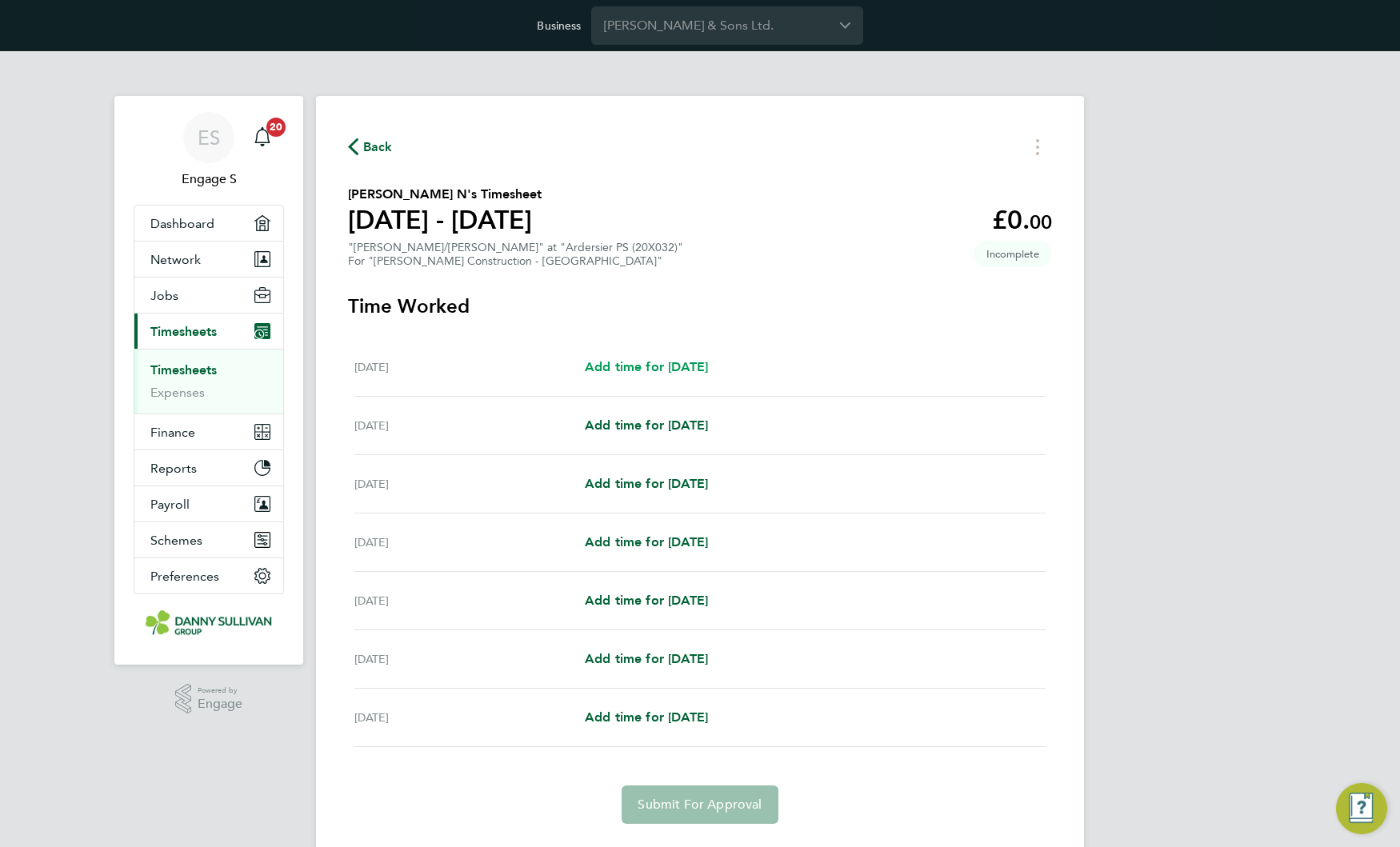
click at [677, 364] on span "Add time for [DATE]" at bounding box center [646, 366] width 124 height 15
select select "30"
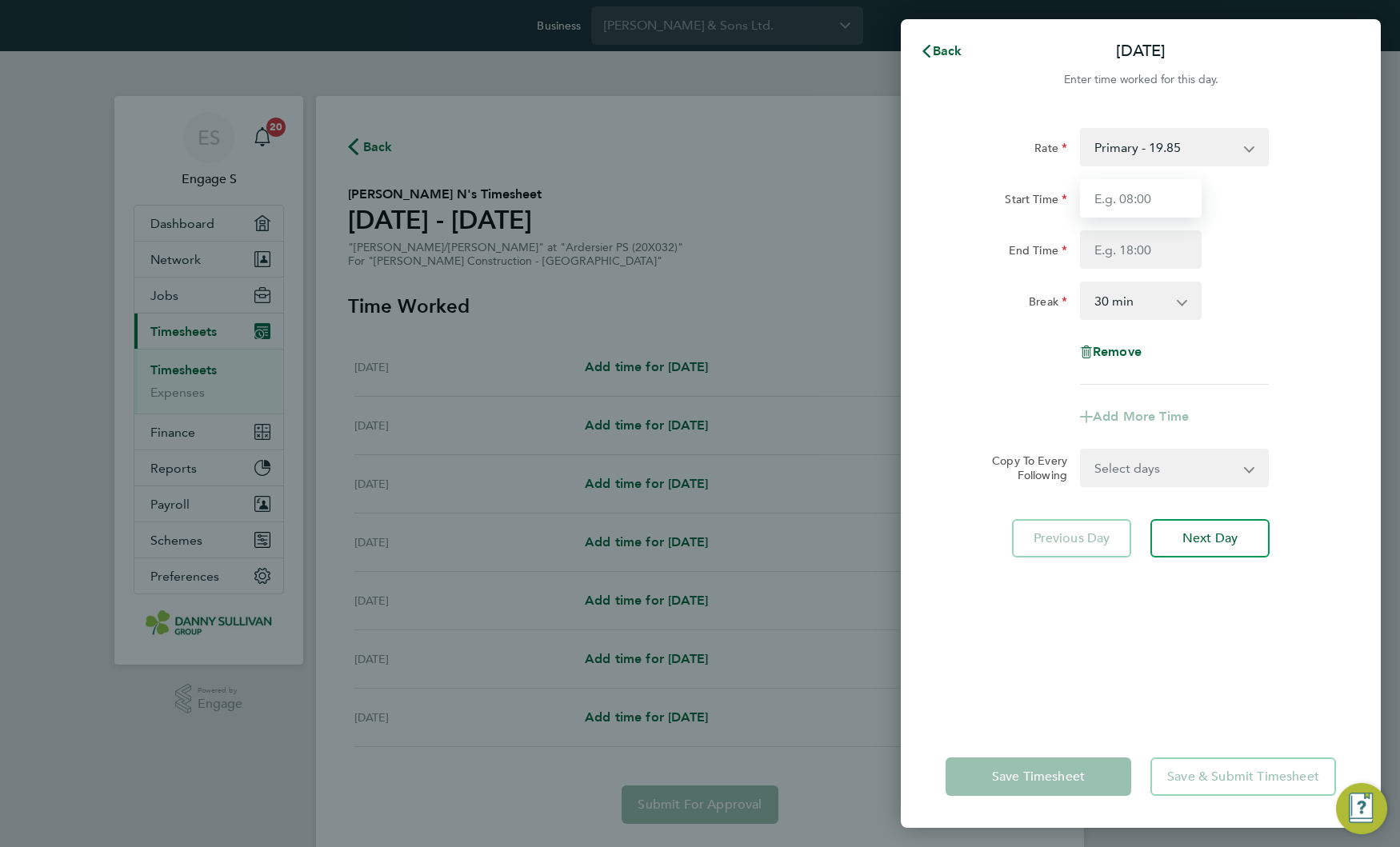
click at [1169, 204] on input "Start Time" at bounding box center [1140, 199] width 122 height 39
type input "11:00"
click at [1102, 257] on input "End Time" at bounding box center [1140, 250] width 122 height 39
type input "22:00"
click at [1014, 328] on div "Rate Primary - 19.85 Overtime - 28.97 Start Time 11:00 End Time 22:00 Break 0 m…" at bounding box center [1140, 256] width 390 height 257
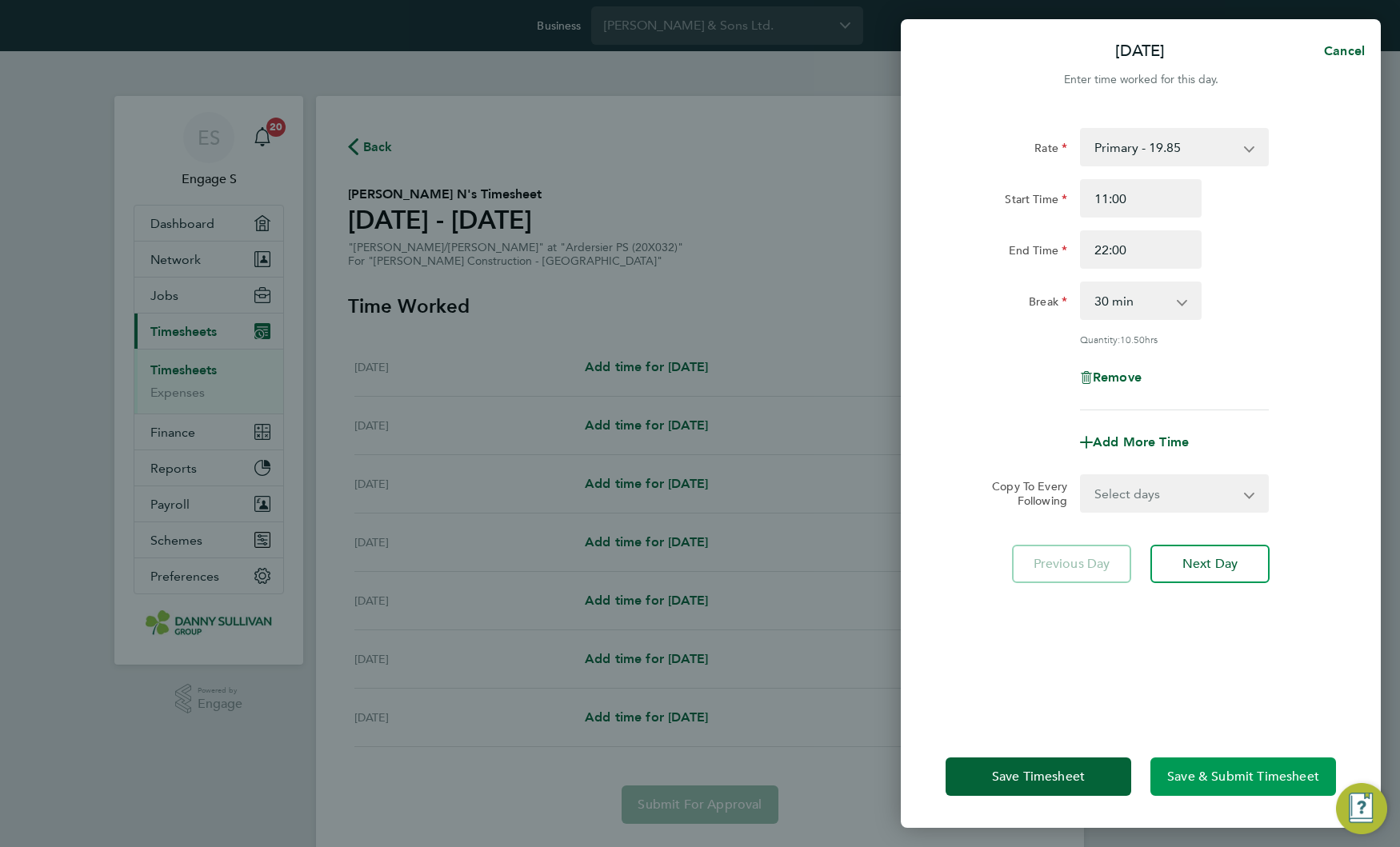
click at [1201, 778] on span "Save & Submit Timesheet" at bounding box center [1243, 776] width 152 height 16
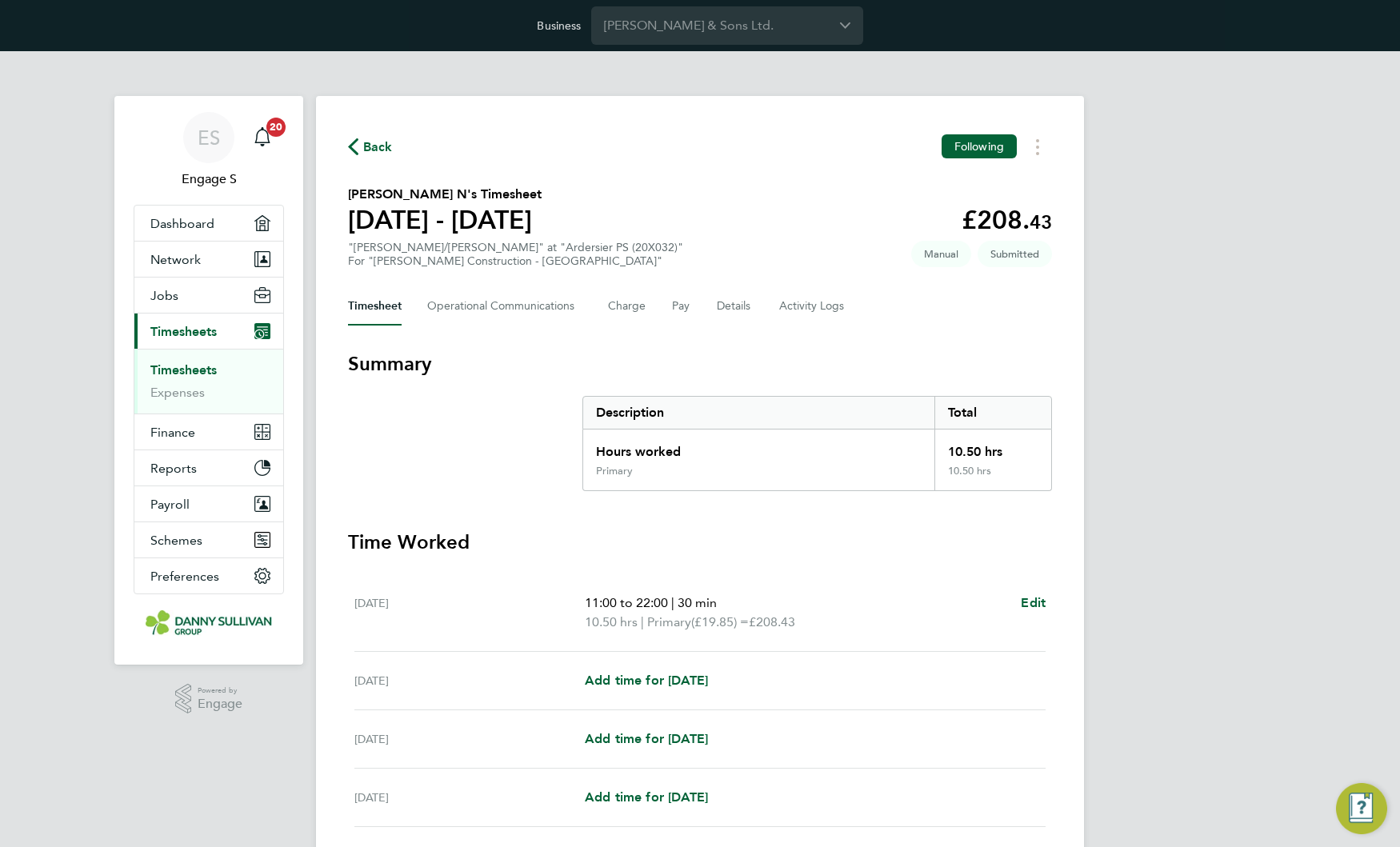
click at [199, 371] on link "Timesheets" at bounding box center [183, 370] width 66 height 15
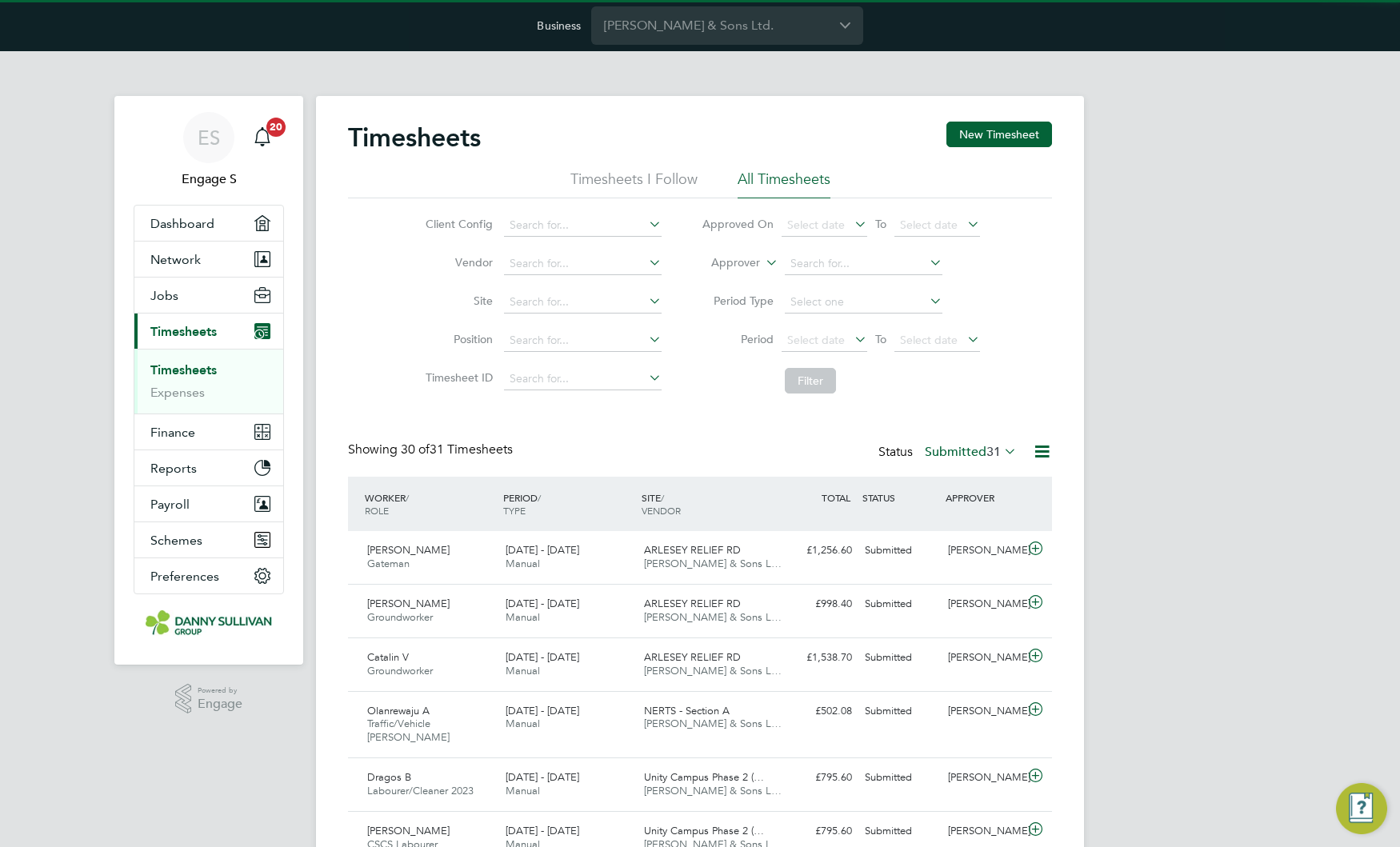
scroll to position [41, 139]
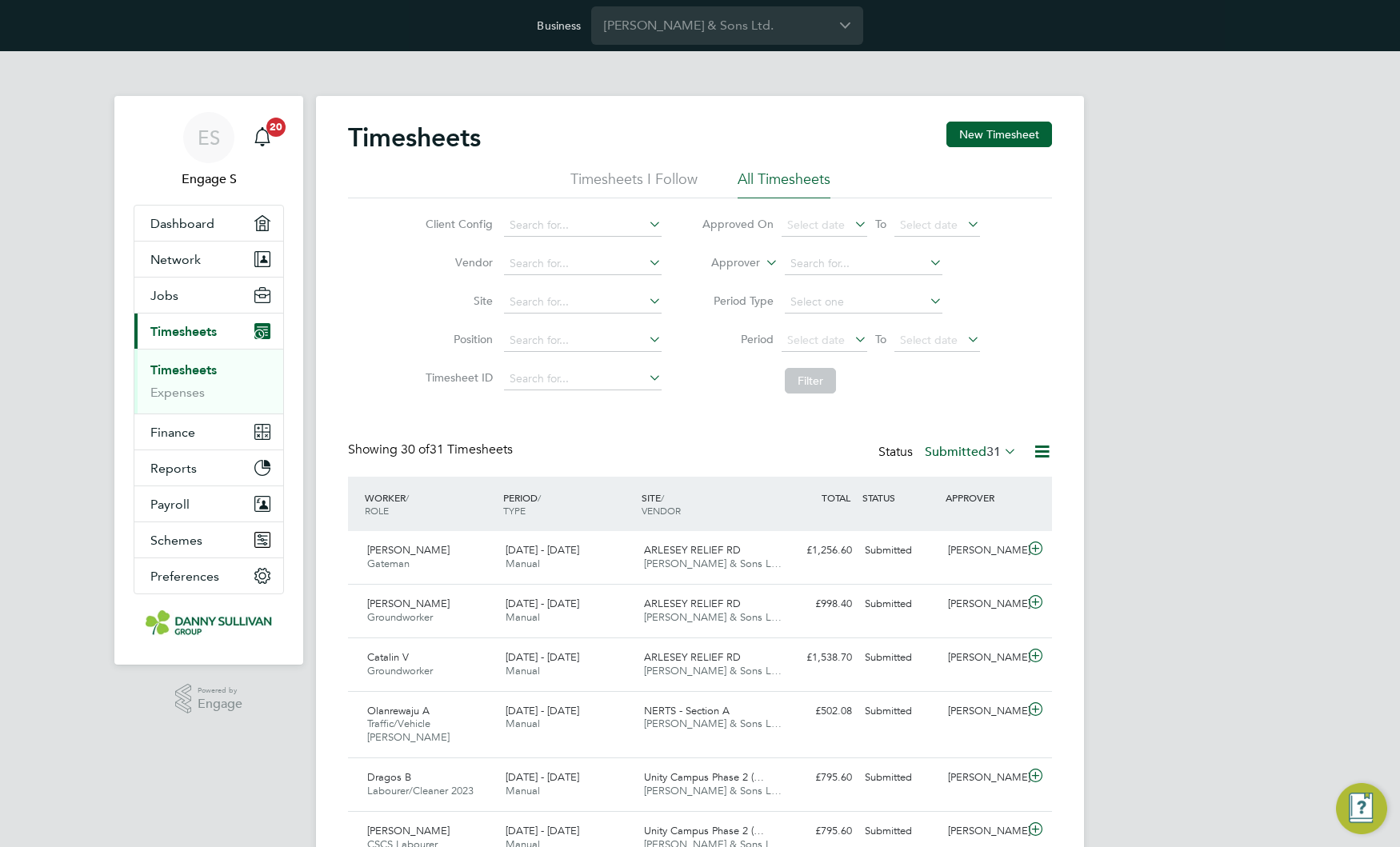
click at [971, 456] on label "Submitted 31" at bounding box center [971, 452] width 92 height 16
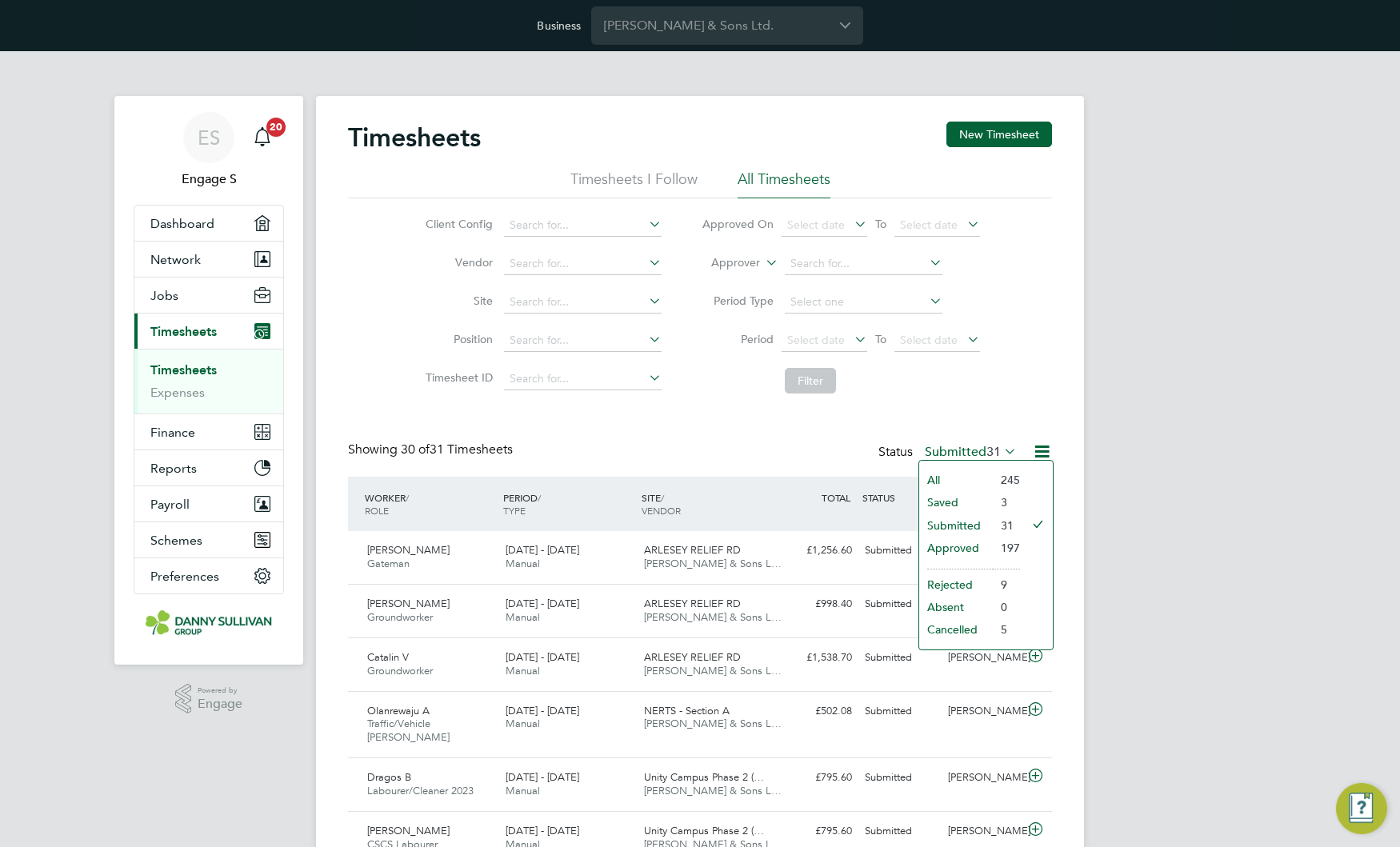
click at [940, 482] on li "All" at bounding box center [955, 479] width 73 height 22
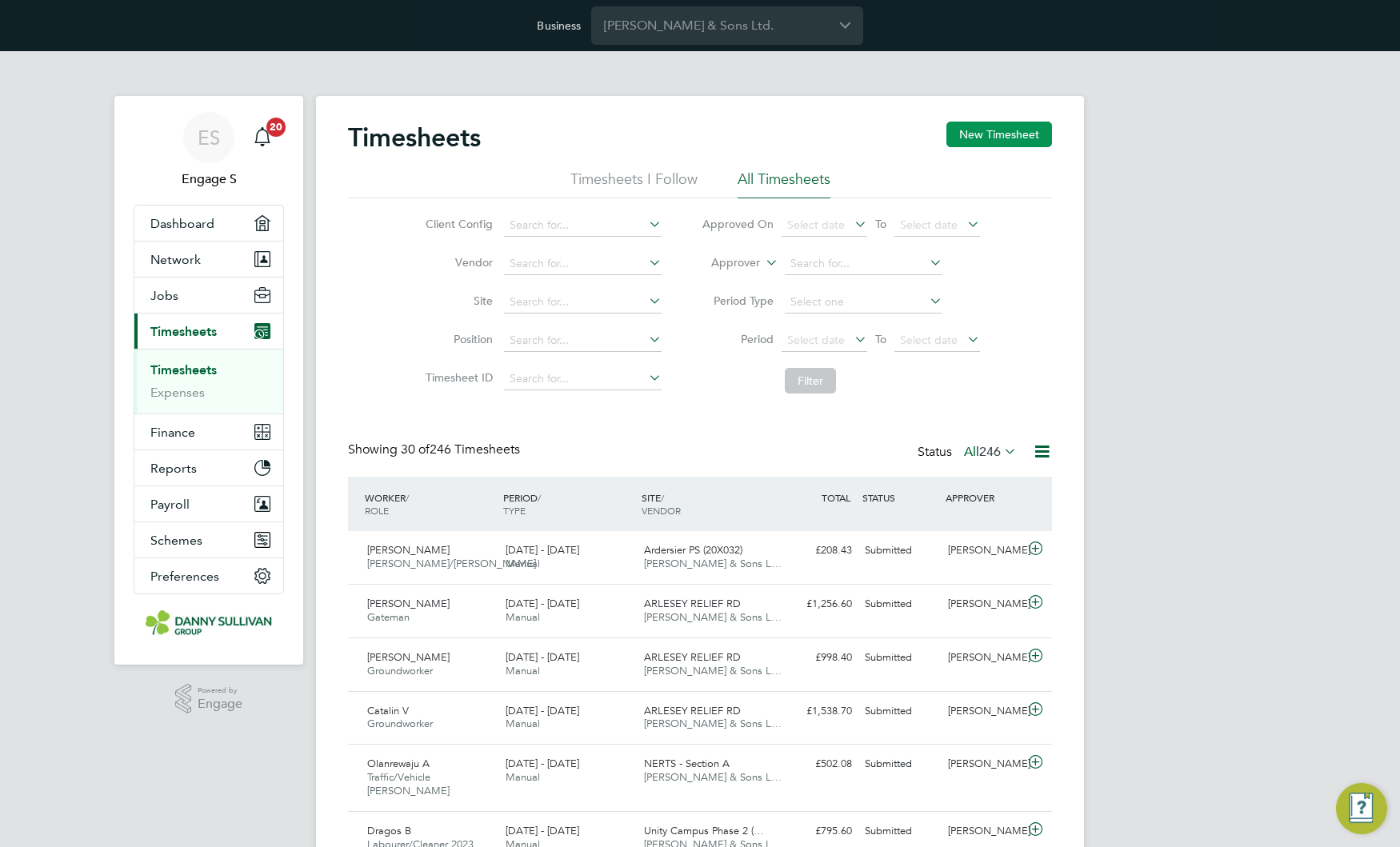
click at [1012, 145] on button "New Timesheet" at bounding box center [999, 134] width 106 height 26
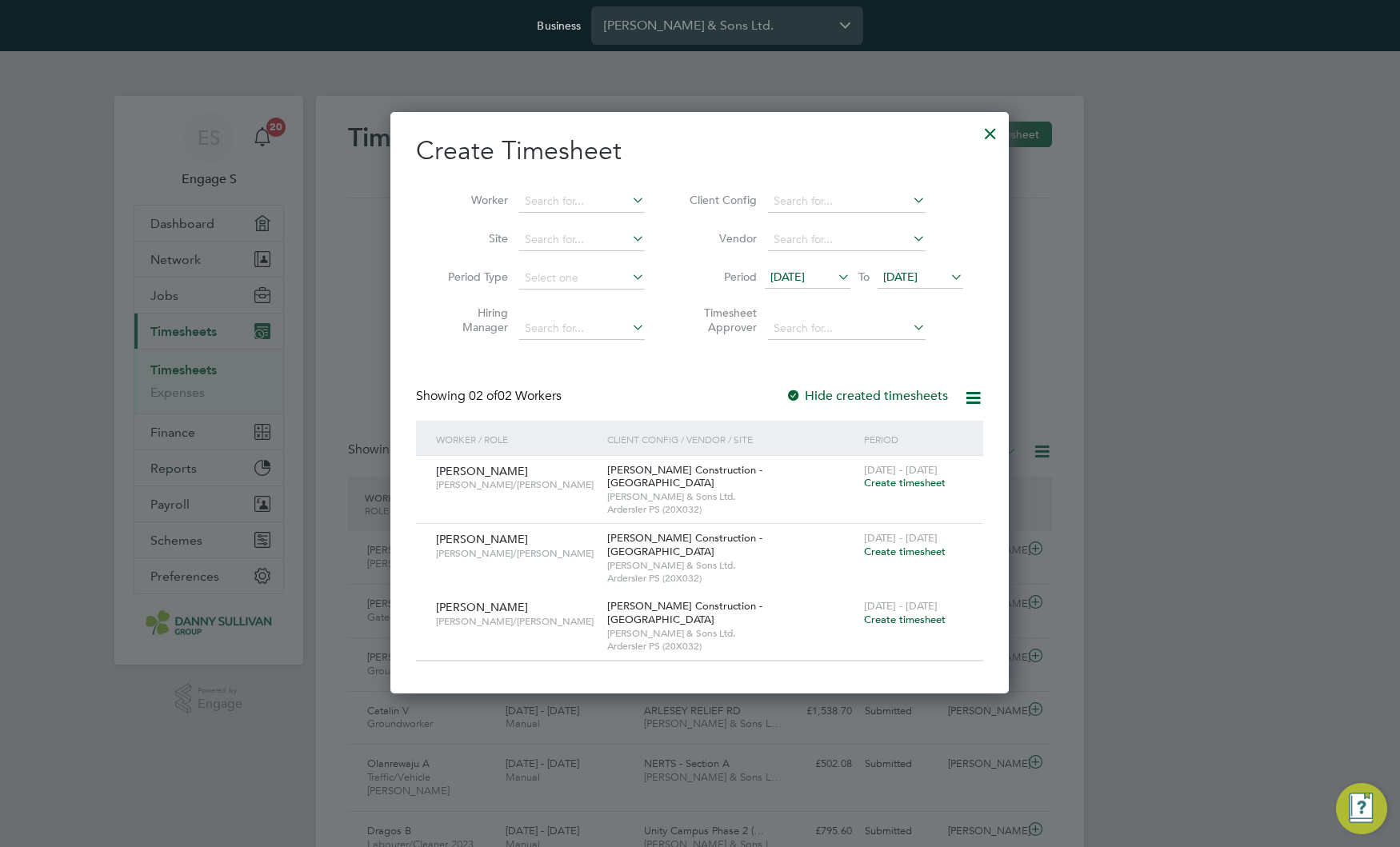
click at [880, 544] on span "Create timesheet" at bounding box center [905, 551] width 81 height 13
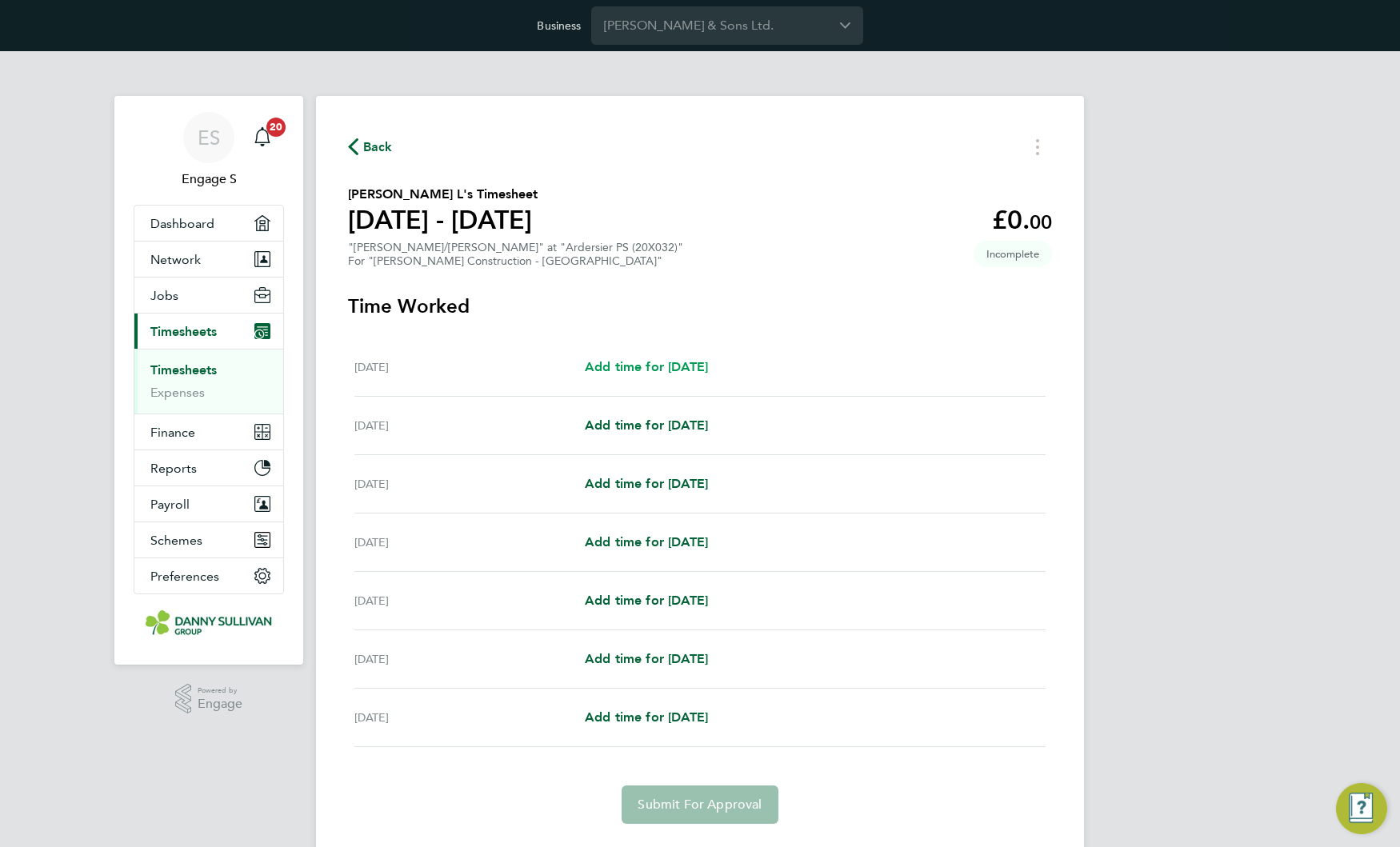
click at [708, 368] on span "Add time for [DATE]" at bounding box center [646, 366] width 124 height 15
select select "30"
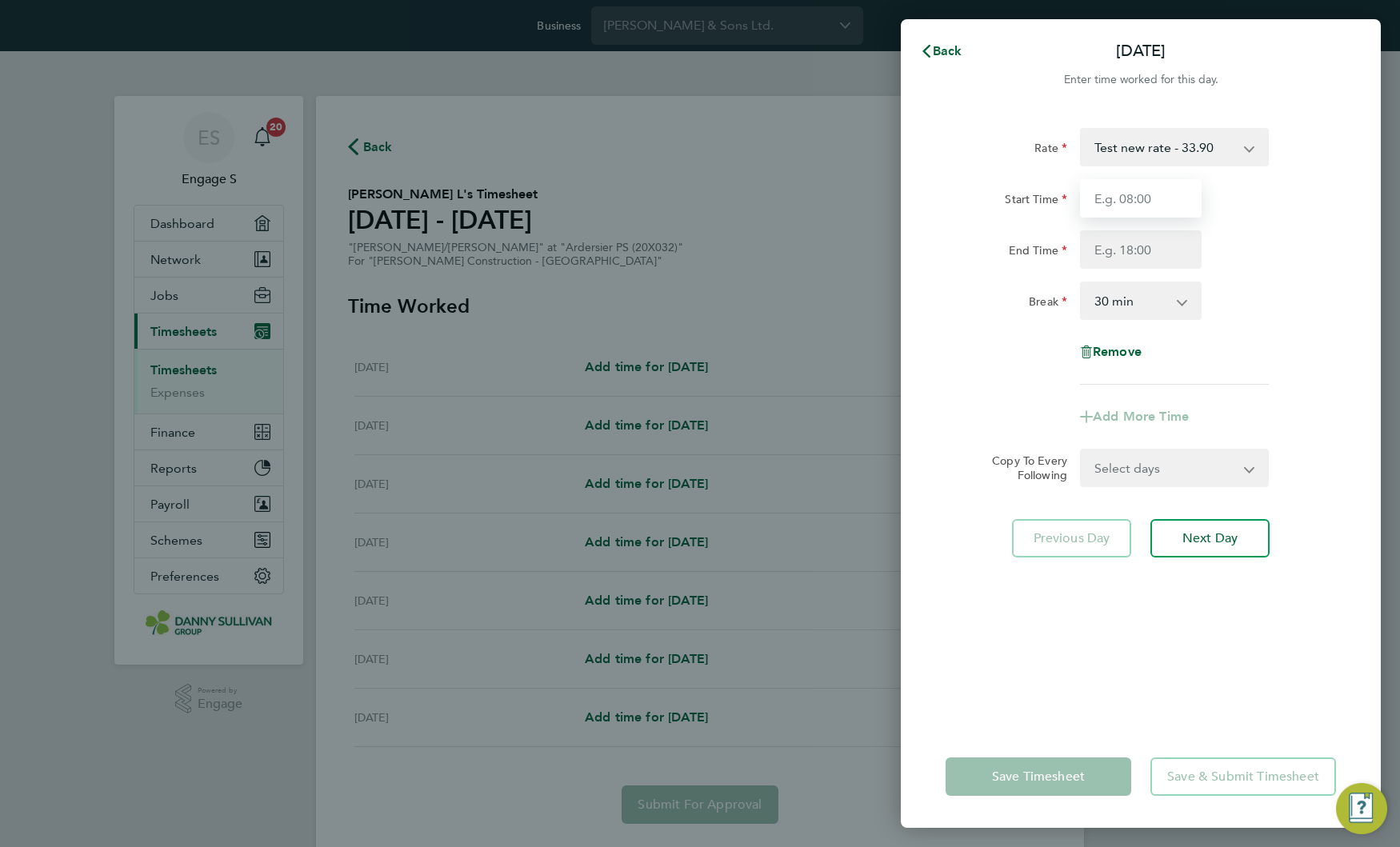
click at [1128, 191] on input "Start Time" at bounding box center [1140, 199] width 122 height 39
type input "11:00"
drag, startPoint x: 1052, startPoint y: 260, endPoint x: 1062, endPoint y: 258, distance: 10.2
click at [1055, 259] on label "End Time" at bounding box center [1038, 253] width 58 height 19
click at [1080, 259] on input "End Time" at bounding box center [1140, 250] width 122 height 39
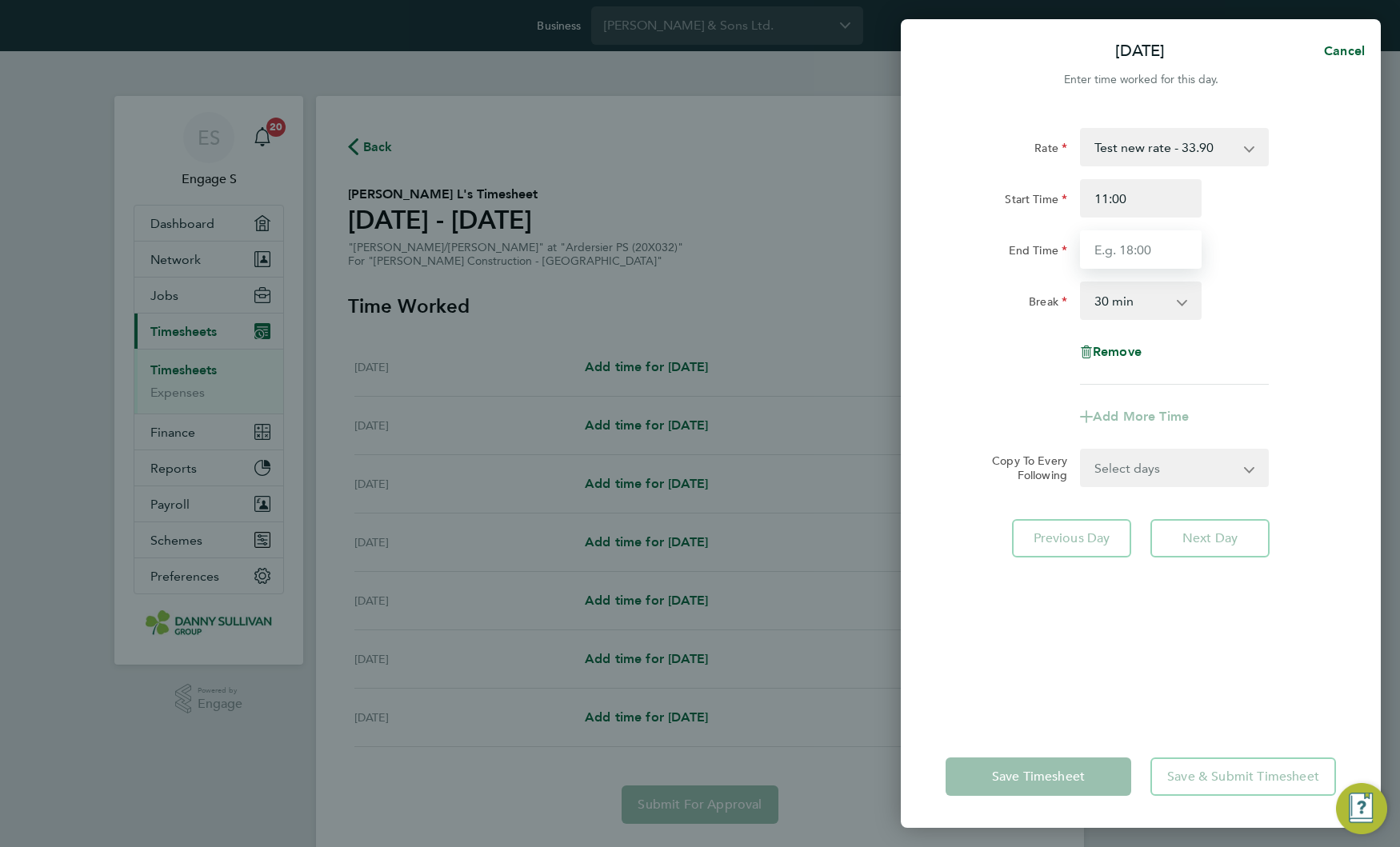
click at [1112, 250] on input "End Time" at bounding box center [1140, 250] width 122 height 39
type input "22:00"
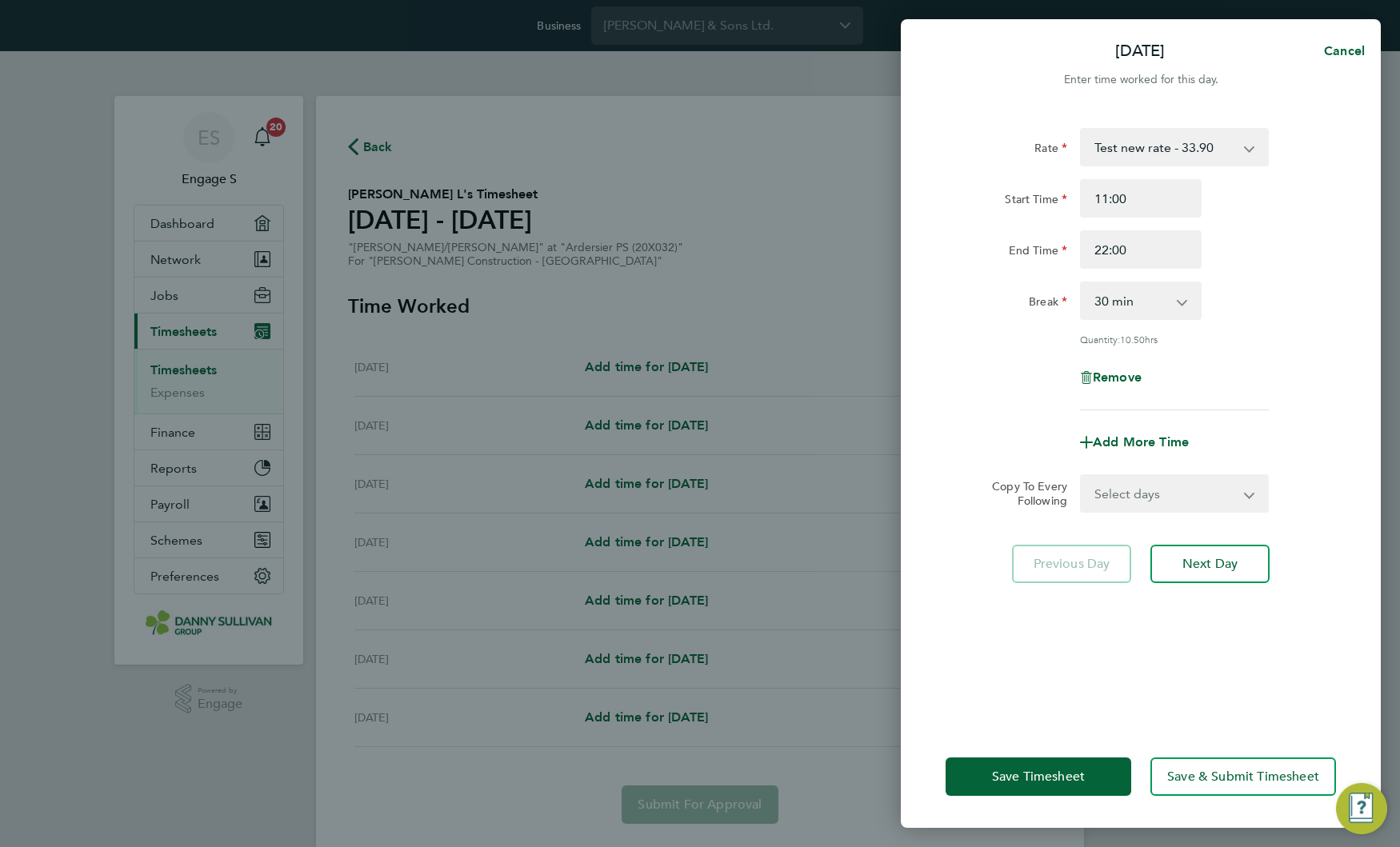
click at [1020, 319] on div "Break" at bounding box center [1006, 301] width 134 height 39
click at [1222, 786] on button "Save & Submit Timesheet" at bounding box center [1243, 776] width 185 height 39
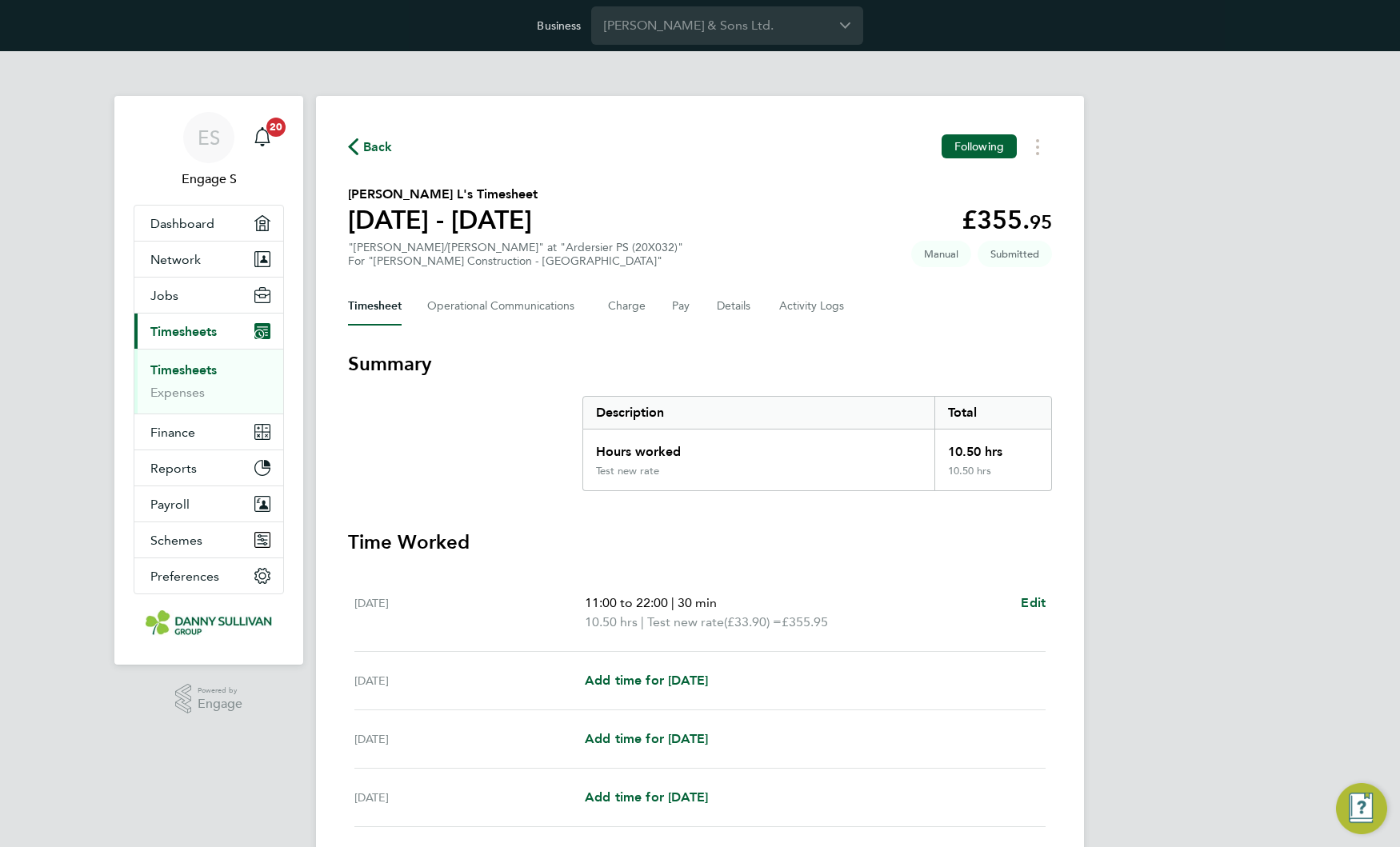
click at [776, 516] on section "Summary Description Total Hours worked 10.50 hrs Test new rate 10.50 hrs Time W…" at bounding box center [700, 715] width 704 height 728
click at [373, 148] on span "Back" at bounding box center [378, 147] width 30 height 19
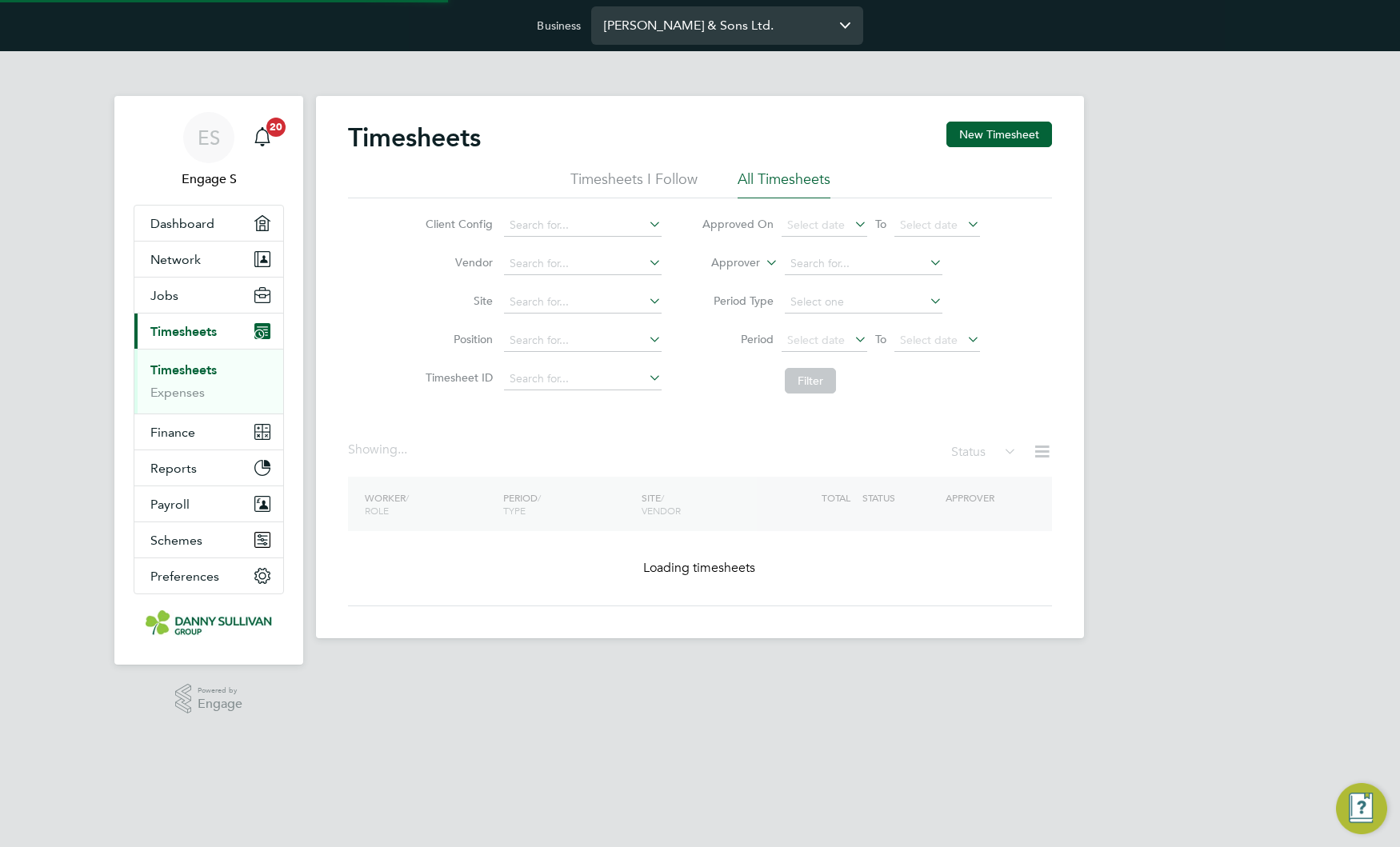
click at [701, 19] on input "Danny Sullivan & Sons Ltd." at bounding box center [727, 25] width 272 height 38
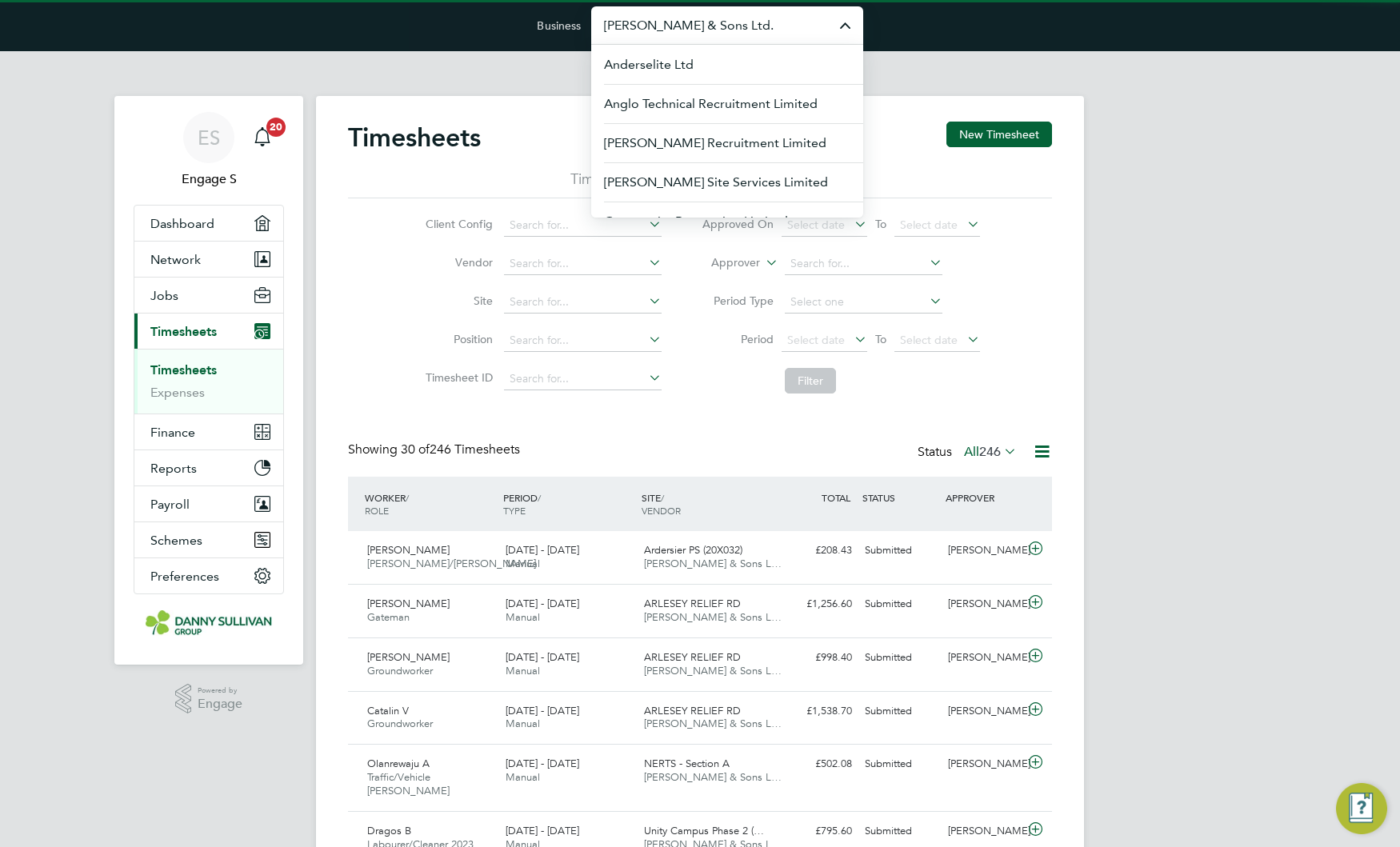
click at [699, 21] on input "Danny Sullivan & Sons Ltd." at bounding box center [727, 25] width 272 height 38
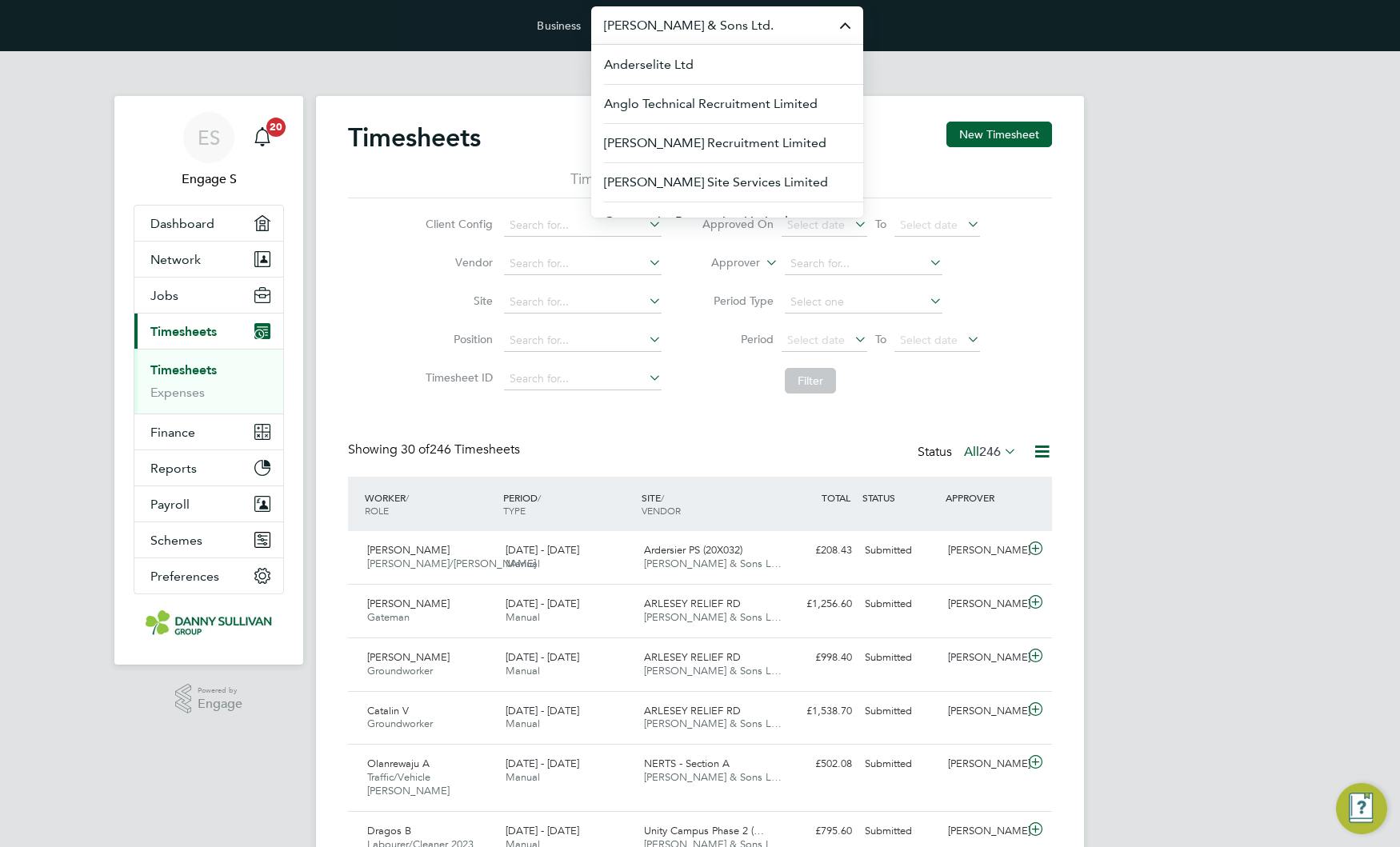
click at [699, 21] on input "Danny Sullivan & Sons Ltd." at bounding box center [727, 25] width 272 height 38
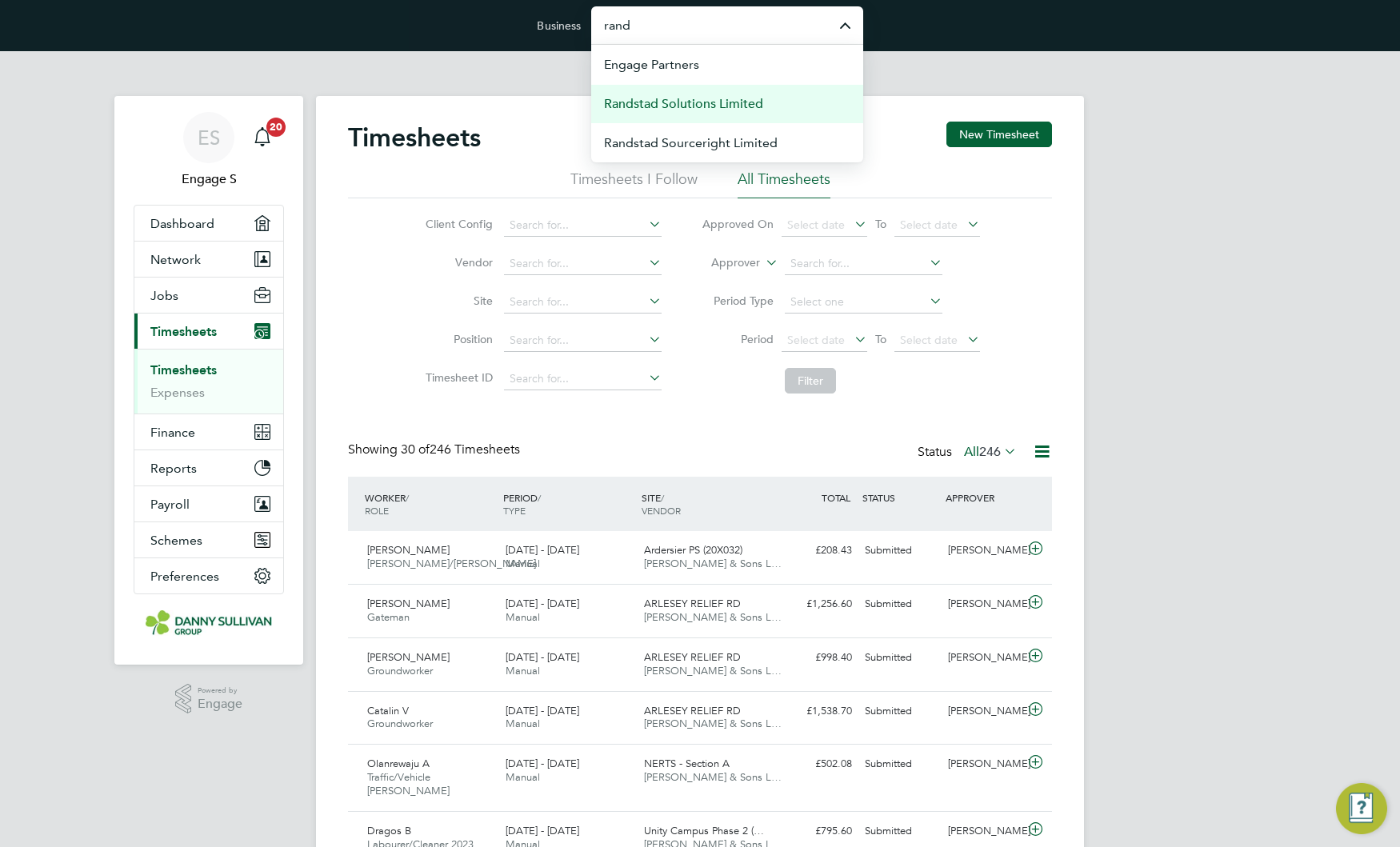
click at [703, 103] on span "Randstad Solutions Limited" at bounding box center [683, 104] width 159 height 19
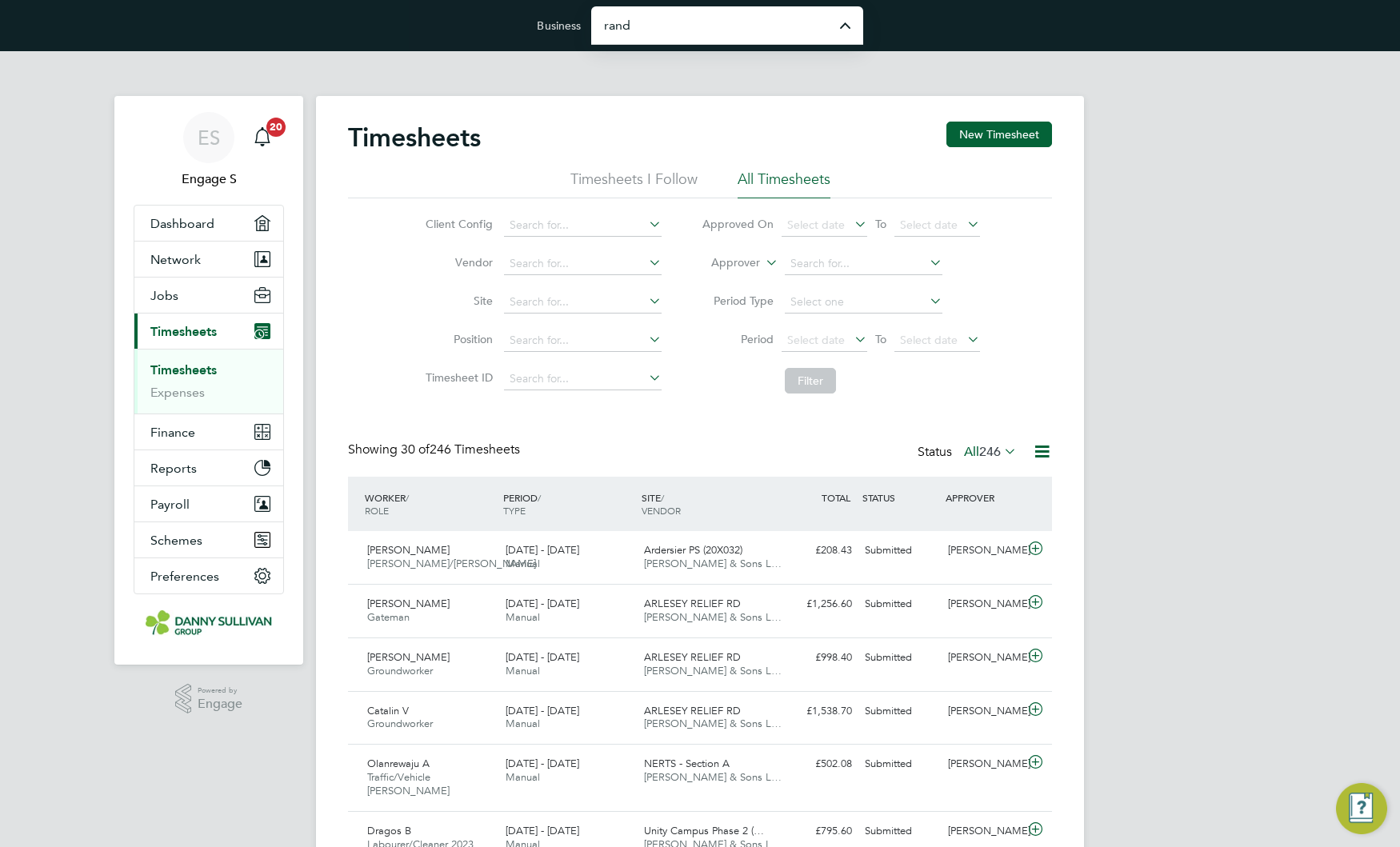
type input "Randstad Solutions Limited"
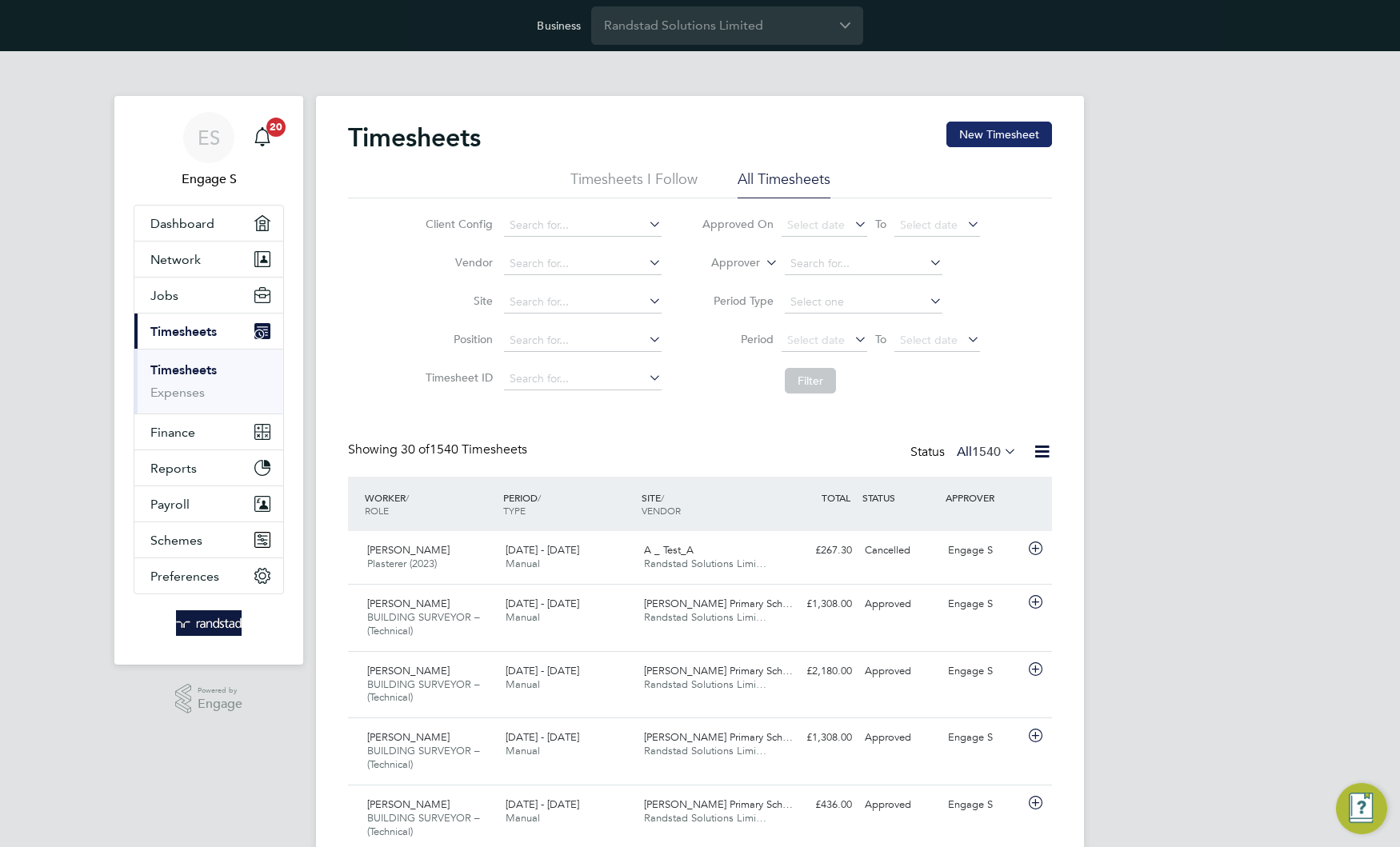
click at [1014, 138] on button "New Timesheet" at bounding box center [999, 134] width 106 height 26
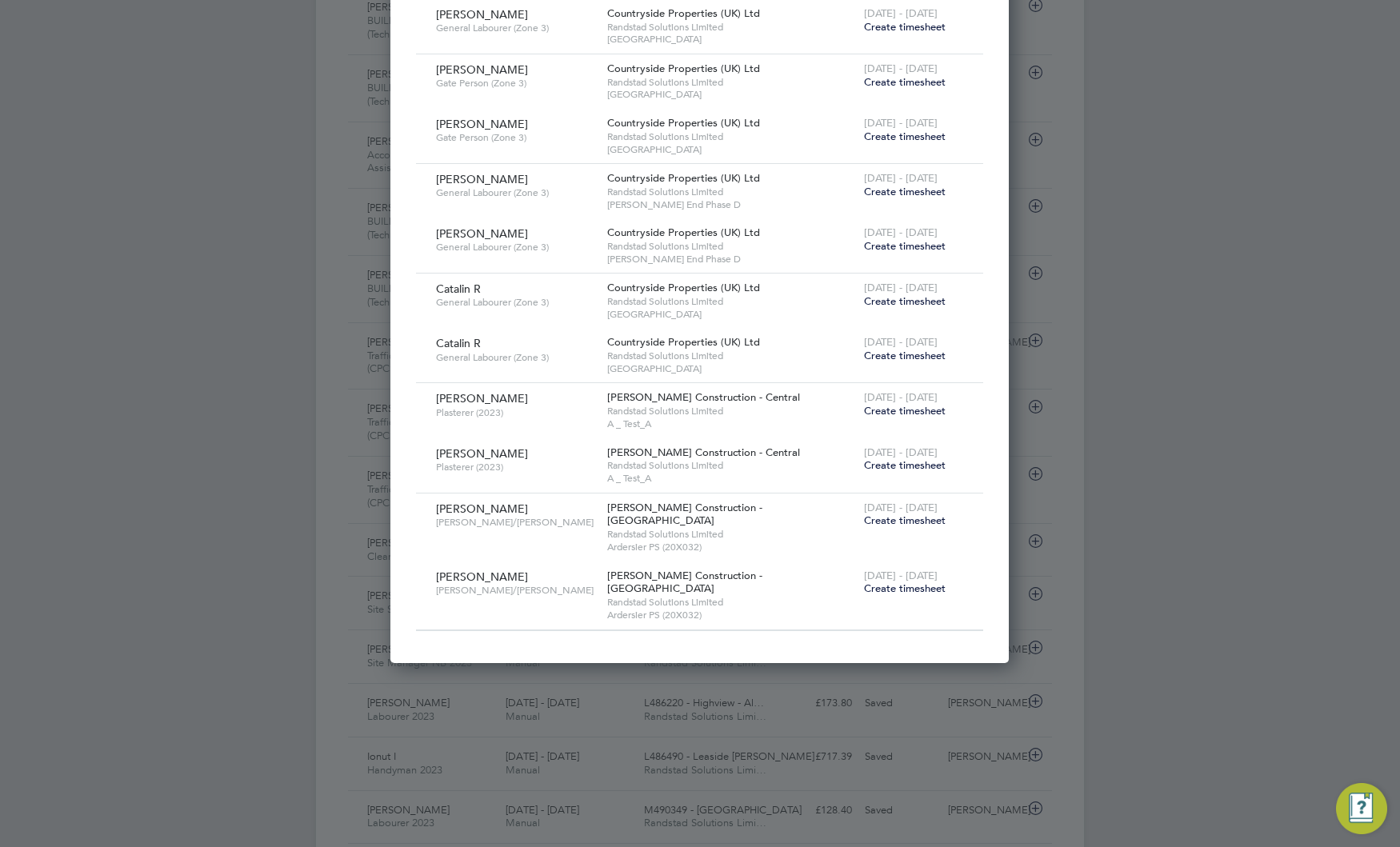
click at [915, 517] on span "Create timesheet" at bounding box center [905, 520] width 81 height 13
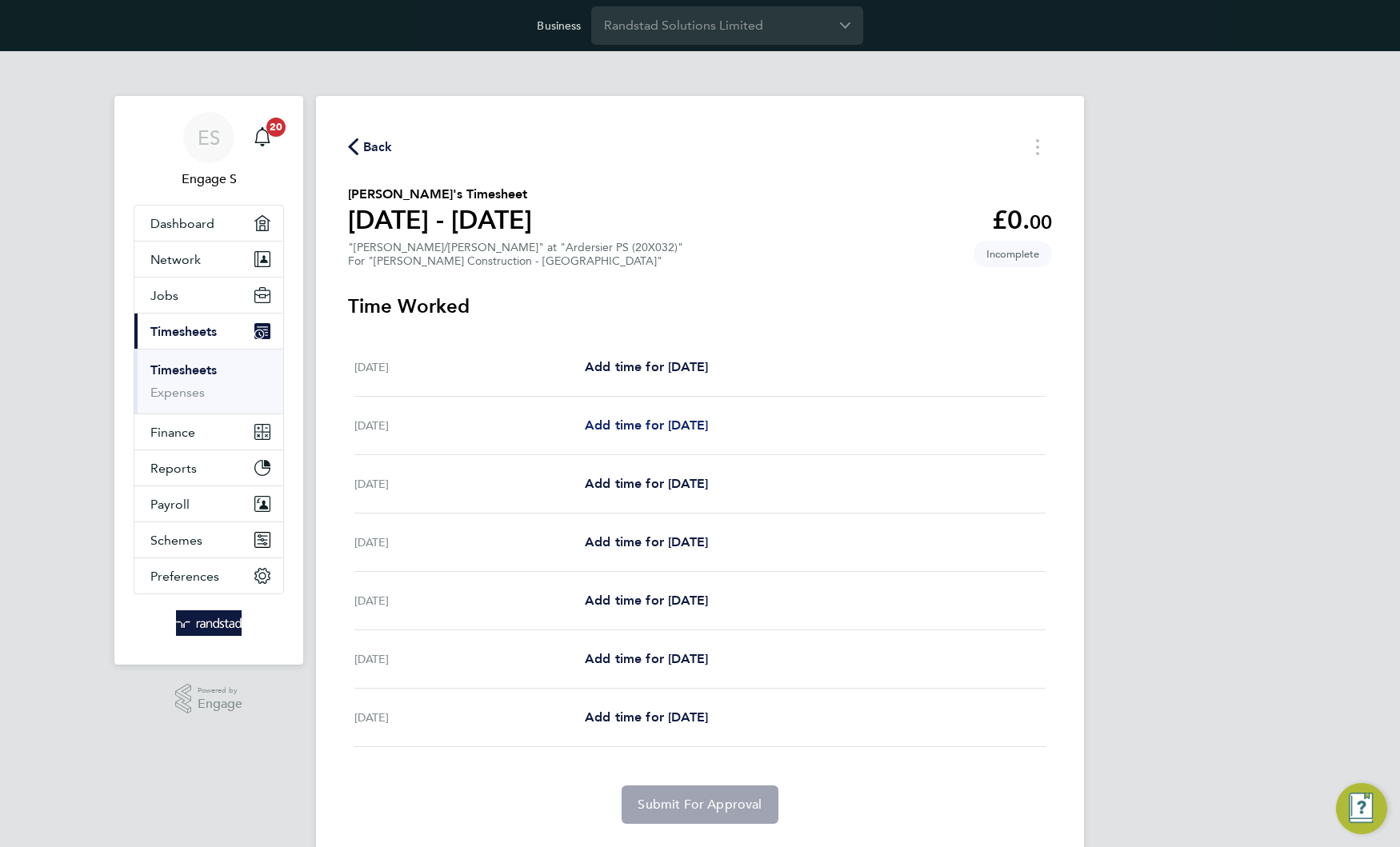
click at [690, 425] on span "Add time for Sun 31 Aug" at bounding box center [646, 424] width 124 height 15
select select "30"
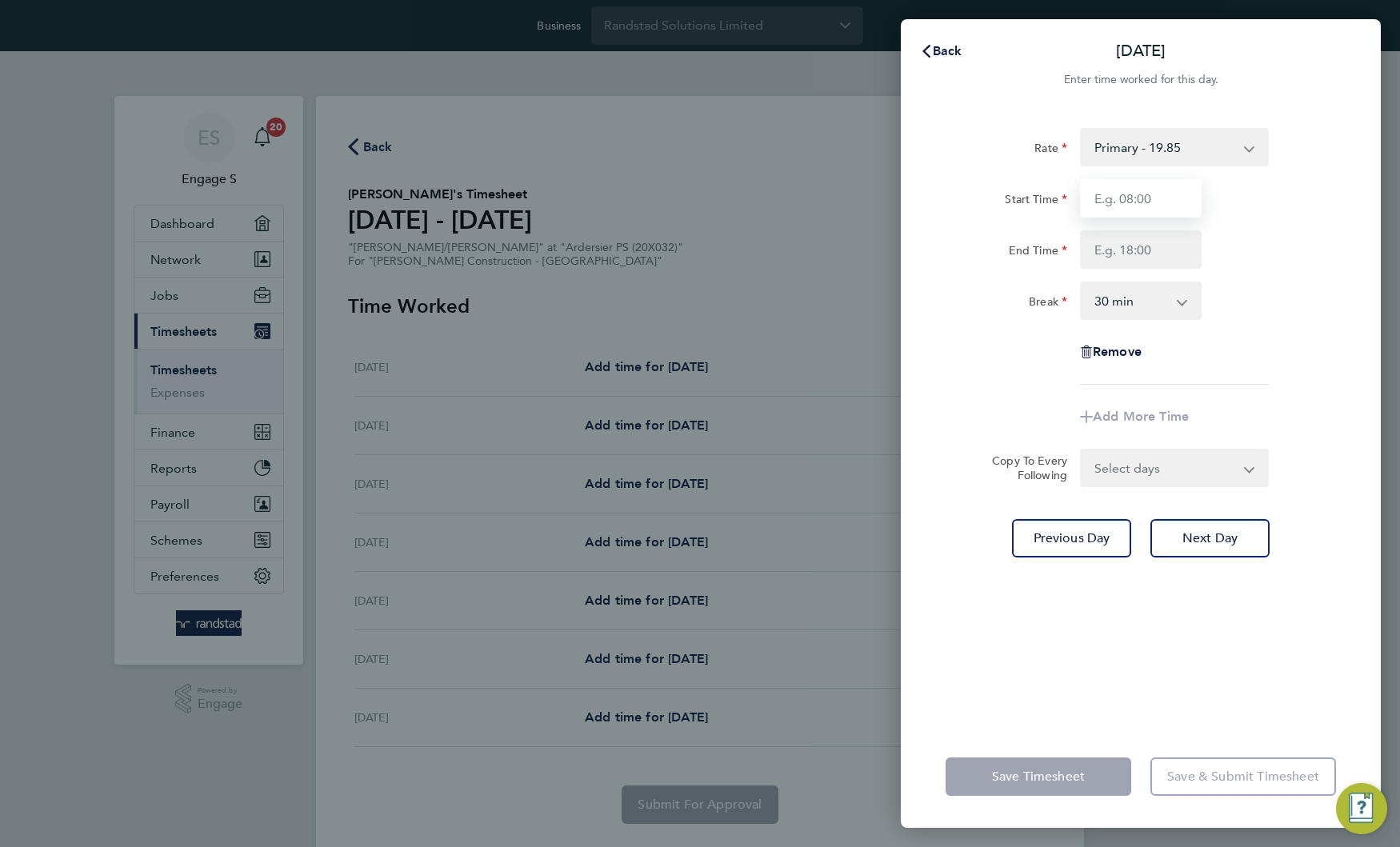
click at [1119, 200] on input "Start Time" at bounding box center [1140, 199] width 122 height 39
type input "11:00"
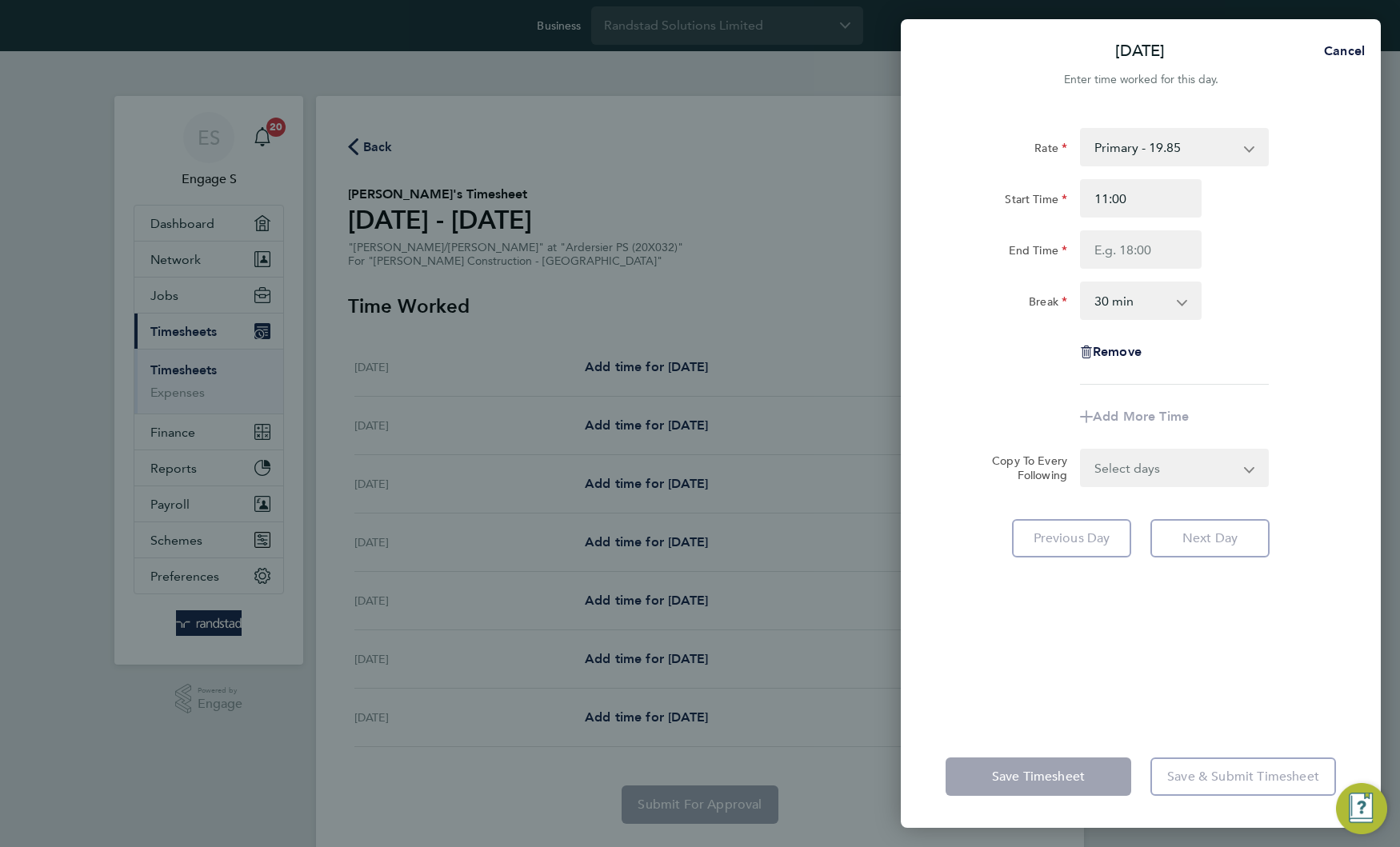
click at [1035, 274] on div "Rate Primary - 19.85 Overtime - 28.97 Start Time 11:00 End Time Break 0 min 15 …" at bounding box center [1140, 256] width 390 height 257
click at [1121, 251] on input "End Time" at bounding box center [1140, 250] width 122 height 39
type input "22:00"
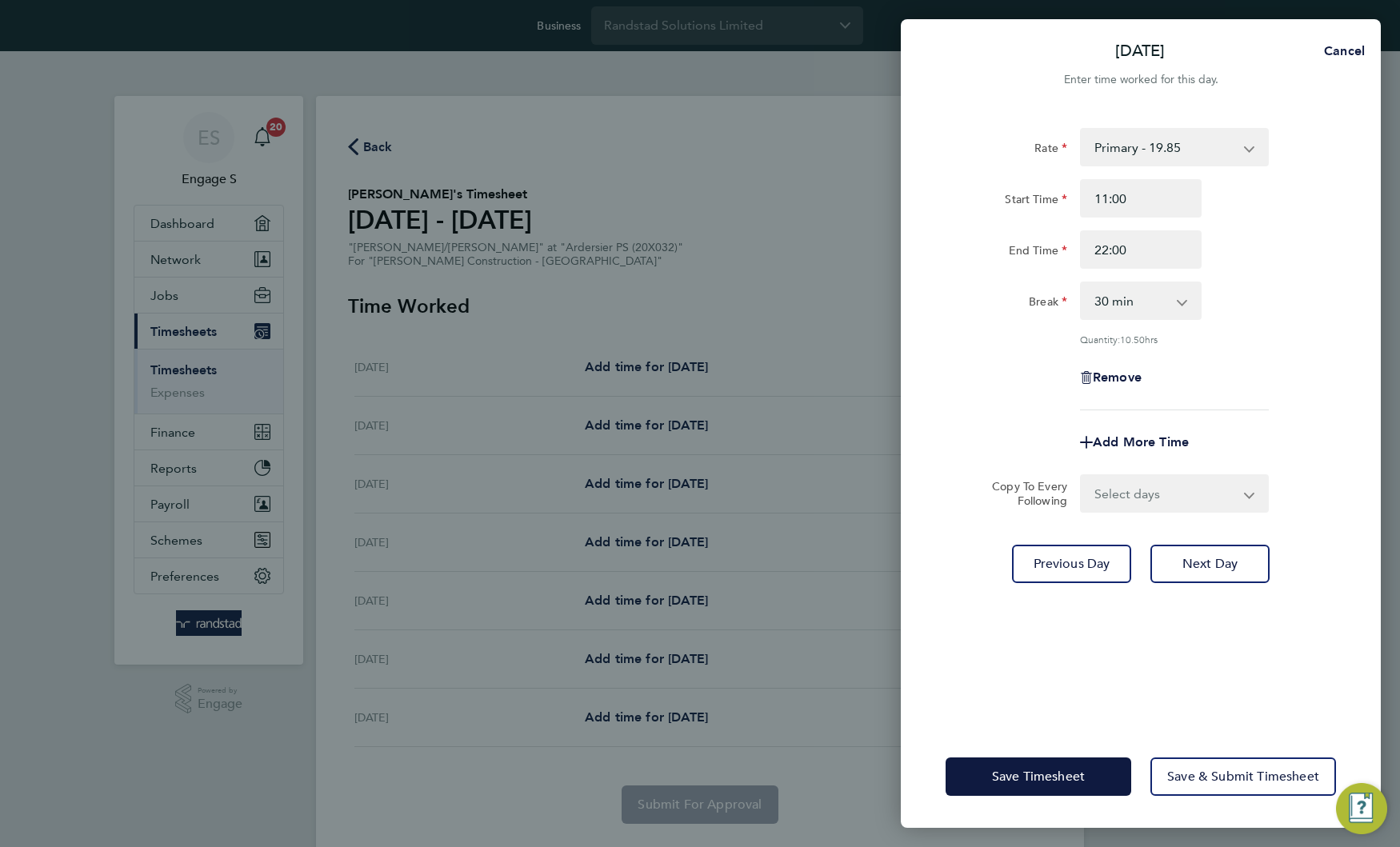
click at [1006, 303] on div "Break" at bounding box center [1006, 297] width 122 height 32
click at [1198, 776] on span "Save & Submit Timesheet" at bounding box center [1243, 776] width 152 height 16
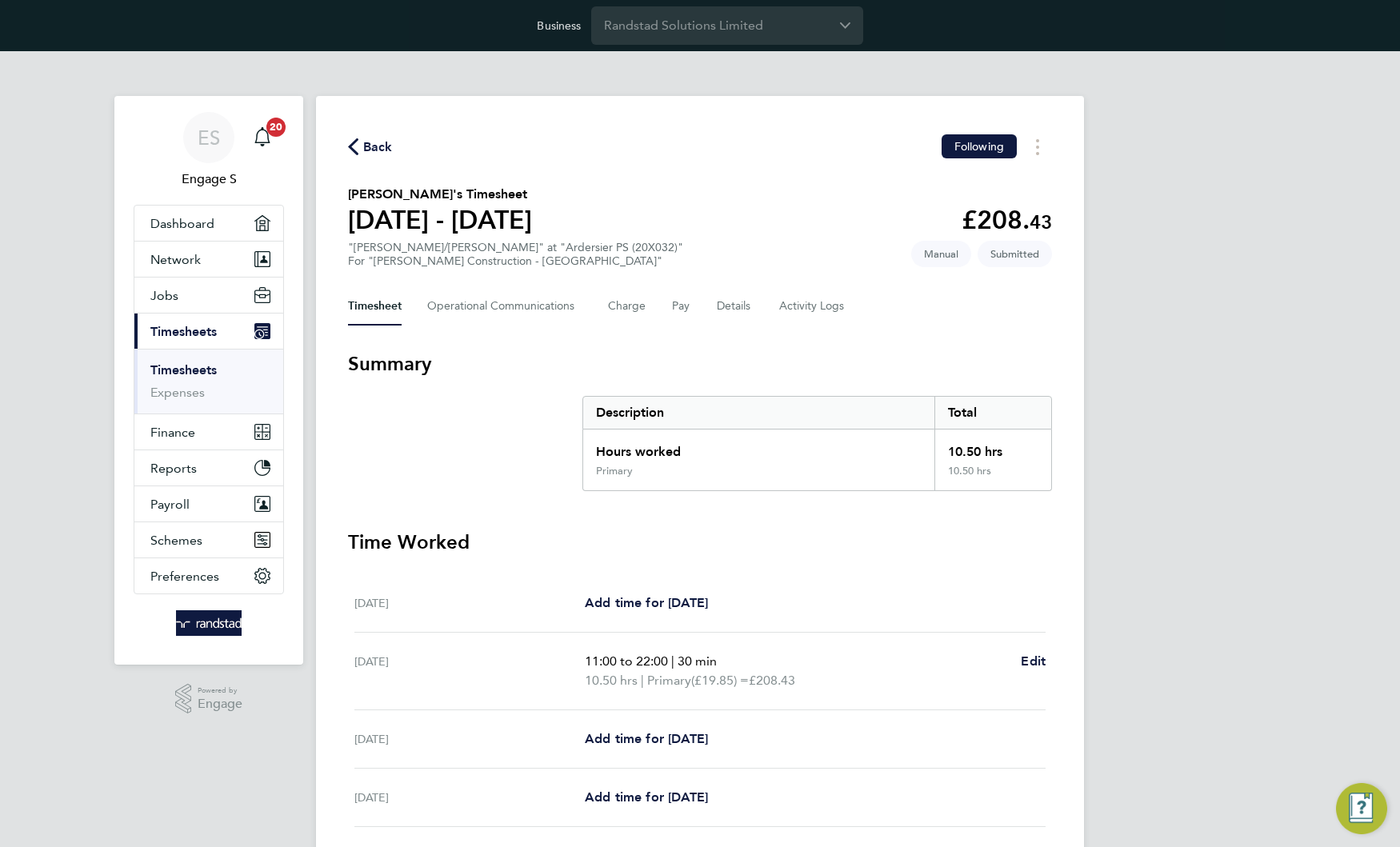
click at [718, 326] on div "Back Following Karol M's Timesheet 30 Aug - 05 Sept 2025 £208. 43 "Carpenter/Jo…" at bounding box center [700, 606] width 768 height 1021
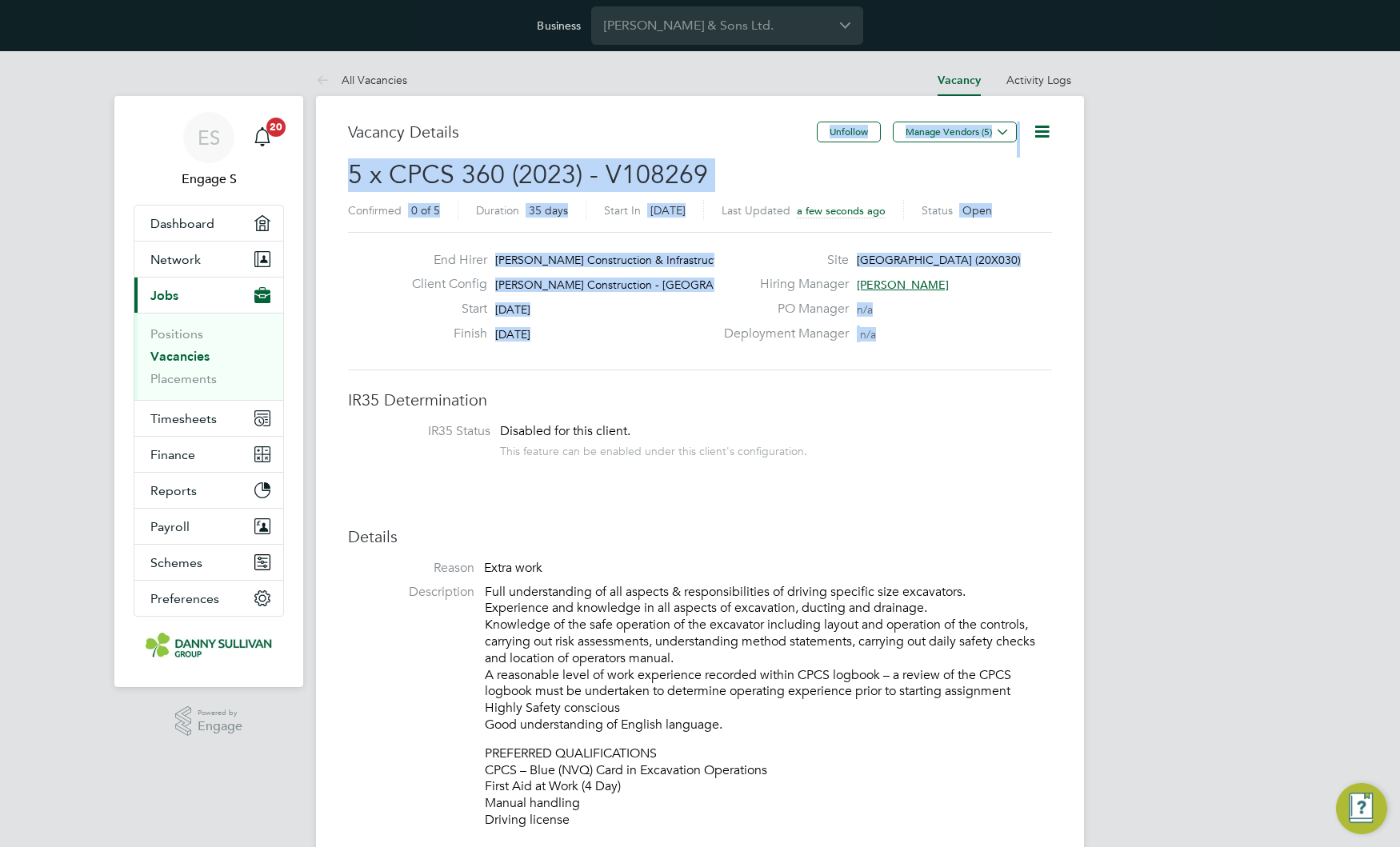
drag, startPoint x: 730, startPoint y: 364, endPoint x: 388, endPoint y: 158, distance: 399.2
click at [599, 141] on h3 "Vacancy Details" at bounding box center [582, 132] width 469 height 21
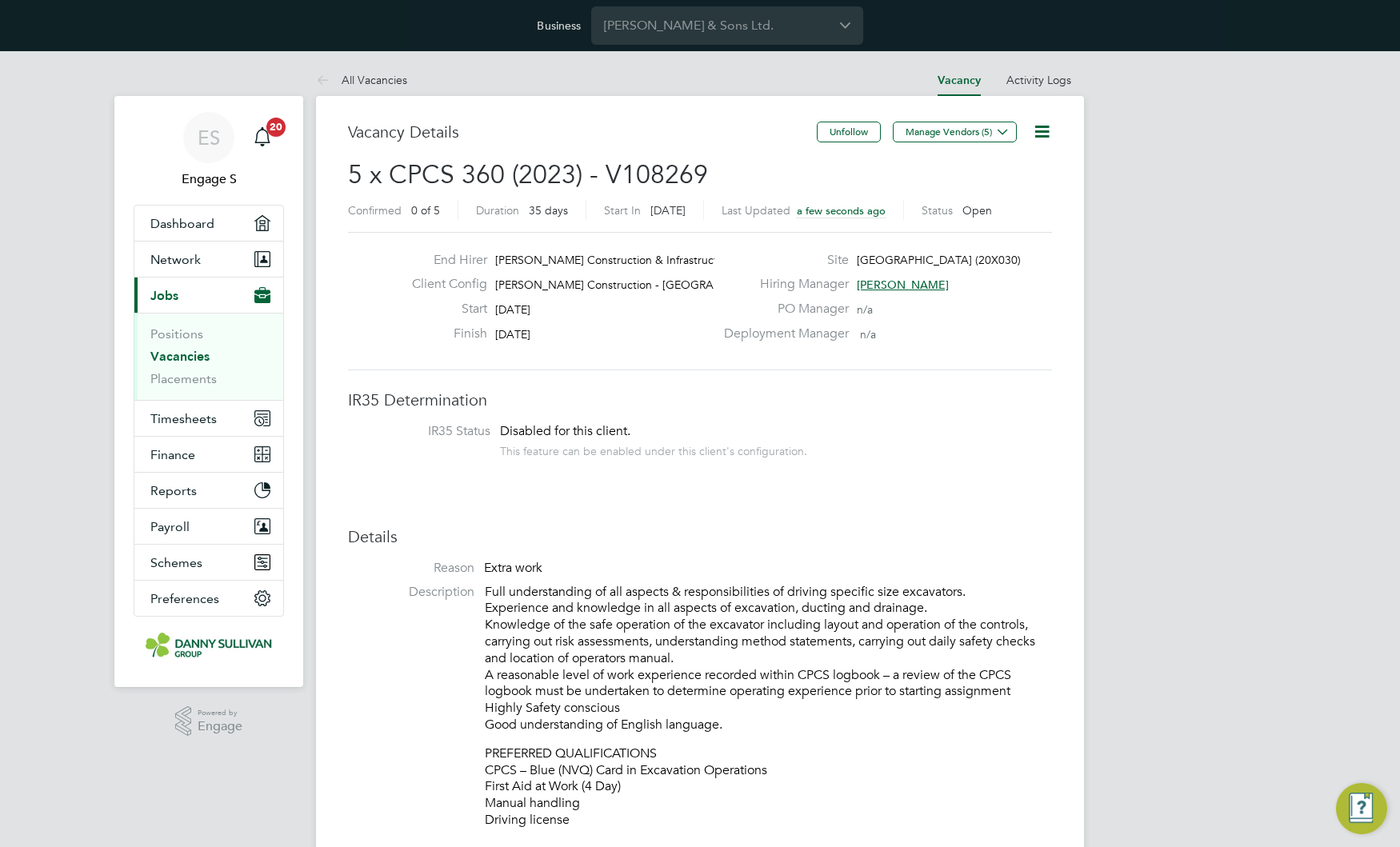
drag, startPoint x: 601, startPoint y: 150, endPoint x: 605, endPoint y: 143, distance: 8.1
click at [604, 143] on div "Vacancy Details" at bounding box center [582, 140] width 469 height 37
click at [650, 161] on span "5 x CPCS 360 (2023) - V108269" at bounding box center [528, 174] width 360 height 31
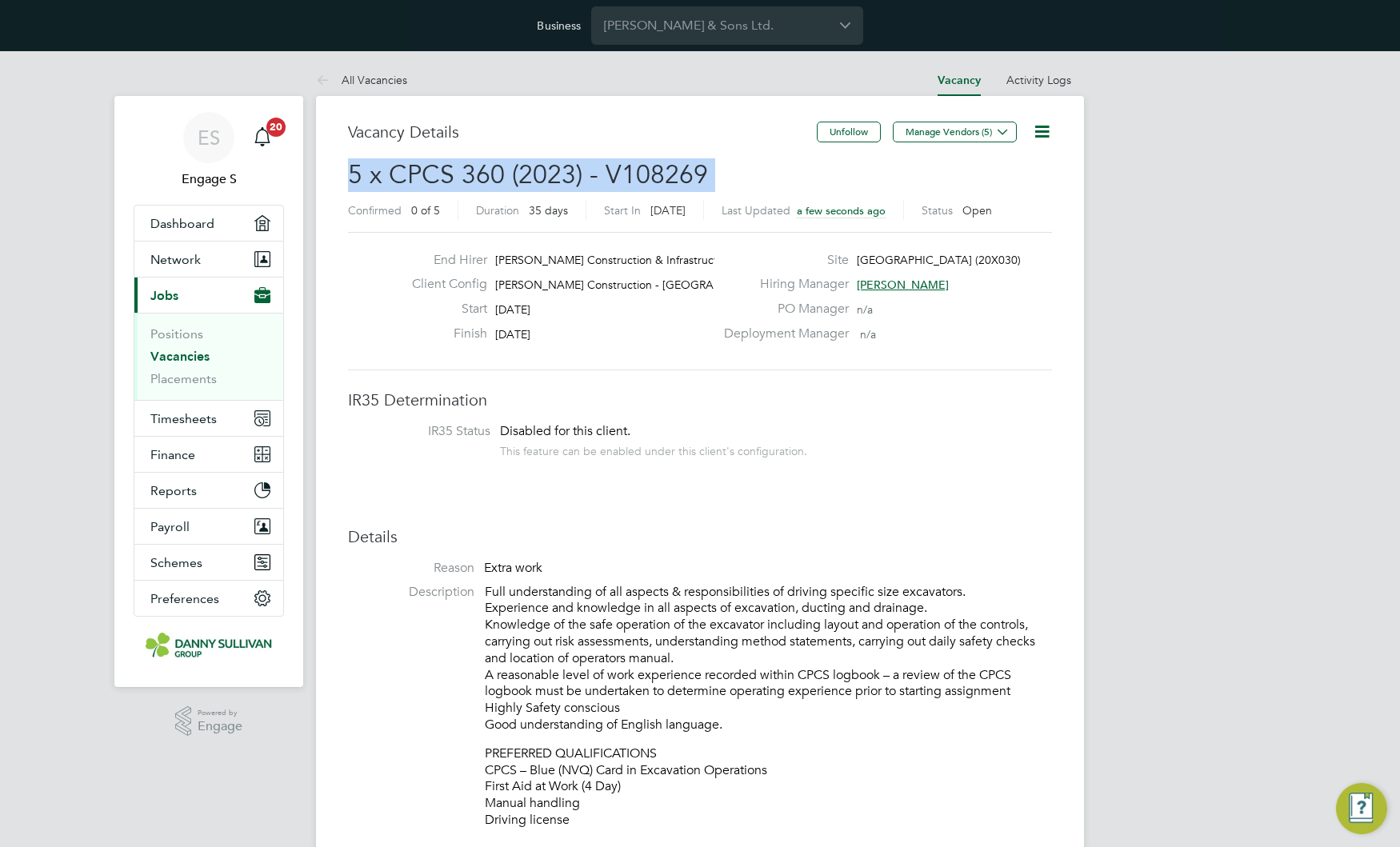
click at [650, 161] on span "5 x CPCS 360 (2023) - V108269" at bounding box center [528, 174] width 360 height 31
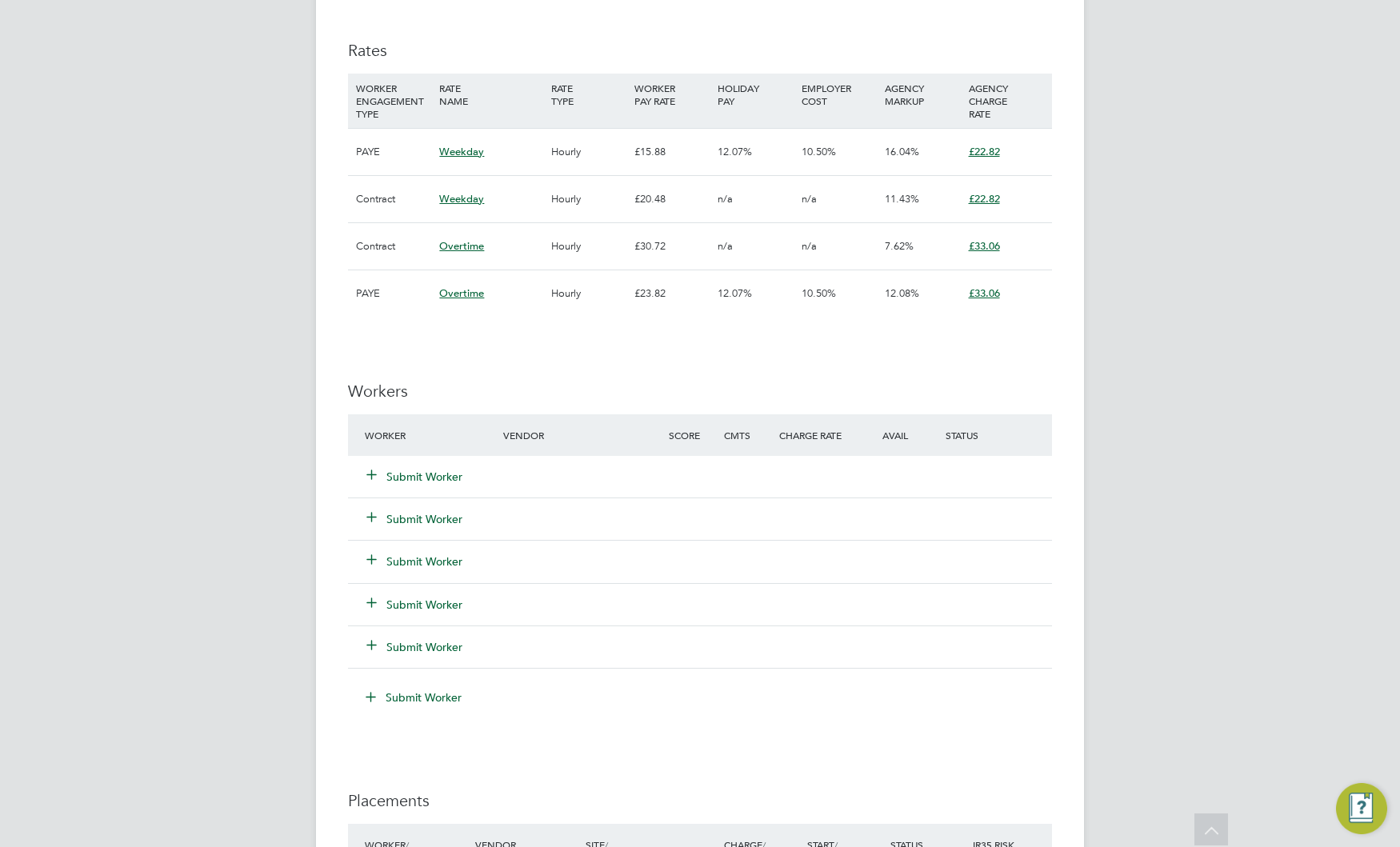
scroll to position [1472, 0]
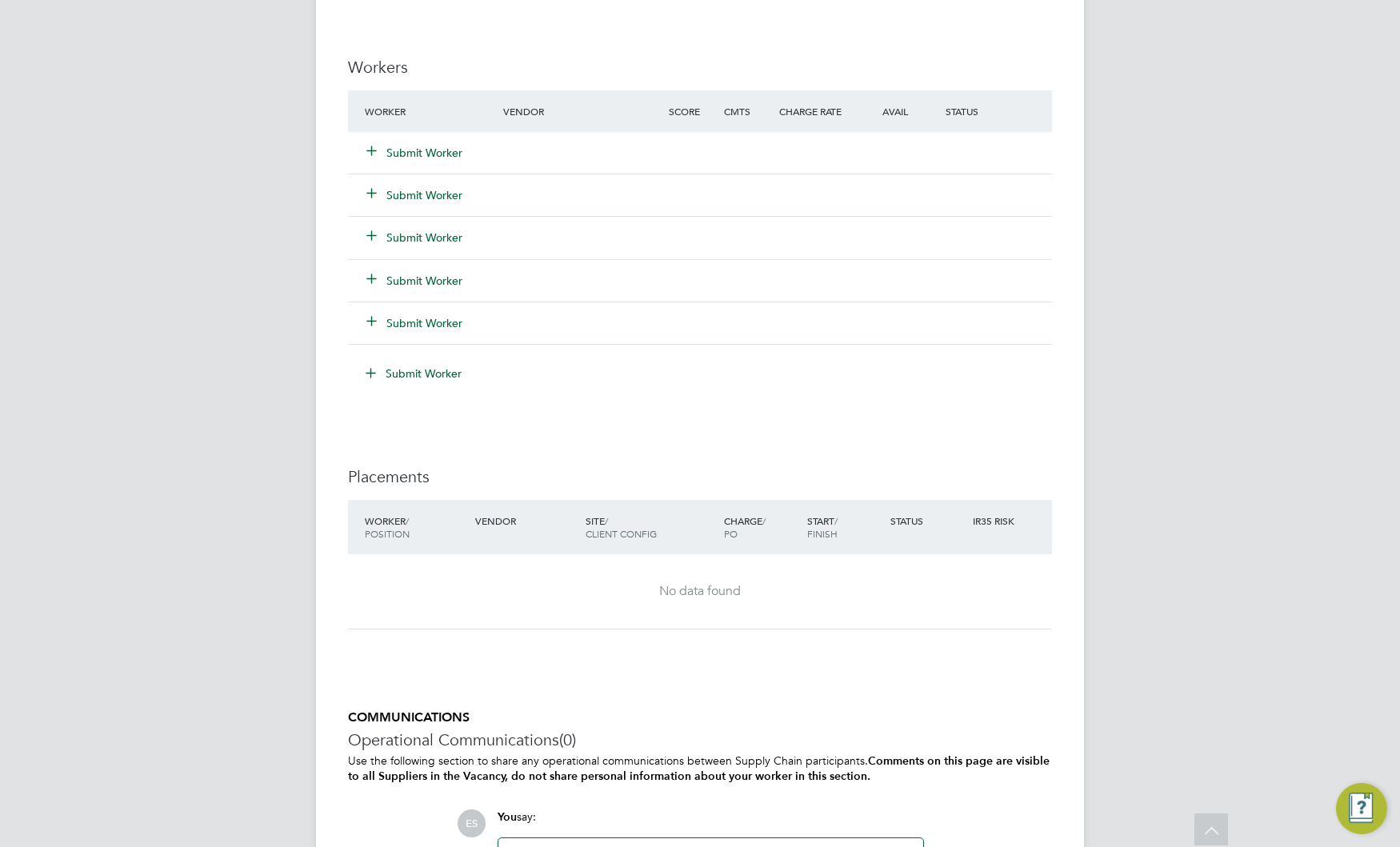
click at [426, 236] on button "Submit Worker" at bounding box center [415, 237] width 96 height 16
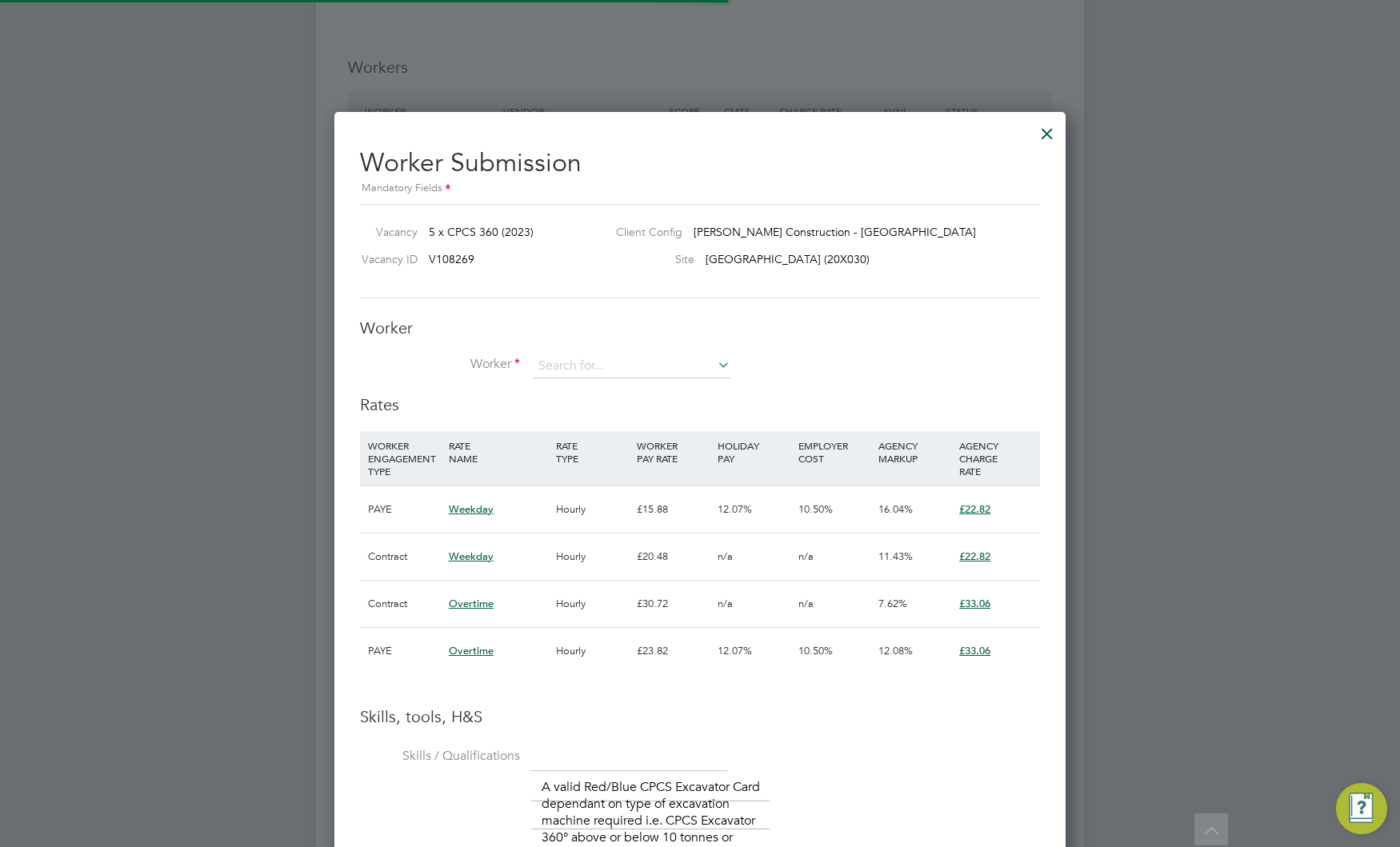
scroll to position [47, 109]
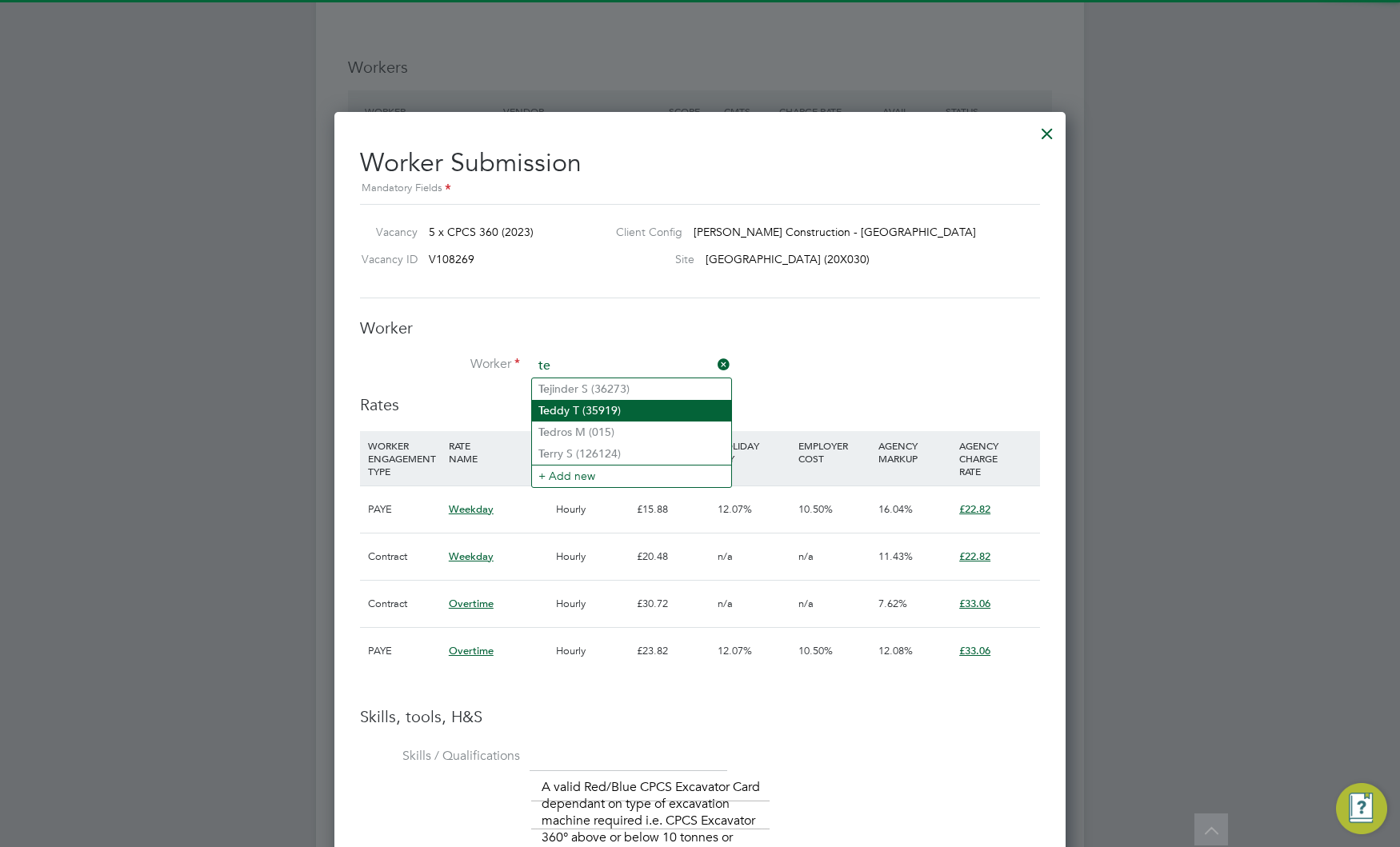
click at [574, 400] on li "Te ddy T (35919)" at bounding box center [632, 410] width 199 height 21
type input "Teddy T (35919)"
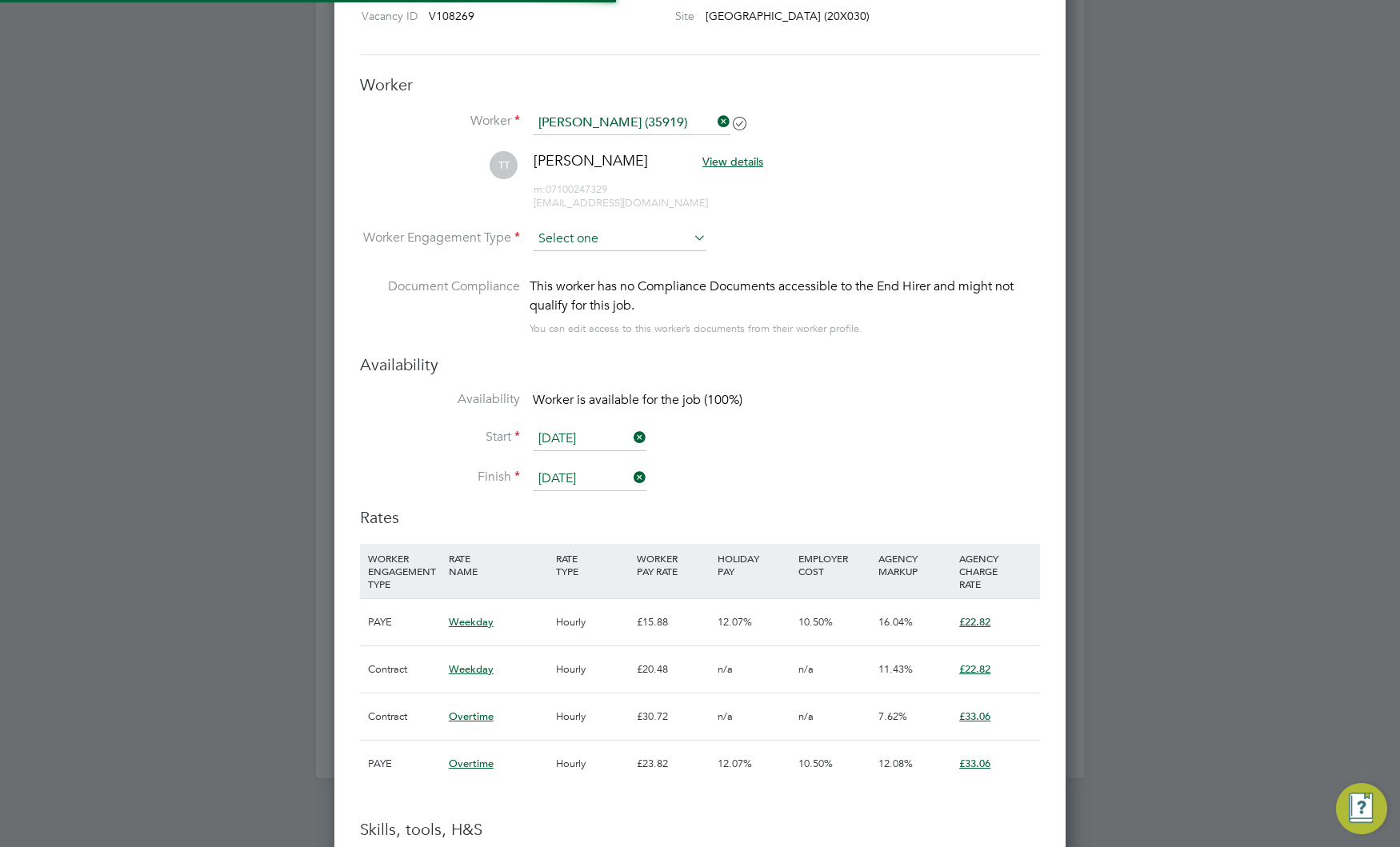
click at [602, 231] on input at bounding box center [620, 238] width 174 height 24
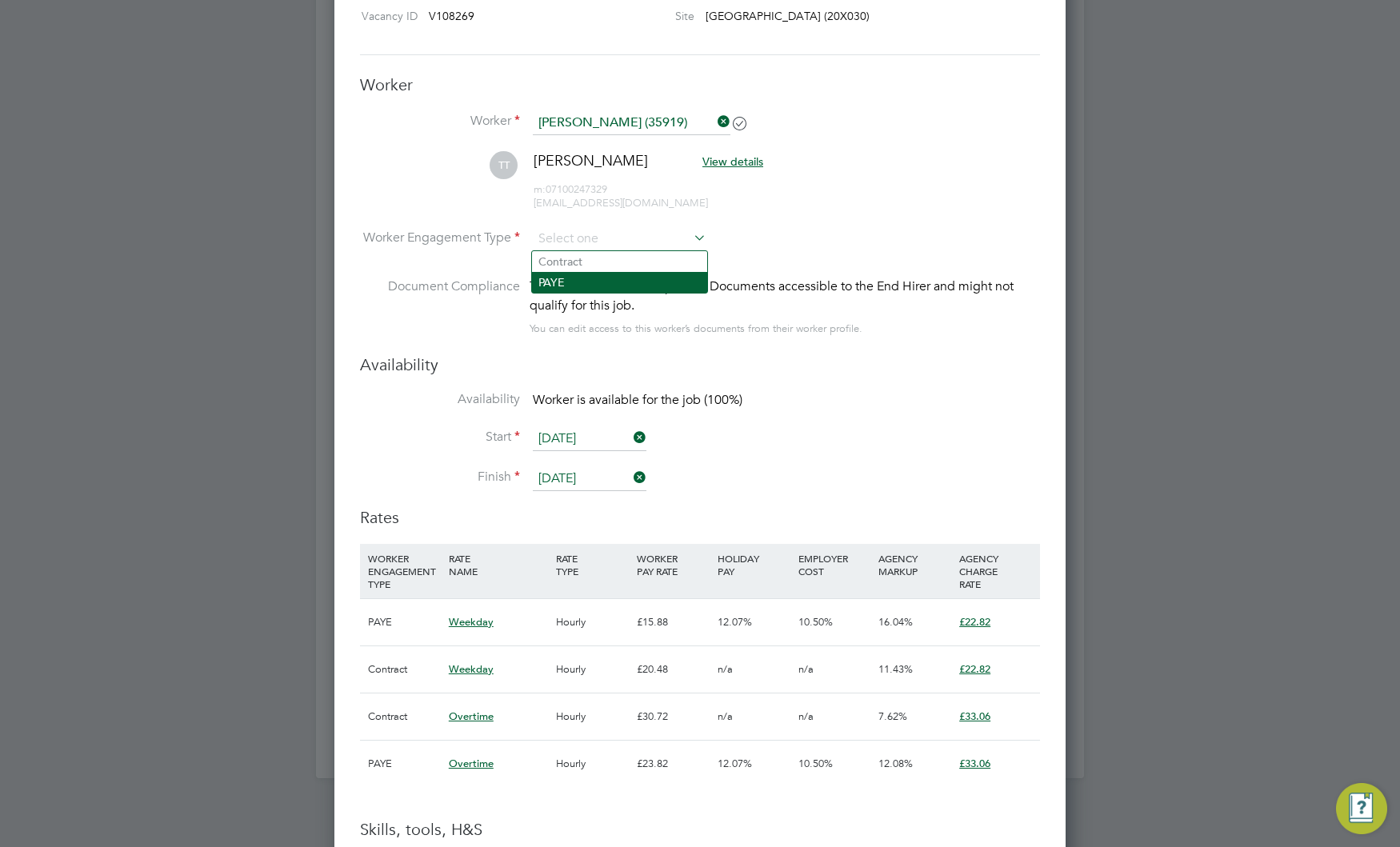
click at [584, 289] on li "PAYE" at bounding box center [620, 282] width 175 height 21
type input "PAYE"
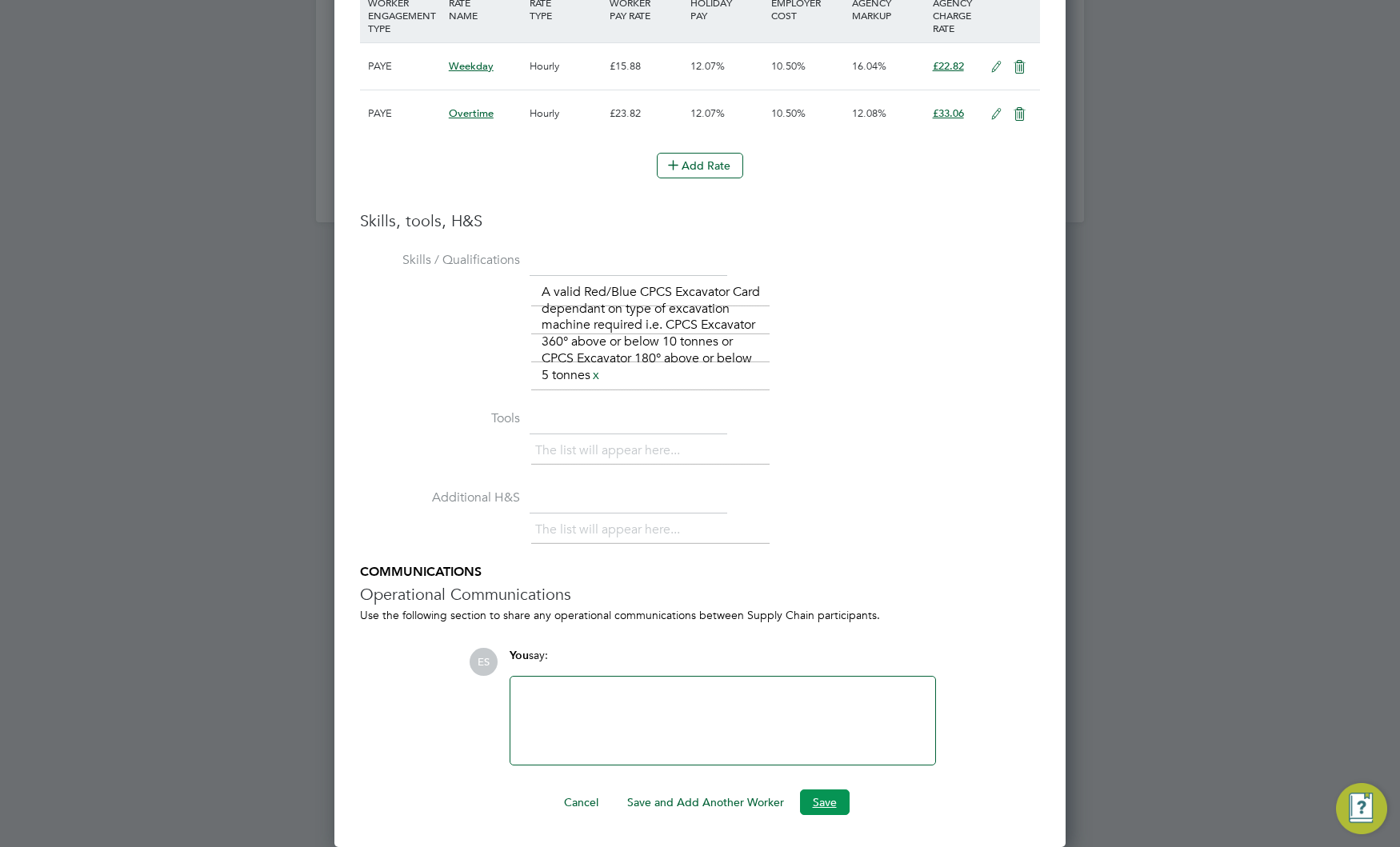
click at [844, 800] on button "Save" at bounding box center [824, 801] width 49 height 26
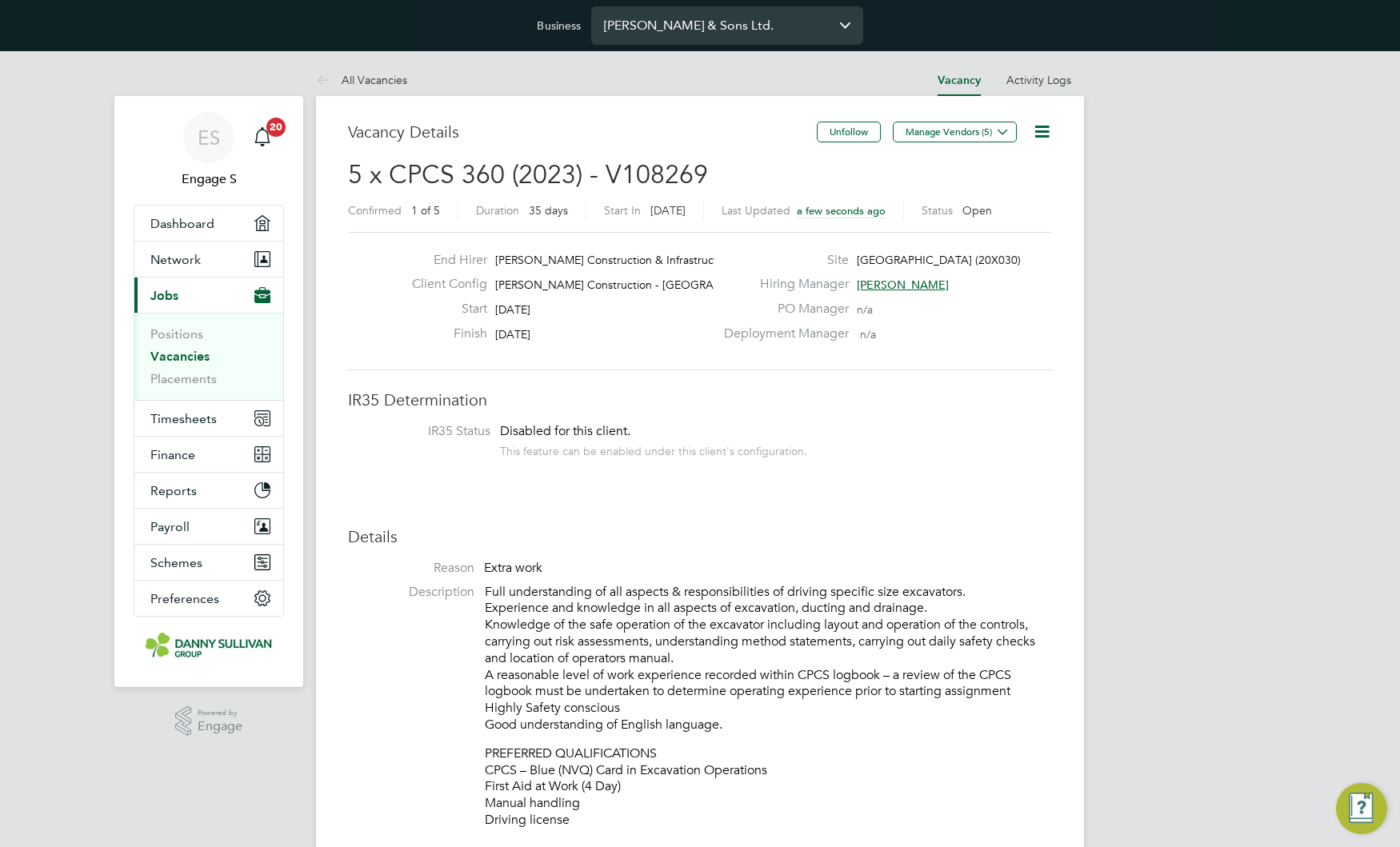
click at [759, 27] on input "[PERSON_NAME] & Sons Ltd." at bounding box center [727, 25] width 272 height 38
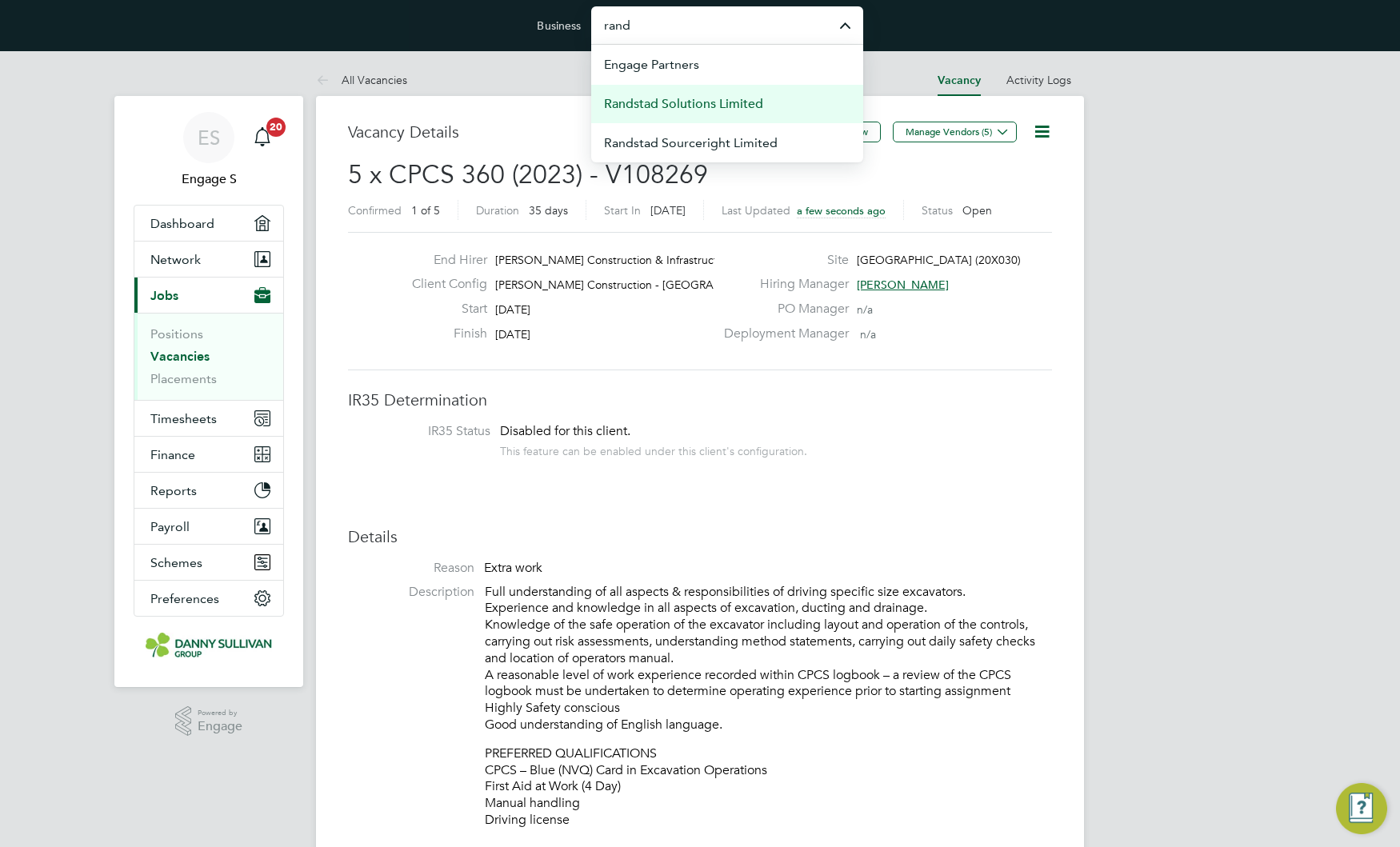
click at [741, 103] on span "Randstad Solutions Limited" at bounding box center [683, 104] width 159 height 19
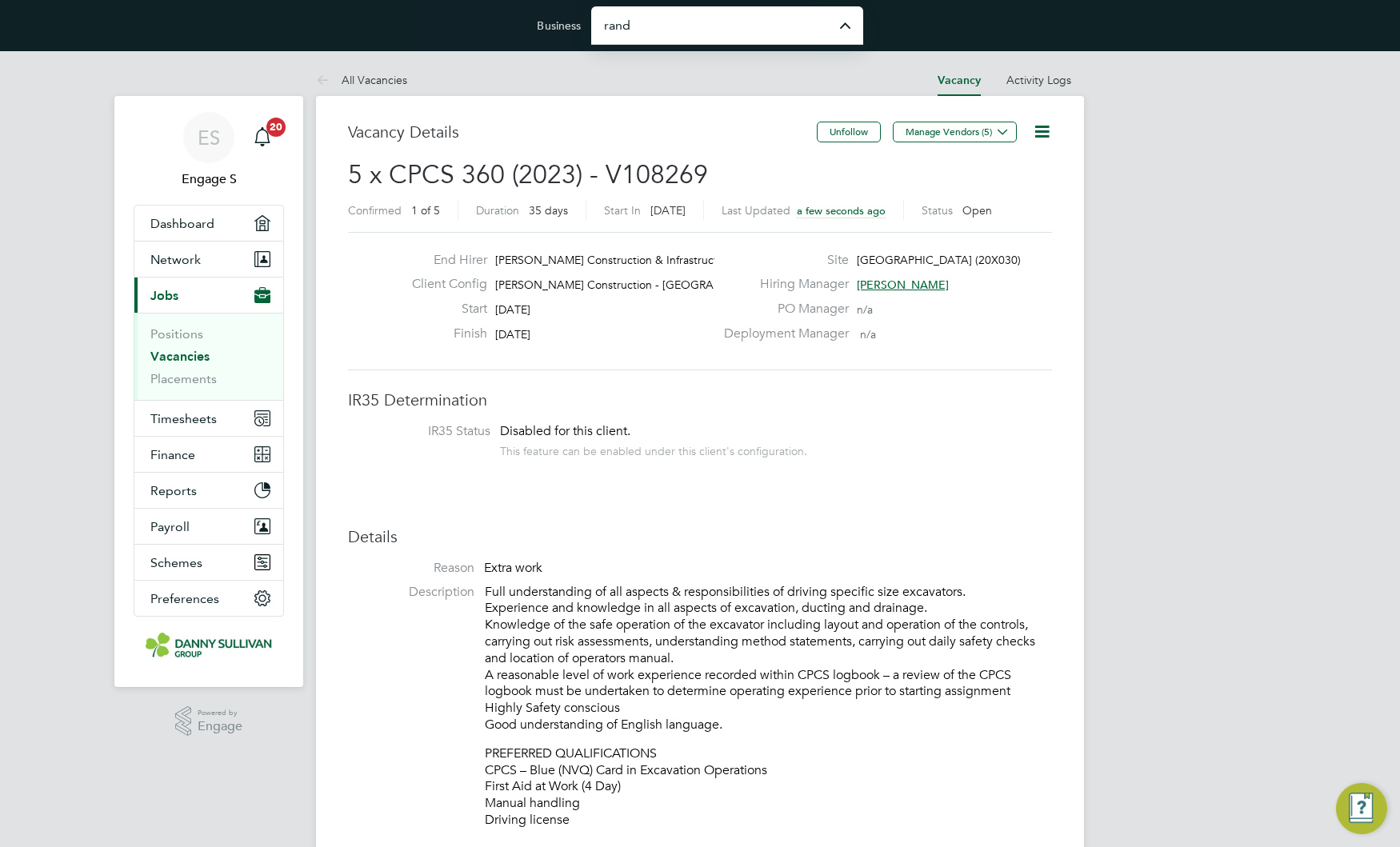
type input "Randstad Solutions Limited"
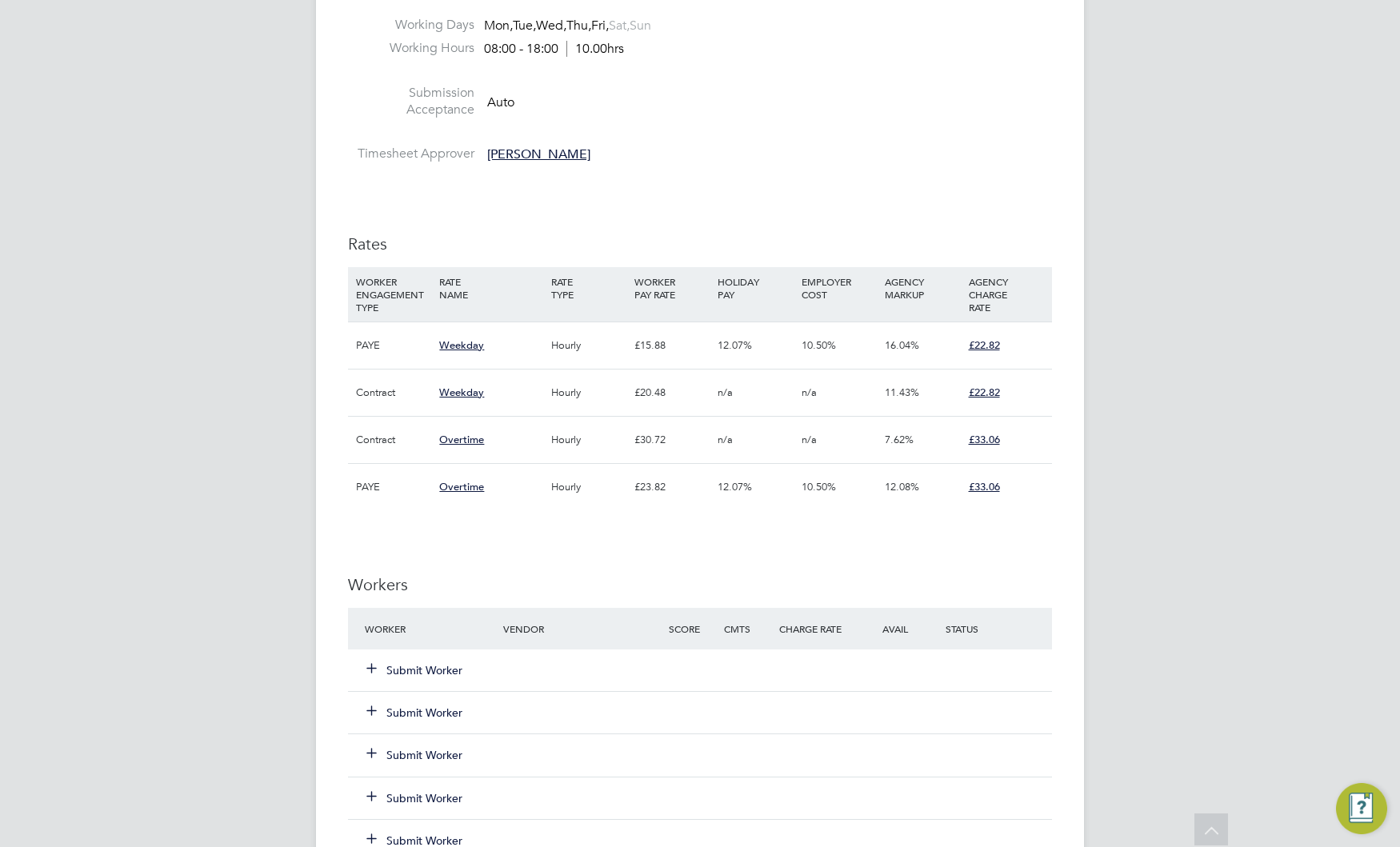
scroll to position [1441, 0]
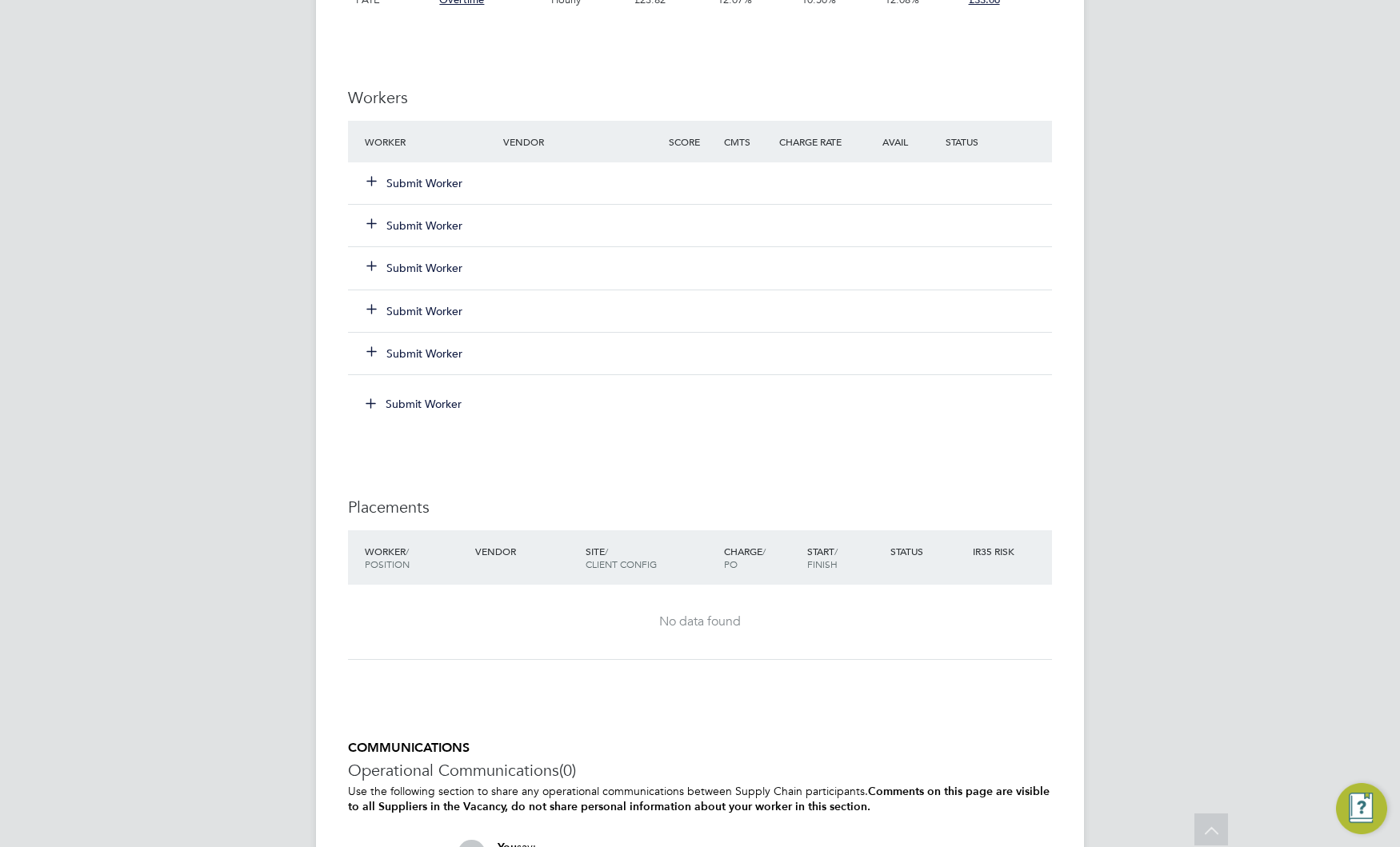
click at [441, 183] on button "Submit Worker" at bounding box center [415, 183] width 96 height 16
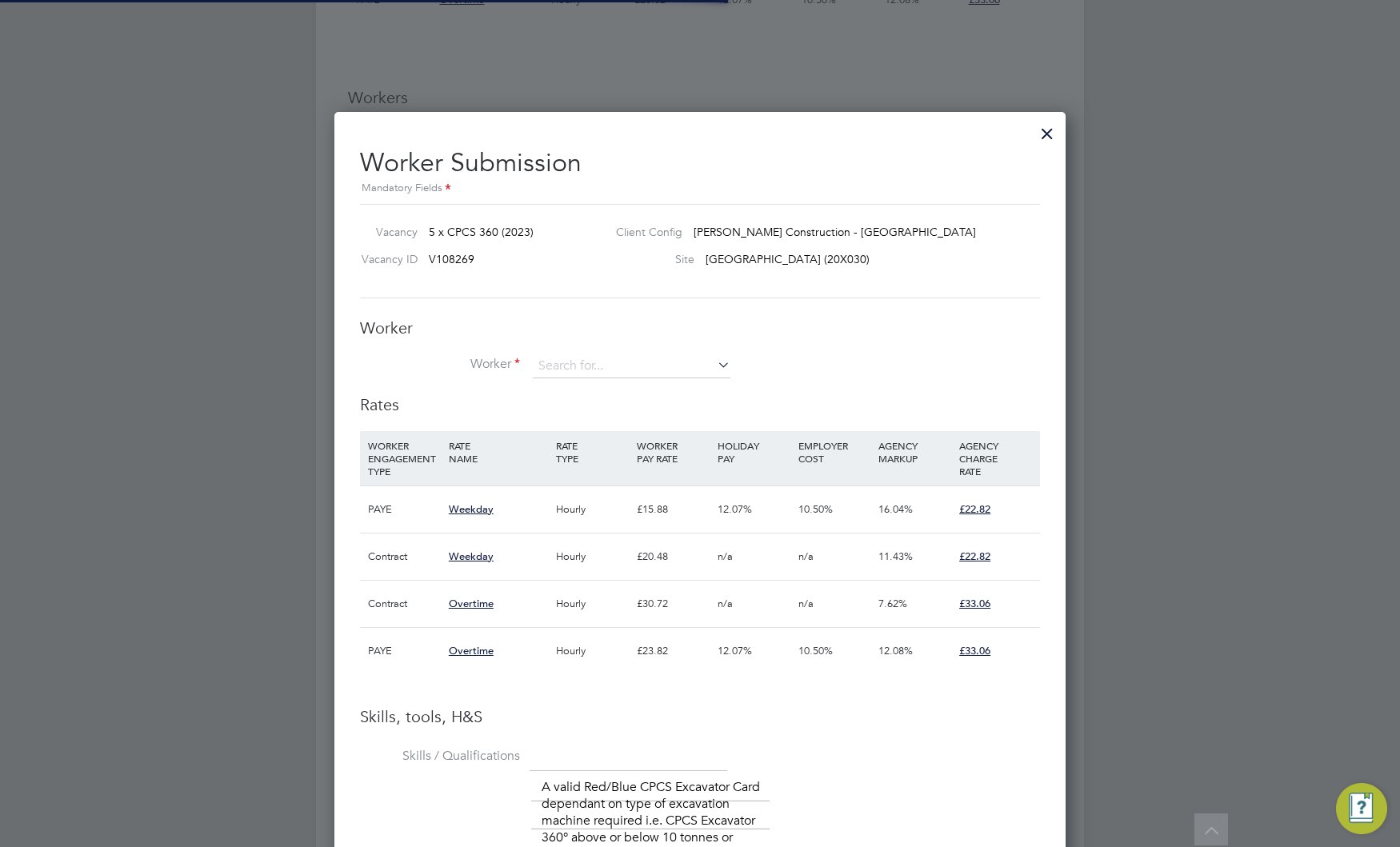
scroll to position [47, 109]
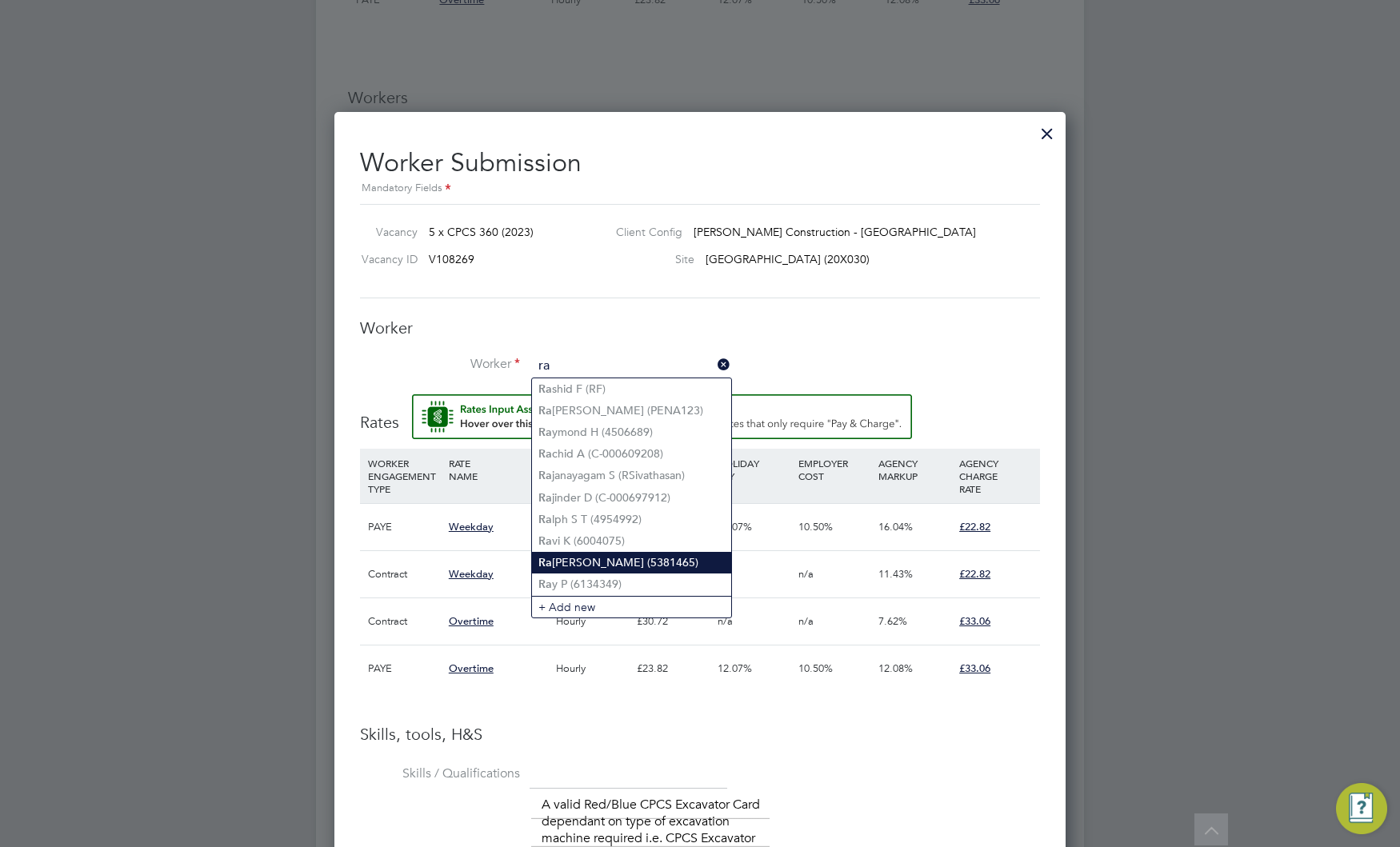
click at [614, 557] on li "[PERSON_NAME] S (5381465)" at bounding box center [632, 562] width 199 height 21
type input "[PERSON_NAME] S (5381465)"
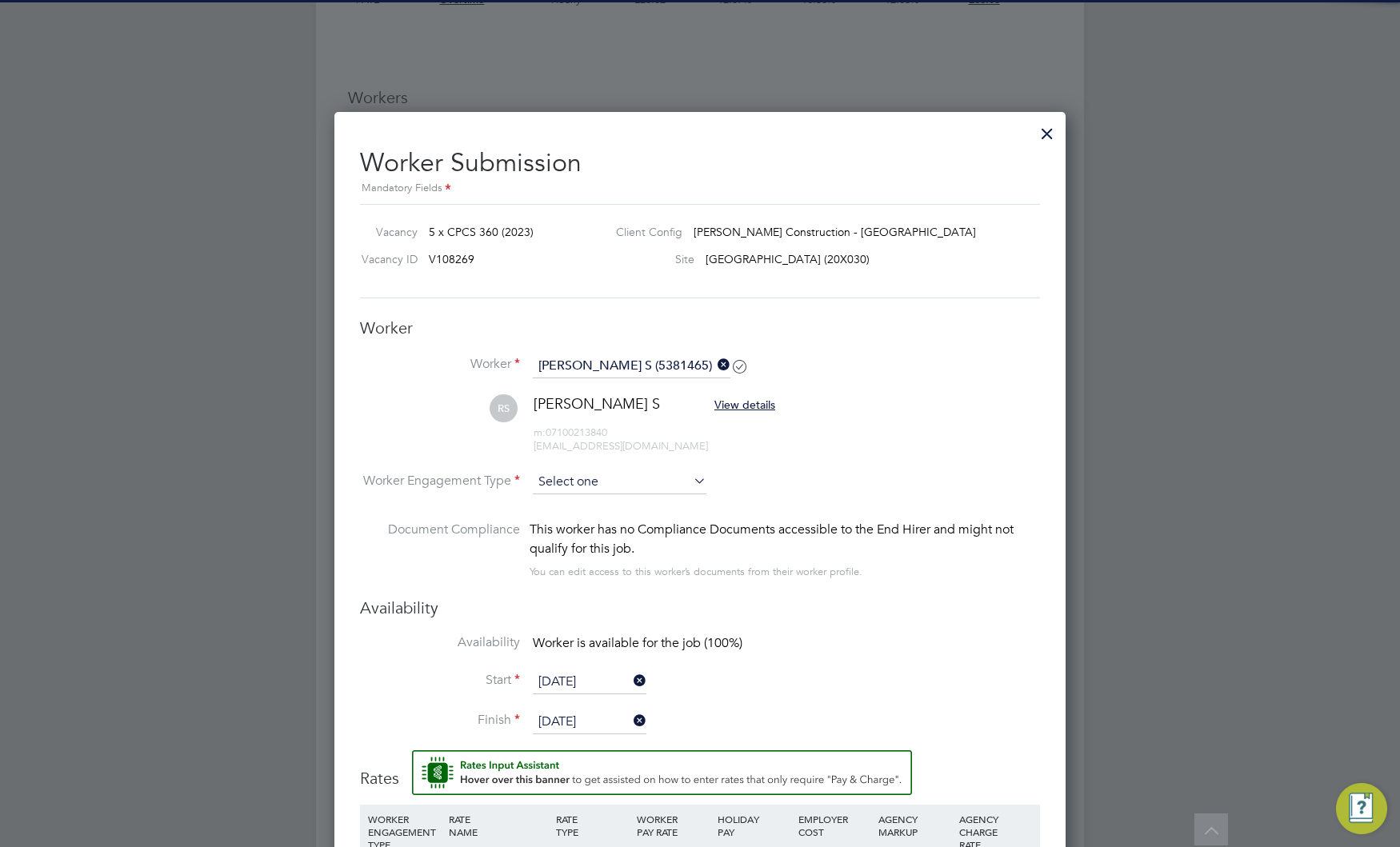
click at [641, 481] on input at bounding box center [620, 482] width 174 height 24
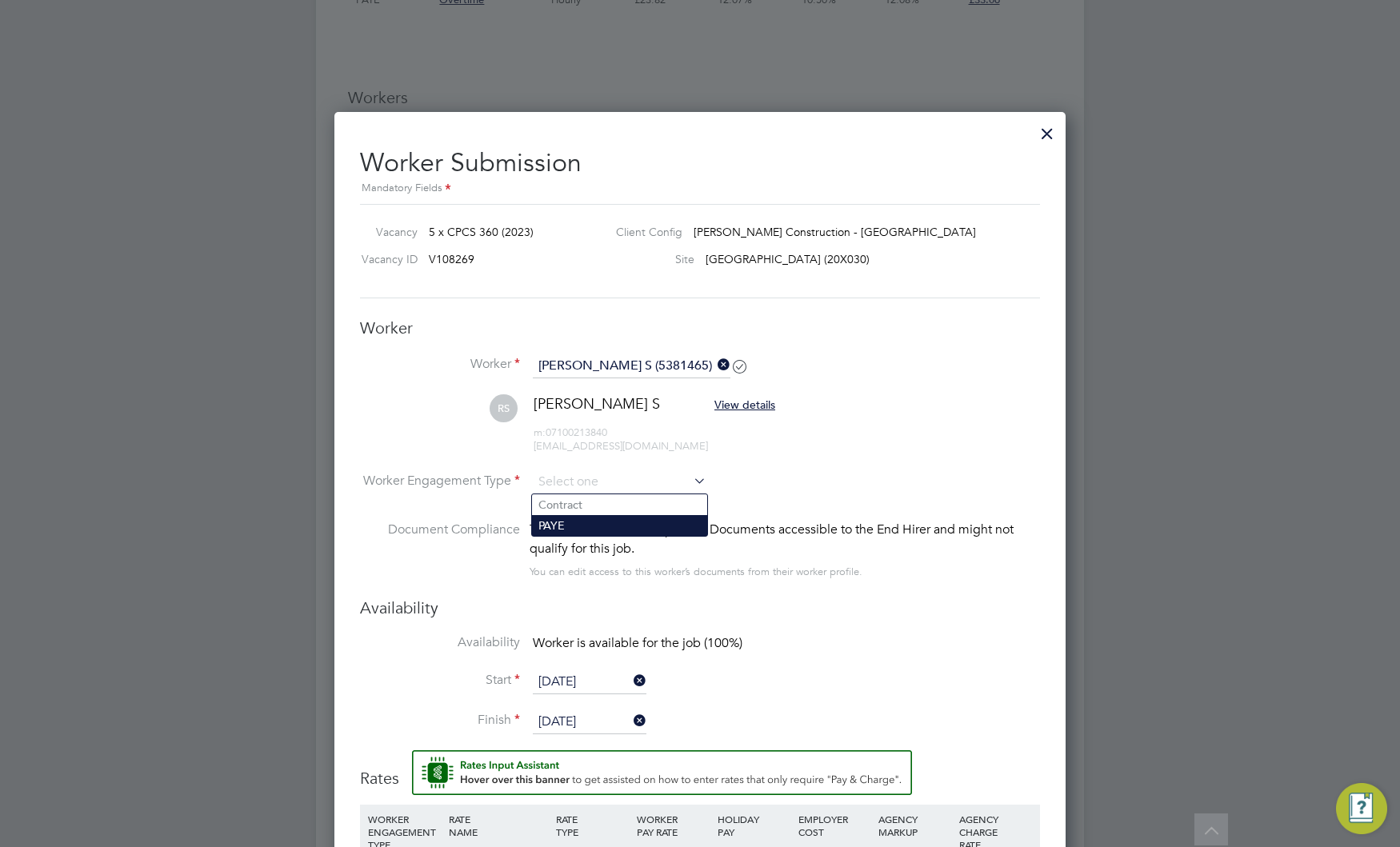
click at [597, 526] on li "PAYE" at bounding box center [620, 526] width 175 height 21
type input "PAYE"
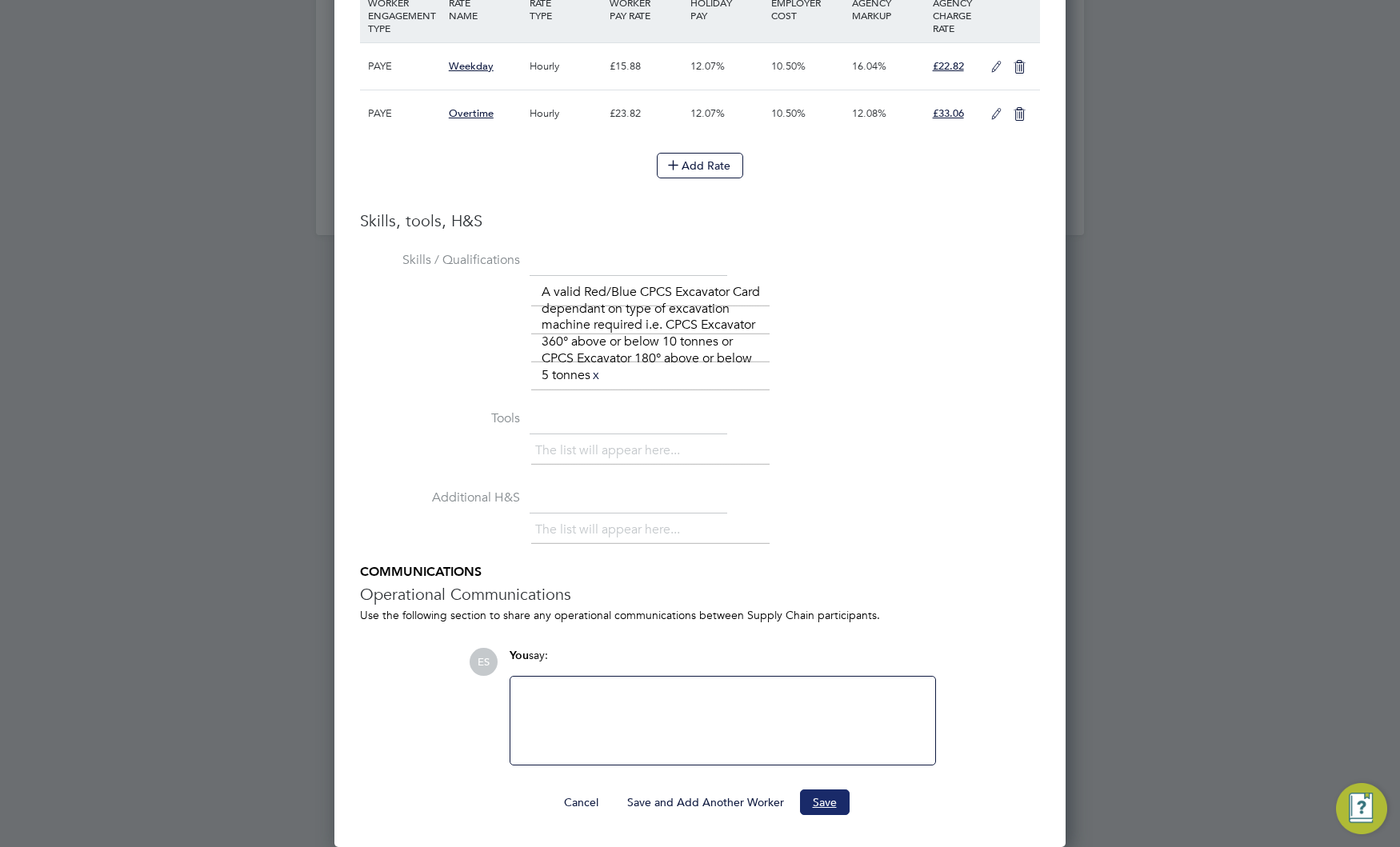
click at [832, 802] on button "Save" at bounding box center [824, 801] width 49 height 26
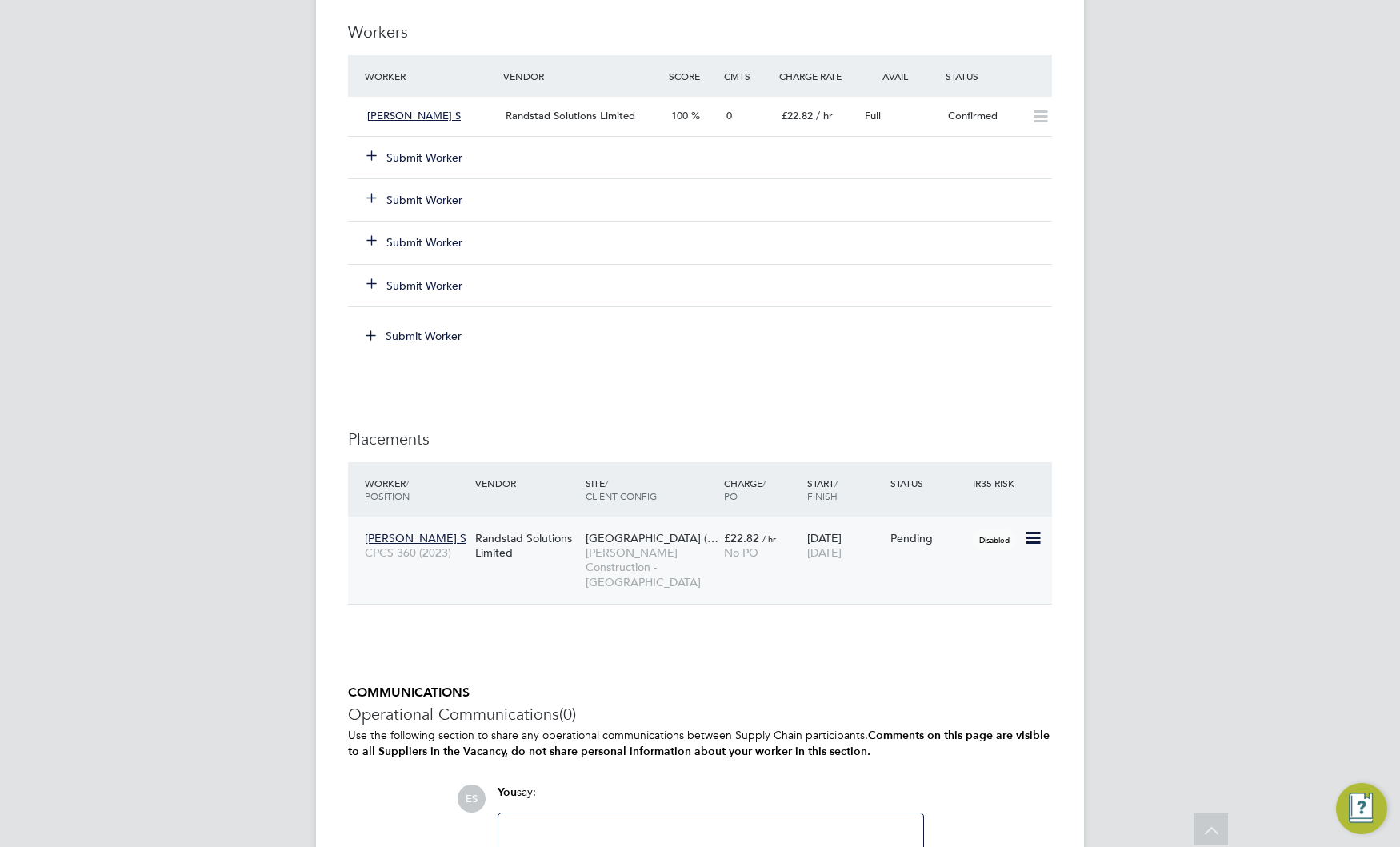
click at [1034, 535] on icon at bounding box center [1032, 538] width 16 height 19
click at [943, 637] on li "Start" at bounding box center [983, 637] width 114 height 22
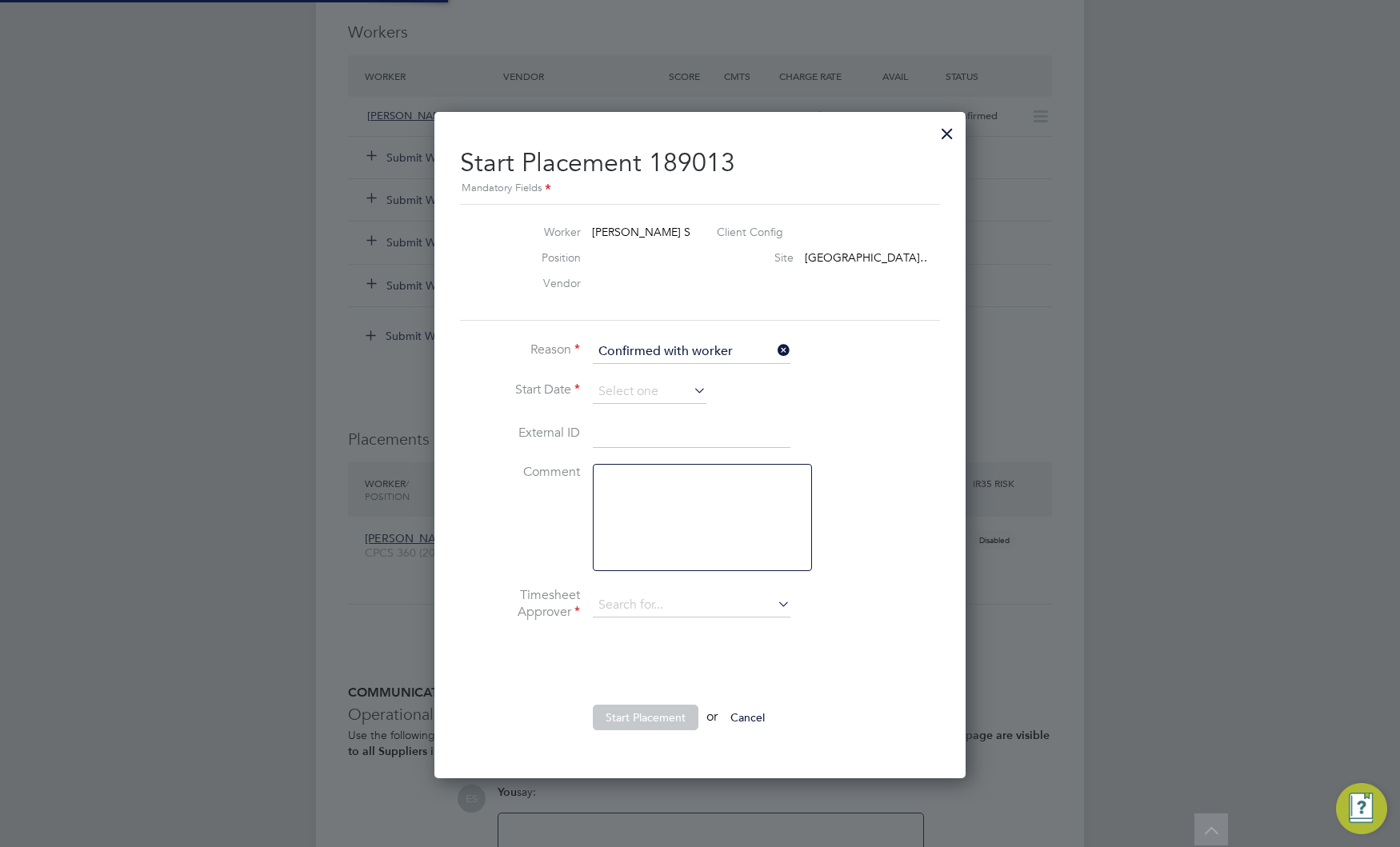
type input "[PERSON_NAME]"
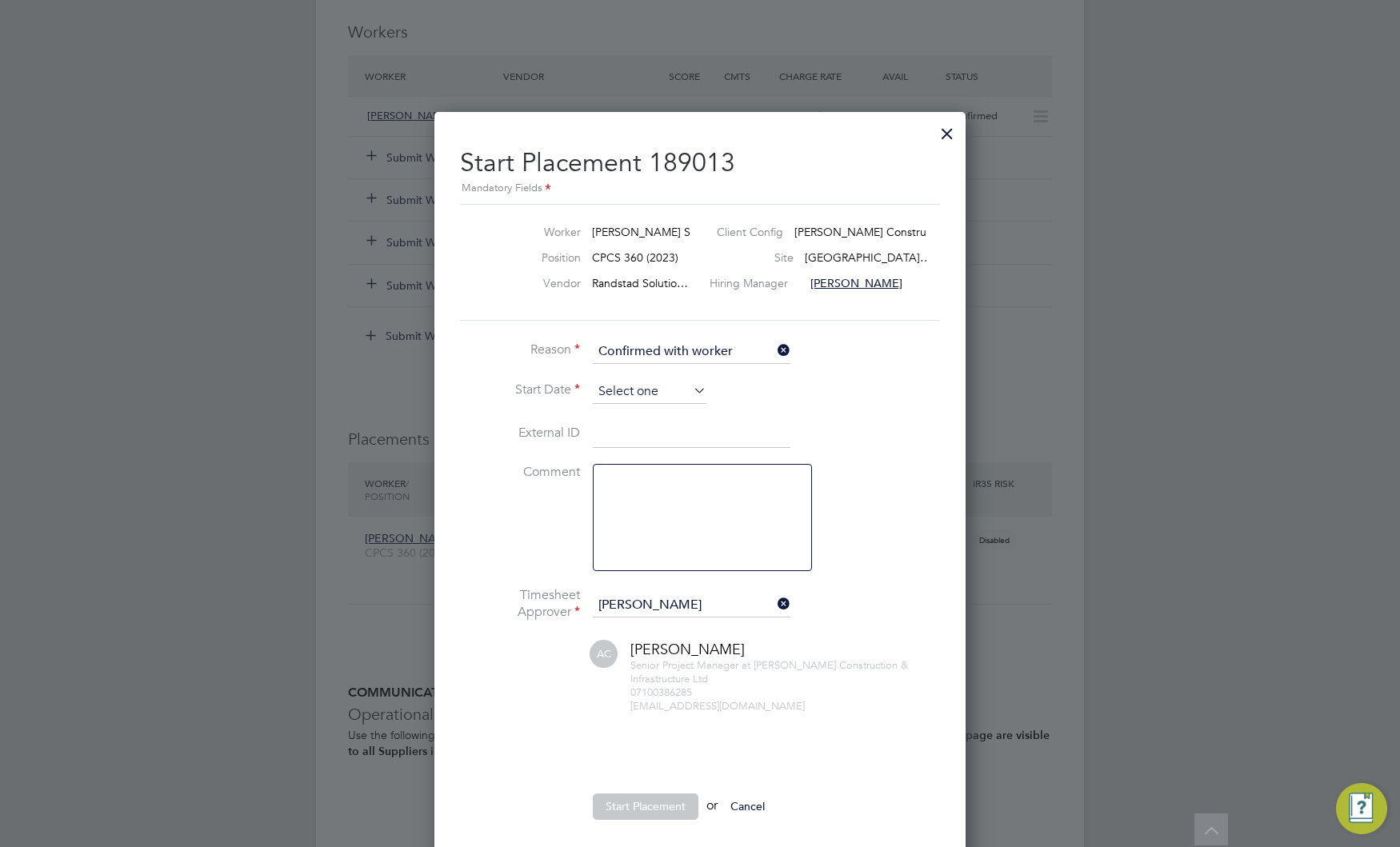
click at [661, 384] on input at bounding box center [650, 391] width 114 height 24
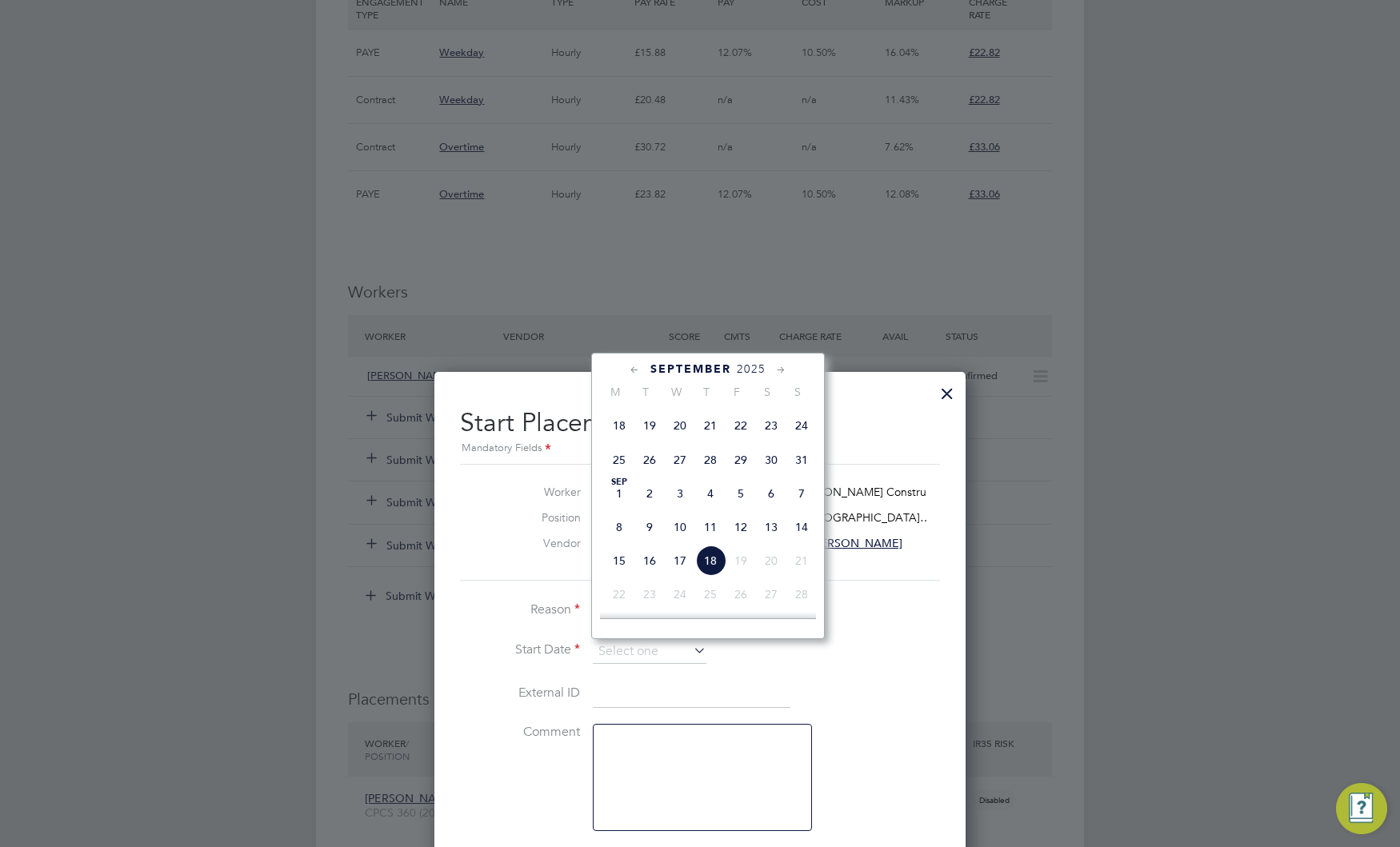
click at [625, 468] on span "25" at bounding box center [619, 460] width 30 height 30
type input "[DATE]"
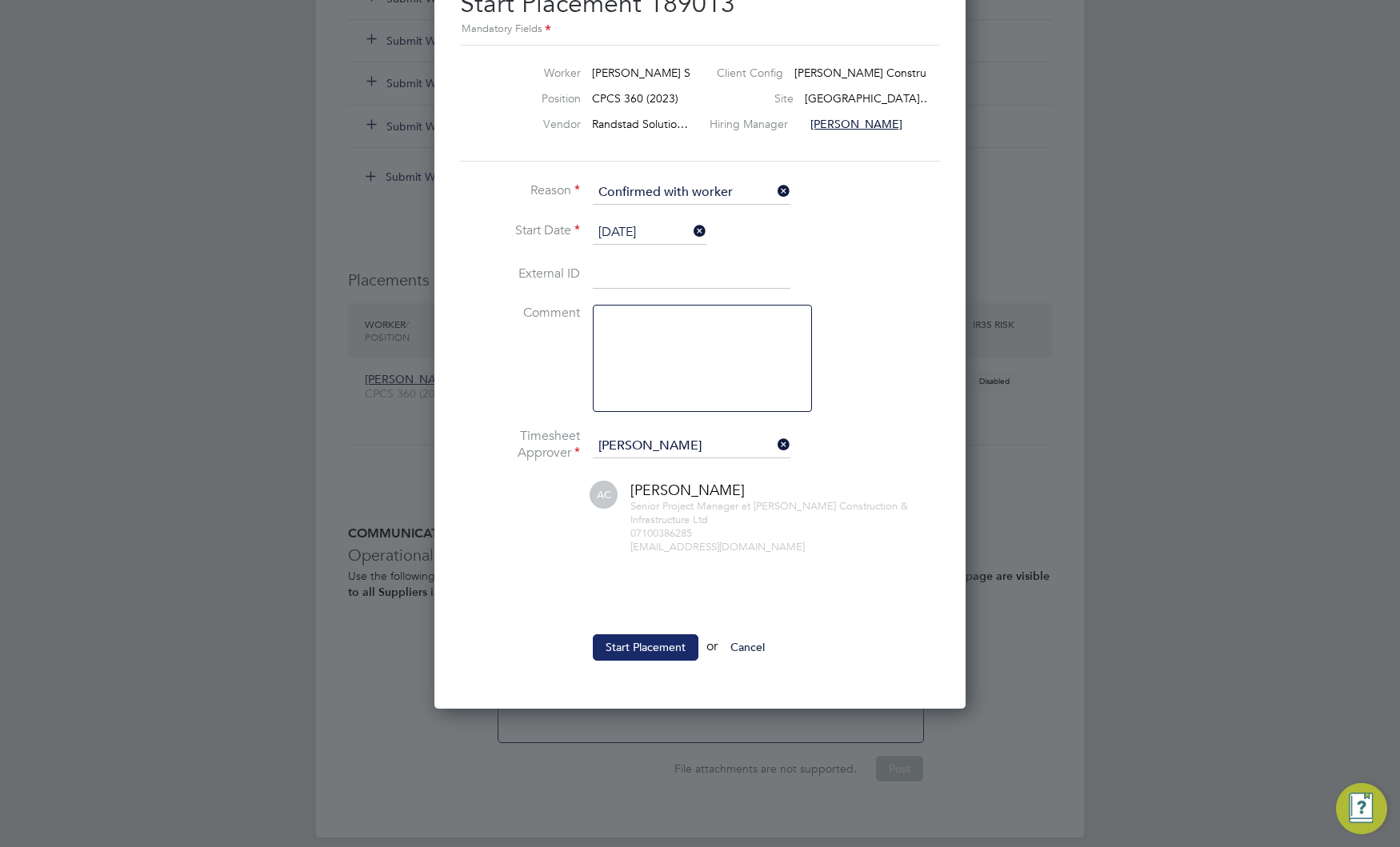
click at [662, 649] on button "Start Placement" at bounding box center [646, 647] width 106 height 26
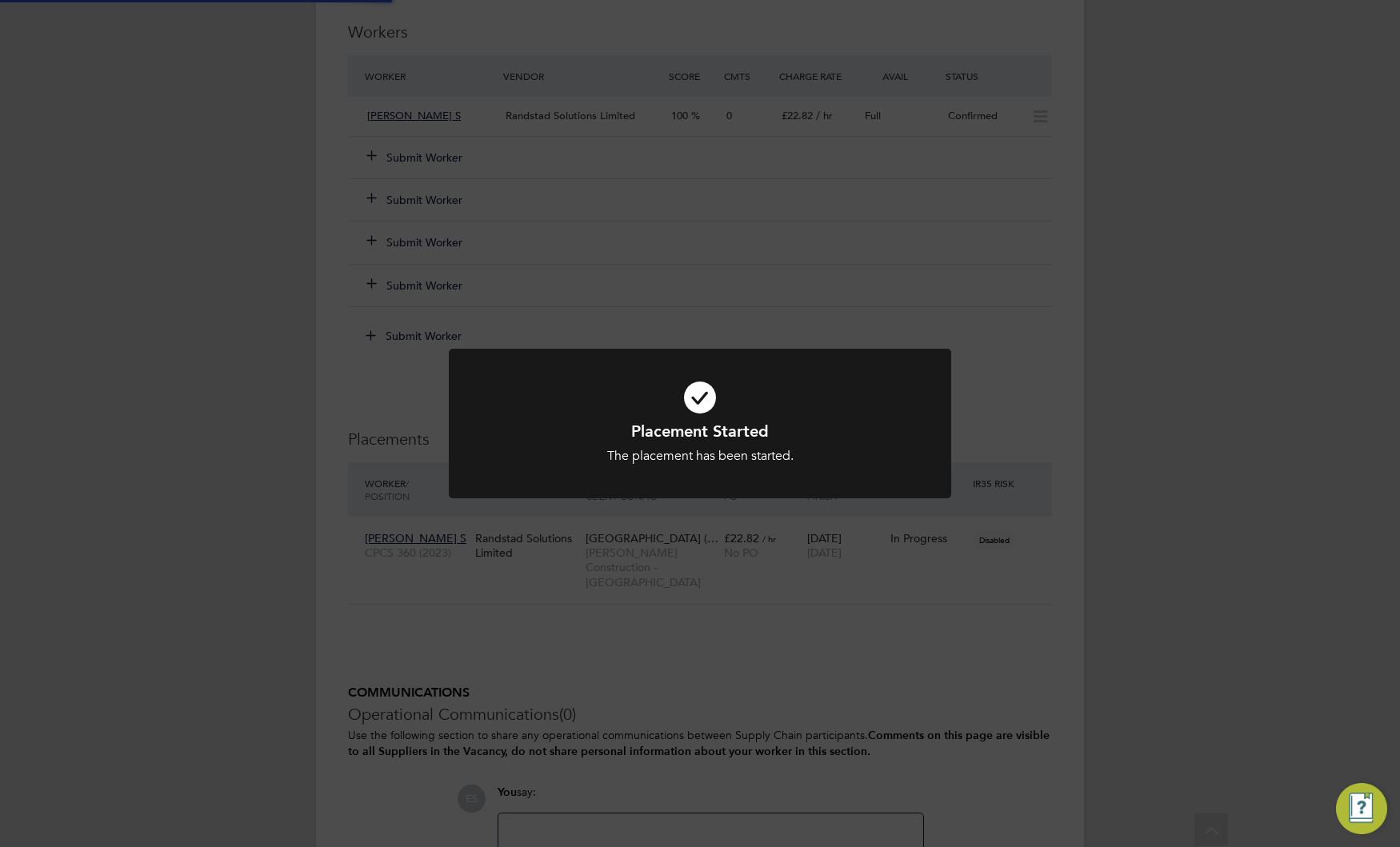
click at [699, 636] on div "Placement Started The placement has been started. Cancel Okay" at bounding box center [700, 424] width 1400 height 847
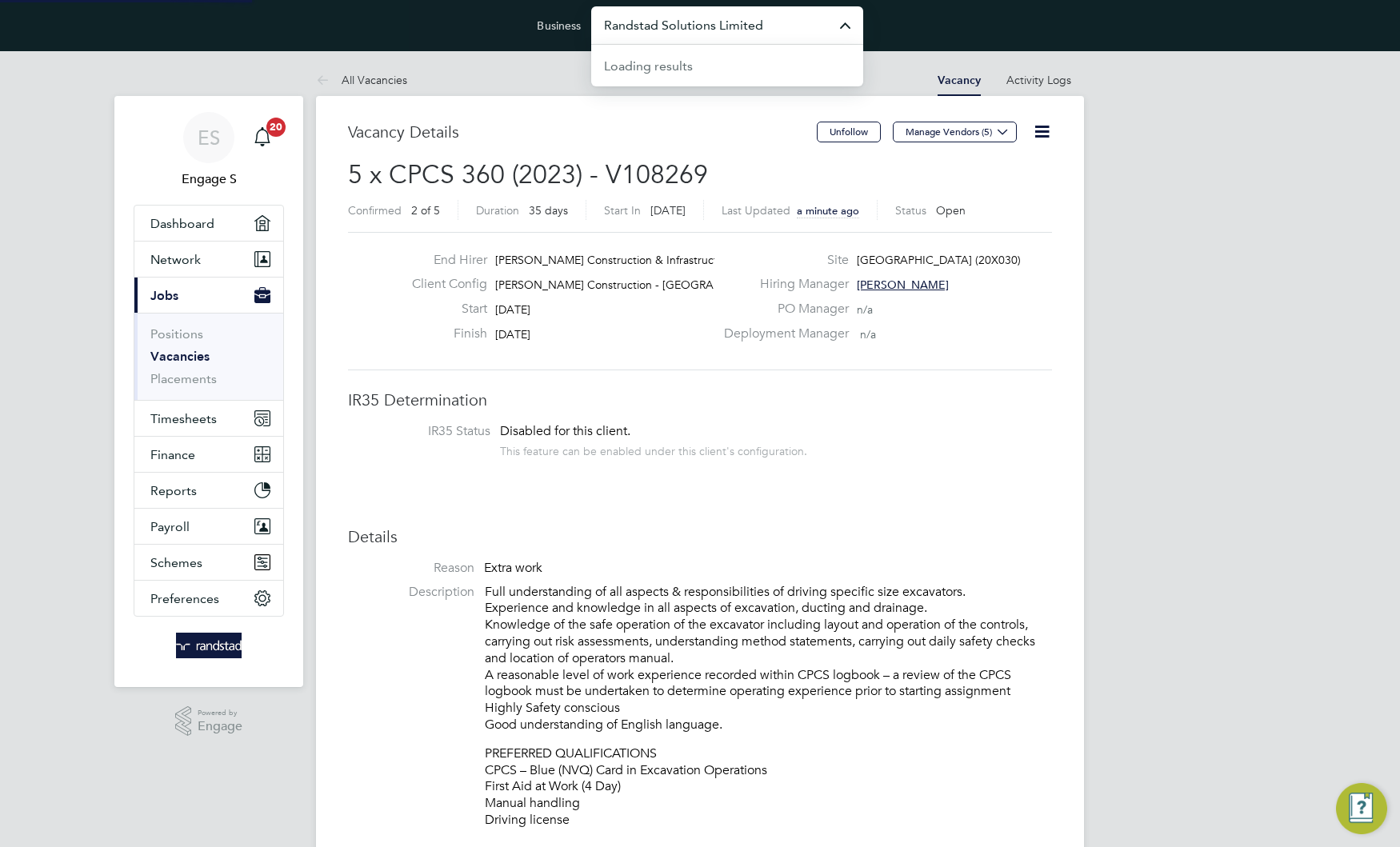
click at [719, 29] on input "Randstad Solutions Limited" at bounding box center [727, 25] width 272 height 38
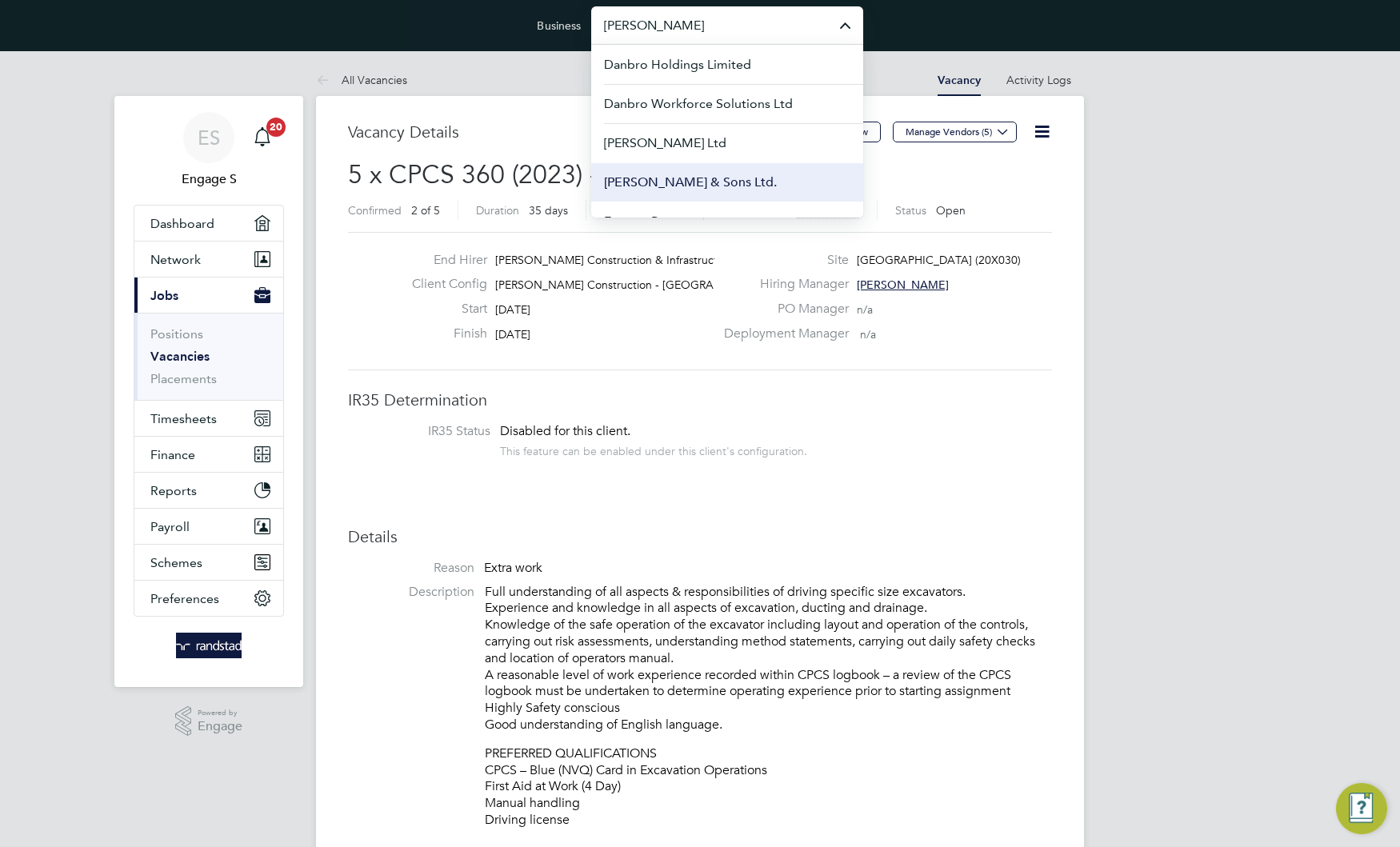
click at [670, 184] on span "[PERSON_NAME] & Sons Ltd." at bounding box center [690, 183] width 173 height 19
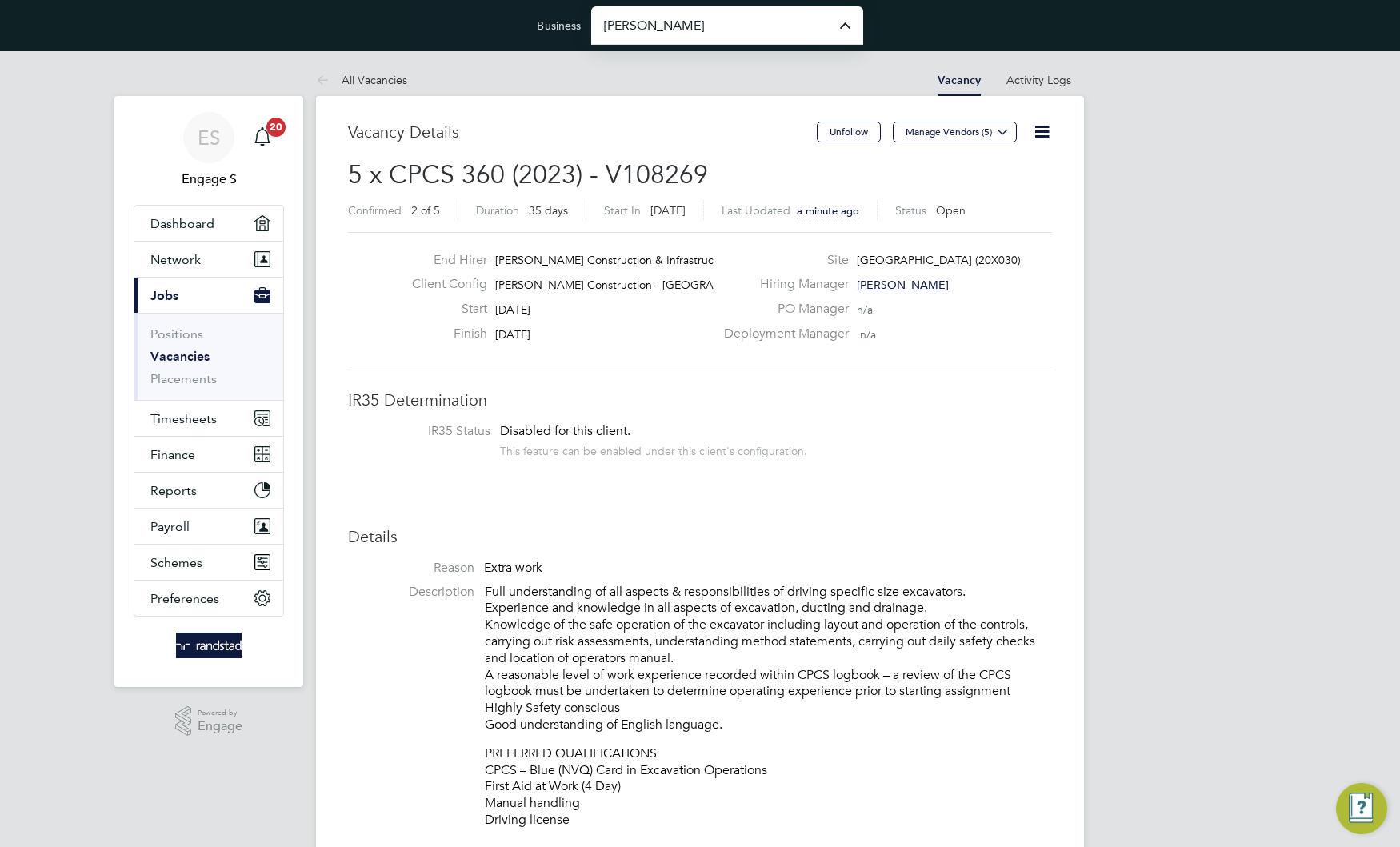
type input "[PERSON_NAME] & Sons Ltd."
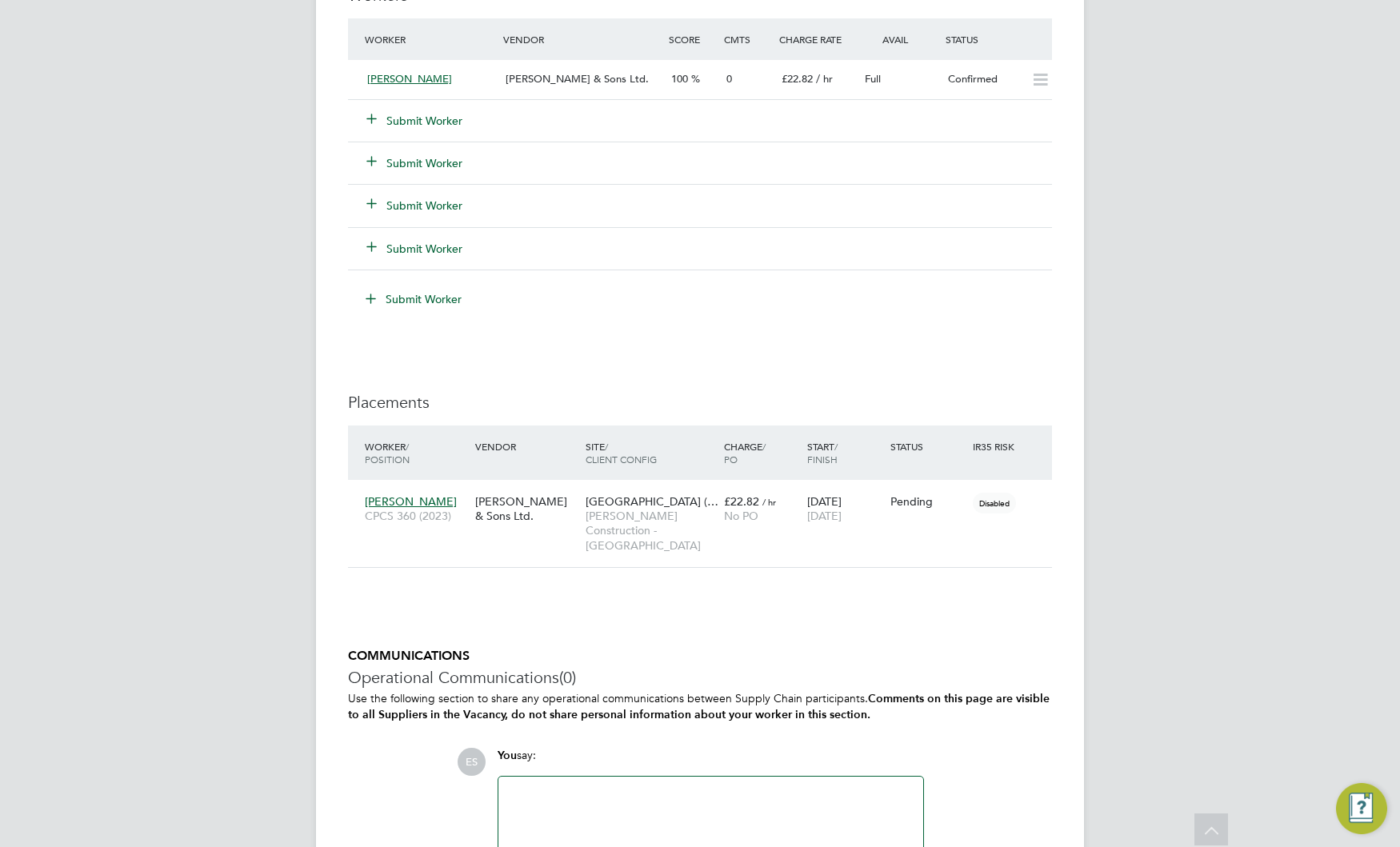
scroll to position [1607, 0]
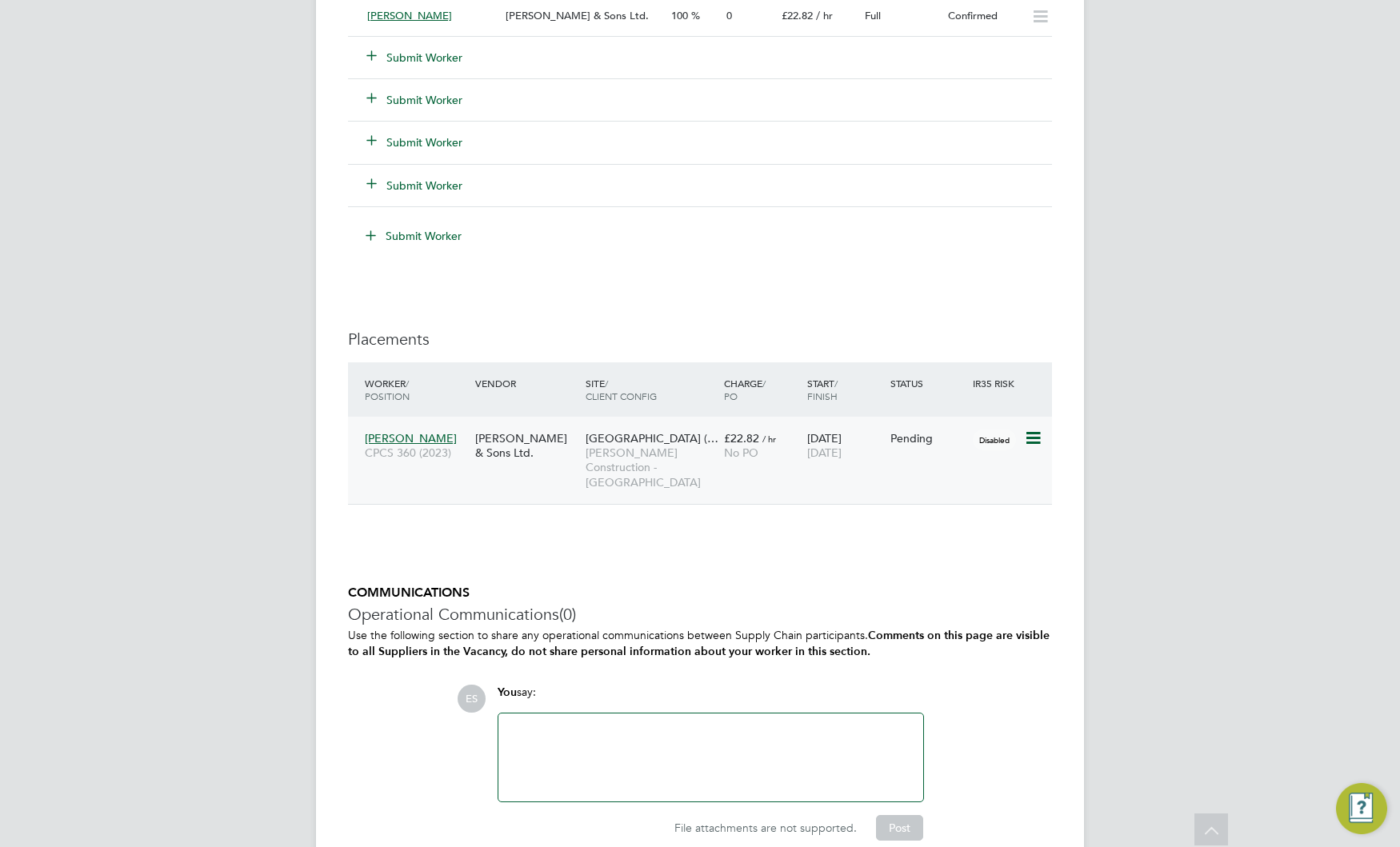
click at [1035, 437] on icon at bounding box center [1032, 438] width 16 height 19
click at [948, 536] on li "Start" at bounding box center [983, 536] width 114 height 22
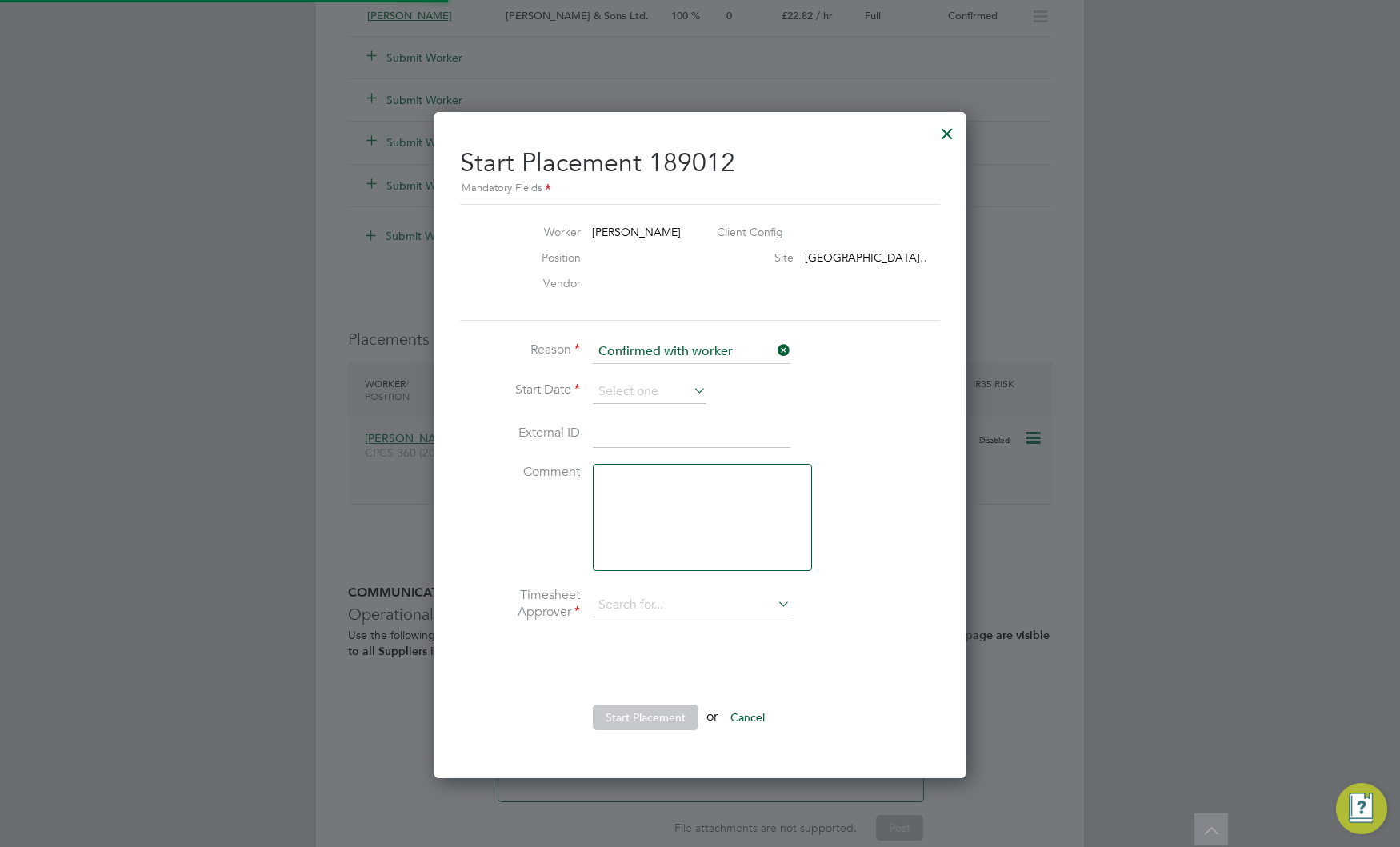
scroll to position [16, 211]
type input "[PERSON_NAME]"
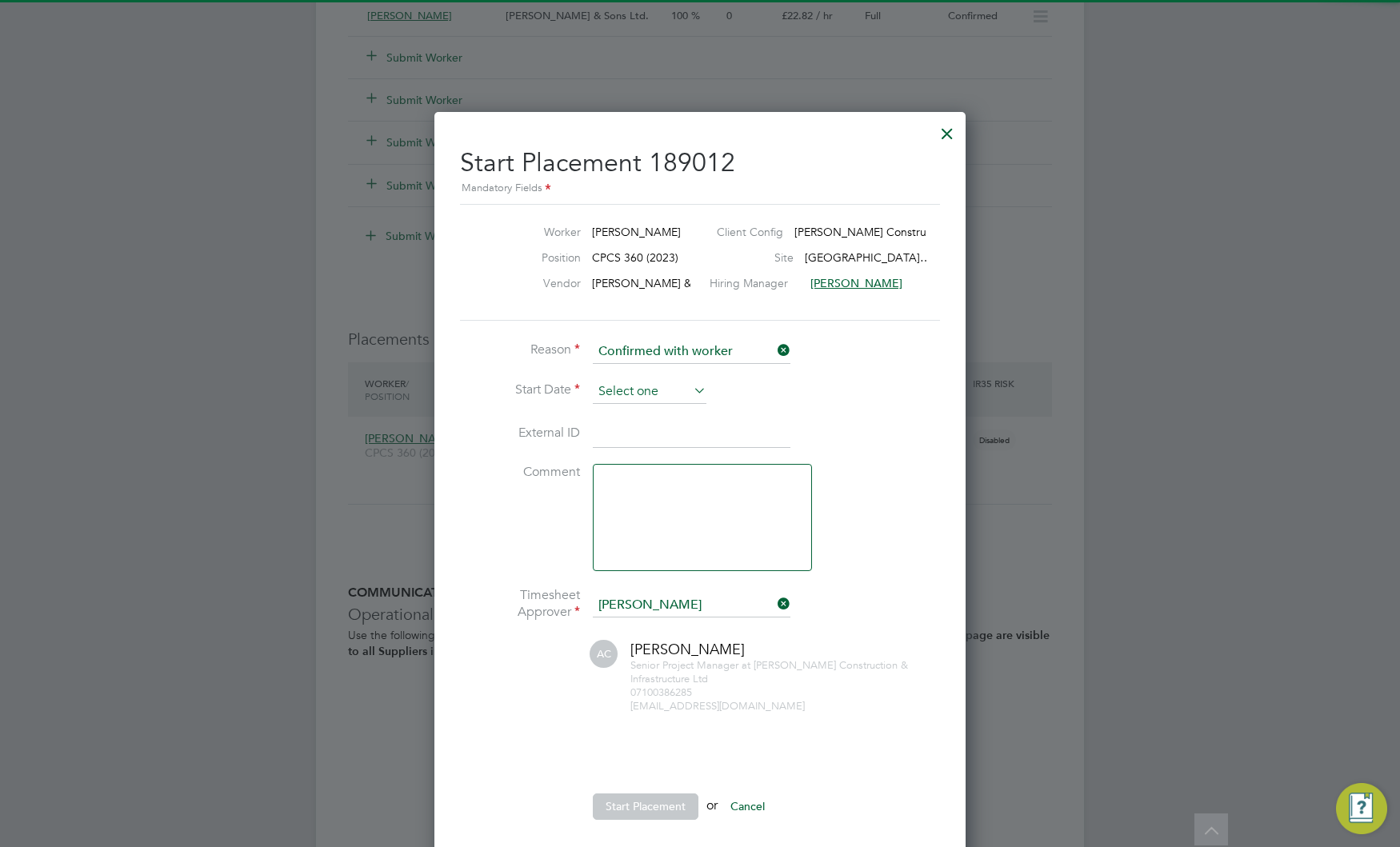
click at [650, 387] on input at bounding box center [650, 391] width 114 height 24
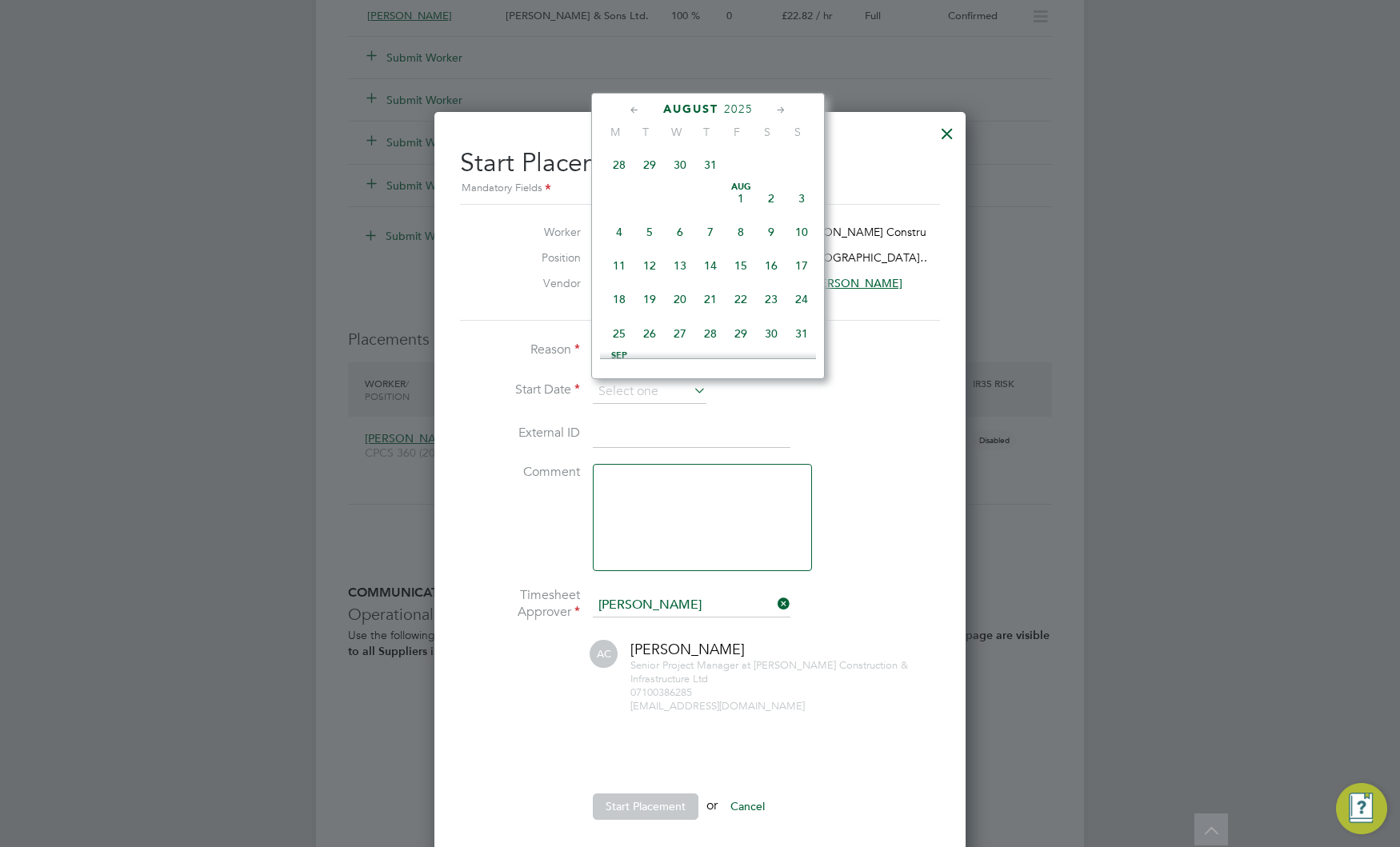
click at [656, 233] on span "5" at bounding box center [650, 232] width 30 height 30
type input "05 Aug 2025"
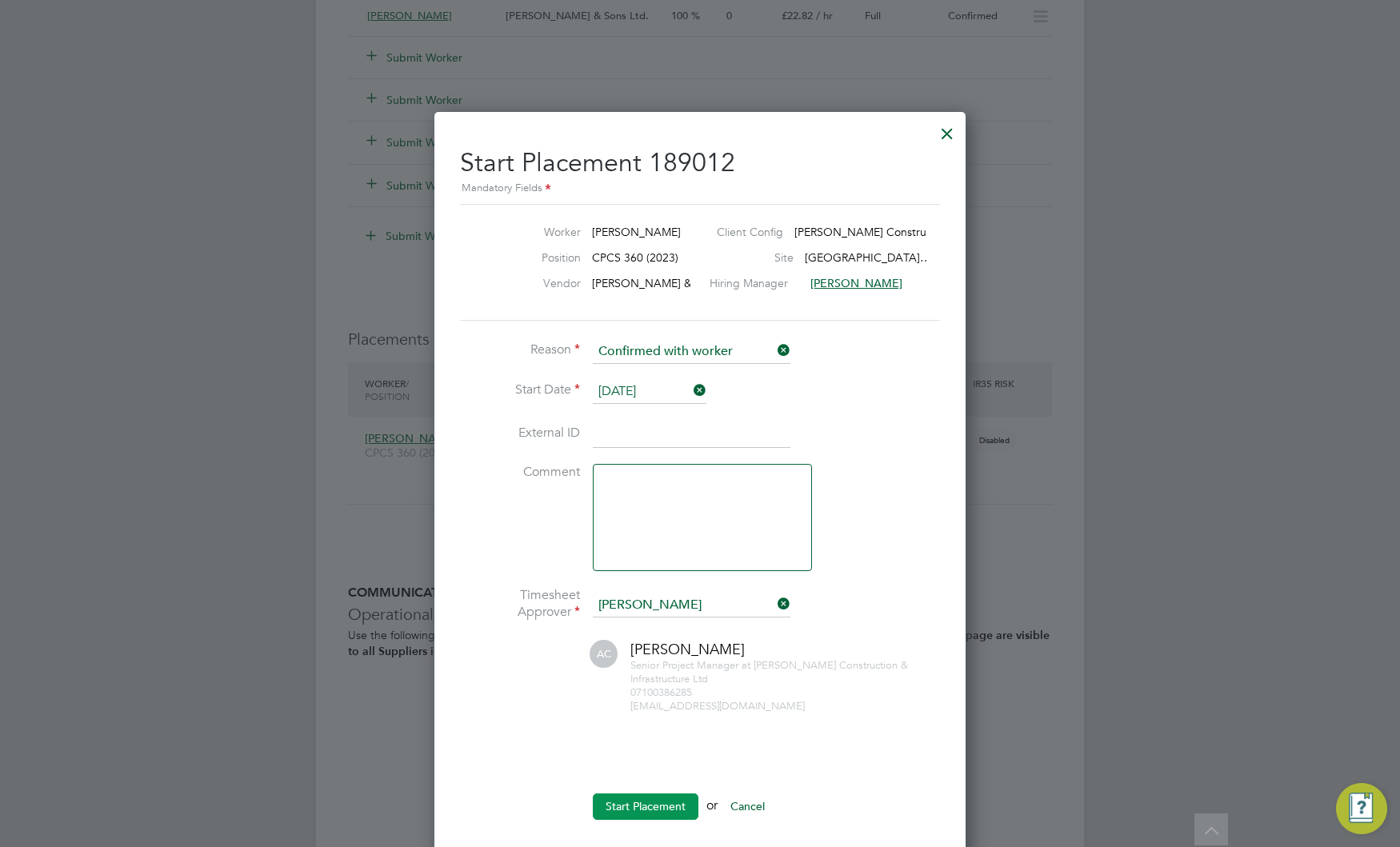
click at [615, 803] on button "Start Placement" at bounding box center [646, 806] width 106 height 26
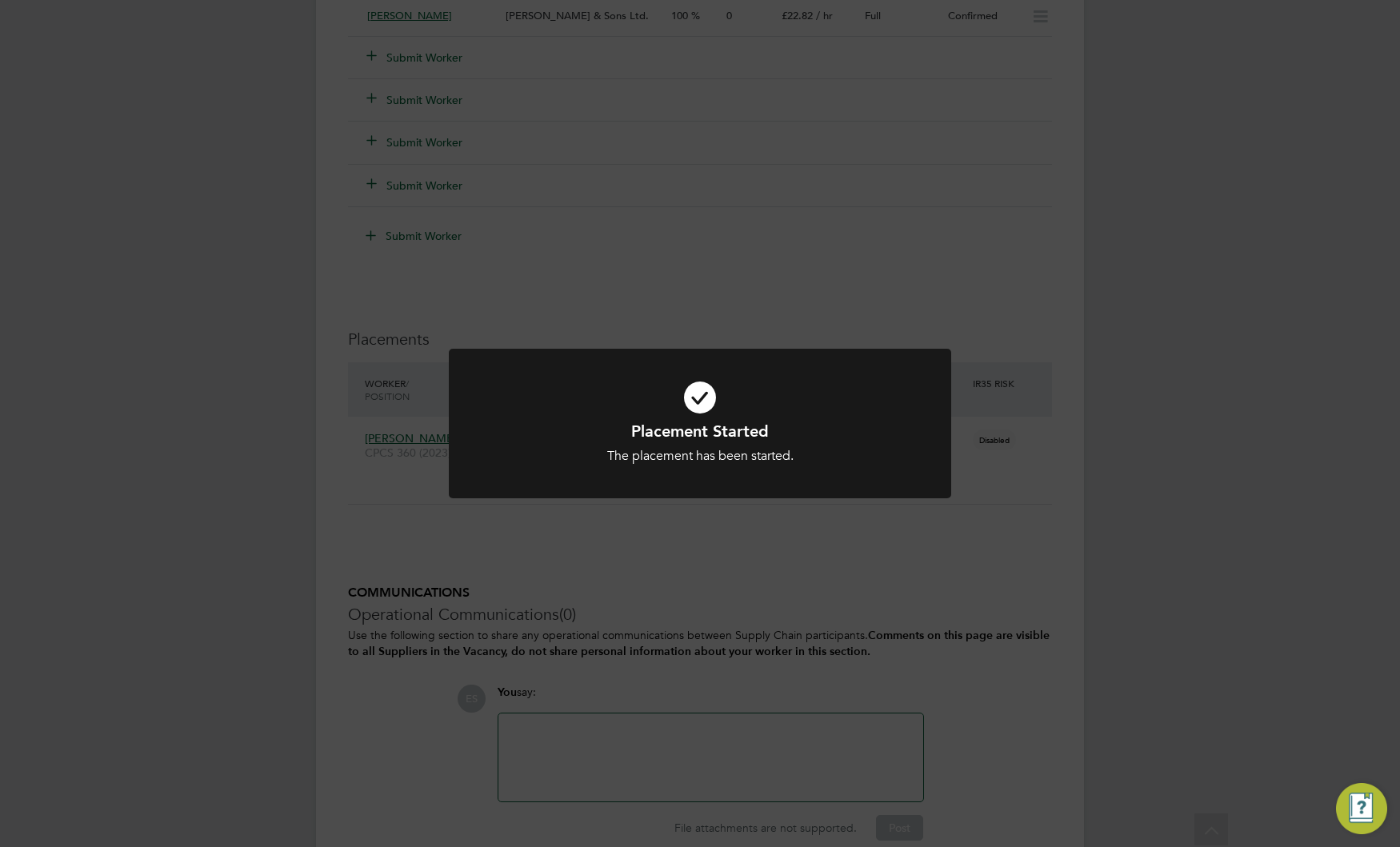
click at [671, 604] on div "Placement Started The placement has been started. Cancel Okay" at bounding box center [700, 424] width 1400 height 847
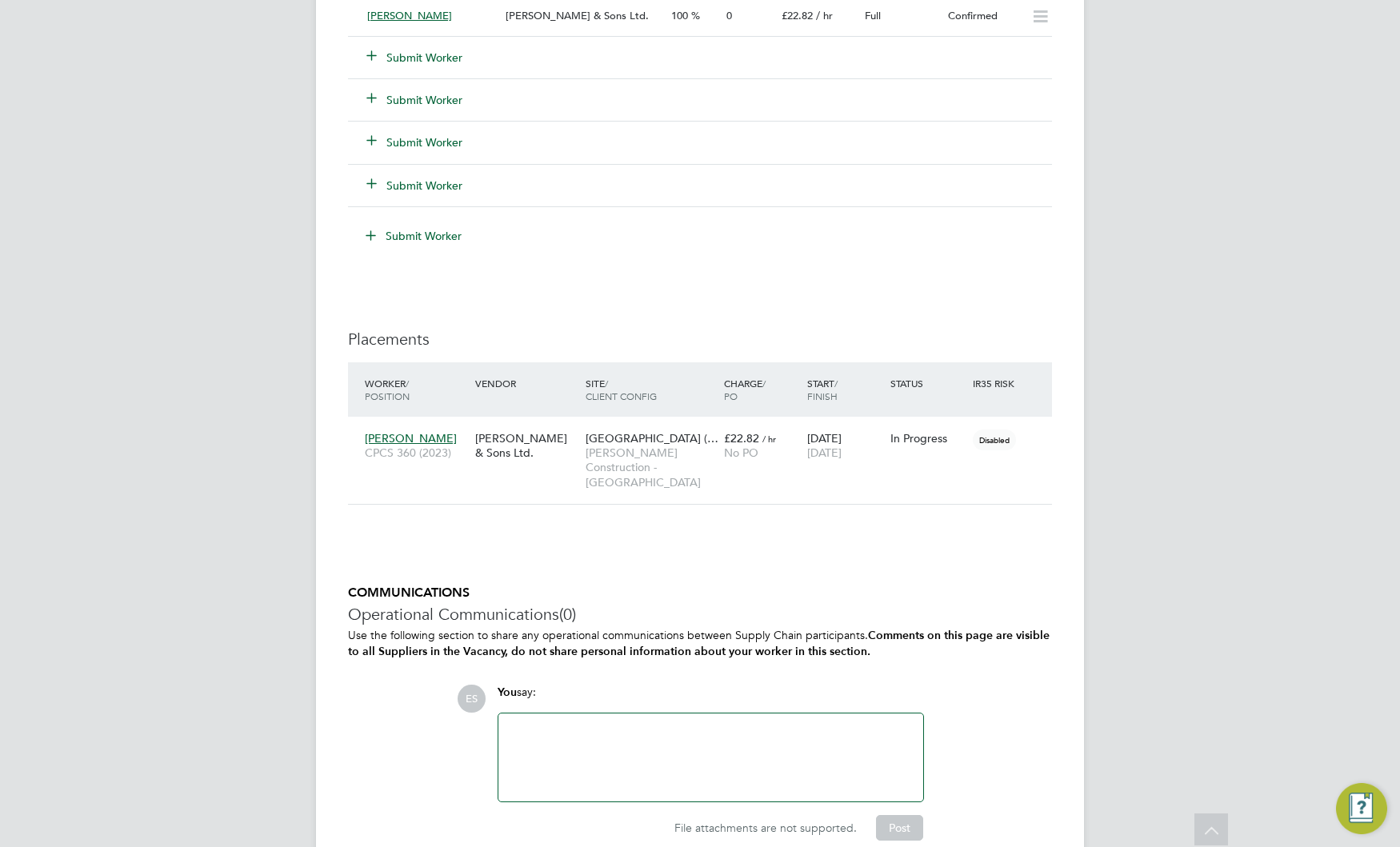
click at [671, 604] on div "Placement Started The placement has been started. Cancel Okay" at bounding box center [700, 424] width 1400 height 847
click at [671, 604] on h3 "Operational Communications (0)" at bounding box center [700, 614] width 704 height 21
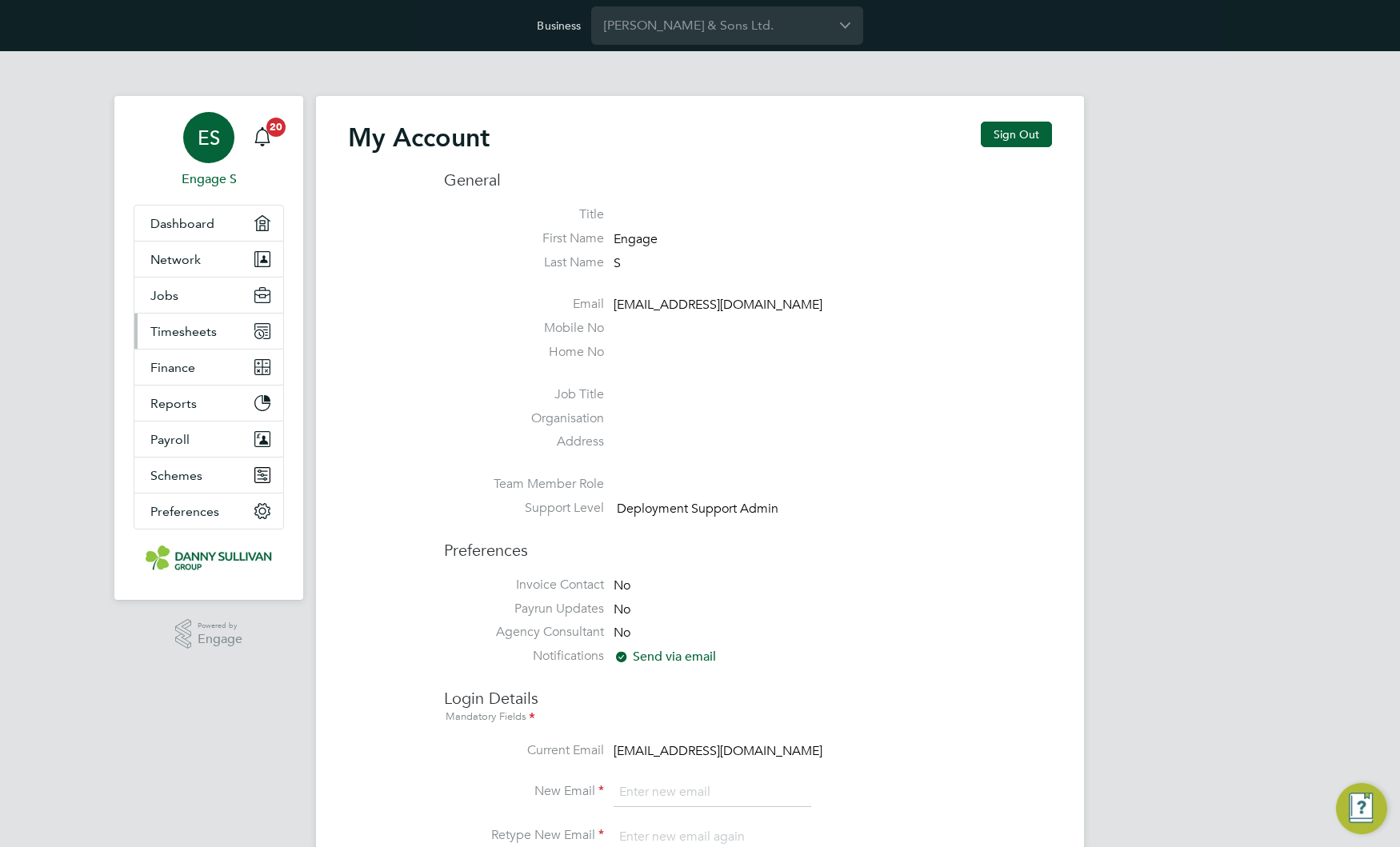
type input "[EMAIL_ADDRESS][DOMAIN_NAME]"
click at [197, 326] on span "Timesheets" at bounding box center [183, 331] width 66 height 15
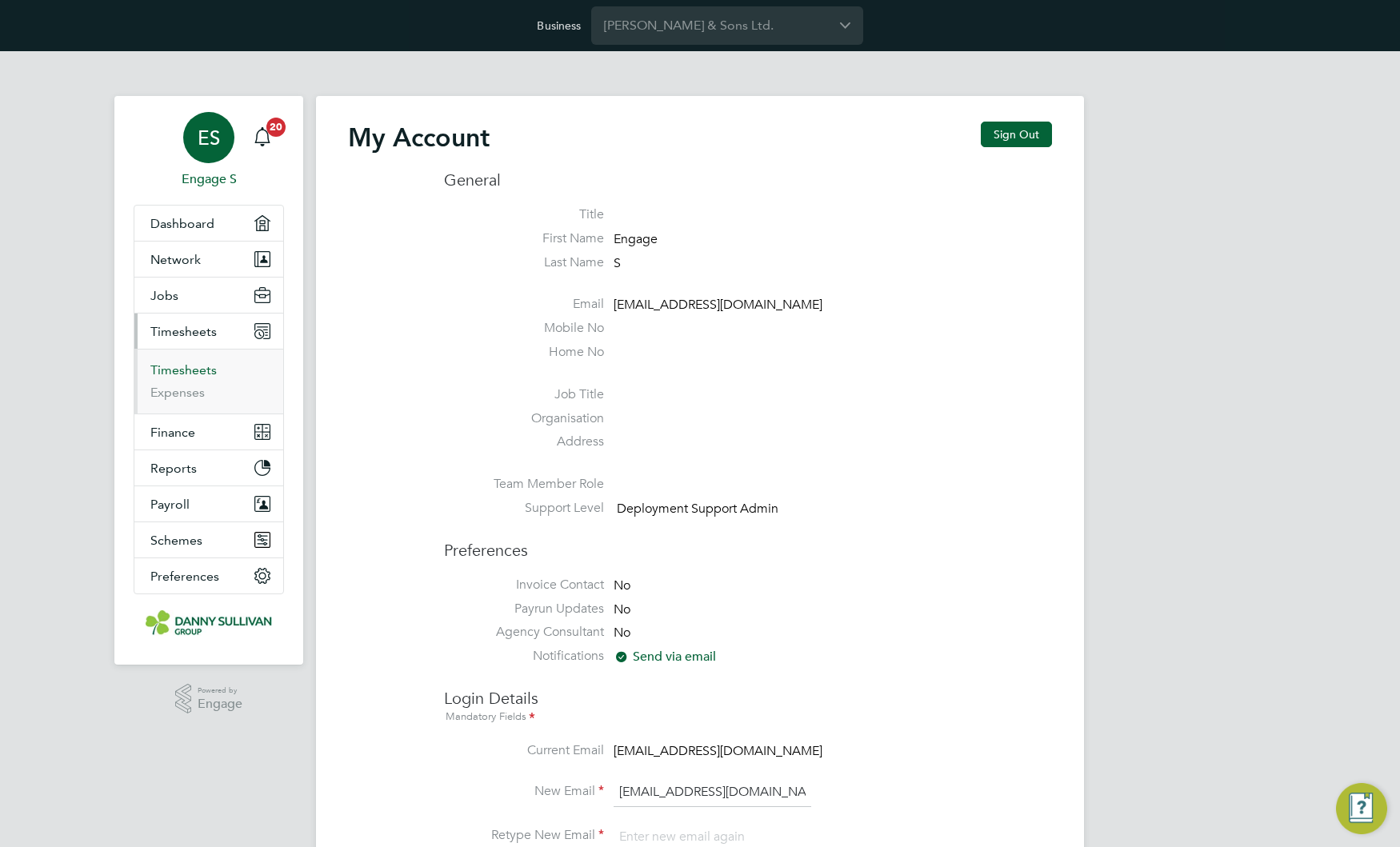
click at [168, 372] on link "Timesheets" at bounding box center [183, 370] width 66 height 15
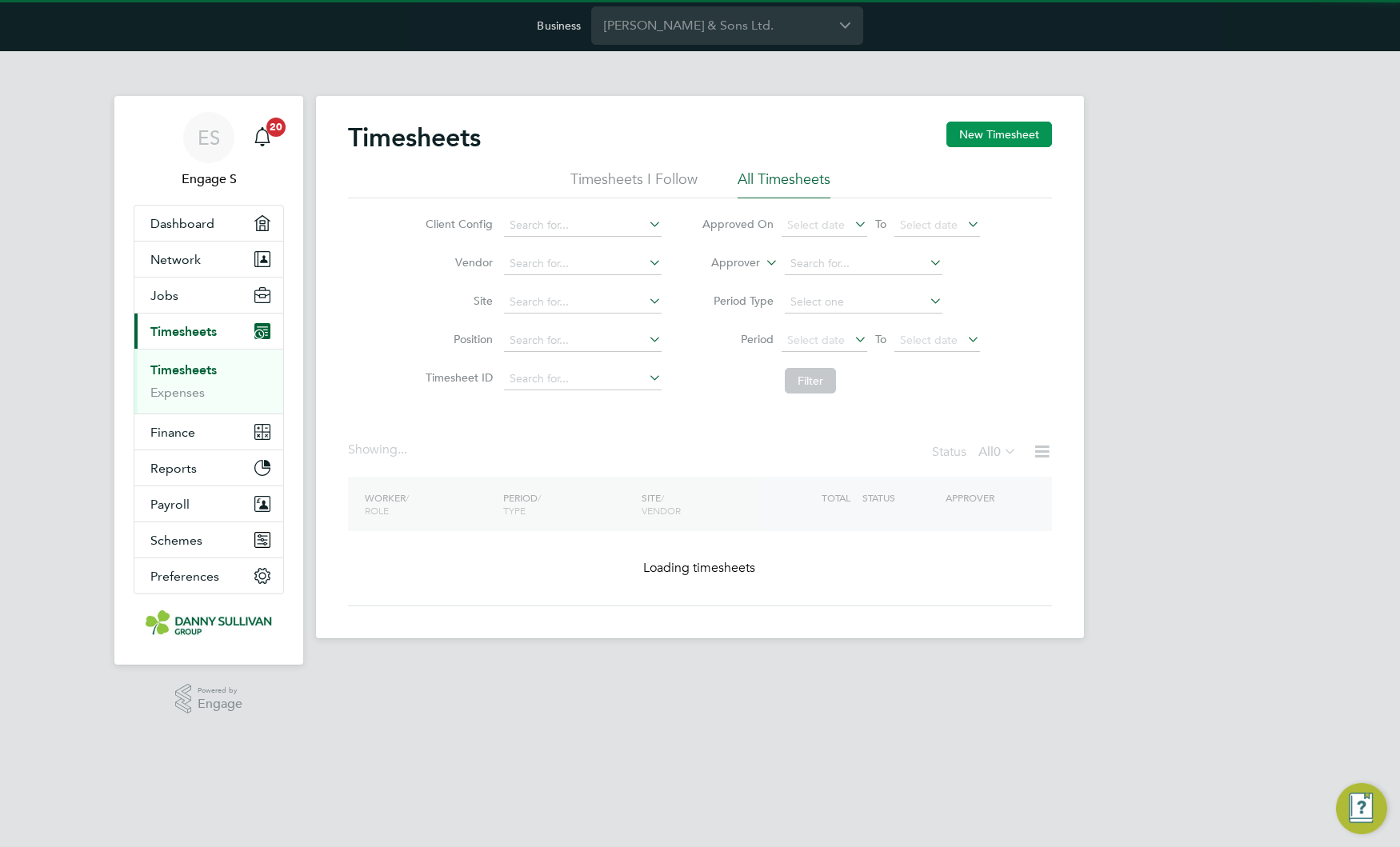
click at [1006, 133] on button "New Timesheet" at bounding box center [999, 134] width 106 height 26
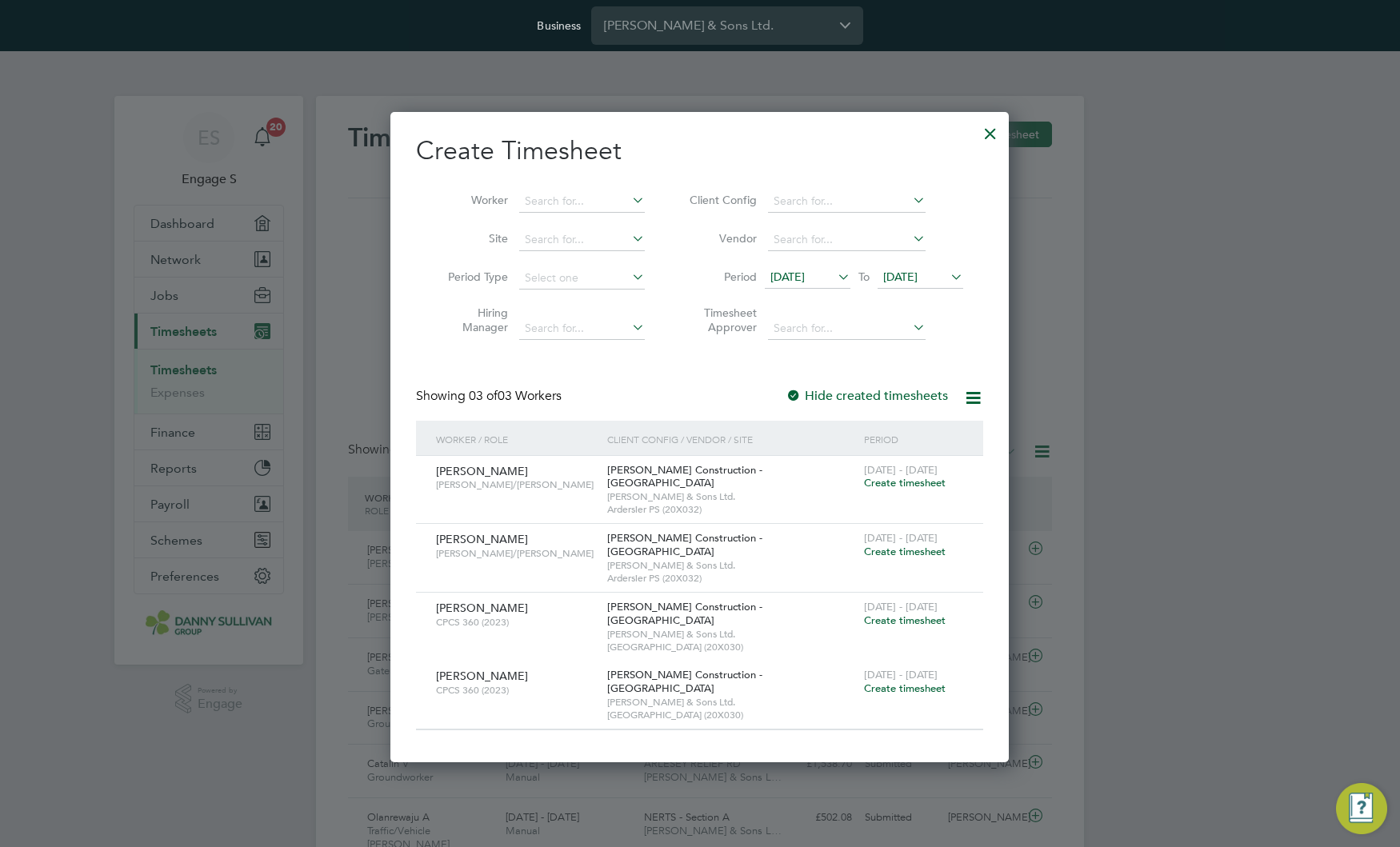
click at [920, 613] on span "Create timesheet" at bounding box center [905, 619] width 81 height 13
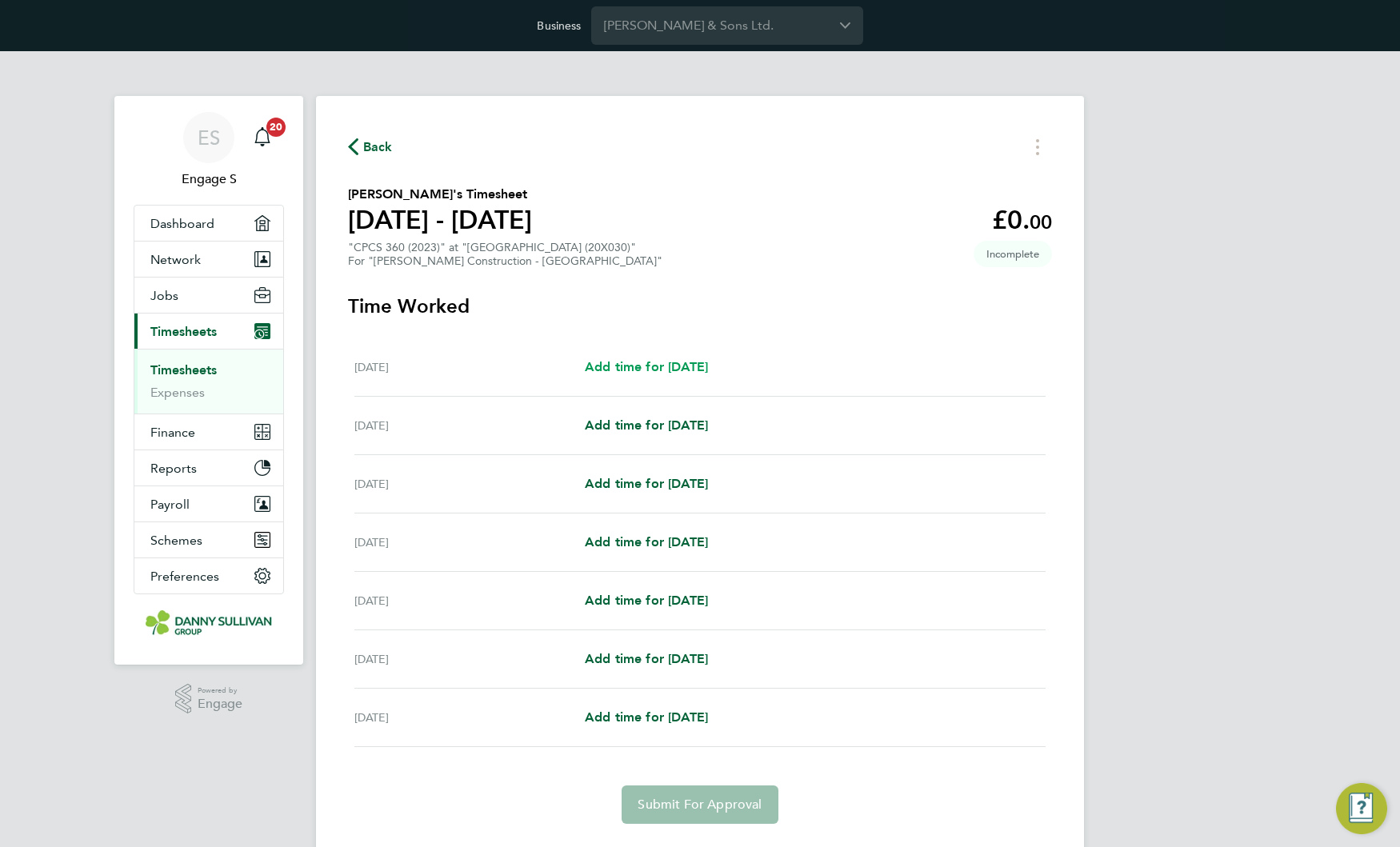
click at [652, 368] on span "Add time for [DATE]" at bounding box center [646, 366] width 124 height 15
select select "30"
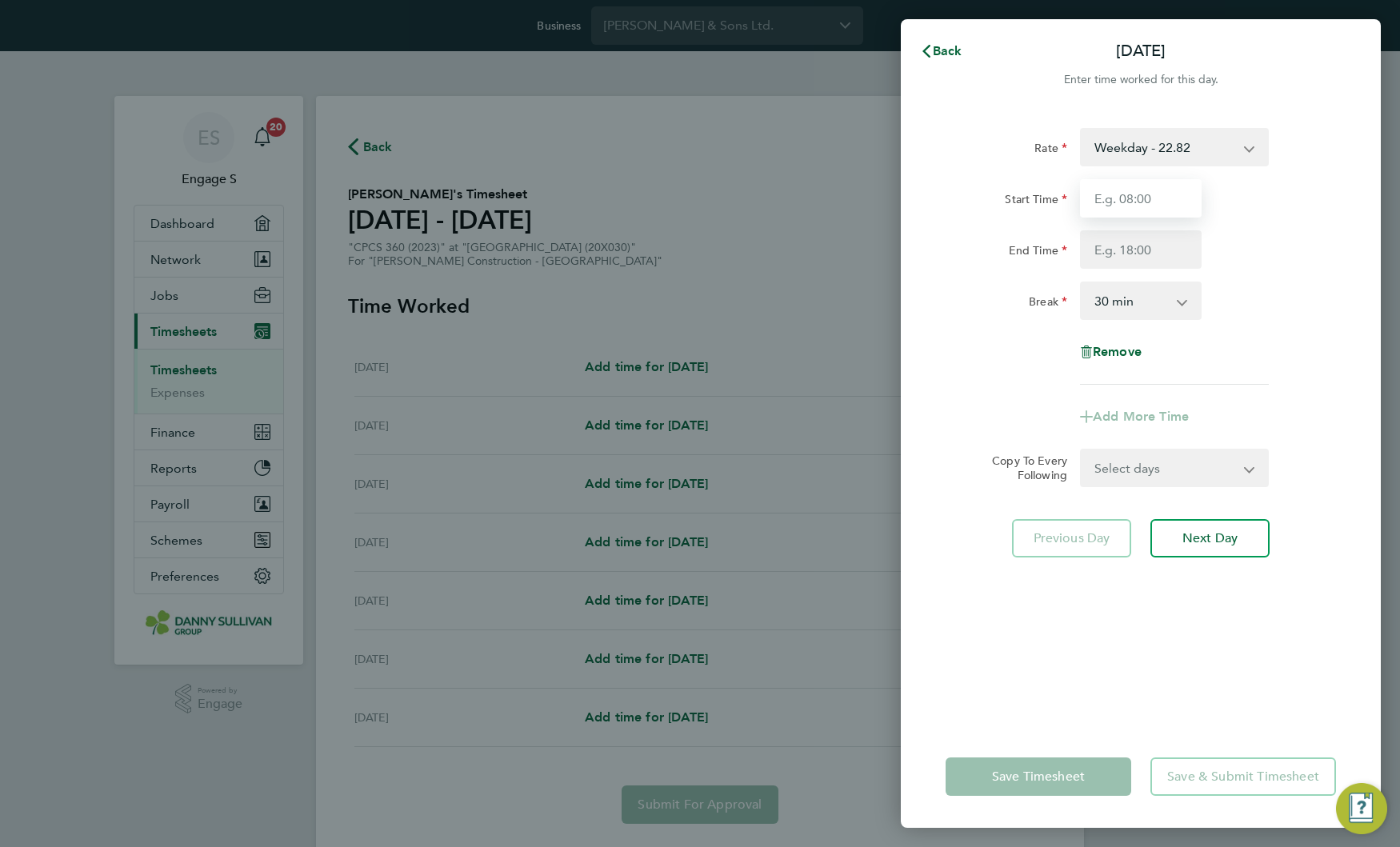
click at [1152, 191] on input "Start Time" at bounding box center [1140, 199] width 122 height 39
type input "11:00"
click at [1100, 259] on input "End Time" at bounding box center [1140, 250] width 122 height 39
type input "22:00"
click at [1002, 345] on div "Rate Weekday - 22.82 Overtime - 33.06 Start Time 11:00 End Time 22:00 Break 0 m…" at bounding box center [1140, 256] width 390 height 257
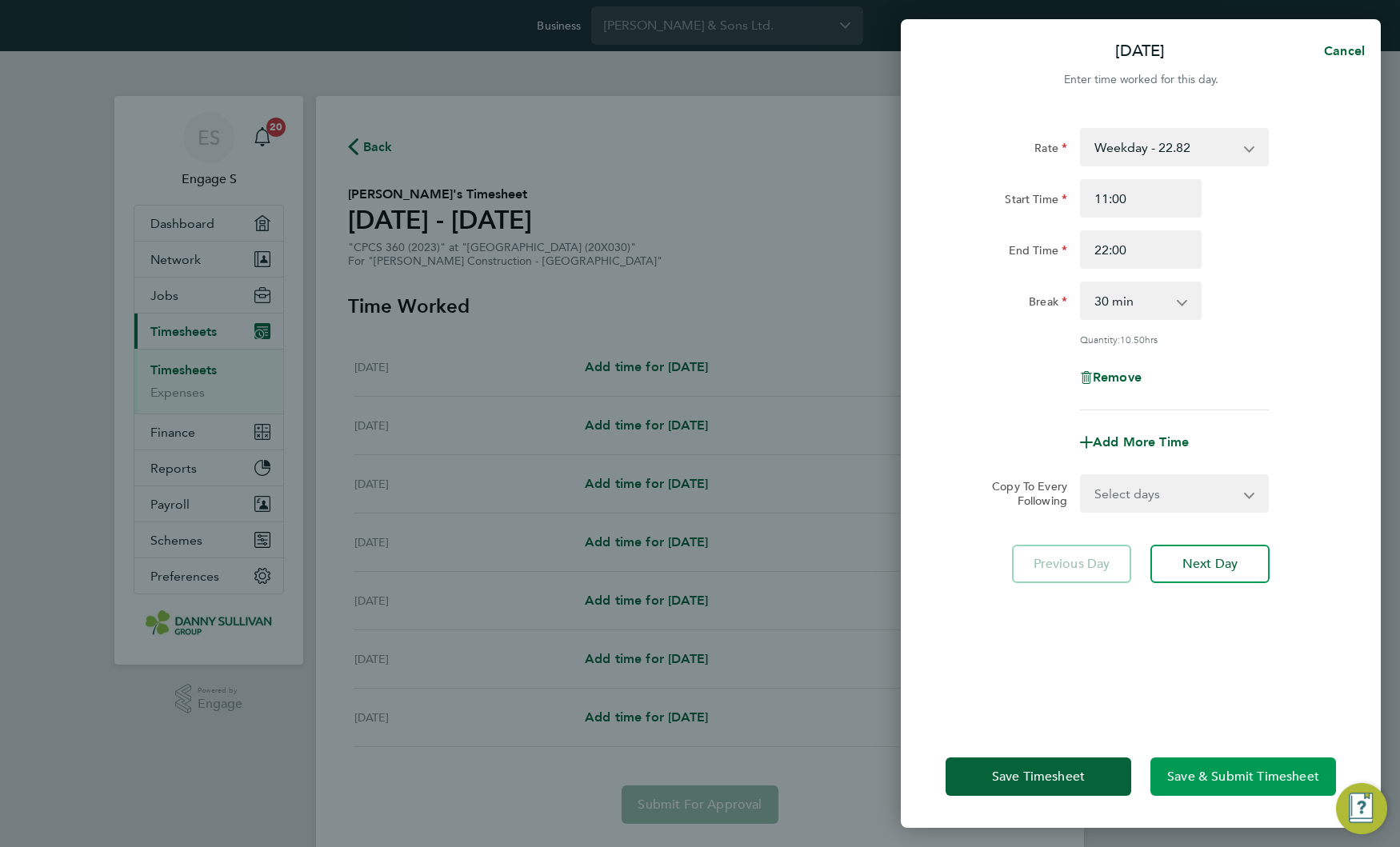
click at [1224, 781] on span "Save & Submit Timesheet" at bounding box center [1243, 776] width 152 height 16
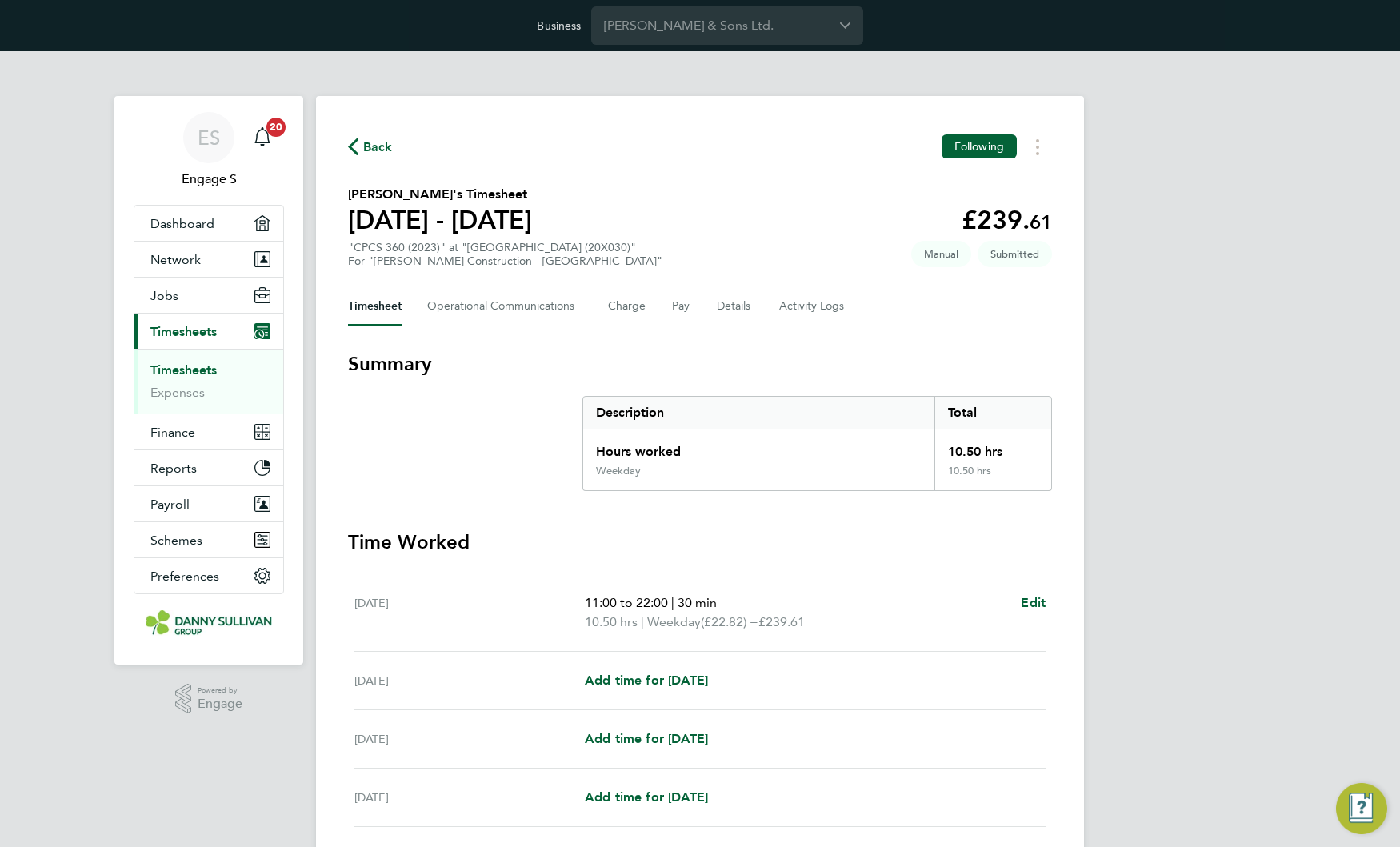
click at [363, 142] on span "Back" at bounding box center [378, 147] width 30 height 19
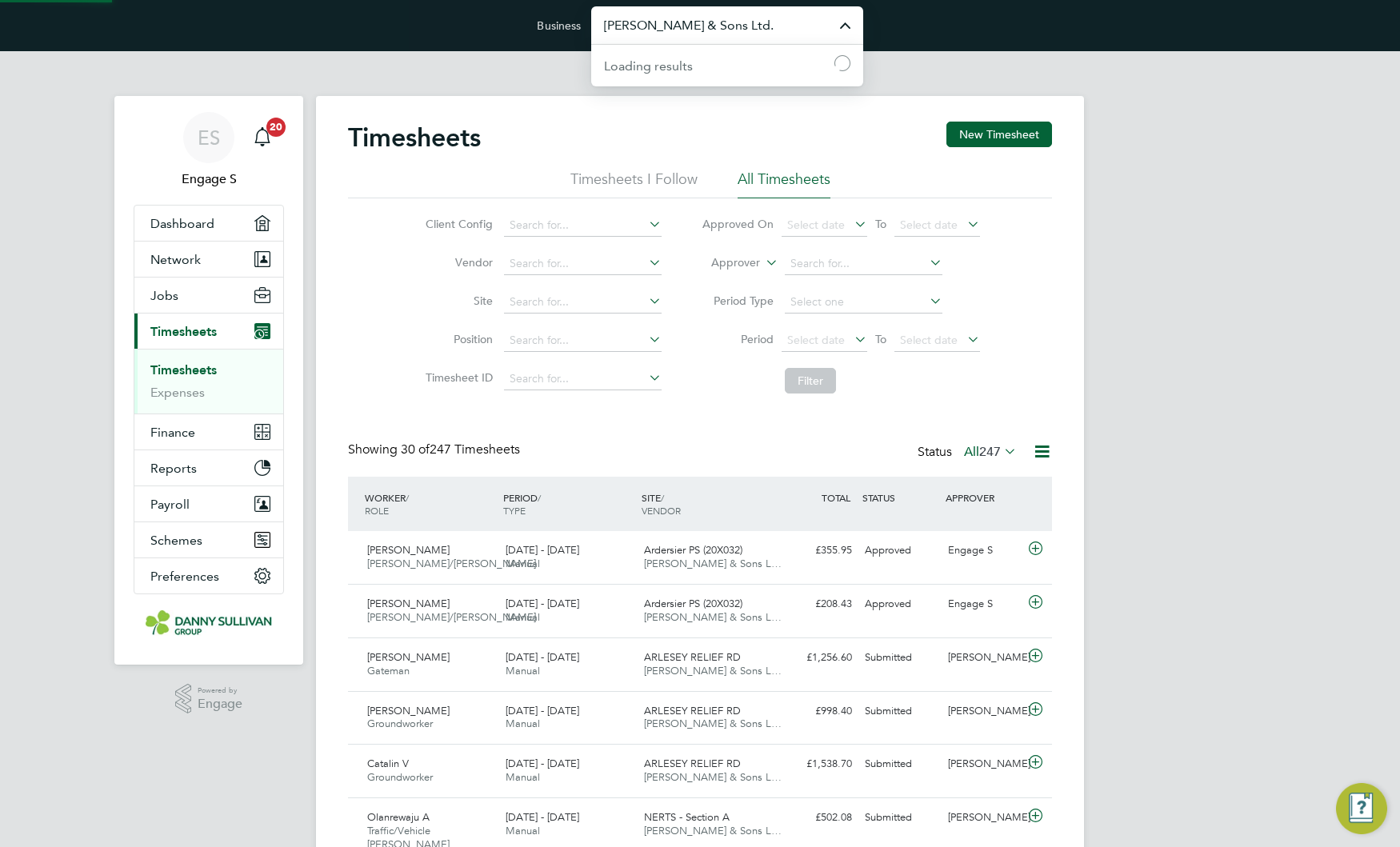
click at [761, 26] on input "Danny Sullivan & Sons Ltd." at bounding box center [727, 25] width 272 height 38
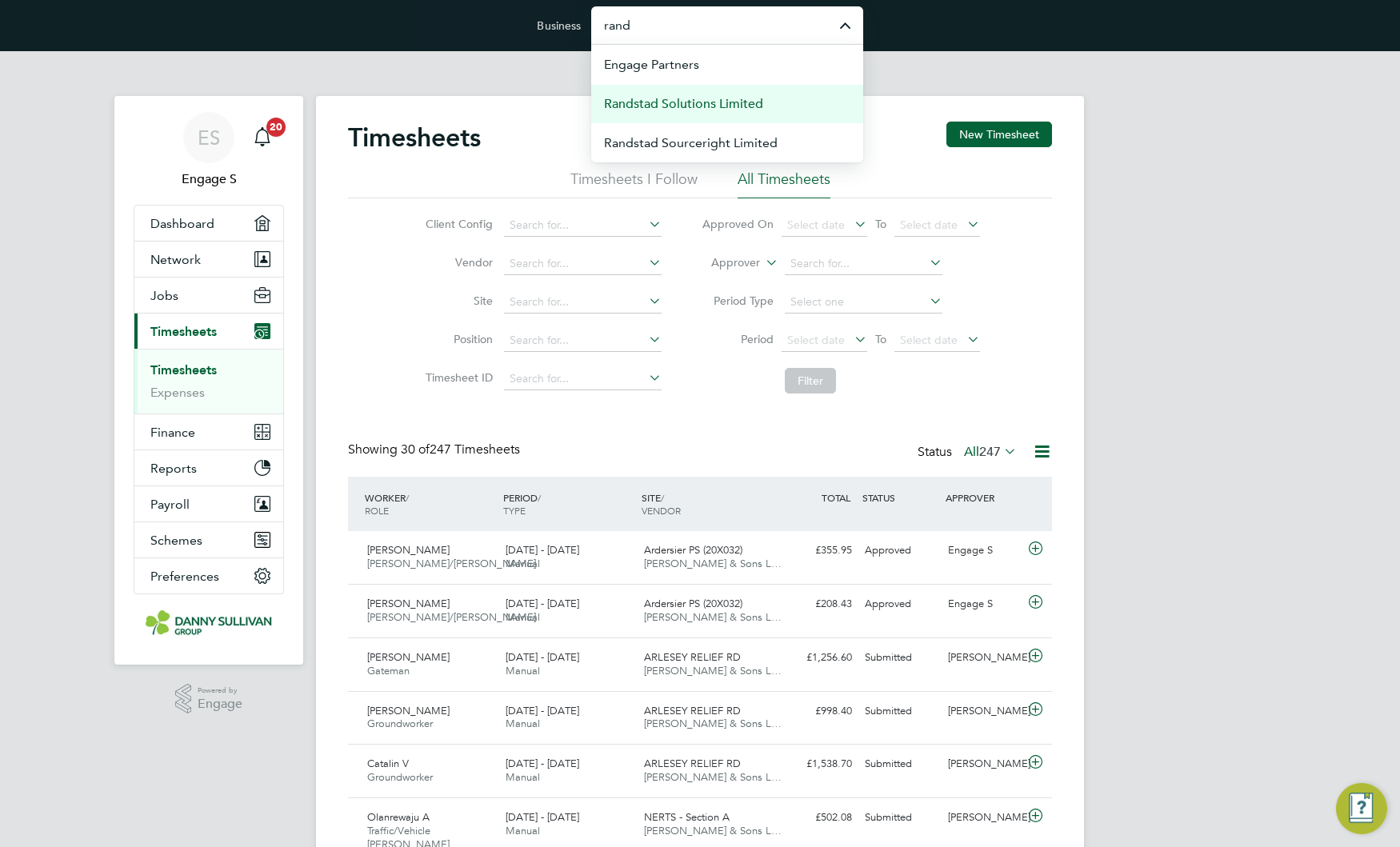
click at [787, 101] on li "Randstad Solutions Limited" at bounding box center [727, 103] width 272 height 39
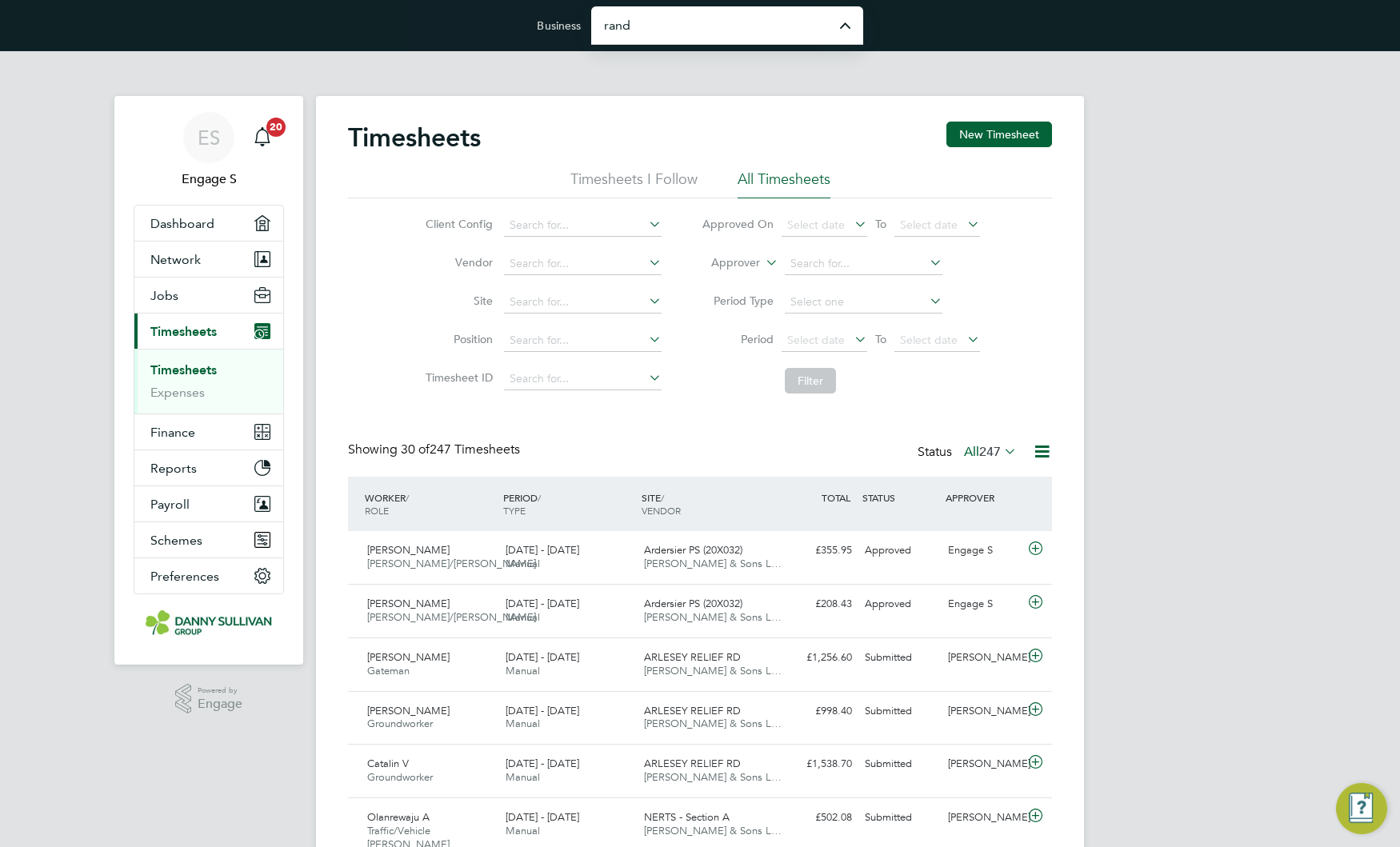
type input "Randstad Solutions Limited"
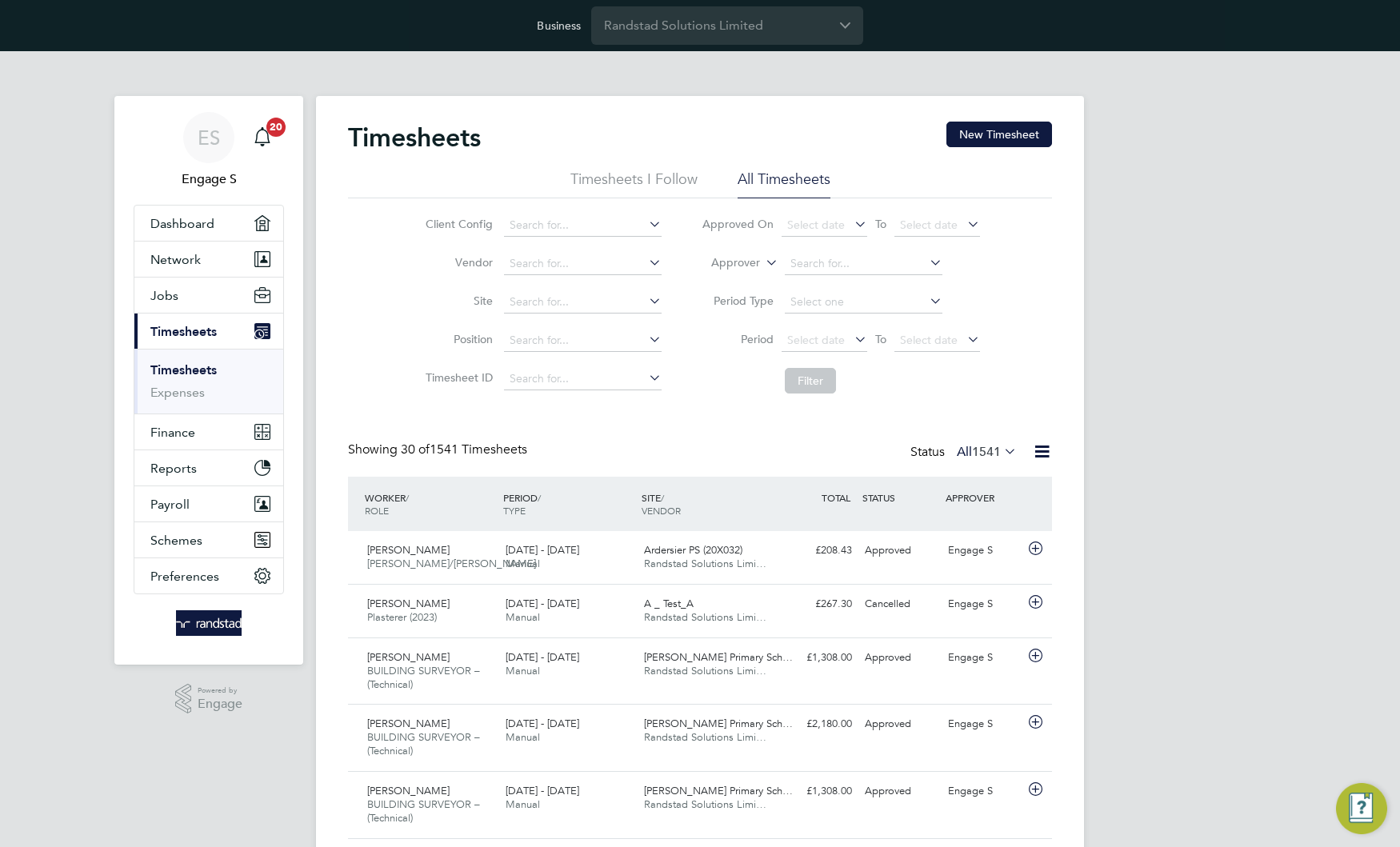
click at [975, 200] on div "Client Config Vendor Site Position Timesheet ID Approved On Select date To Sele…" at bounding box center [700, 300] width 704 height 203
click at [1016, 127] on button "New Timesheet" at bounding box center [999, 134] width 106 height 26
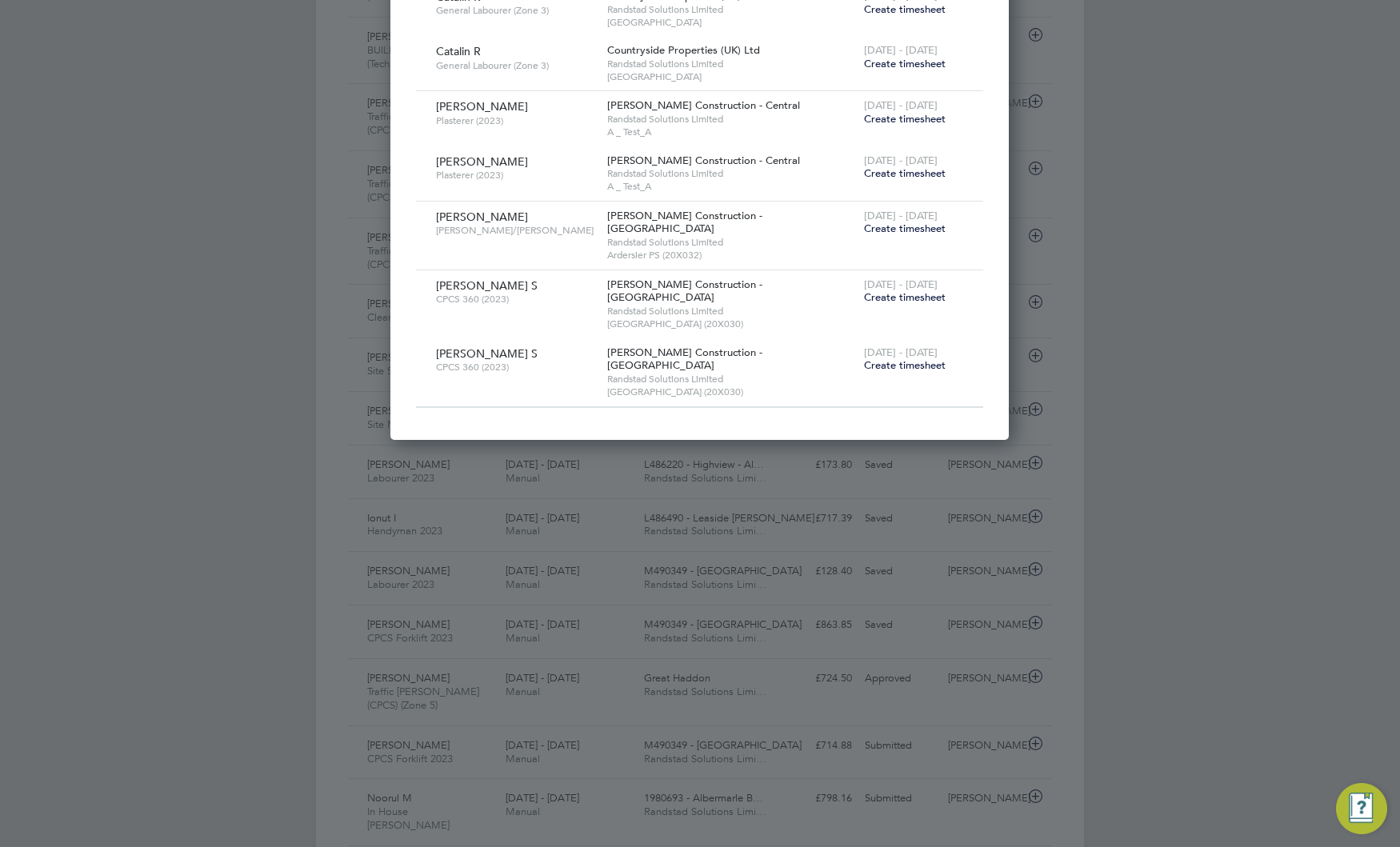
click at [905, 290] on span "Create timesheet" at bounding box center [905, 296] width 81 height 13
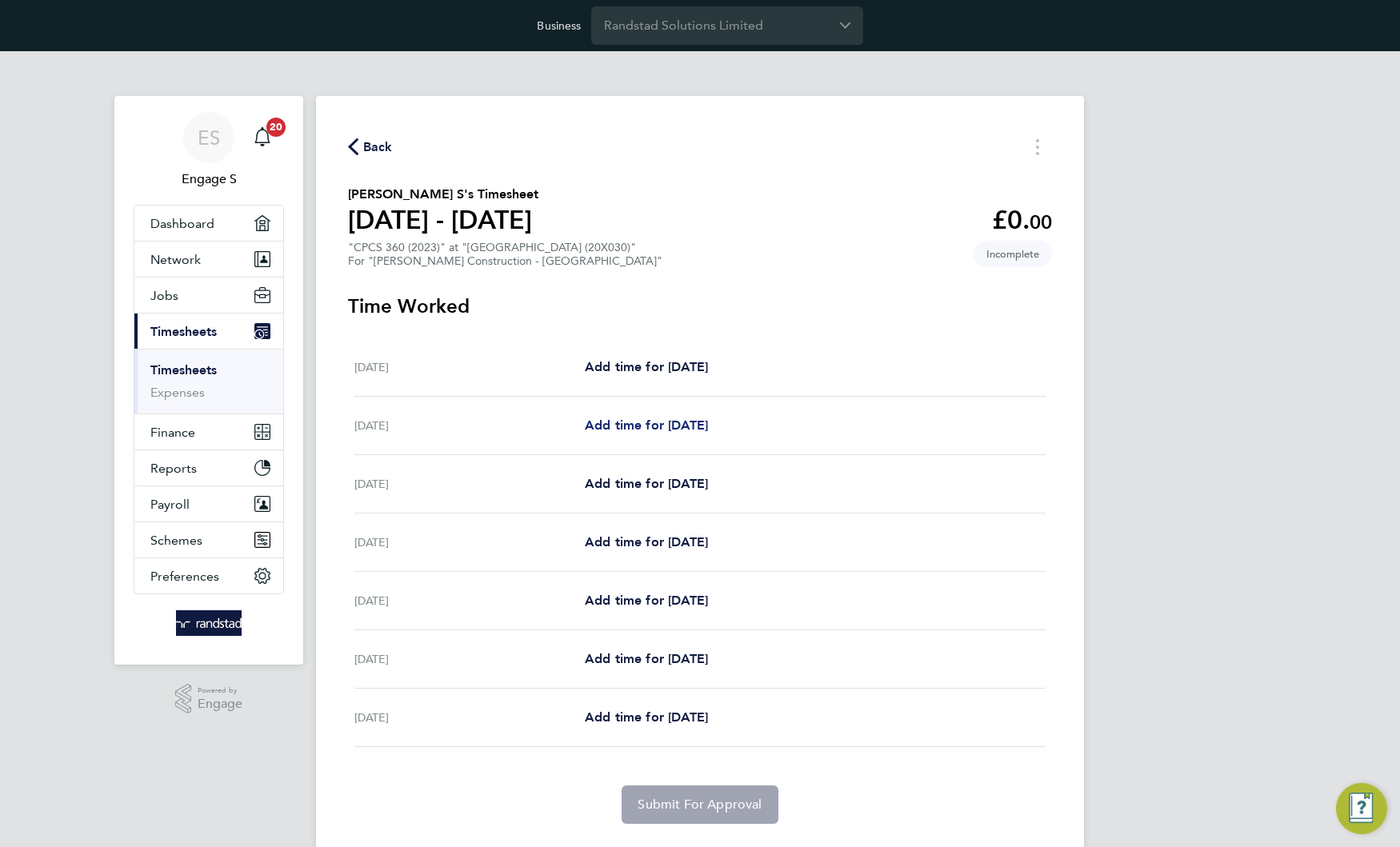
click at [674, 423] on span "Add time for [DATE]" at bounding box center [646, 424] width 124 height 15
select select "30"
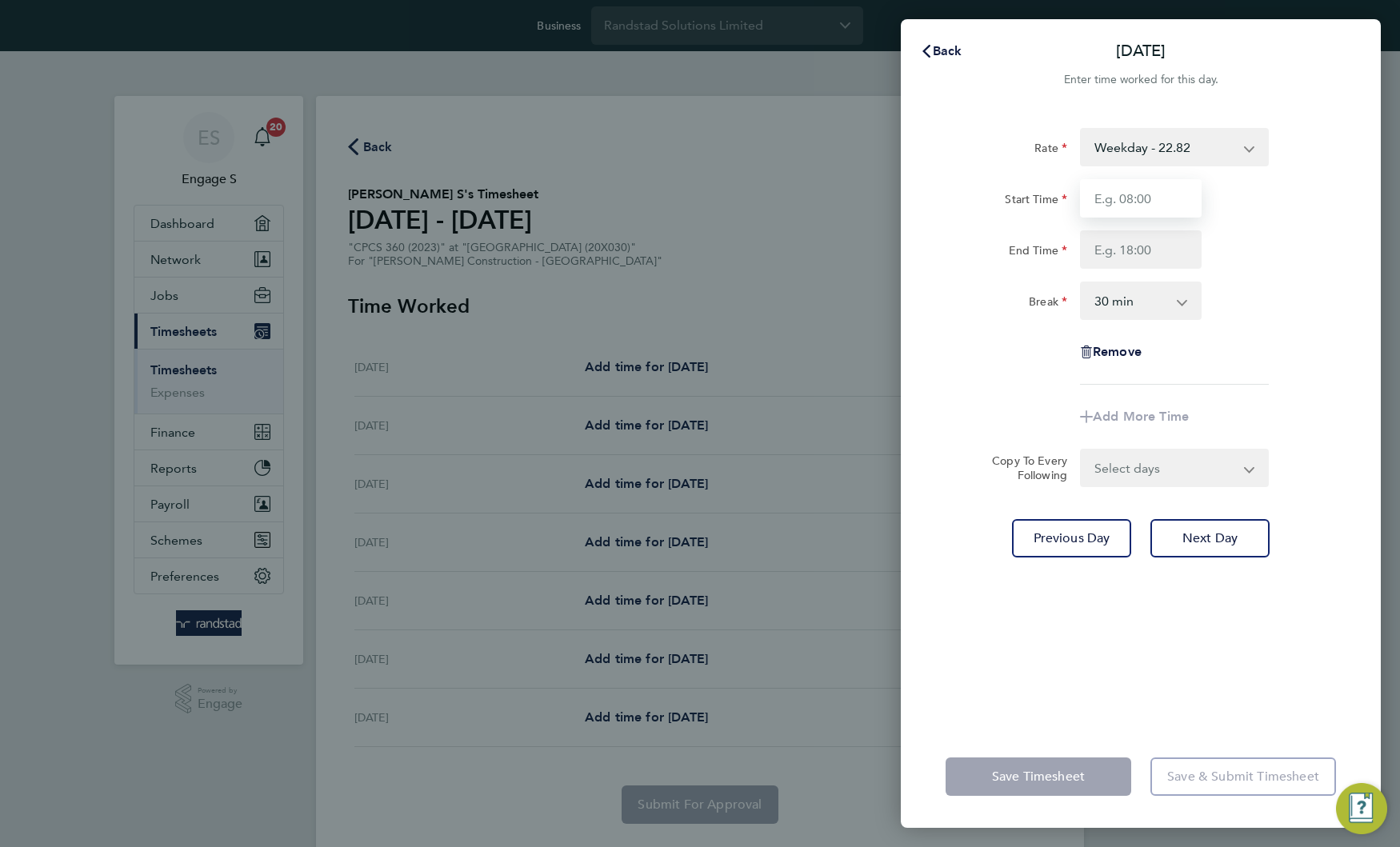
click at [1128, 206] on input "Start Time" at bounding box center [1140, 199] width 122 height 39
type input "11:00"
click at [1088, 242] on input "End Time" at bounding box center [1140, 250] width 122 height 39
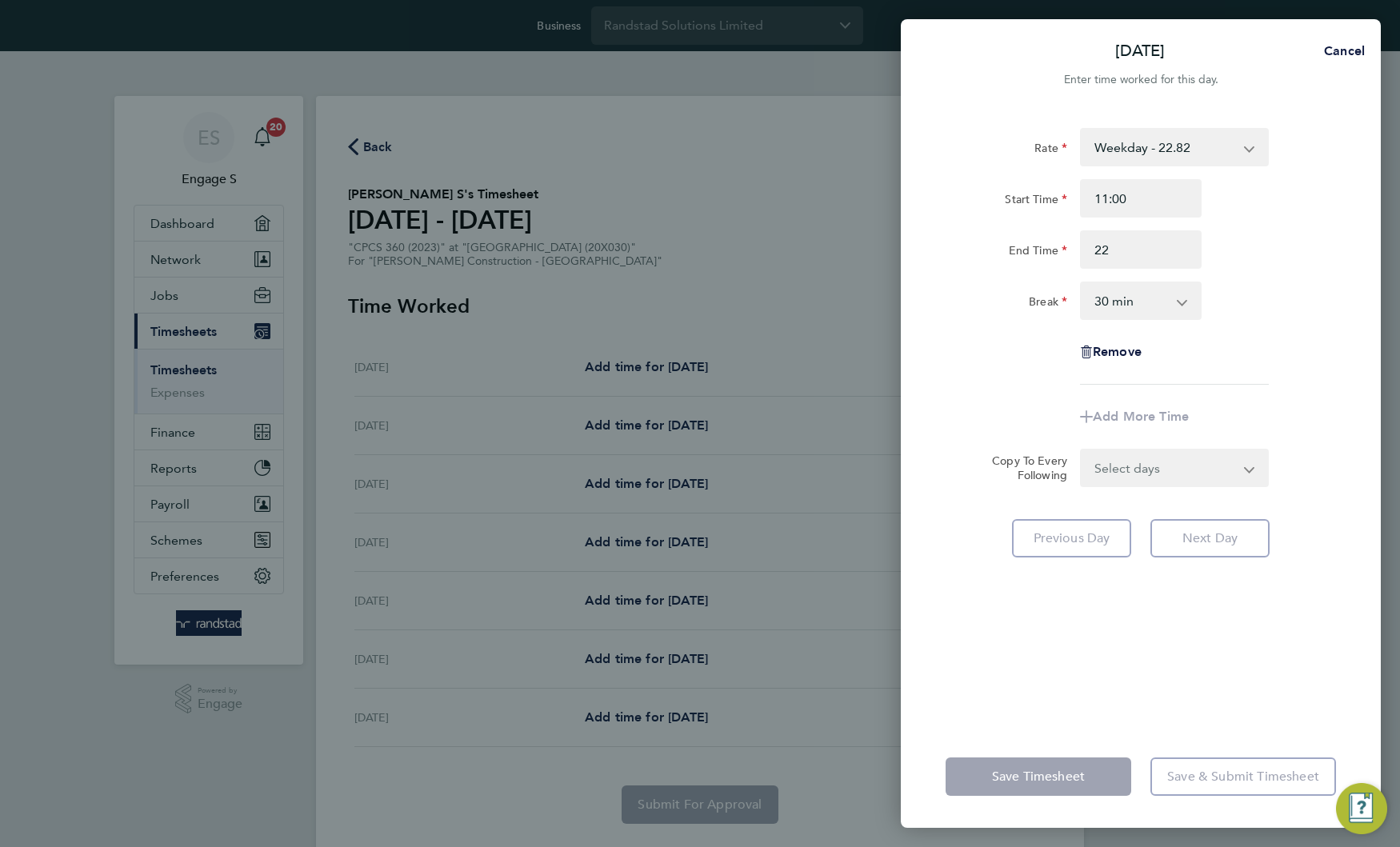
type input "22:00"
click at [1033, 311] on label "Break" at bounding box center [1048, 304] width 39 height 19
click at [1081, 311] on select "0 min 15 min 30 min 45 min 60 min 75 min 90 min" at bounding box center [1131, 301] width 99 height 35
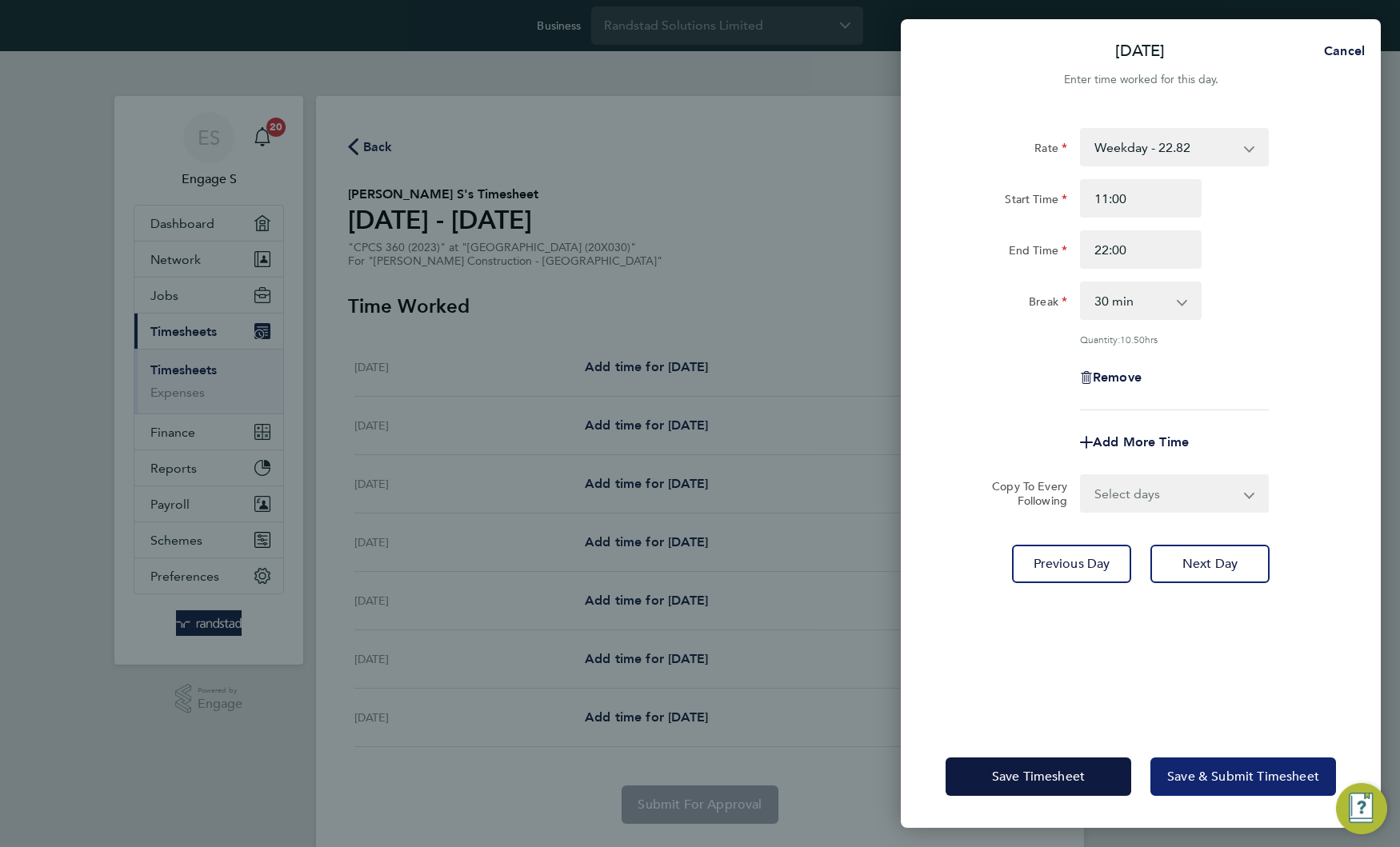
click at [1211, 769] on span "Save & Submit Timesheet" at bounding box center [1243, 776] width 152 height 16
